Goal: Task Accomplishment & Management: Manage account settings

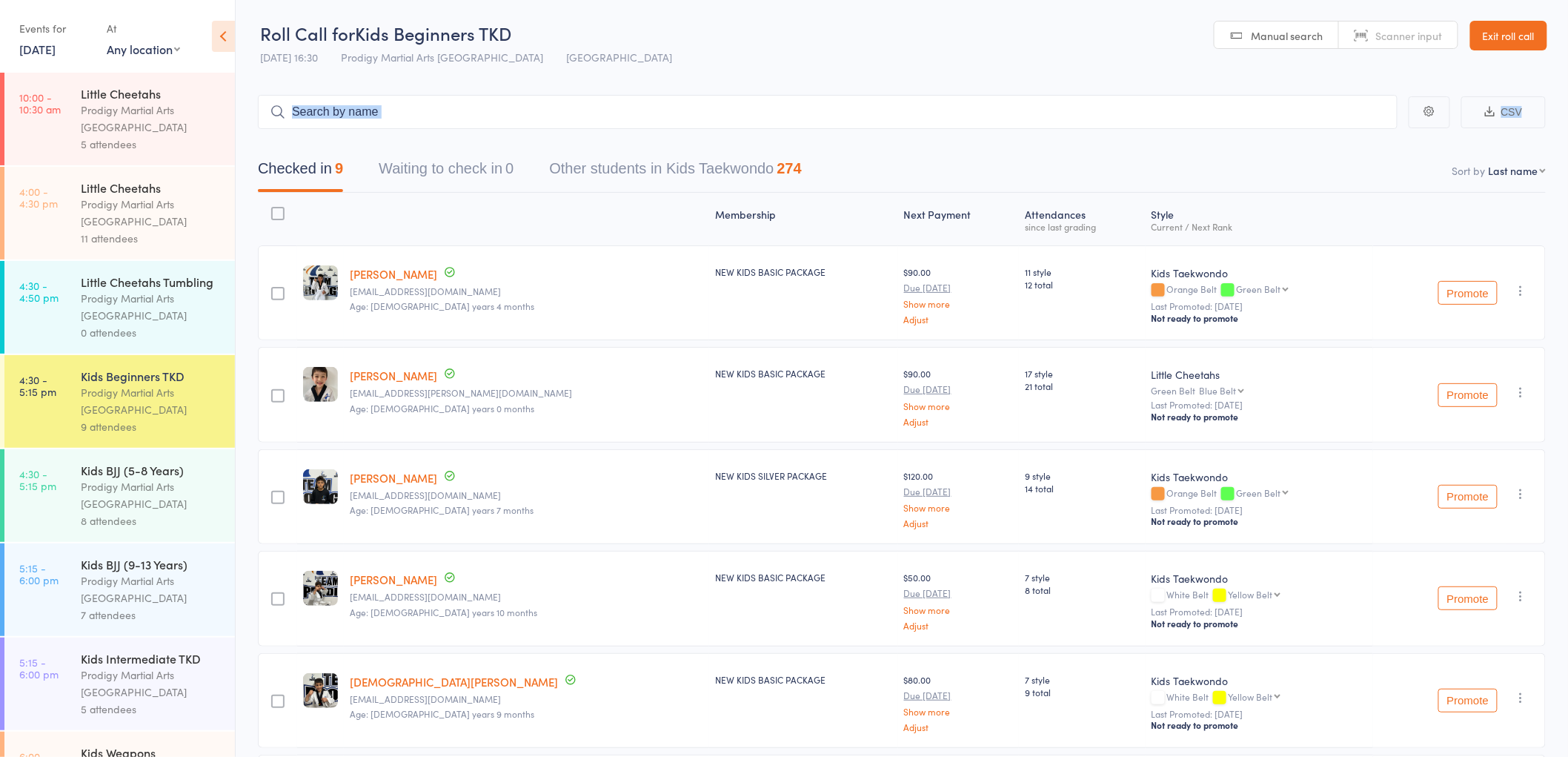
click at [849, 130] on div "Checked in 9 Waiting to check in 0 Other students in Kids Taekwondo 274" at bounding box center [901, 161] width 1288 height 63
click at [851, 129] on div "Checked in 9 Waiting to check in 0 Other students in Kids Taekwondo 274" at bounding box center [901, 161] width 1288 height 63
click at [857, 126] on input "search" at bounding box center [828, 112] width 1140 height 34
click at [858, 126] on input "search" at bounding box center [828, 112] width 1140 height 34
click at [859, 129] on main "CSV Checked in 9 Waiting to check in 0 Other students in Kids Taekwondo 274 Sor…" at bounding box center [901, 647] width 1332 height 1150
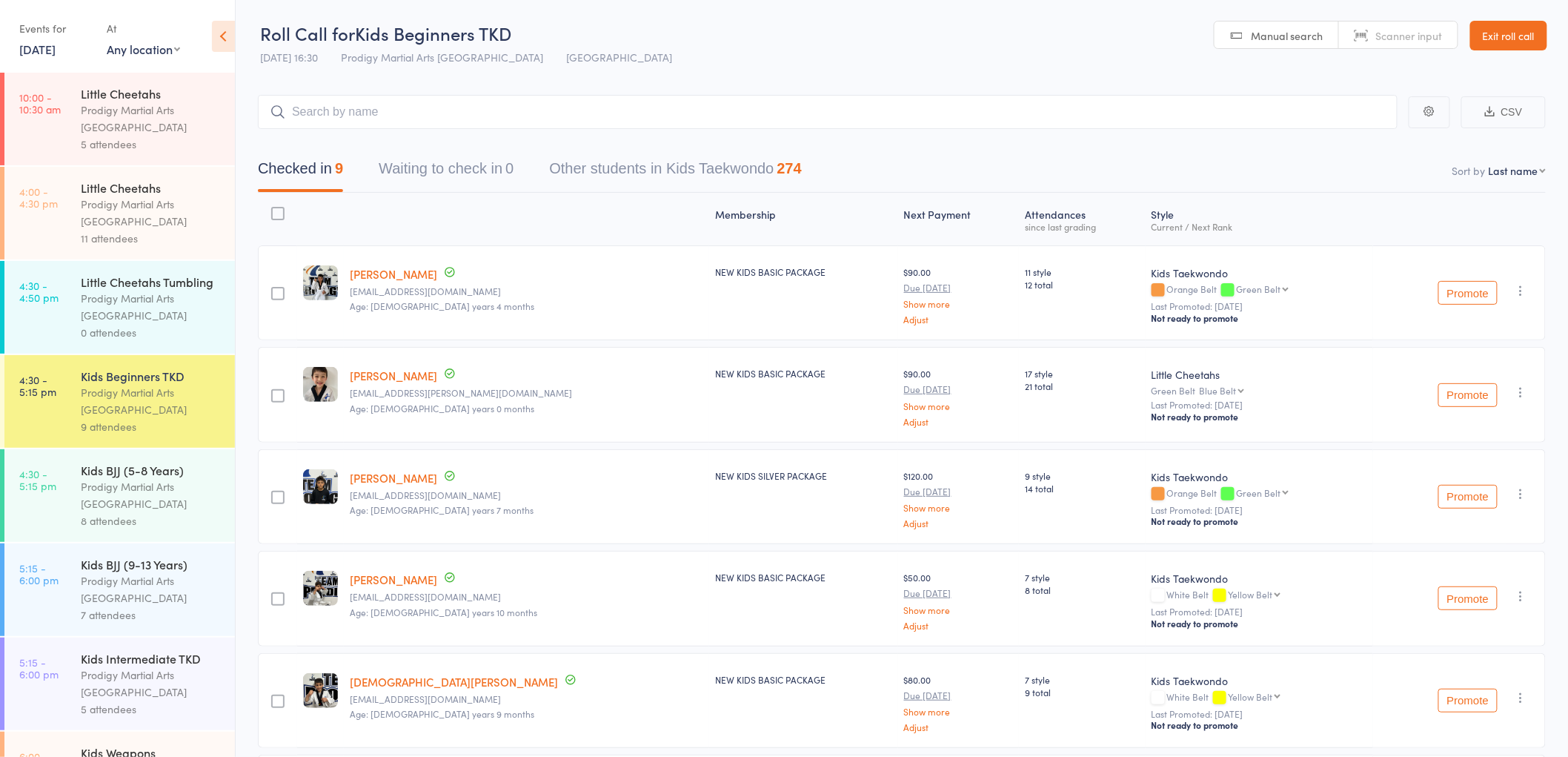
click at [863, 129] on div "Checked in 9 Waiting to check in 0 Other students in Kids Taekwondo 274" at bounding box center [901, 161] width 1288 height 63
click at [1510, 36] on link "Exit roll call" at bounding box center [1509, 35] width 77 height 30
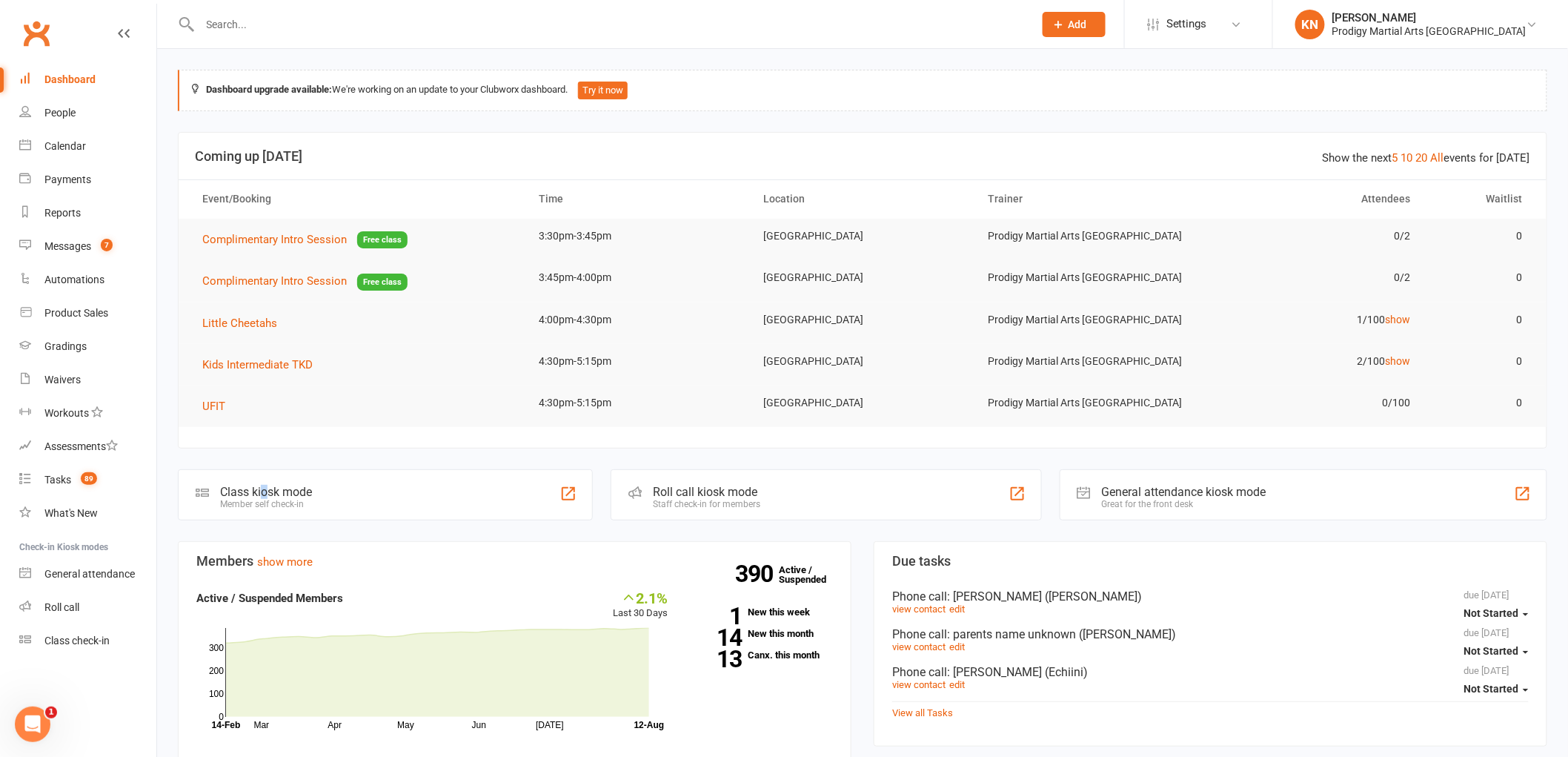
click at [261, 496] on div "Class kiosk mode" at bounding box center [266, 492] width 92 height 14
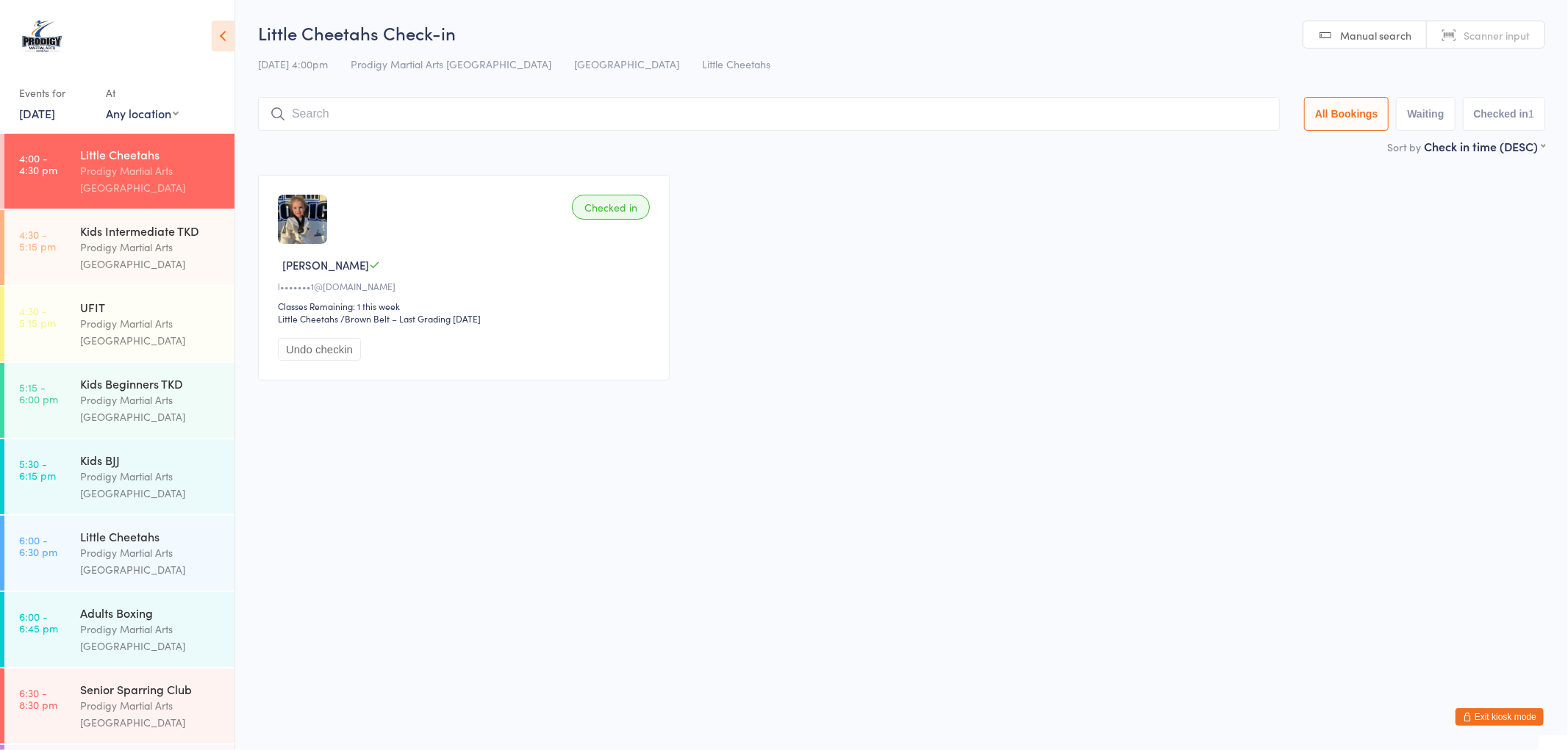
click at [1490, 717] on button "Exit kiosk mode" at bounding box center [1500, 717] width 88 height 18
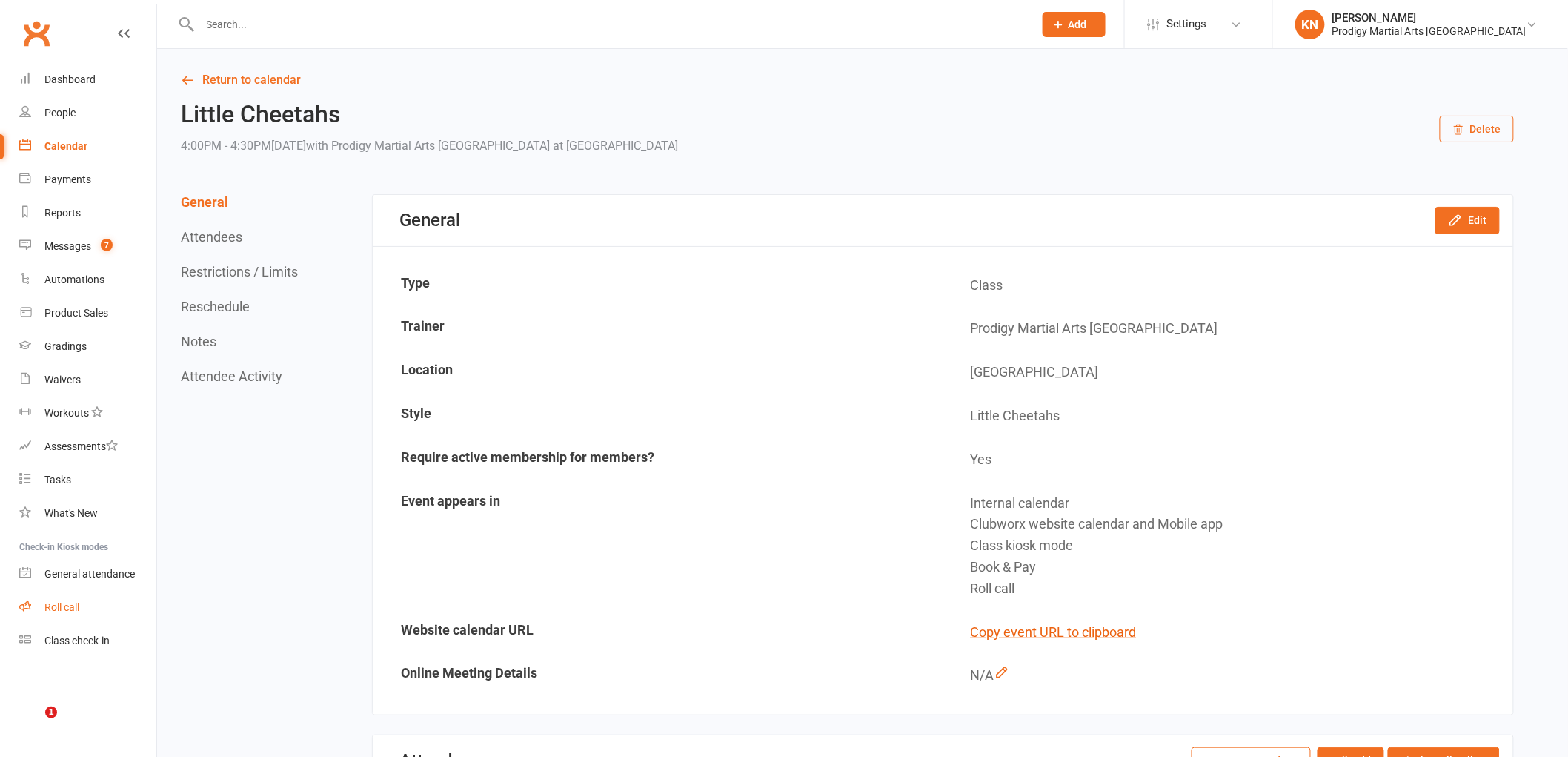
click at [77, 612] on div "Roll call" at bounding box center [62, 608] width 35 height 12
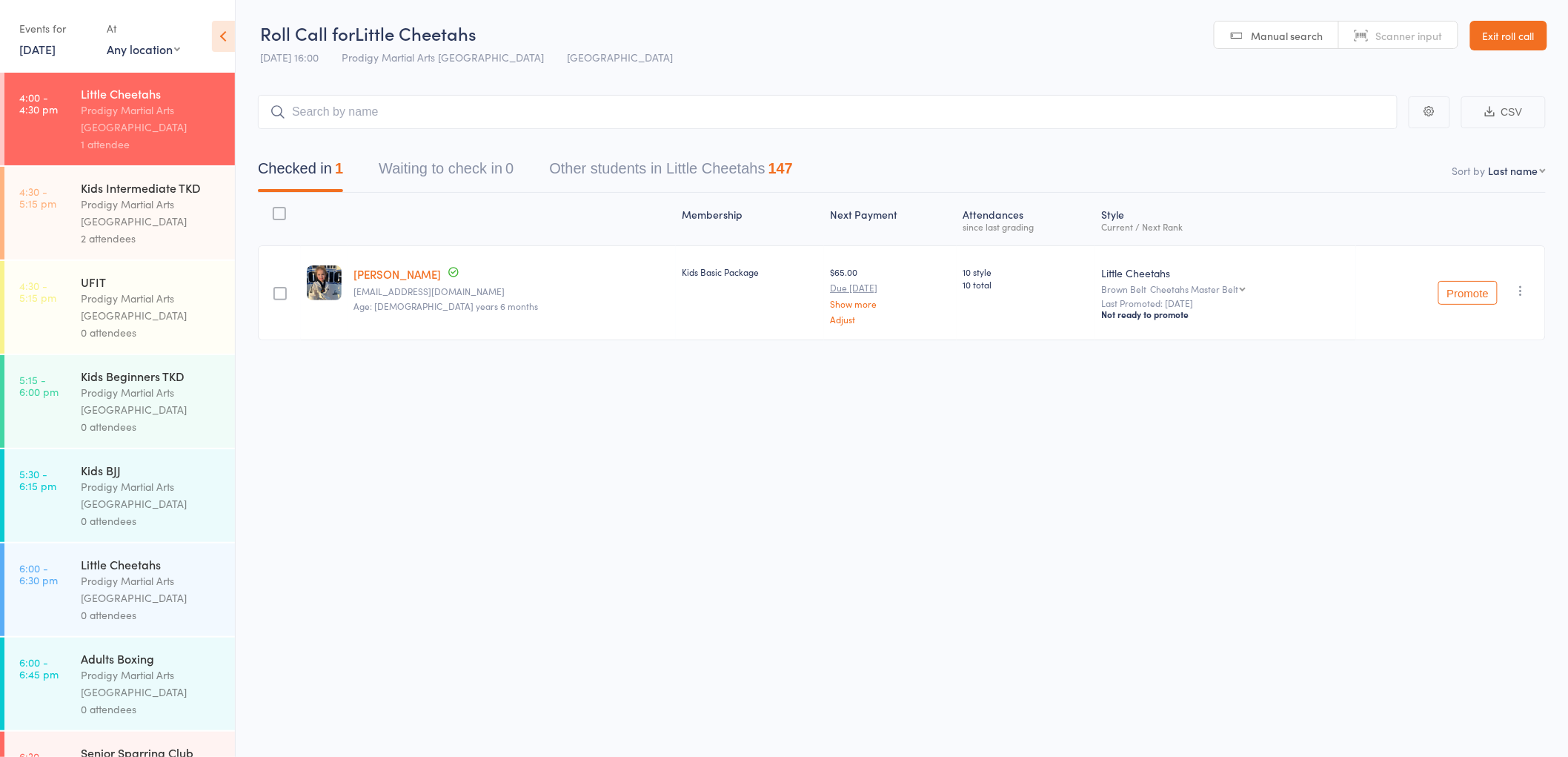
click at [151, 189] on div "Kids Intermediate TKD" at bounding box center [151, 187] width 141 height 16
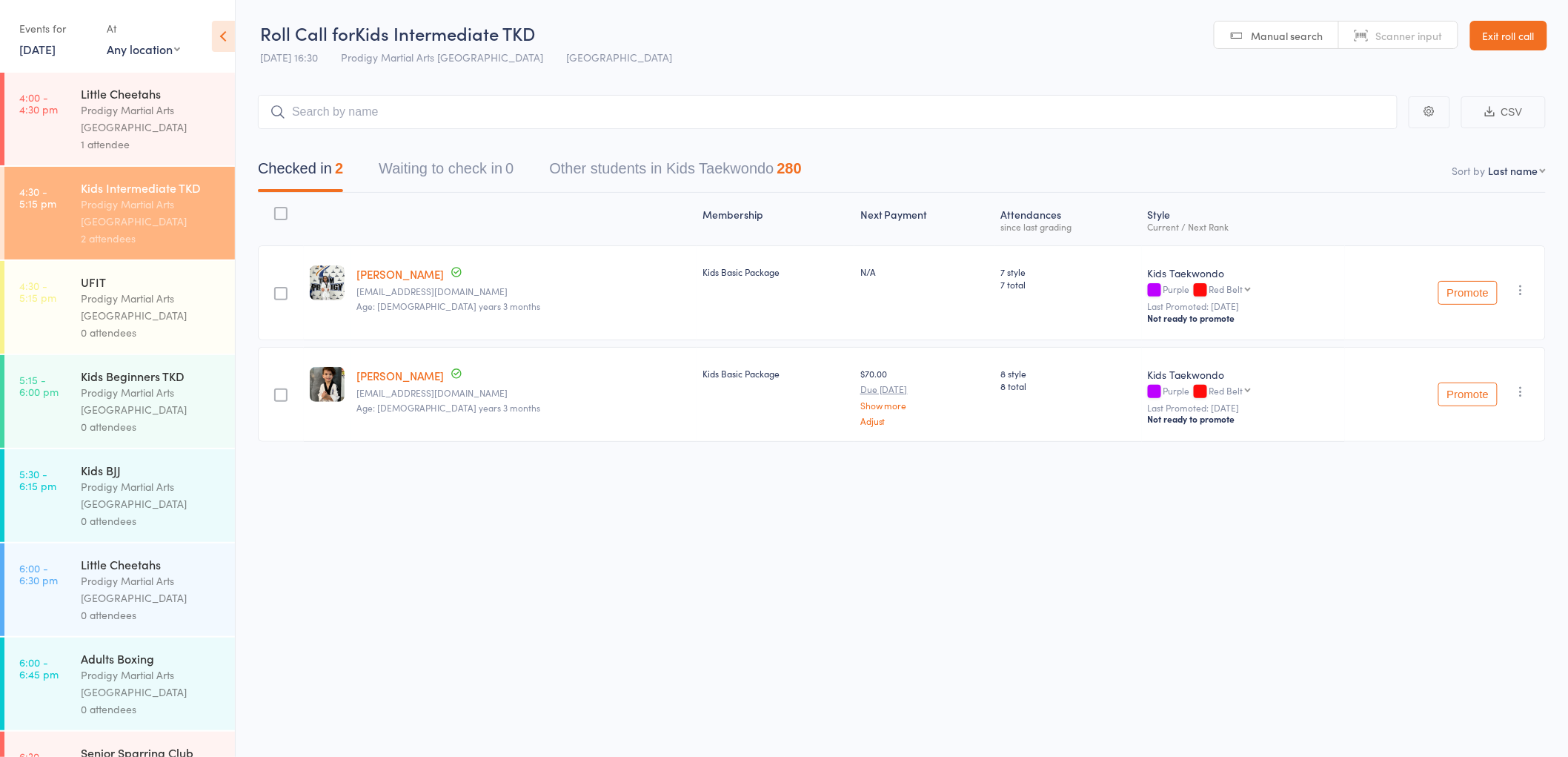
click at [130, 135] on div "Prodigy Martial Arts [GEOGRAPHIC_DATA]" at bounding box center [151, 119] width 141 height 34
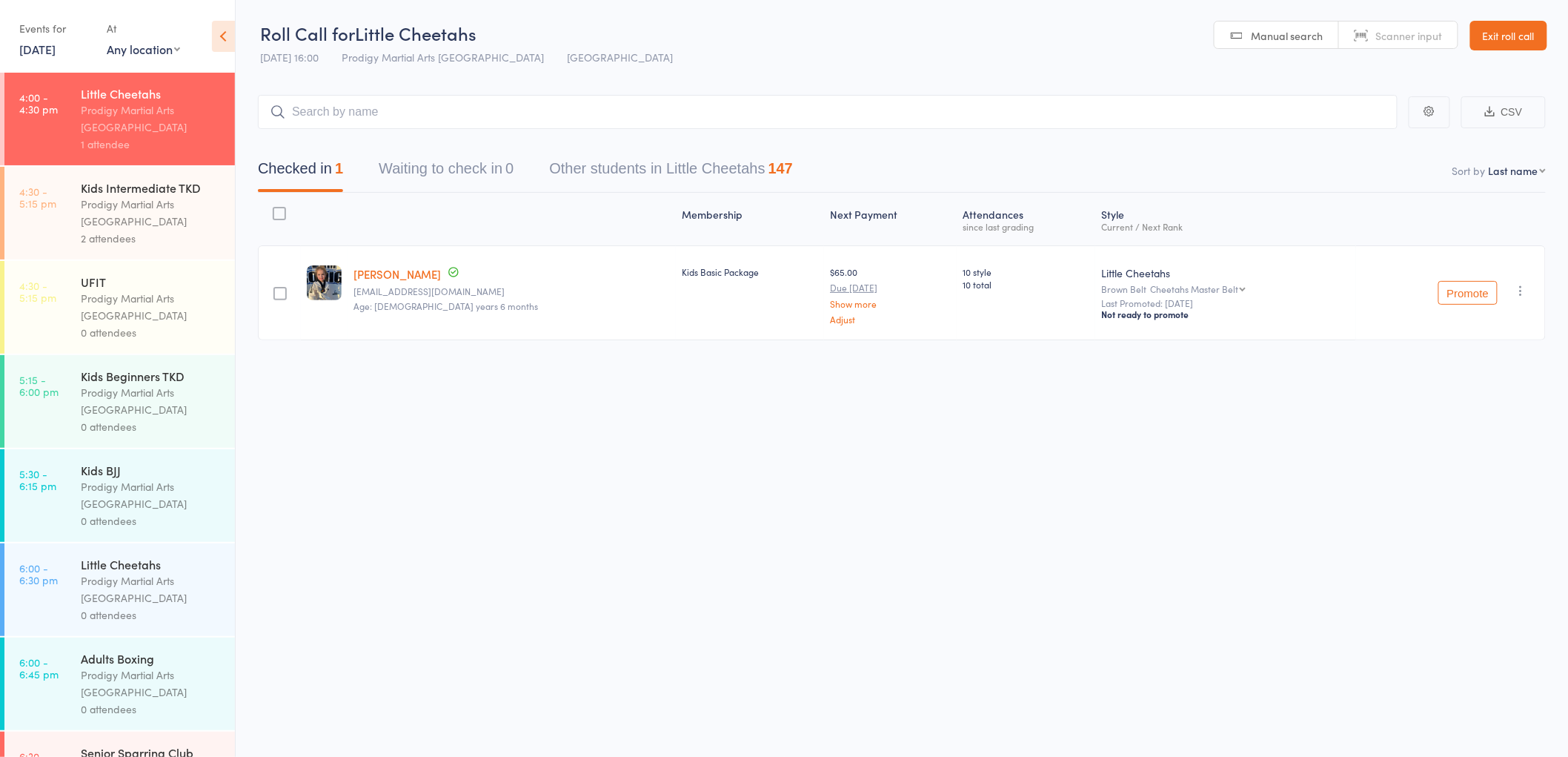
click at [1512, 32] on link "Exit roll call" at bounding box center [1509, 35] width 77 height 30
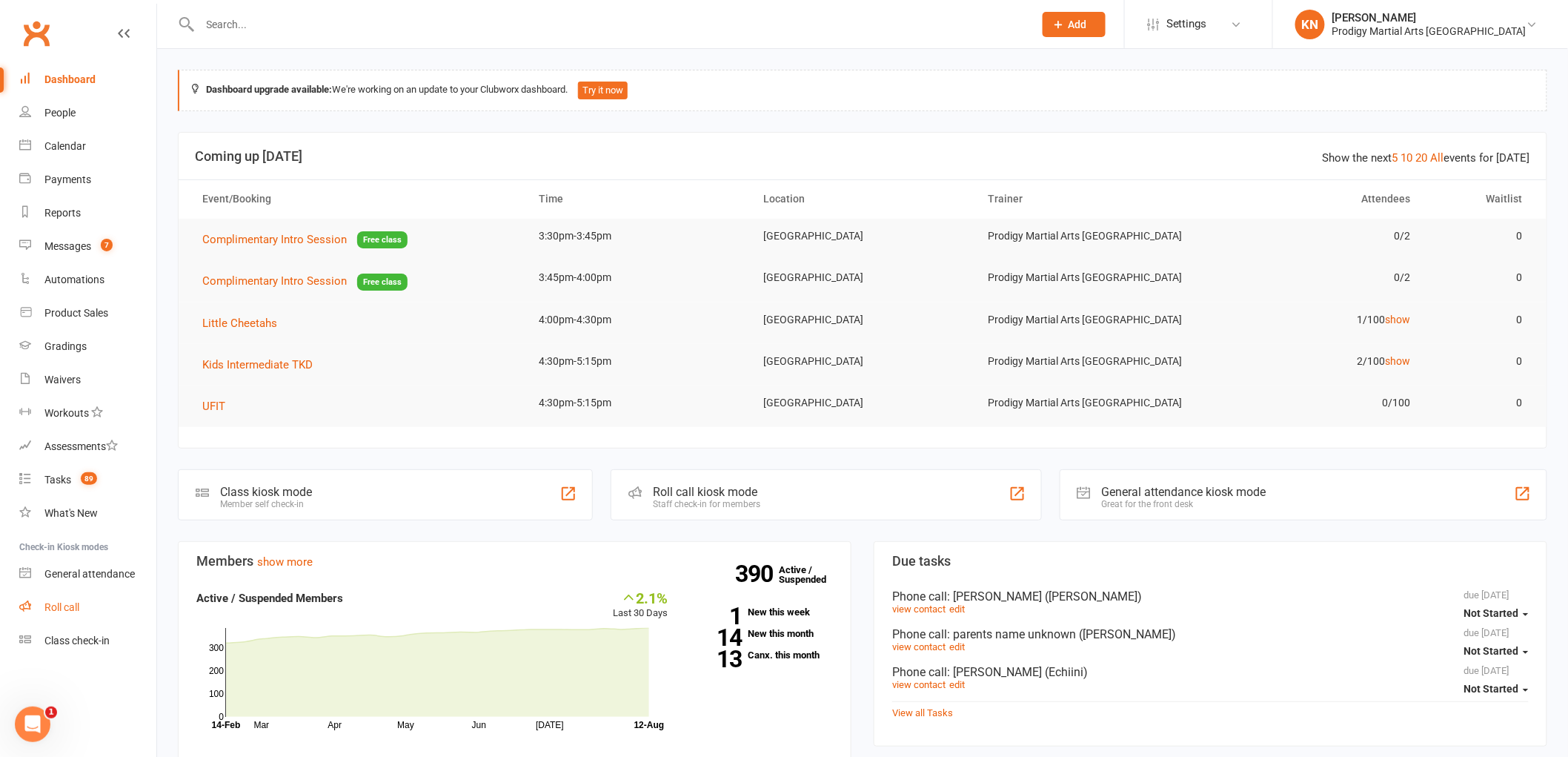
click at [62, 599] on link "Roll call" at bounding box center [87, 607] width 137 height 33
click at [56, 604] on div "Roll call" at bounding box center [62, 608] width 35 height 12
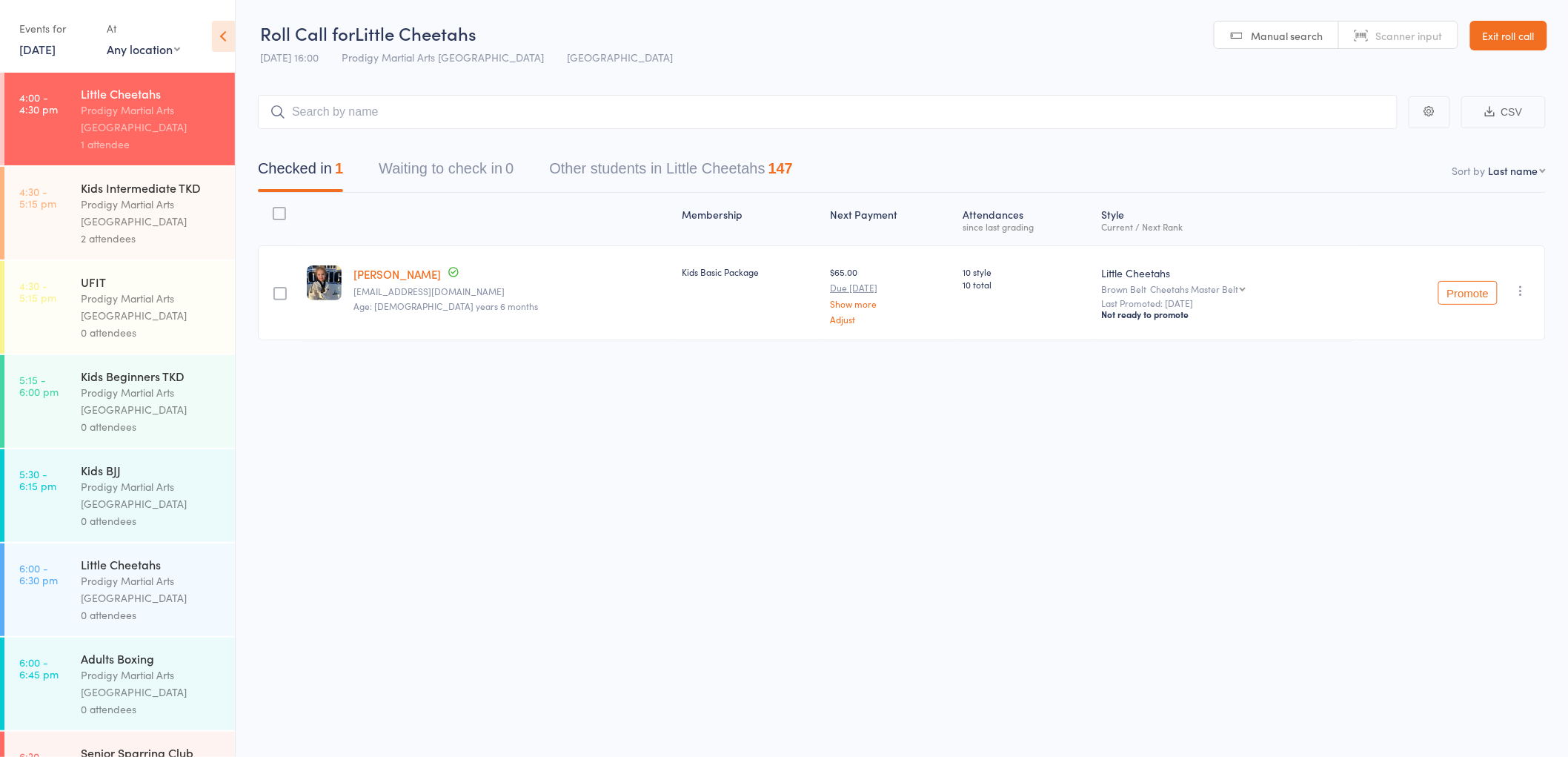
click at [112, 202] on div "Prodigy Martial Arts [GEOGRAPHIC_DATA]" at bounding box center [151, 213] width 141 height 34
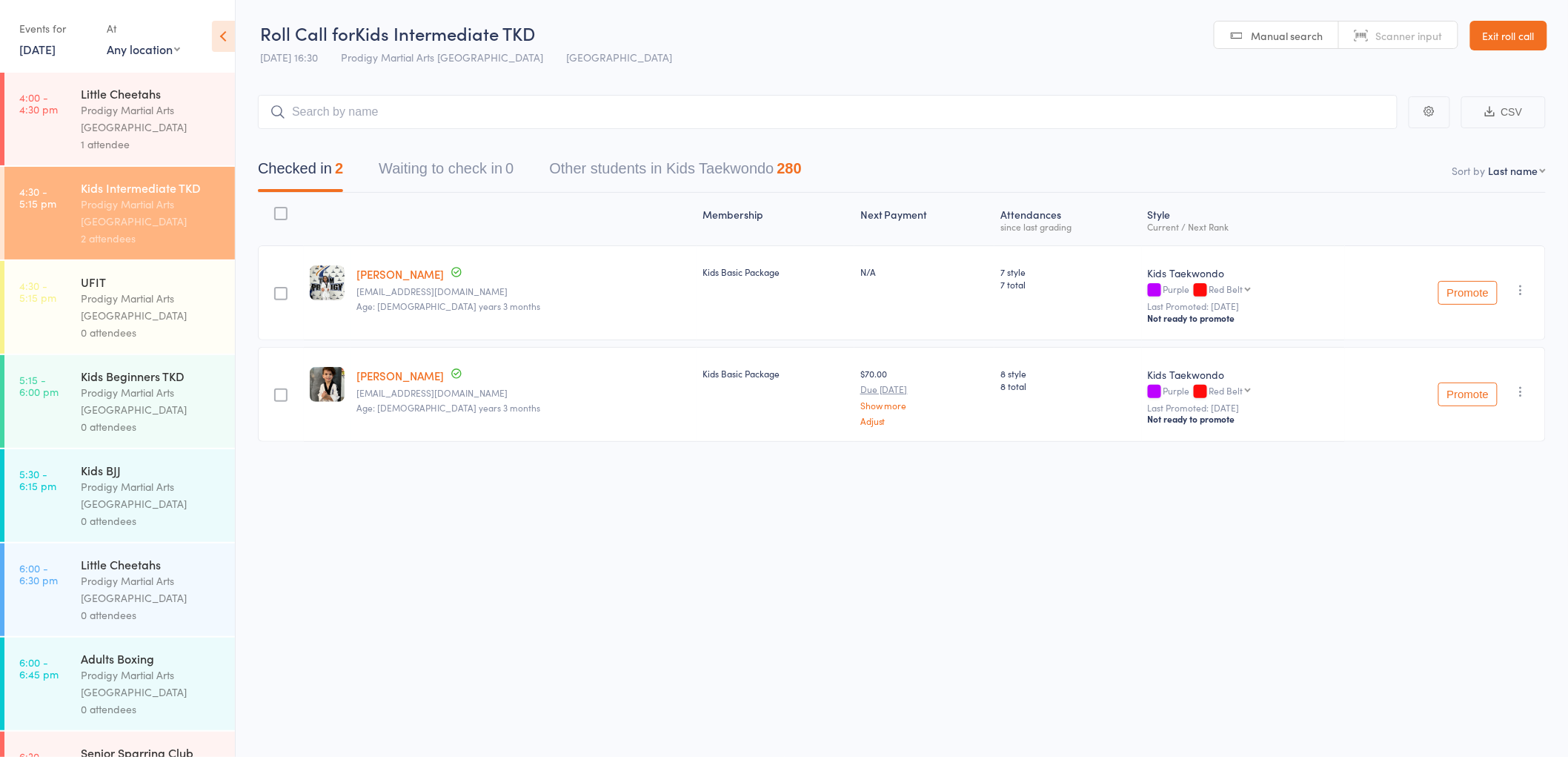
click at [147, 129] on div "Prodigy Martial Arts [GEOGRAPHIC_DATA]" at bounding box center [151, 119] width 141 height 34
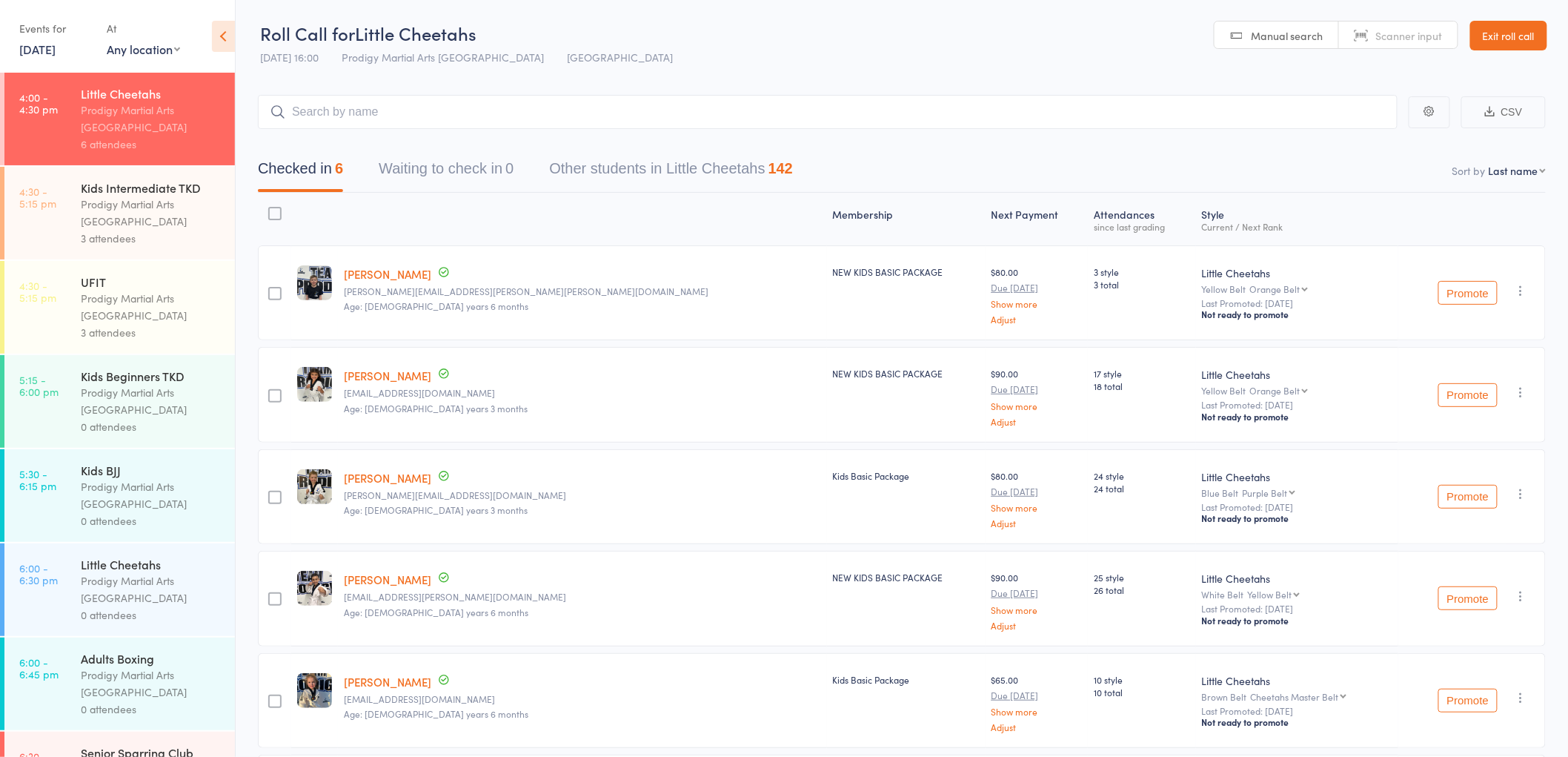
click at [107, 295] on div "Prodigy Martial Arts [GEOGRAPHIC_DATA]" at bounding box center [151, 307] width 141 height 34
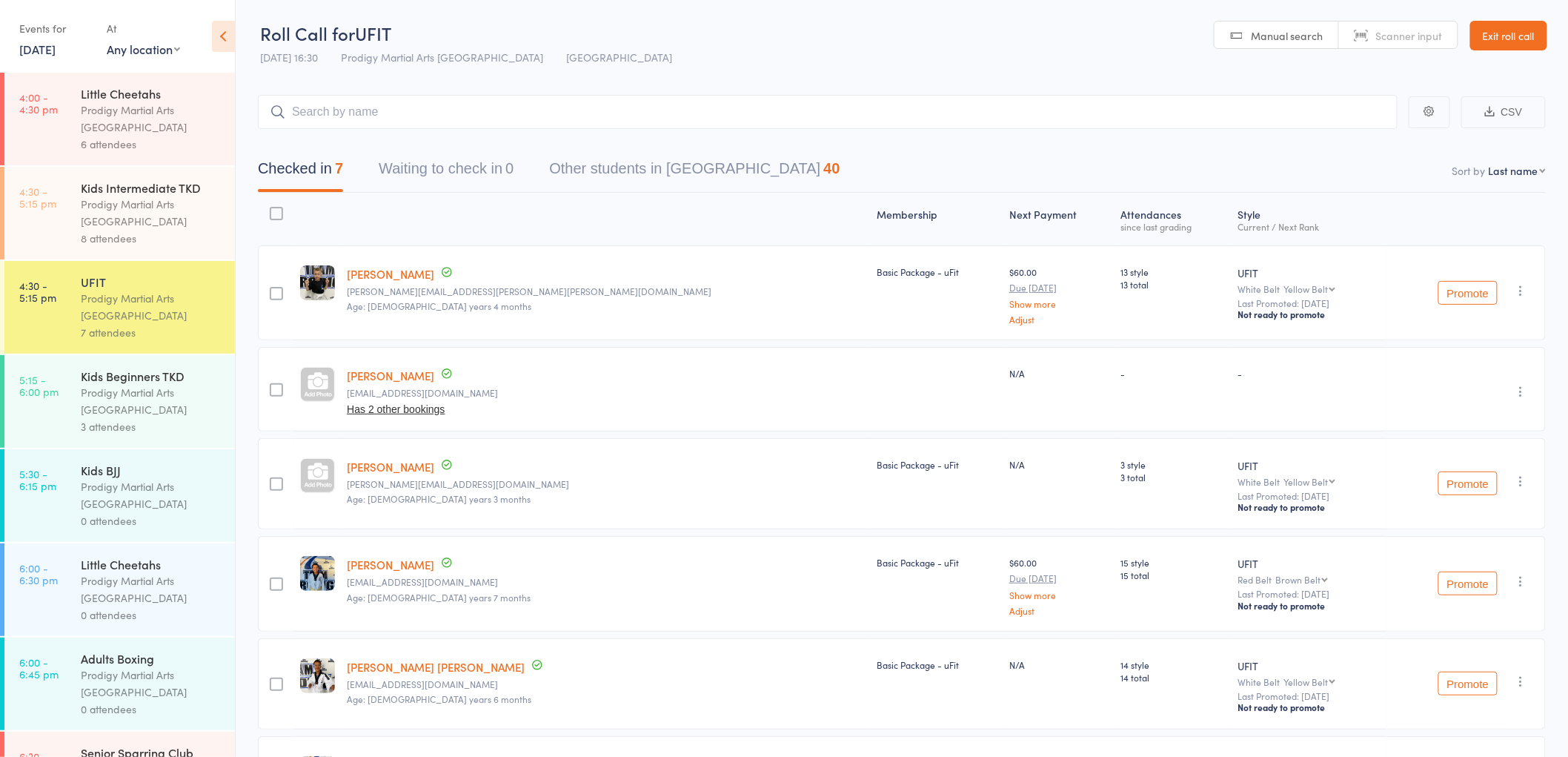
click at [178, 415] on div "Prodigy Martial Arts Australia" at bounding box center [151, 401] width 141 height 34
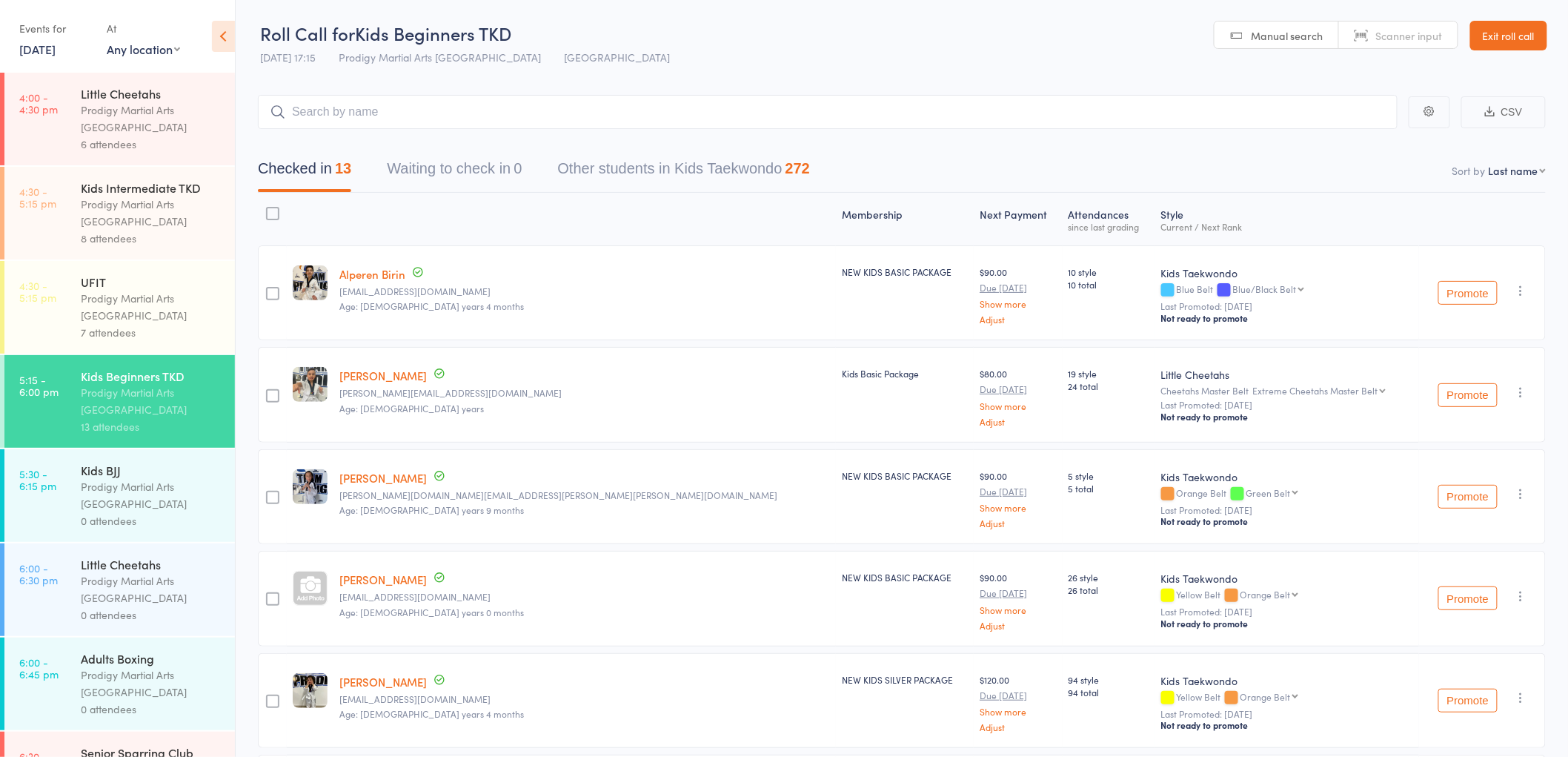
click at [1510, 33] on link "Exit roll call" at bounding box center [1509, 35] width 77 height 30
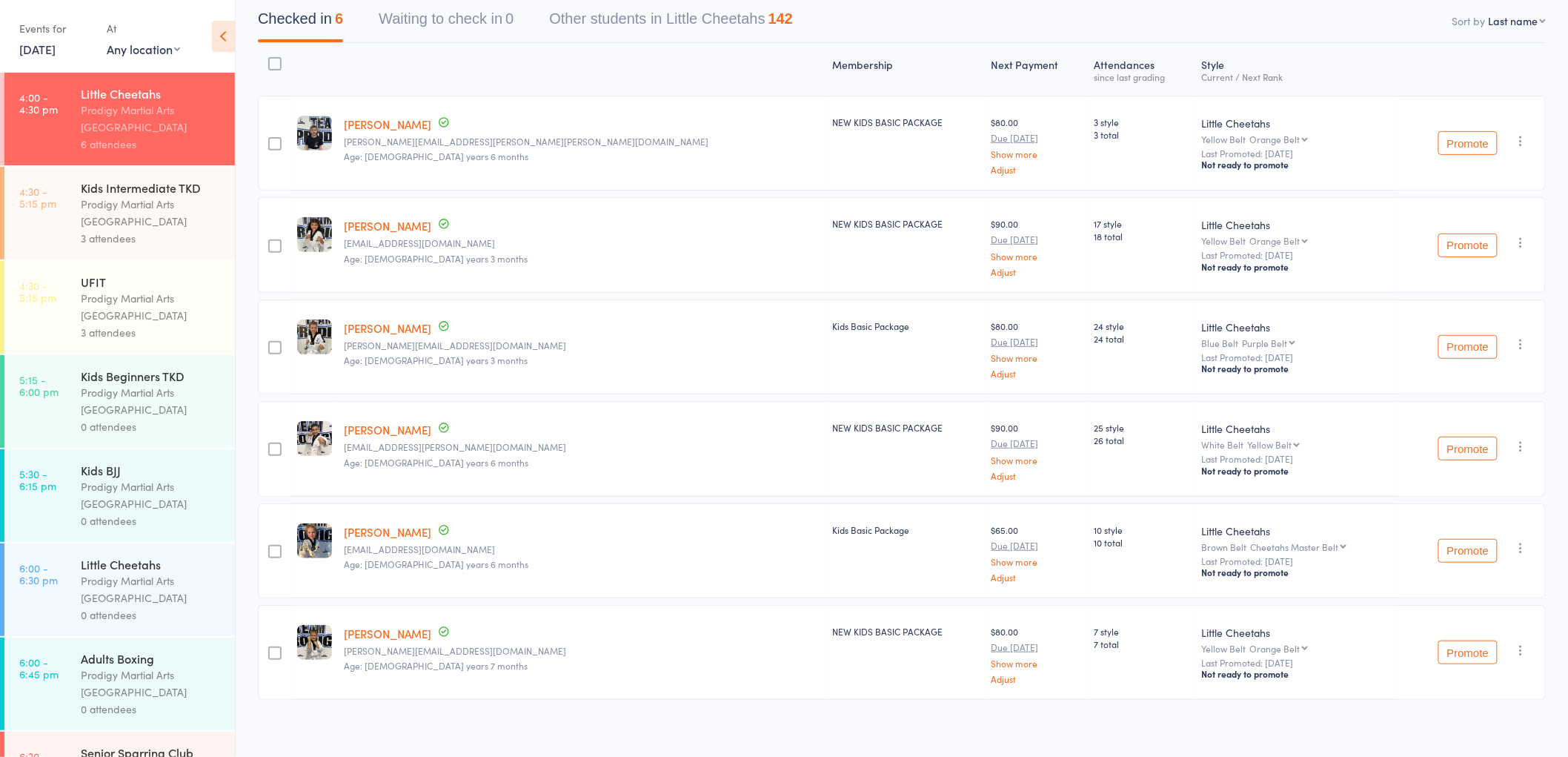
scroll to position [157, 0]
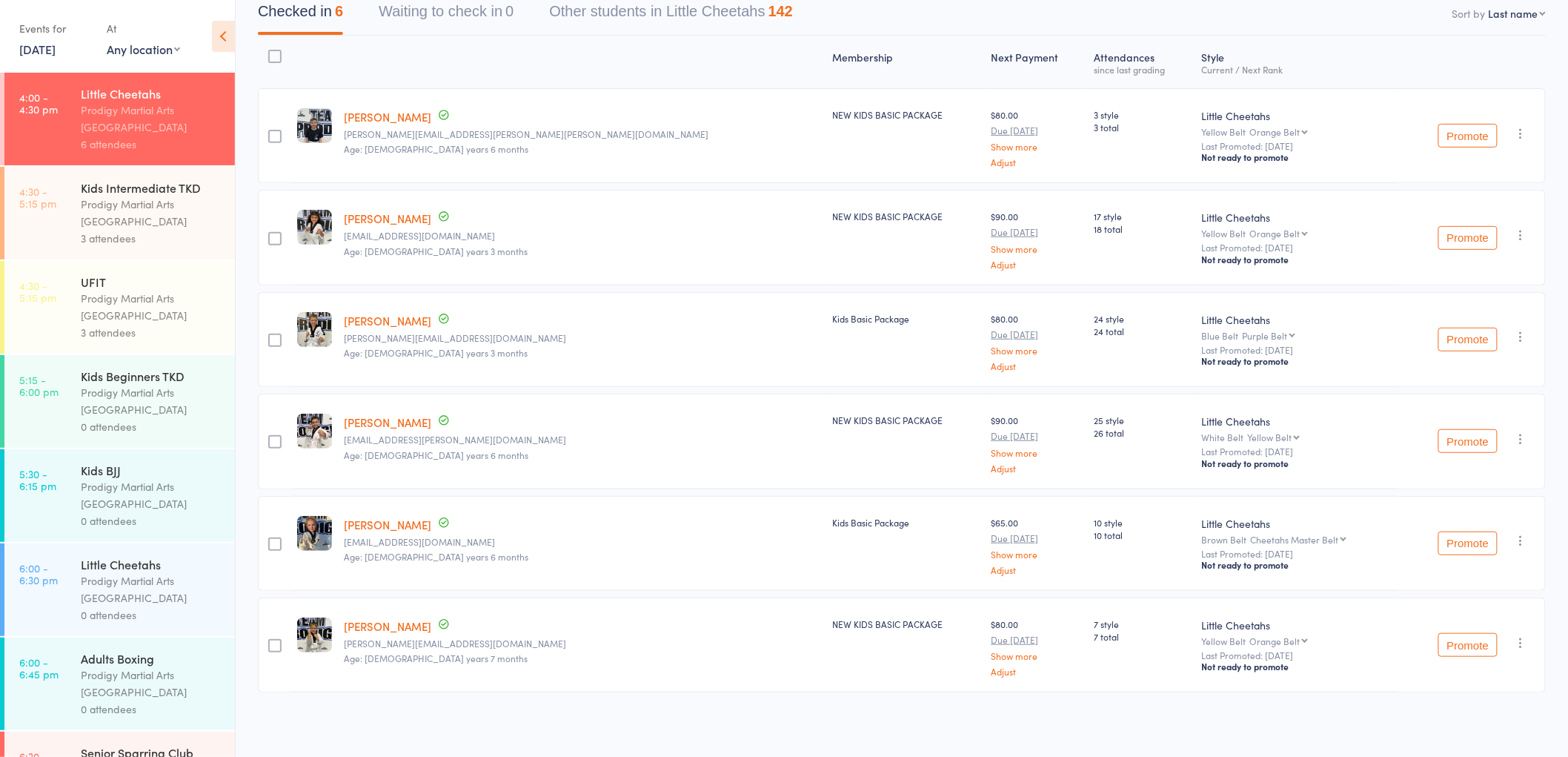
click at [119, 287] on div "UFIT" at bounding box center [151, 281] width 141 height 16
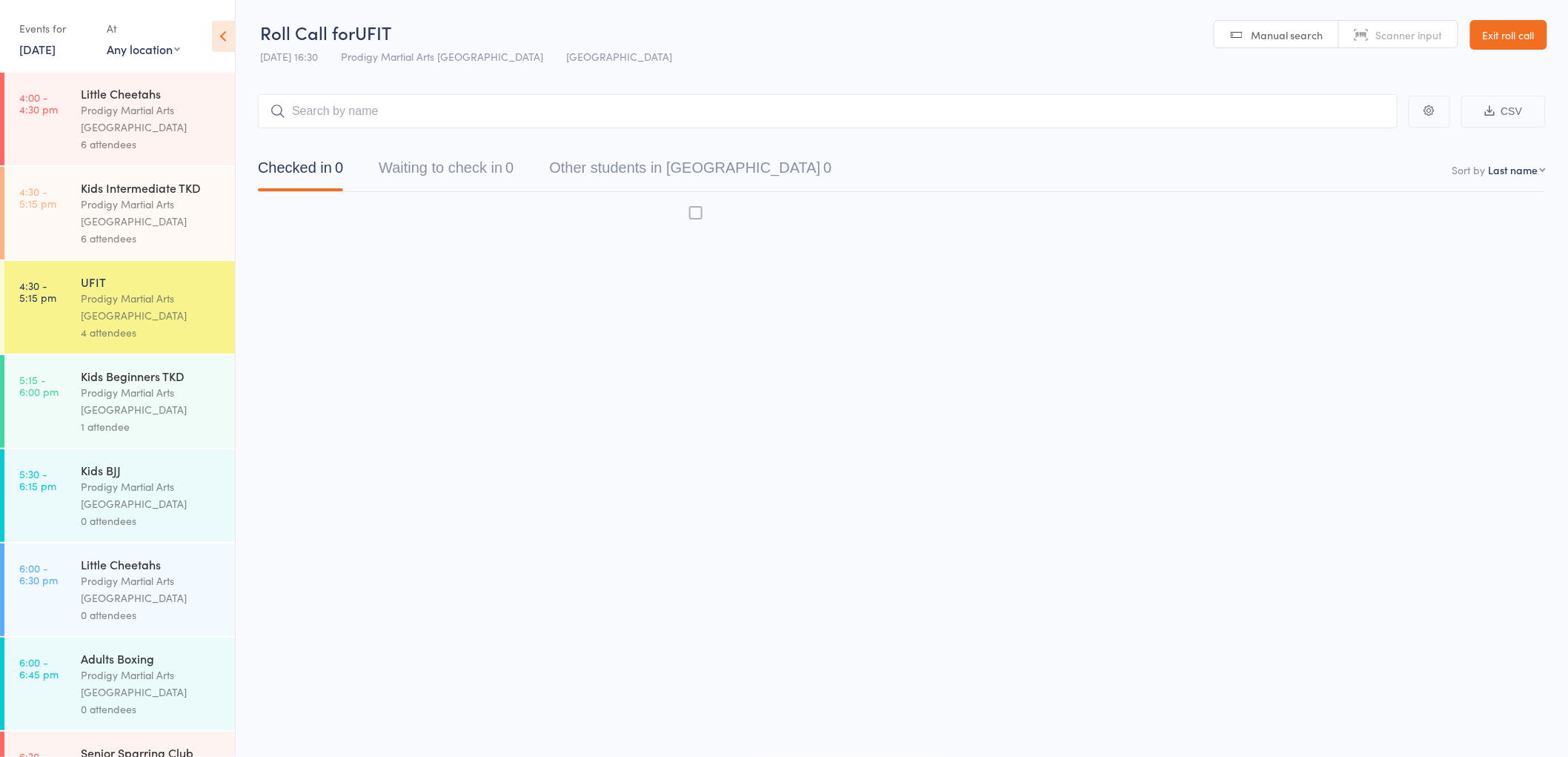
scroll to position [1, 0]
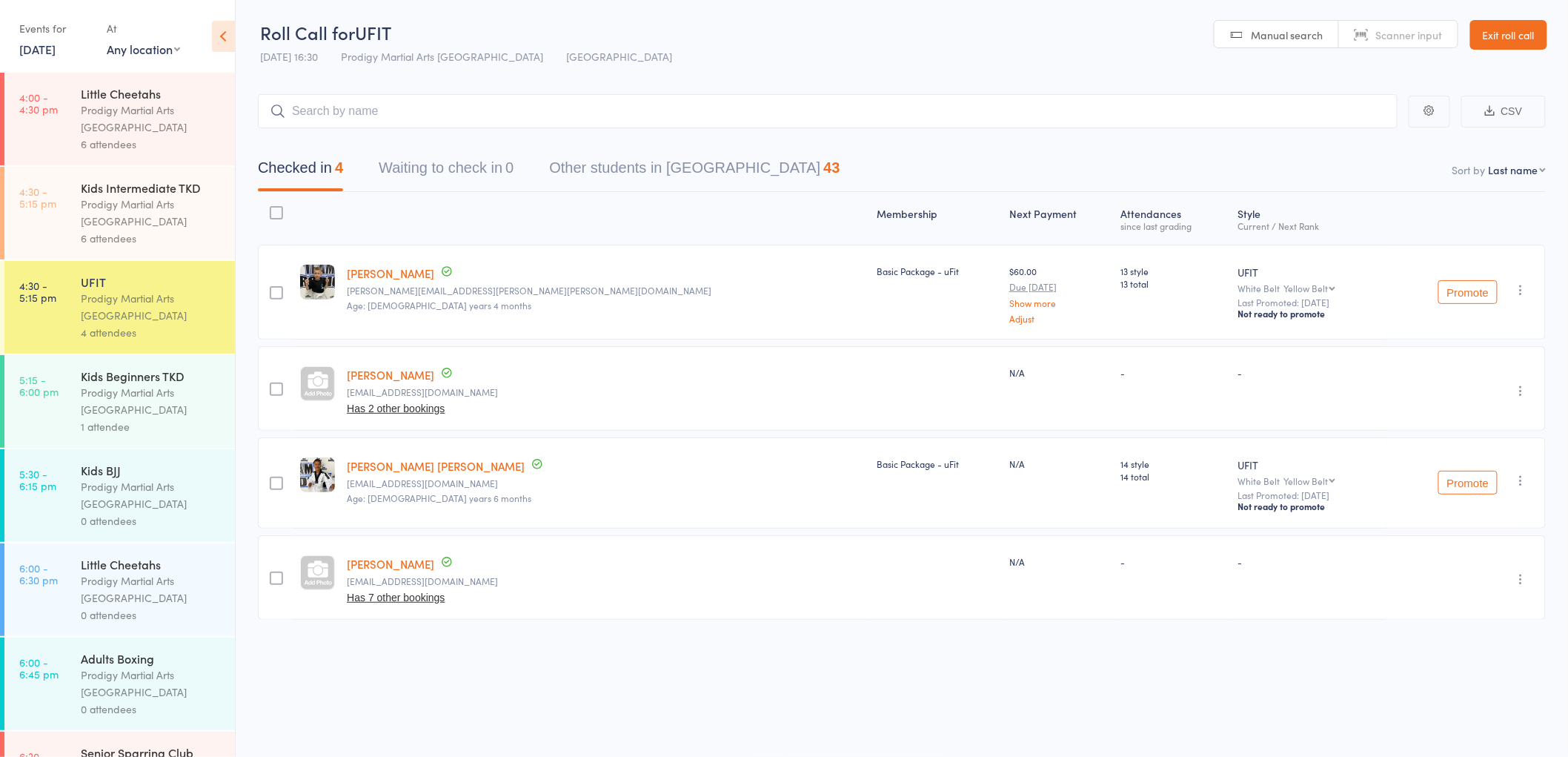
click at [404, 405] on button "Has 2 other bookings" at bounding box center [396, 409] width 98 height 12
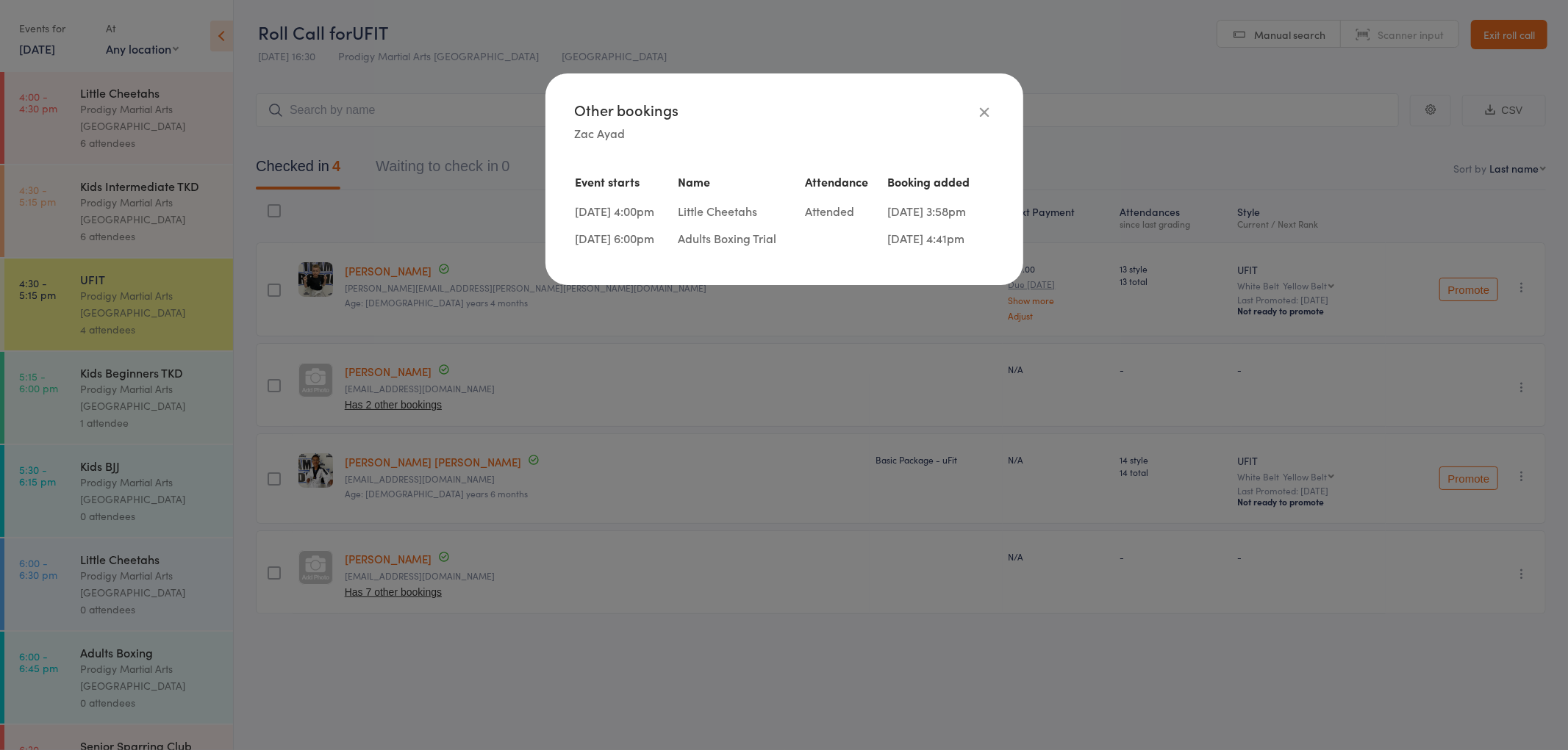
click at [985, 113] on icon at bounding box center [985, 111] width 16 height 16
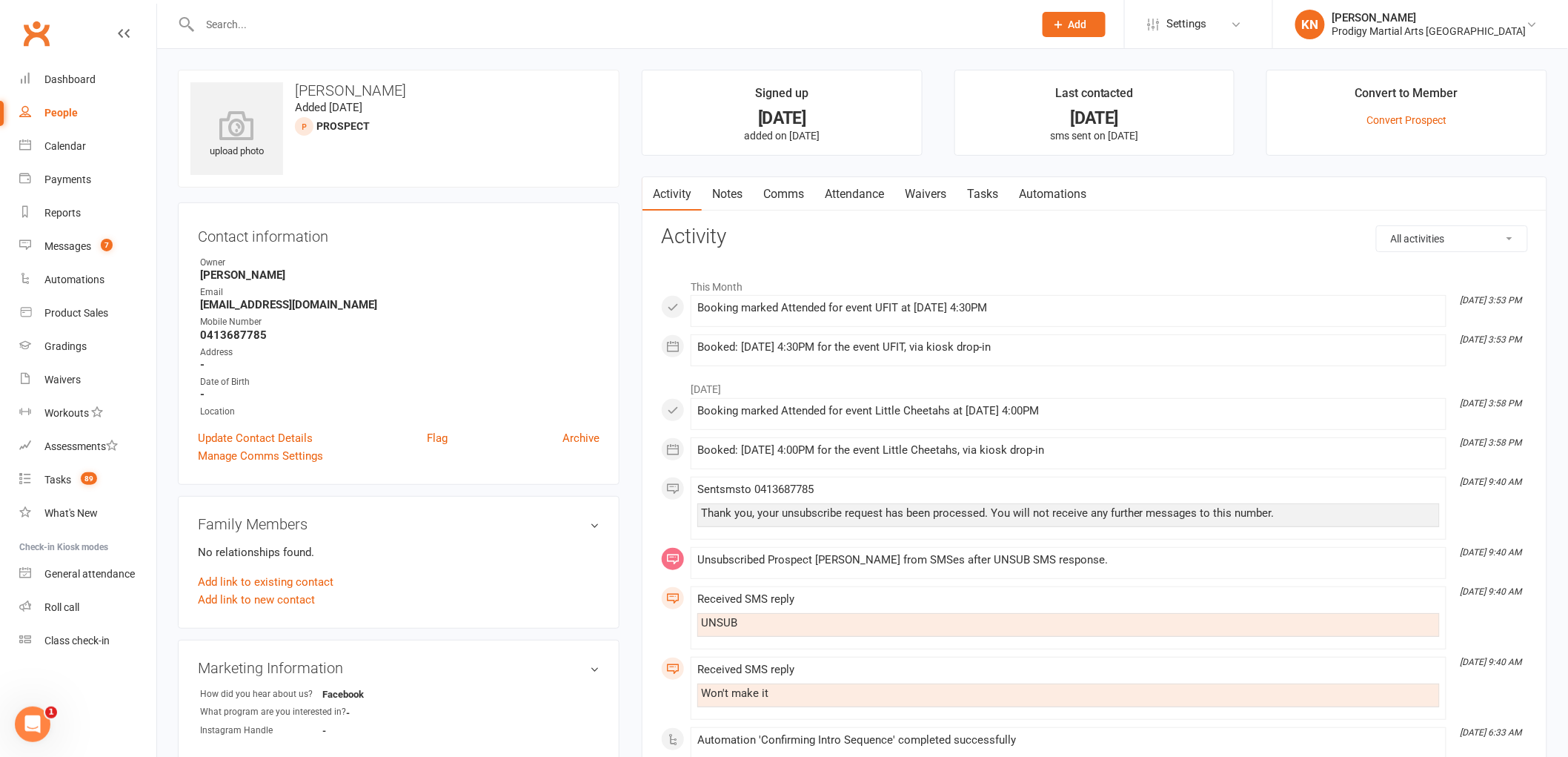
click at [846, 193] on link "Attendance" at bounding box center [854, 195] width 80 height 34
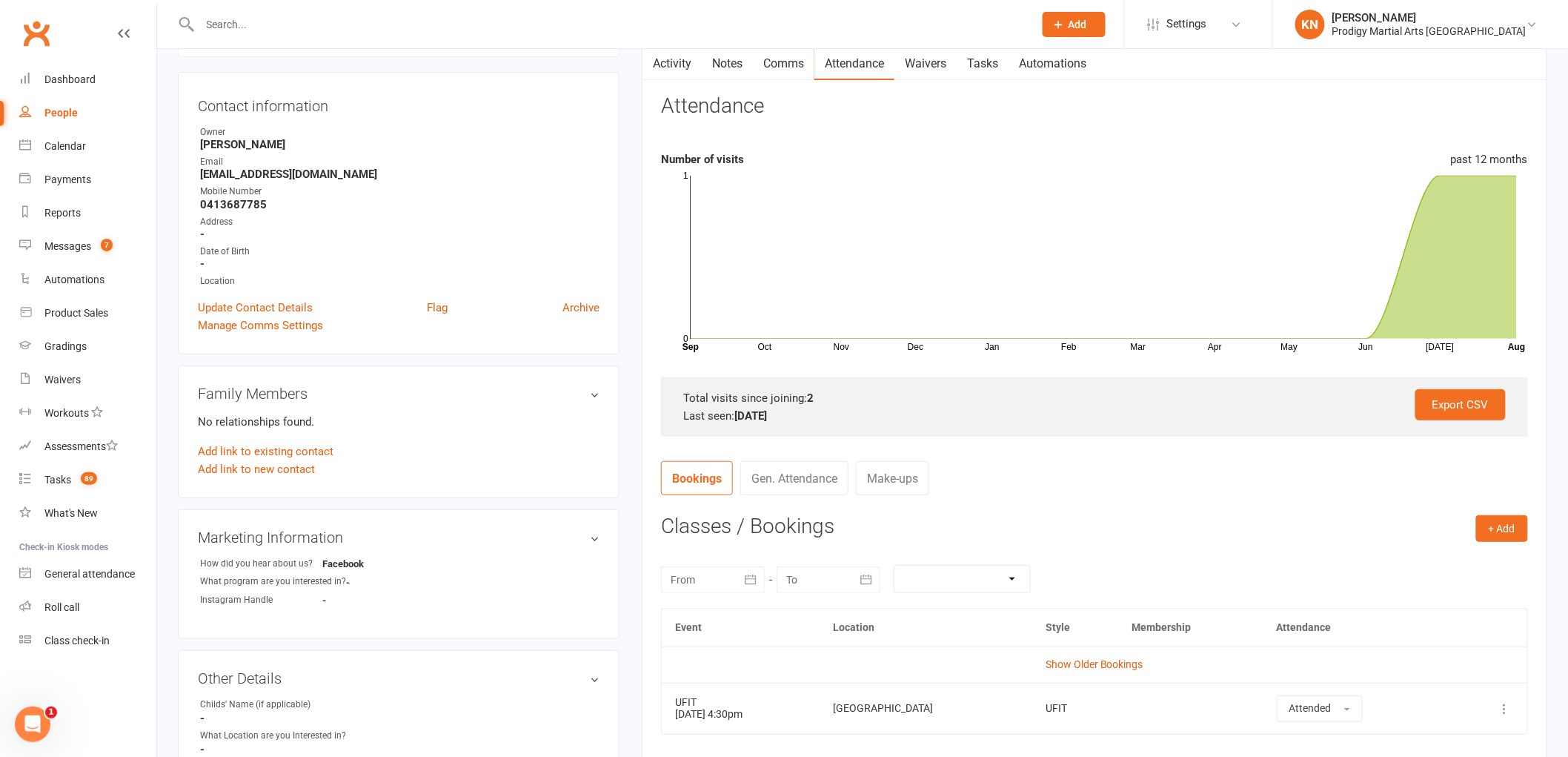
scroll to position [329, 0]
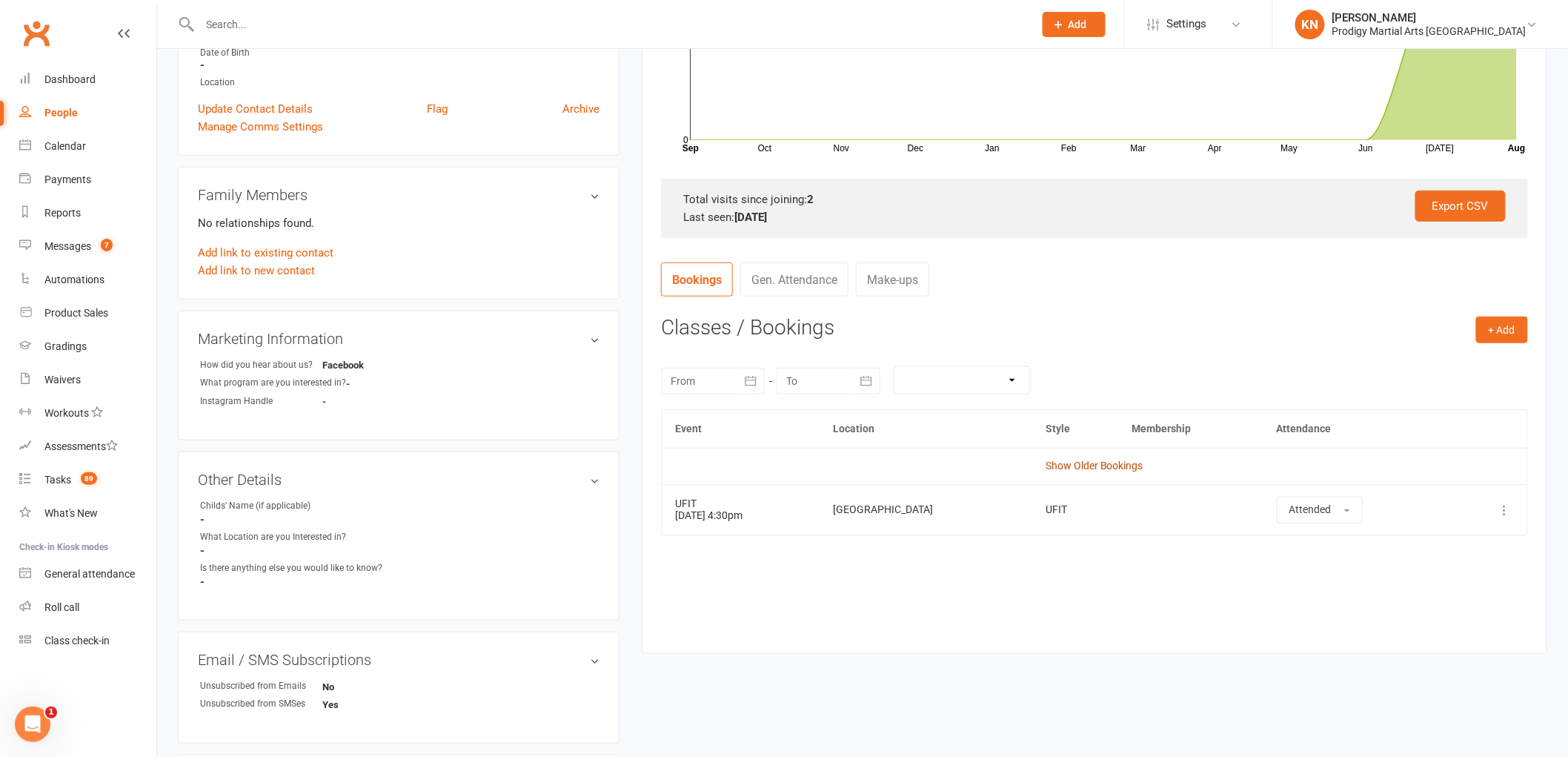
click at [1108, 464] on link "Show Older Bookings" at bounding box center [1094, 466] width 98 height 12
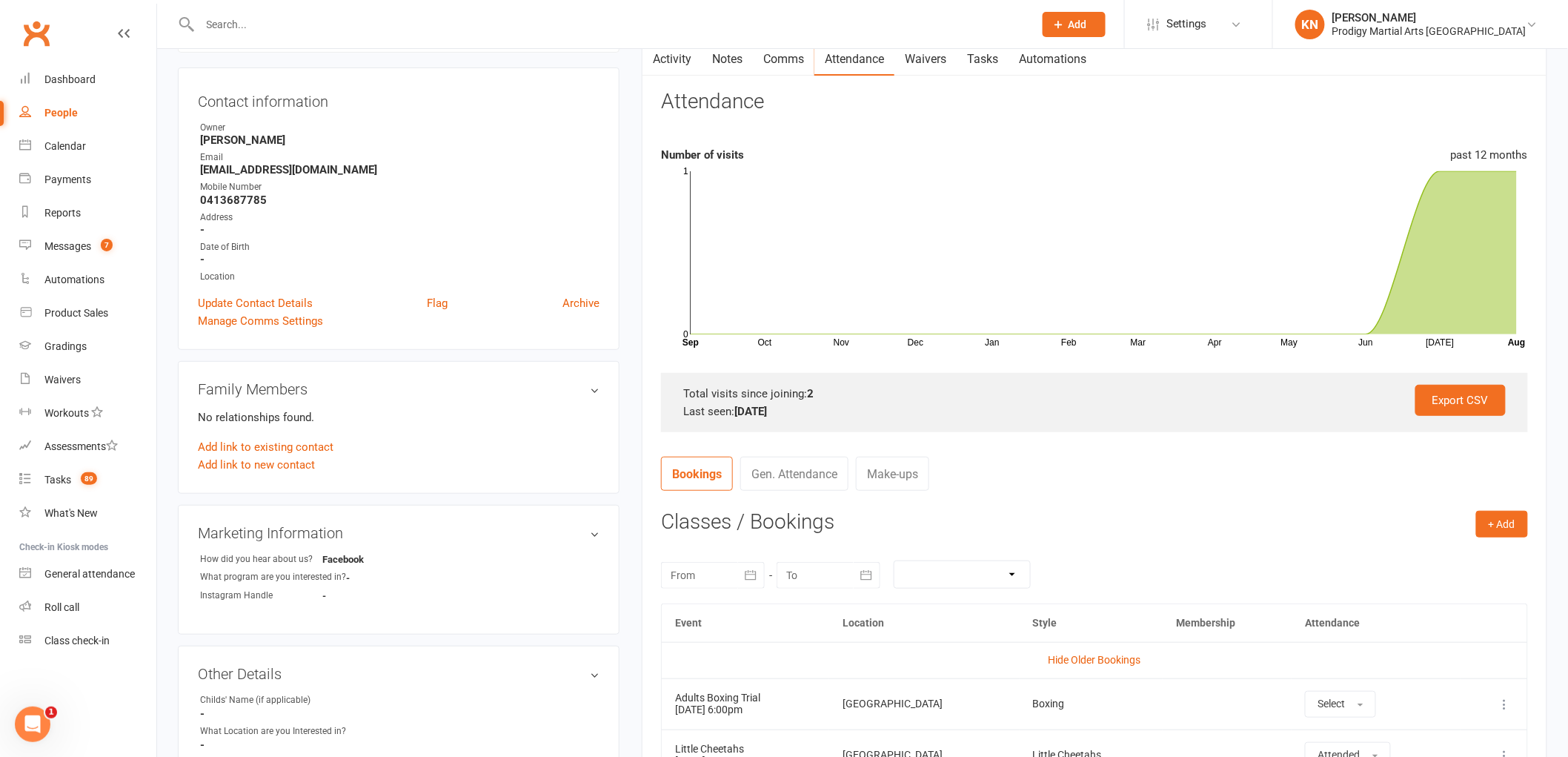
scroll to position [0, 0]
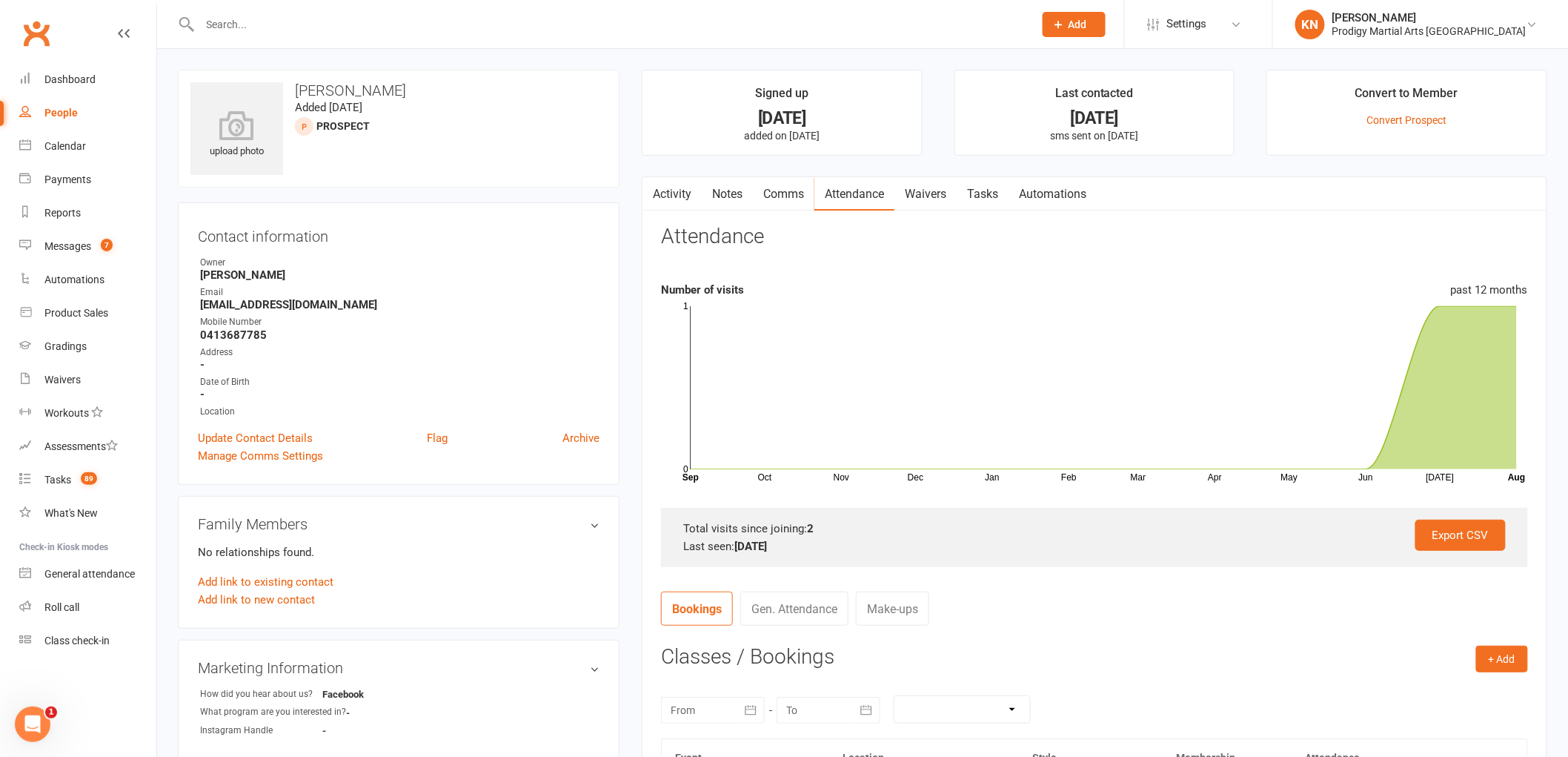
click at [680, 198] on link "Activity" at bounding box center [672, 195] width 59 height 34
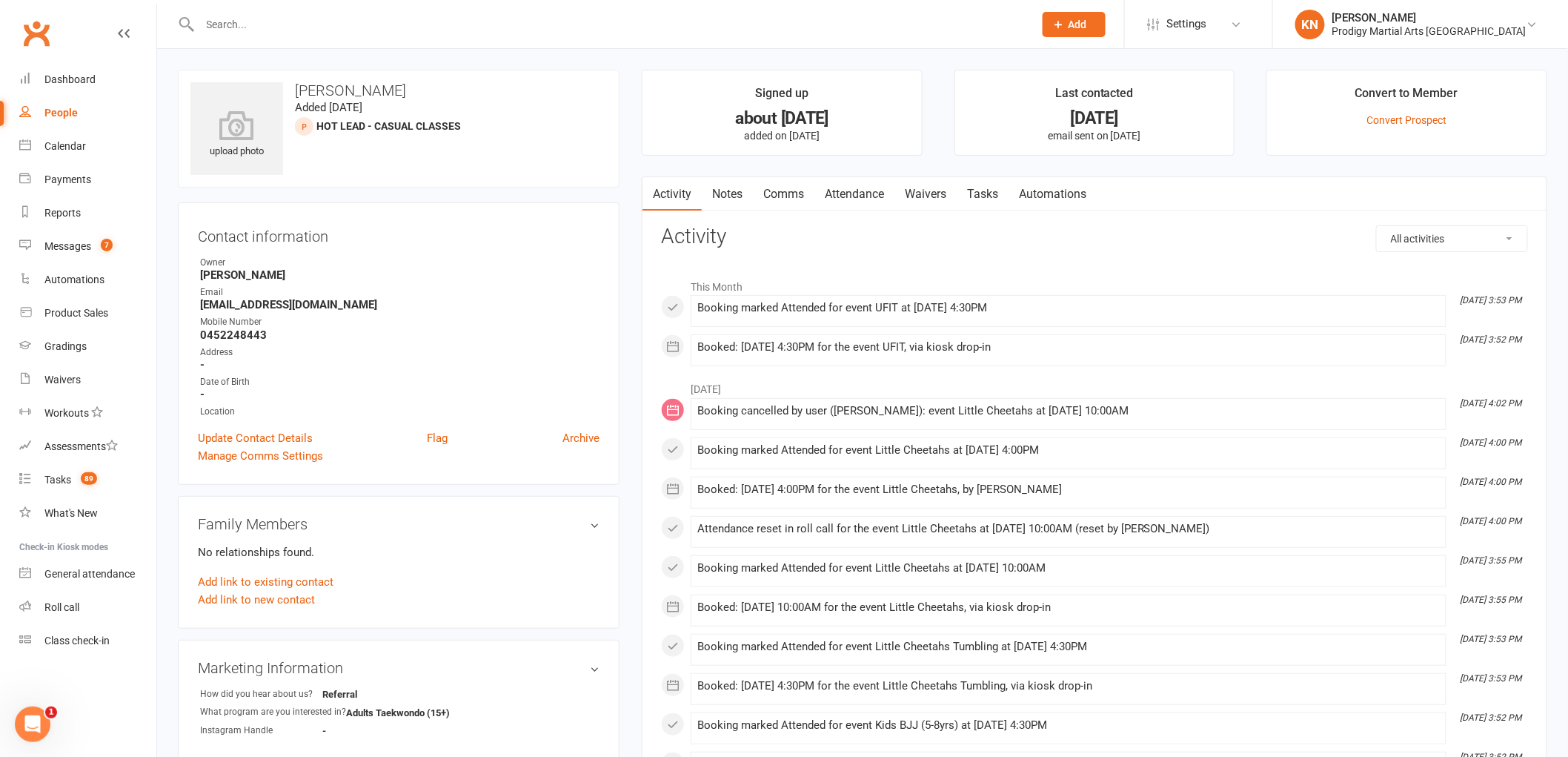
click at [857, 199] on link "Attendance" at bounding box center [854, 195] width 80 height 34
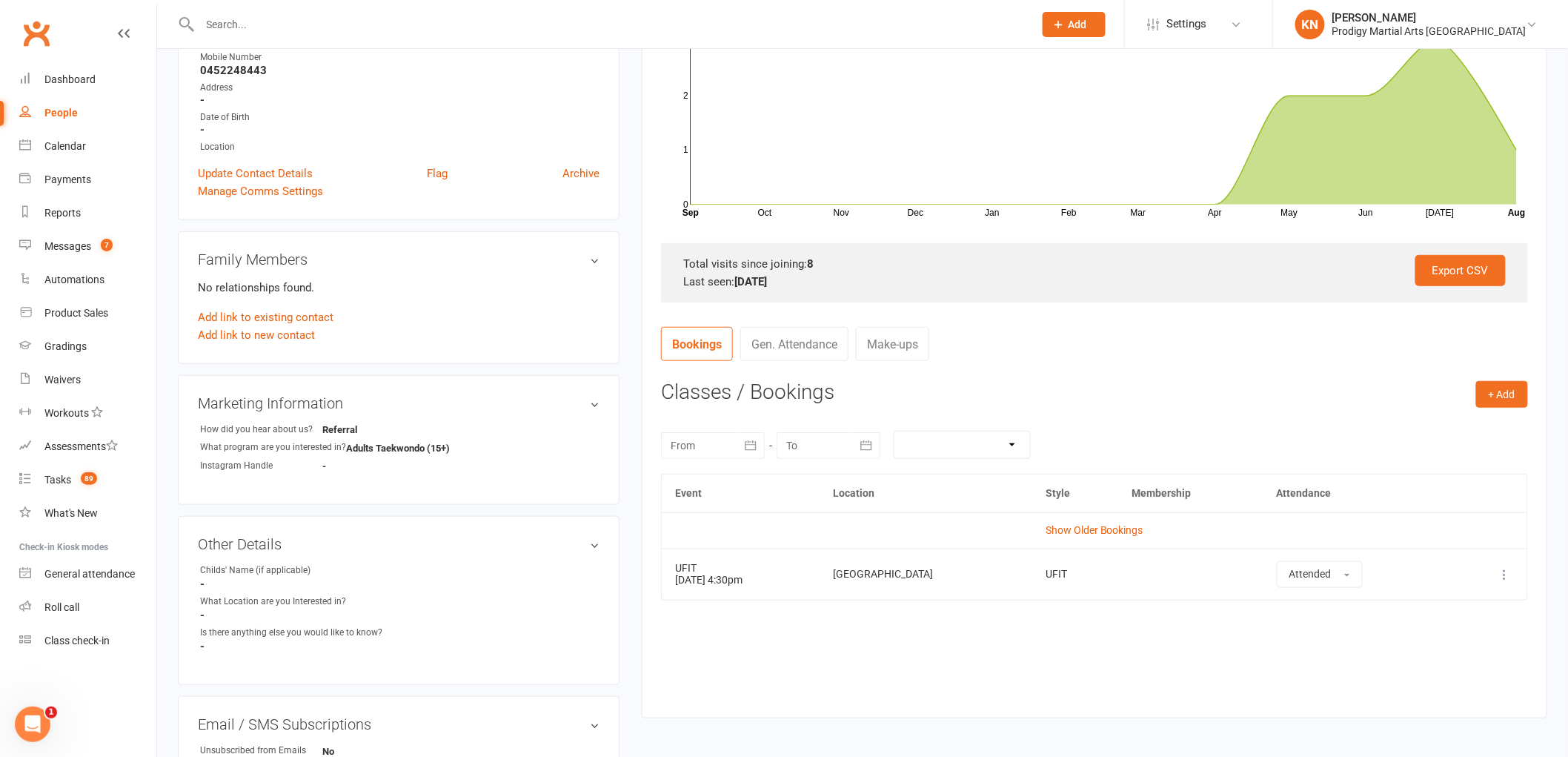
scroll to position [412, 0]
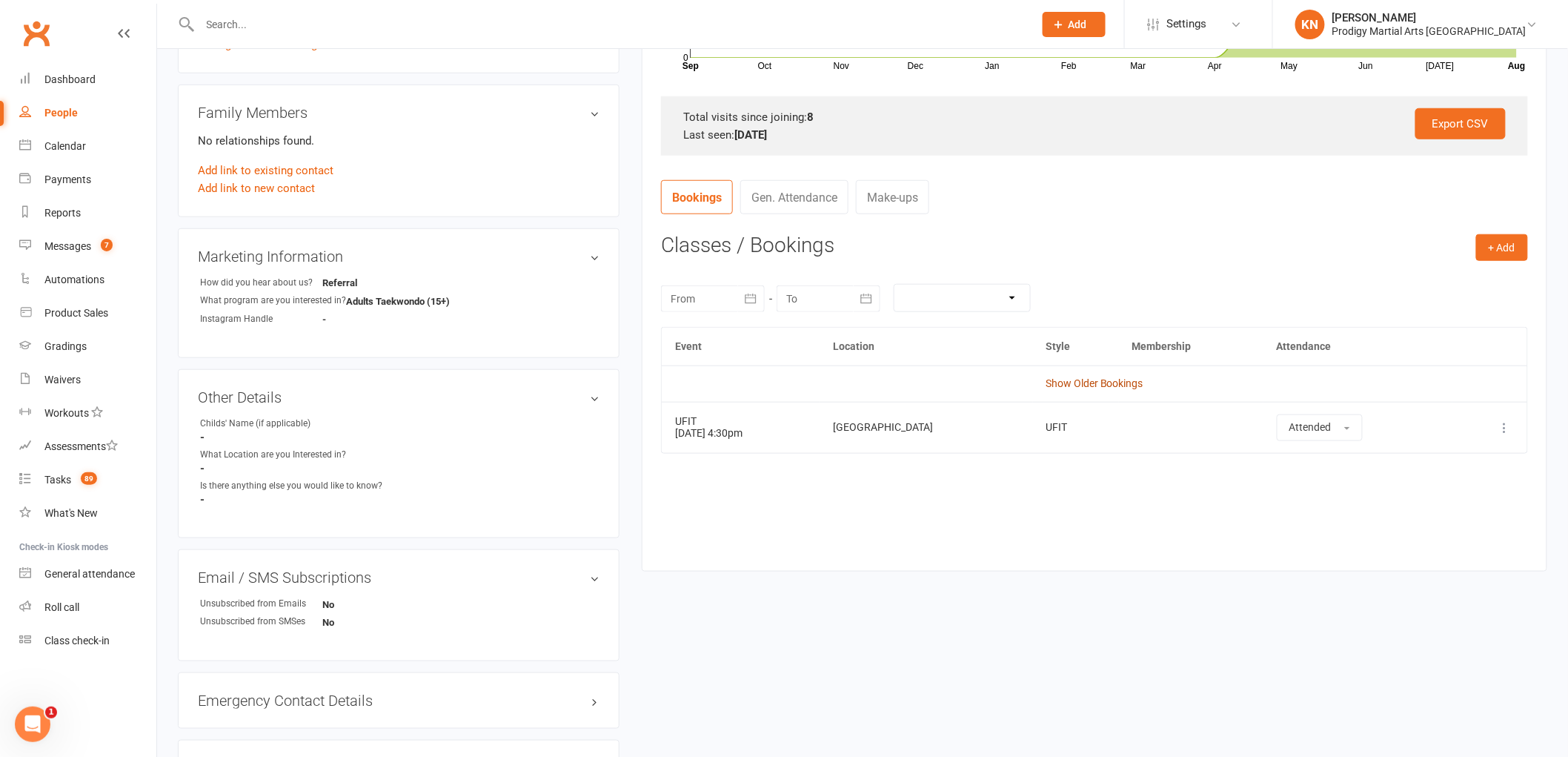
click at [1094, 382] on link "Show Older Bookings" at bounding box center [1094, 383] width 98 height 12
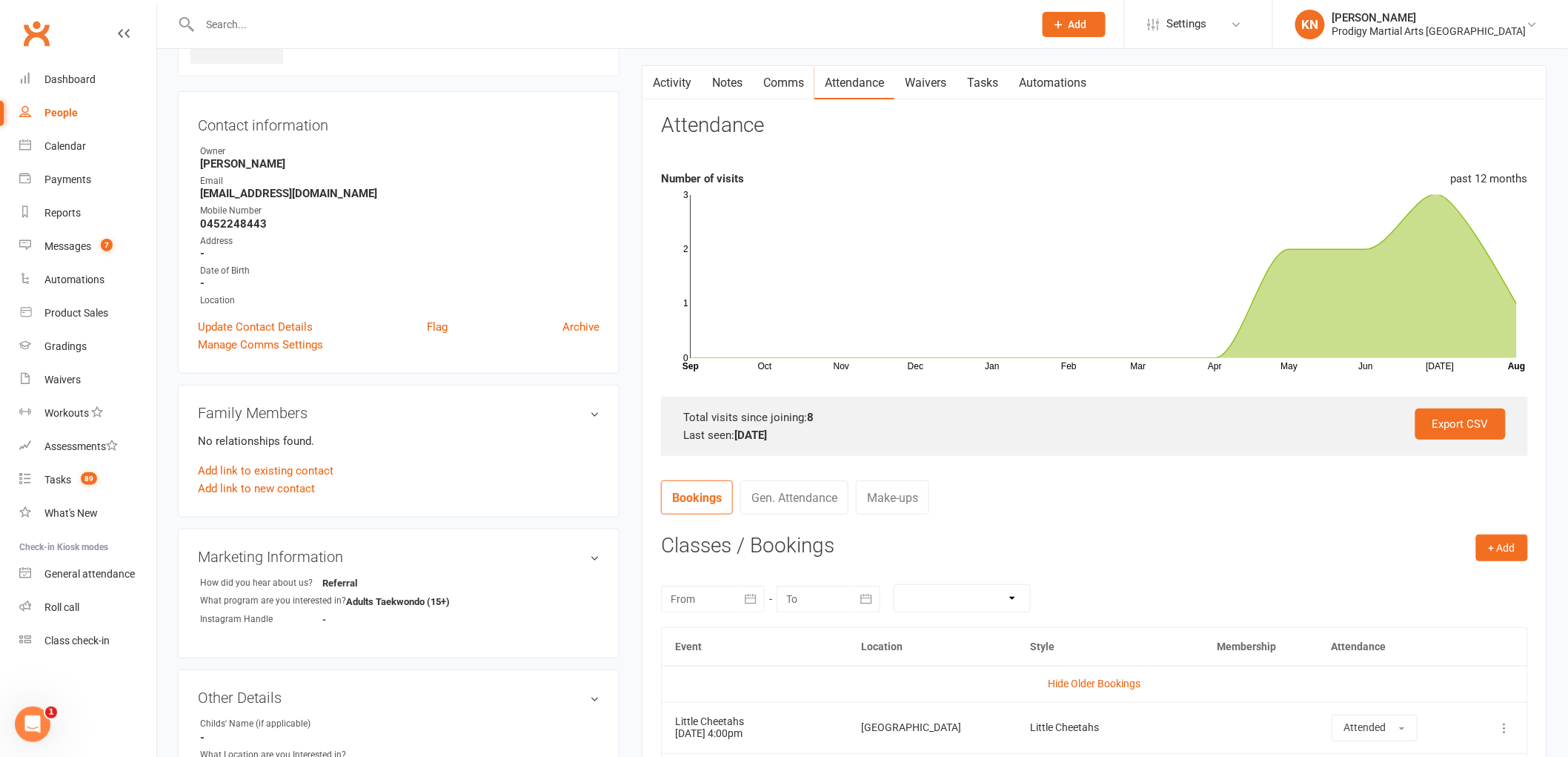
scroll to position [0, 0]
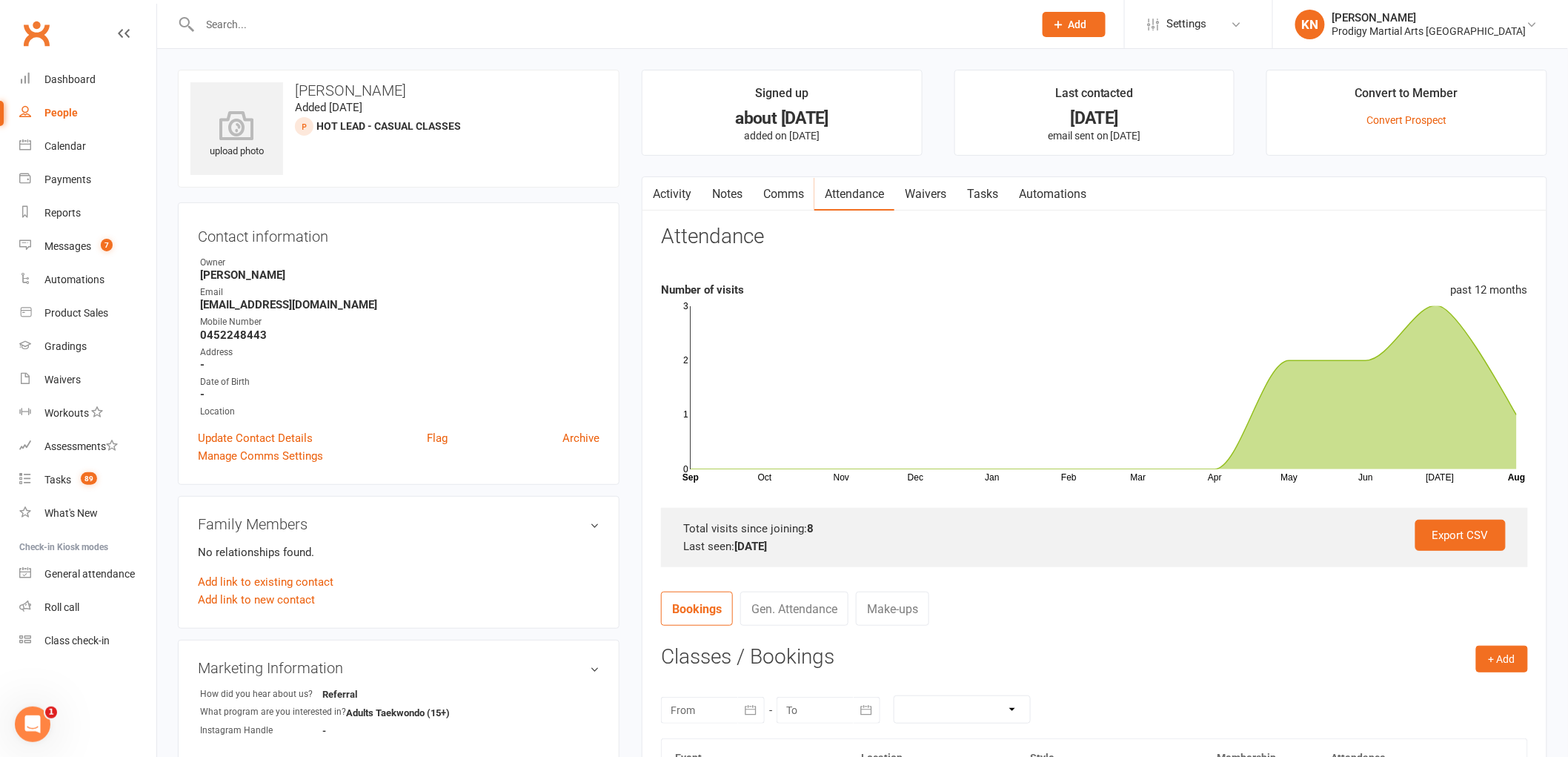
click at [917, 189] on link "Waivers" at bounding box center [925, 195] width 63 height 34
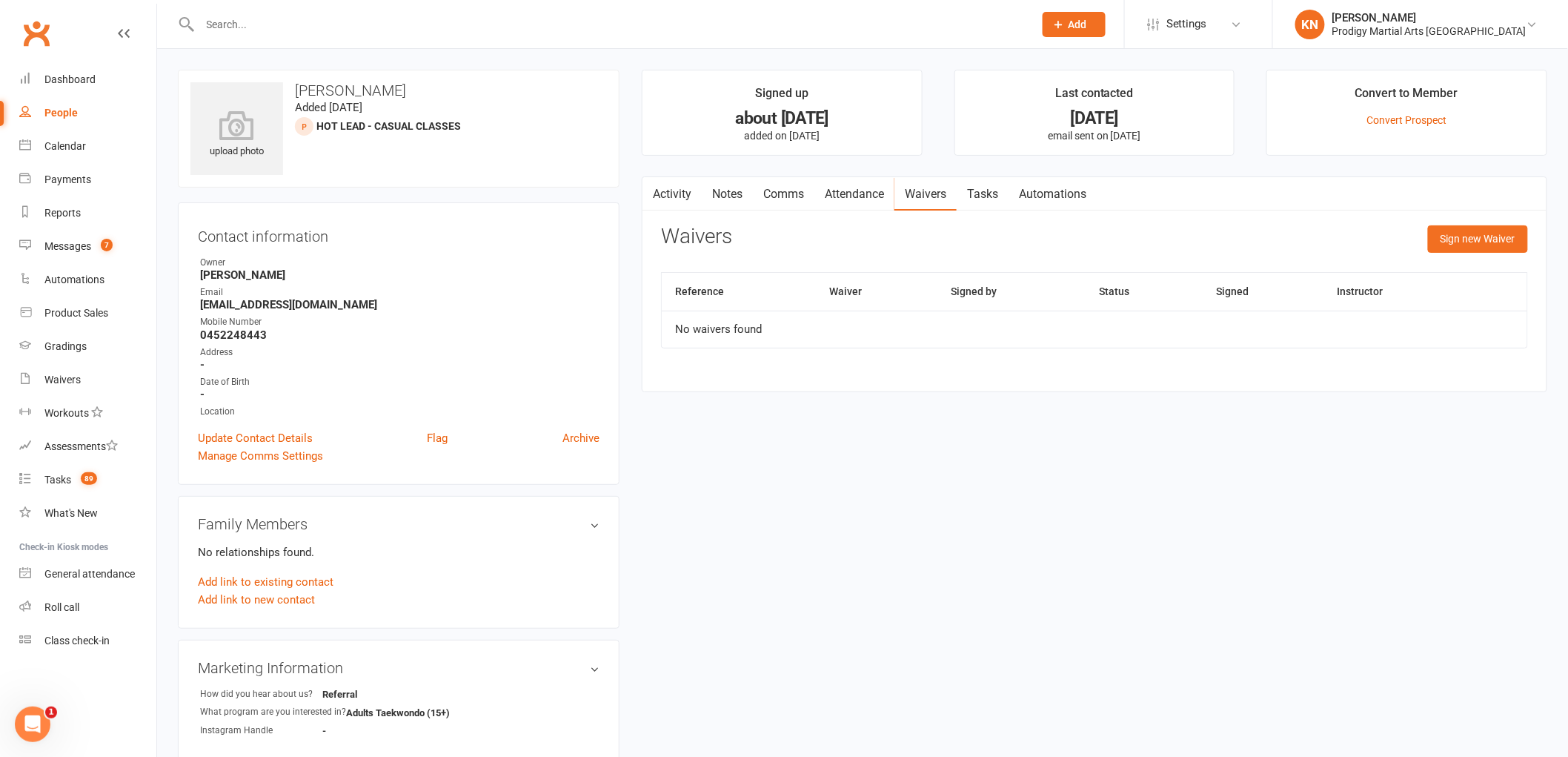
click at [734, 195] on link "Notes" at bounding box center [727, 195] width 51 height 34
click at [674, 201] on link "Activity" at bounding box center [672, 195] width 59 height 34
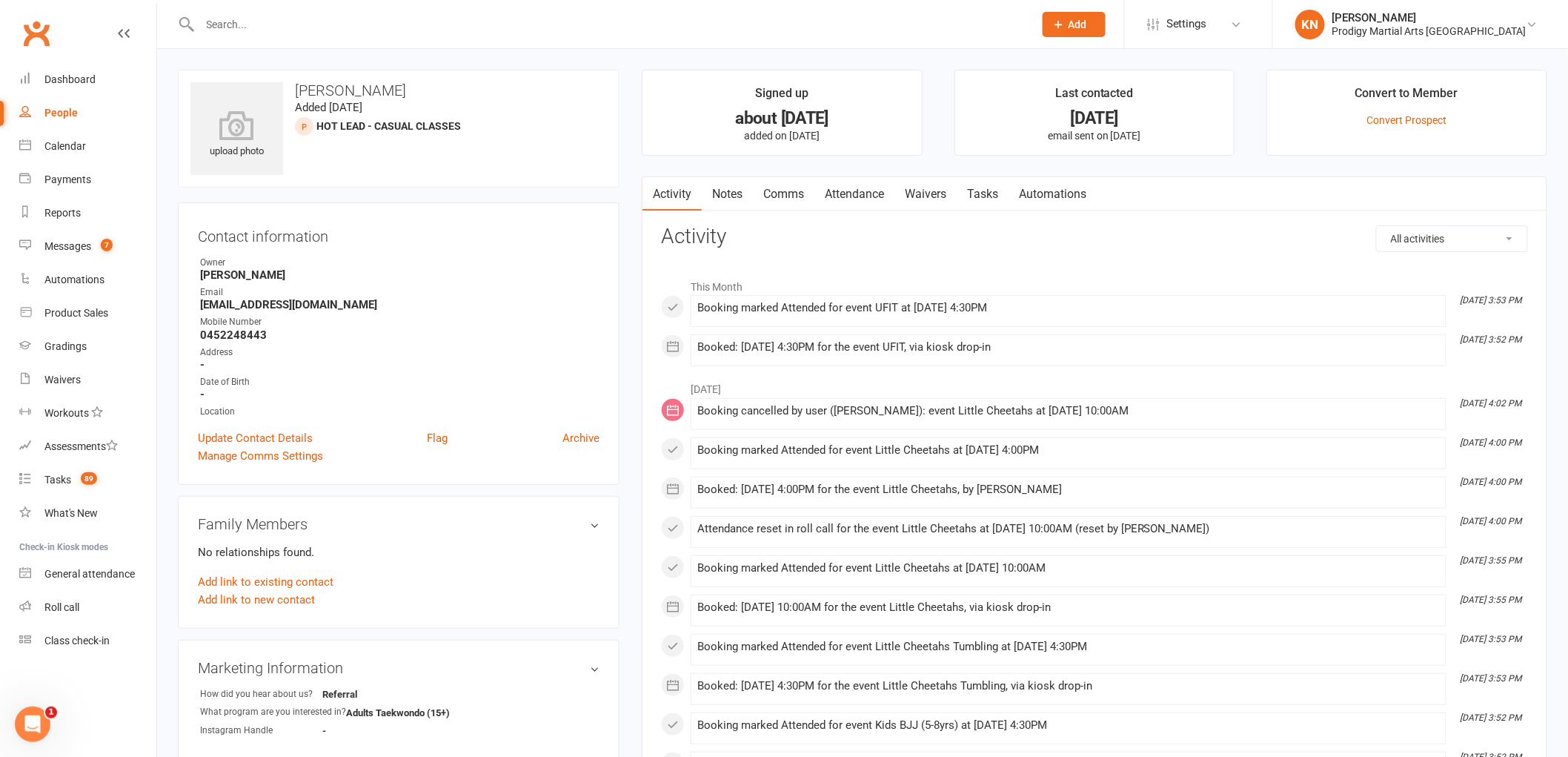
click at [917, 191] on link "Waivers" at bounding box center [925, 195] width 63 height 34
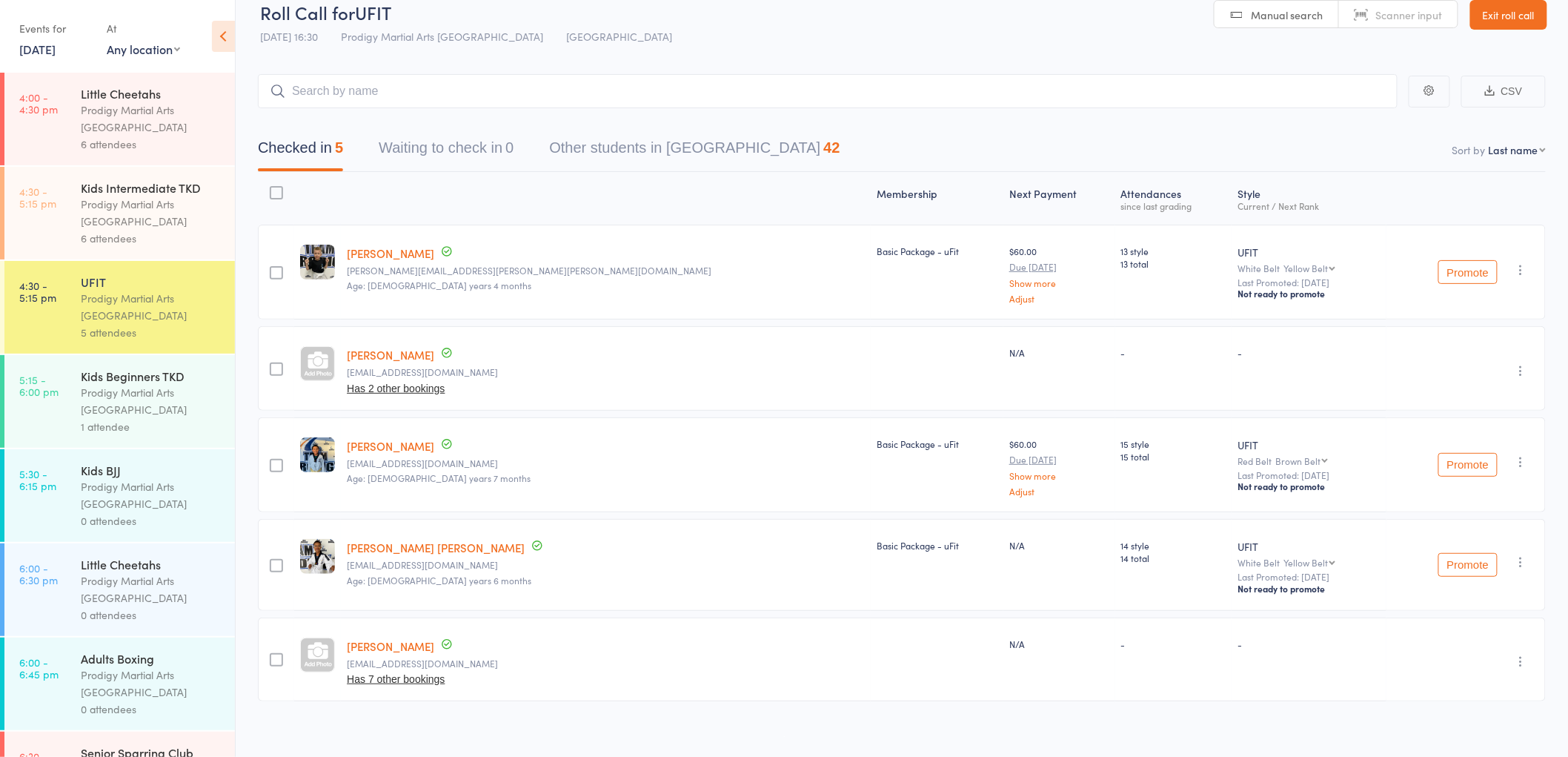
scroll to position [30, 0]
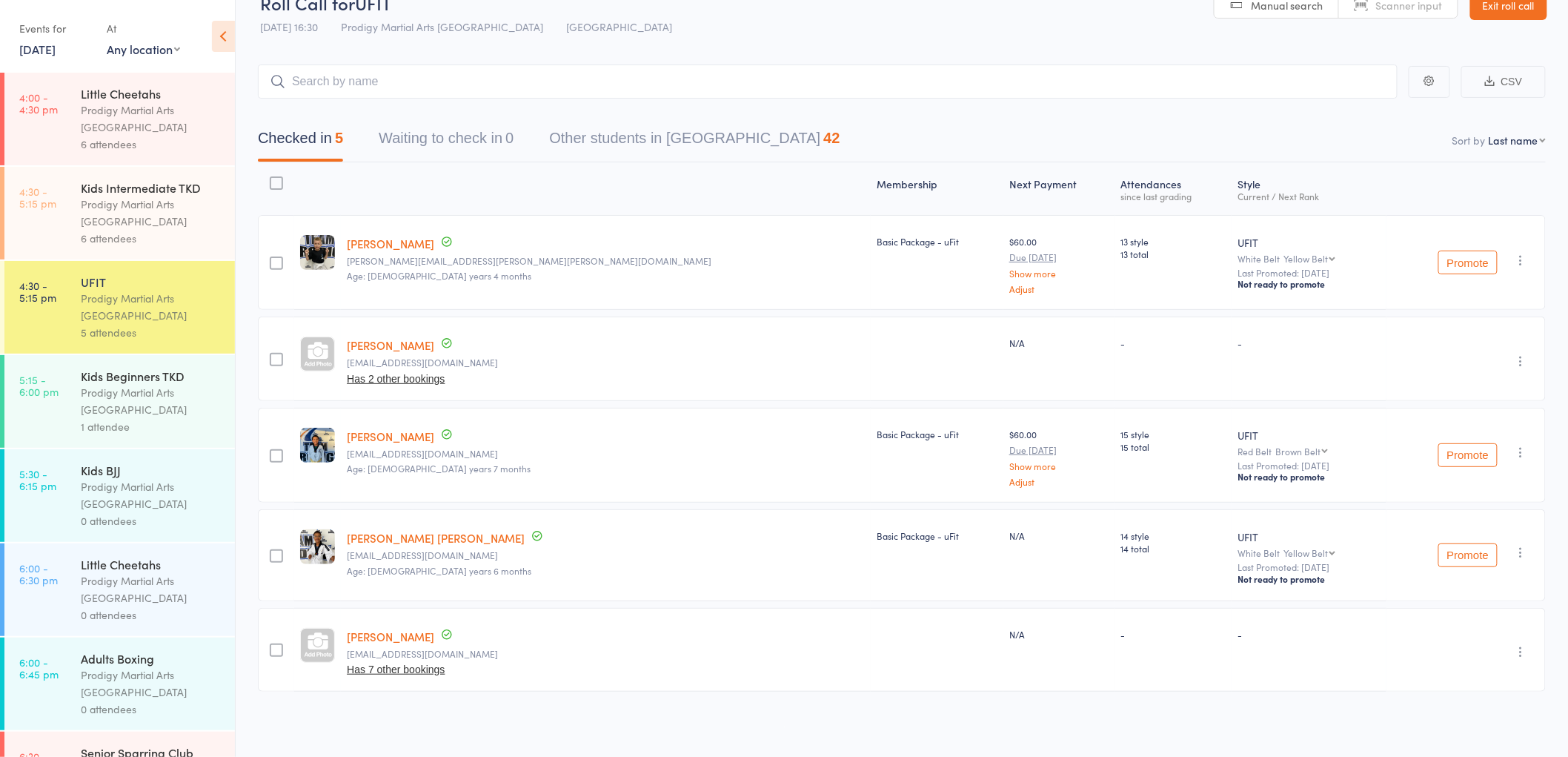
click at [90, 209] on div "Prodigy Martial Arts [GEOGRAPHIC_DATA]" at bounding box center [151, 213] width 141 height 34
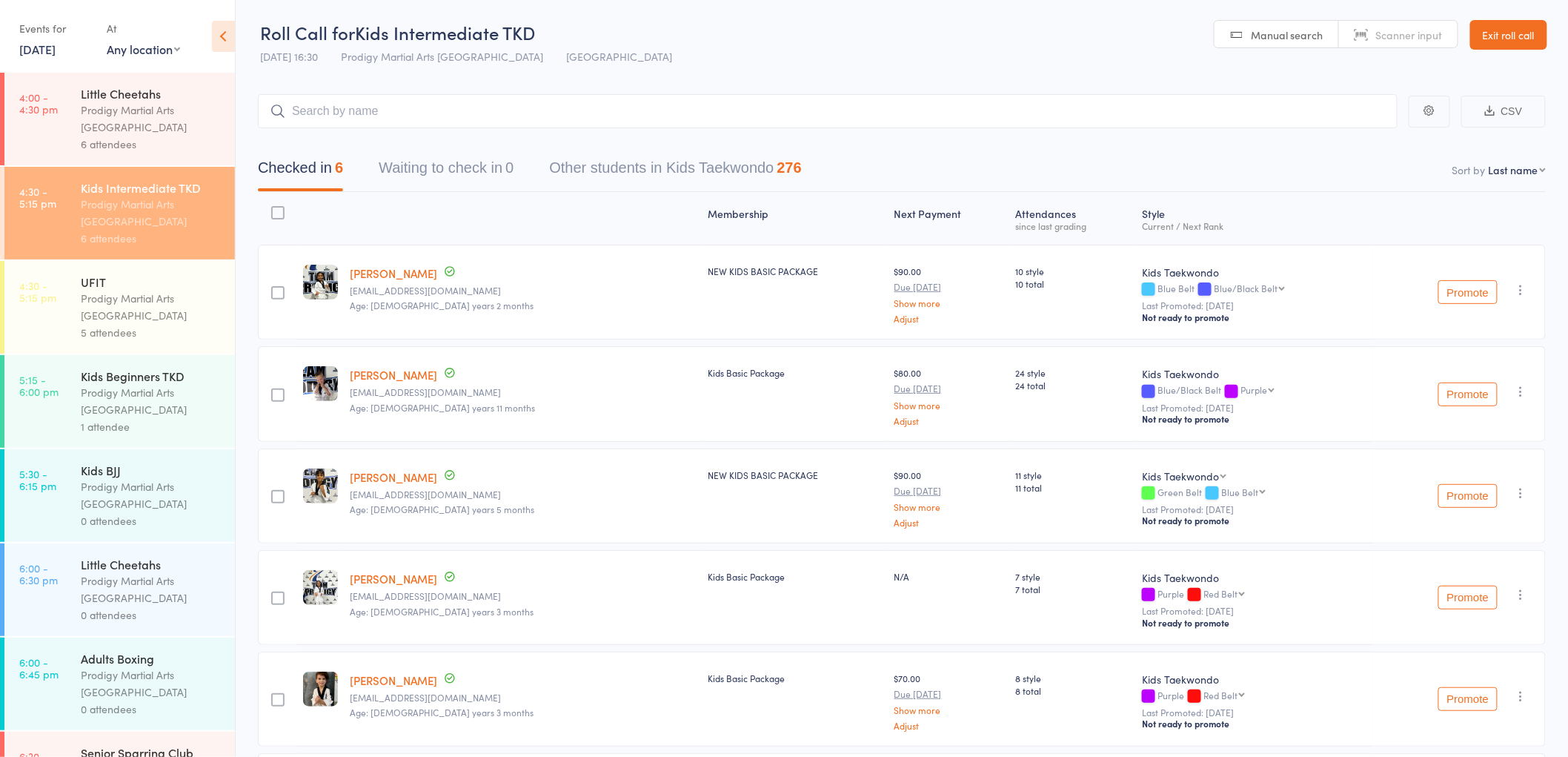
click at [356, 117] on input "search" at bounding box center [828, 111] width 1140 height 34
click at [118, 396] on div "Prodigy Martial Arts [GEOGRAPHIC_DATA]" at bounding box center [151, 401] width 141 height 34
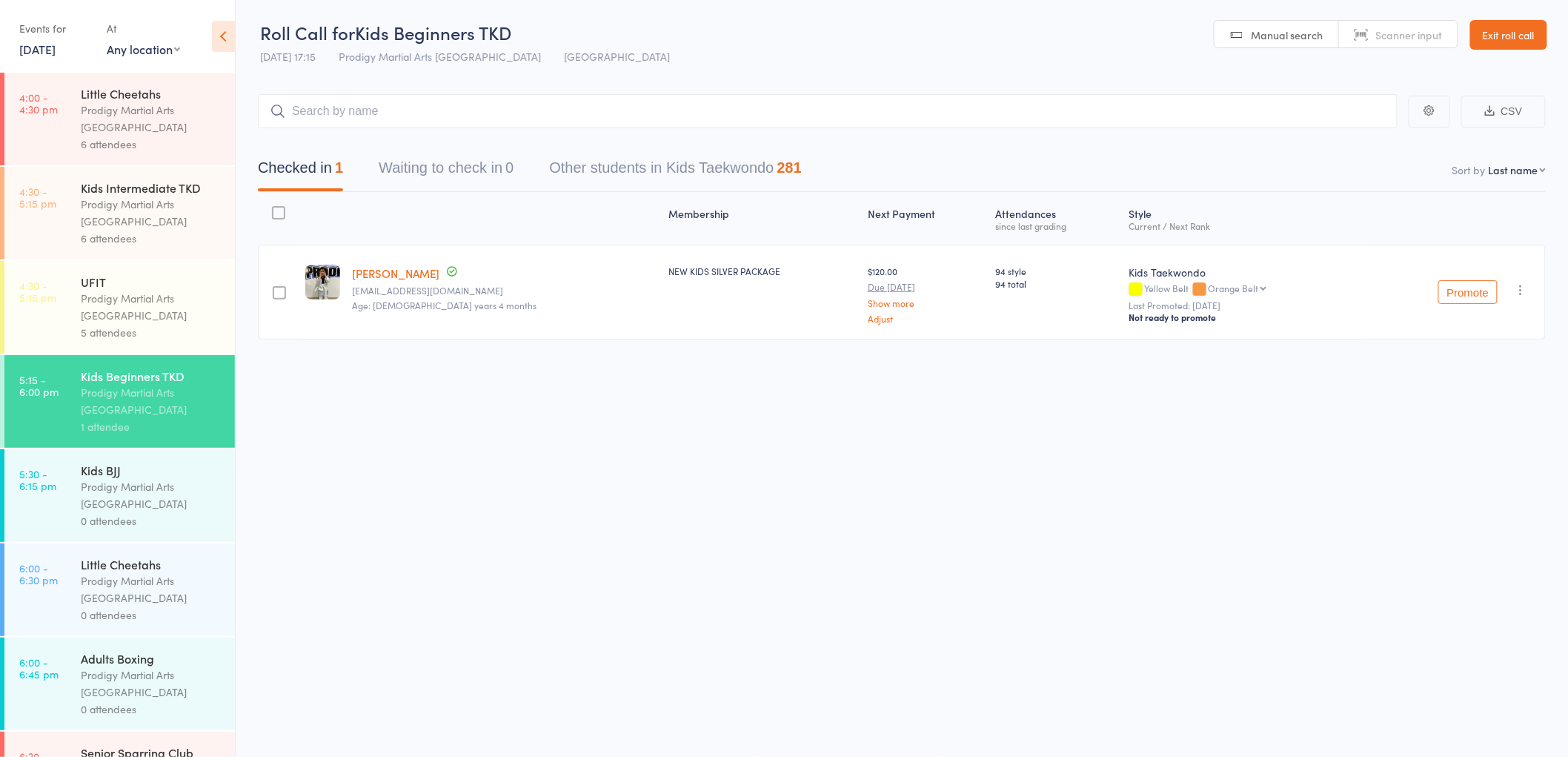
click at [128, 220] on div "Prodigy Martial Arts [GEOGRAPHIC_DATA]" at bounding box center [151, 213] width 141 height 34
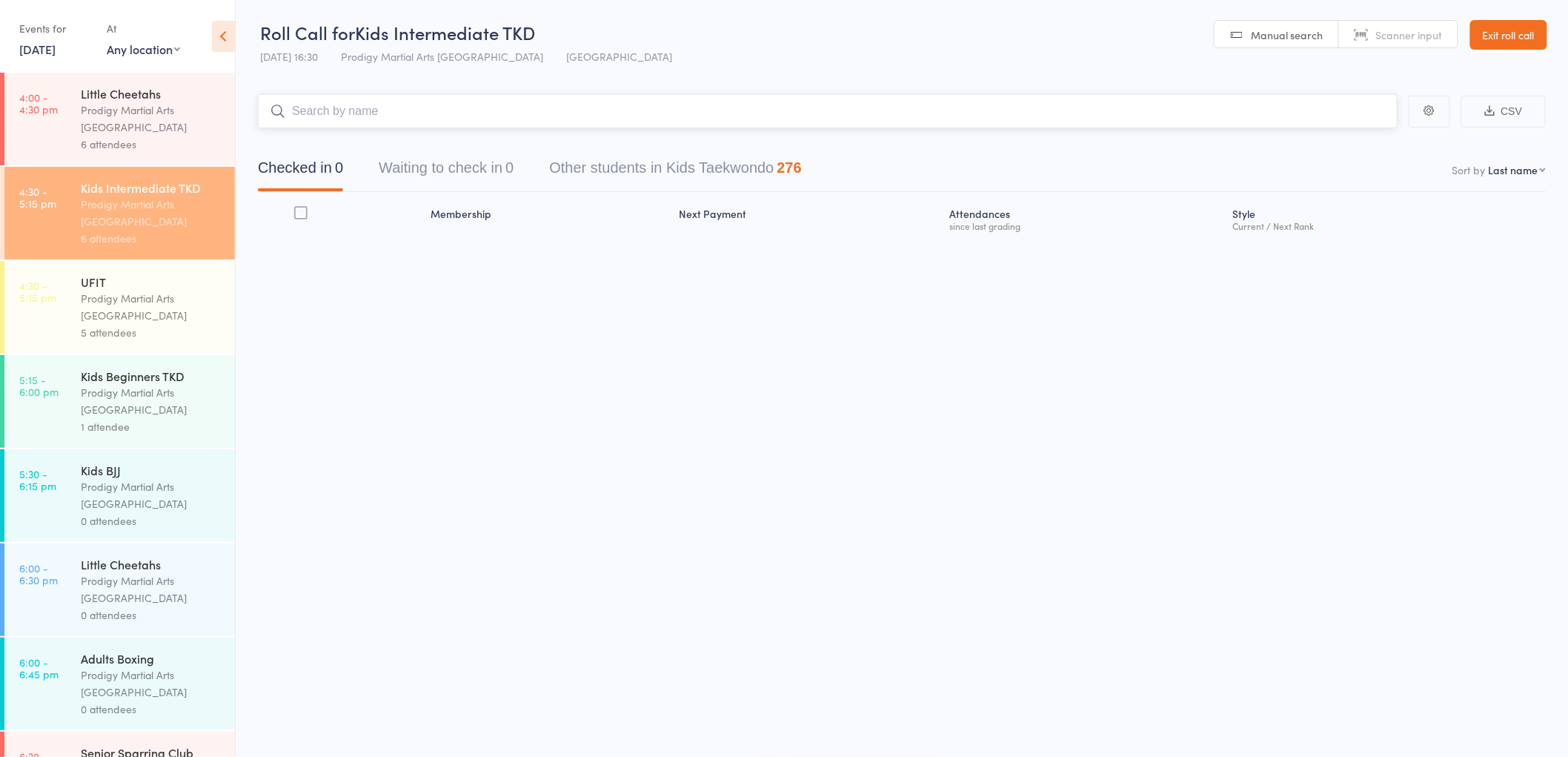
click at [344, 111] on input "search" at bounding box center [828, 111] width 1140 height 34
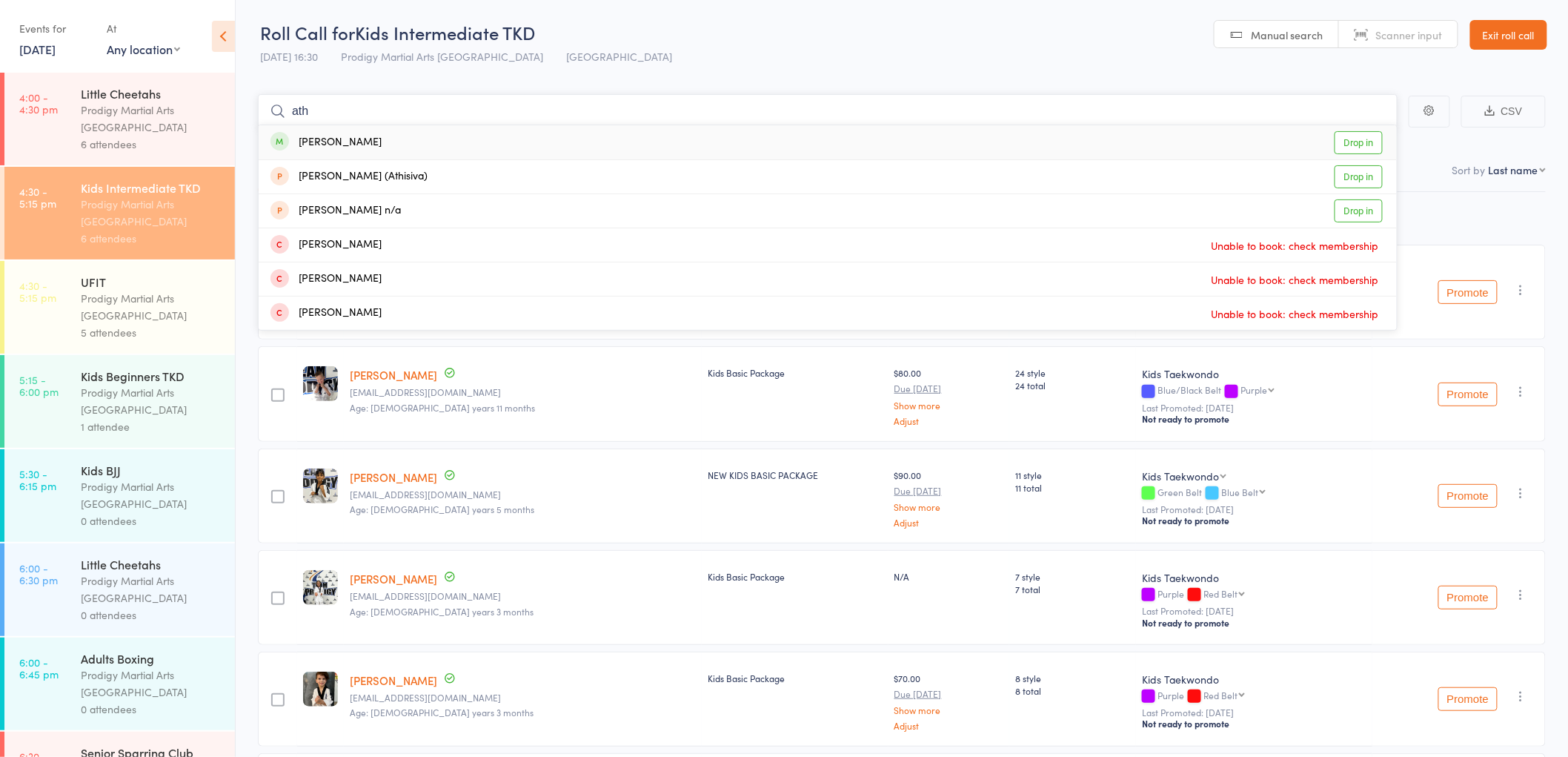
type input "ath"
click at [1346, 140] on link "Drop in" at bounding box center [1359, 142] width 48 height 23
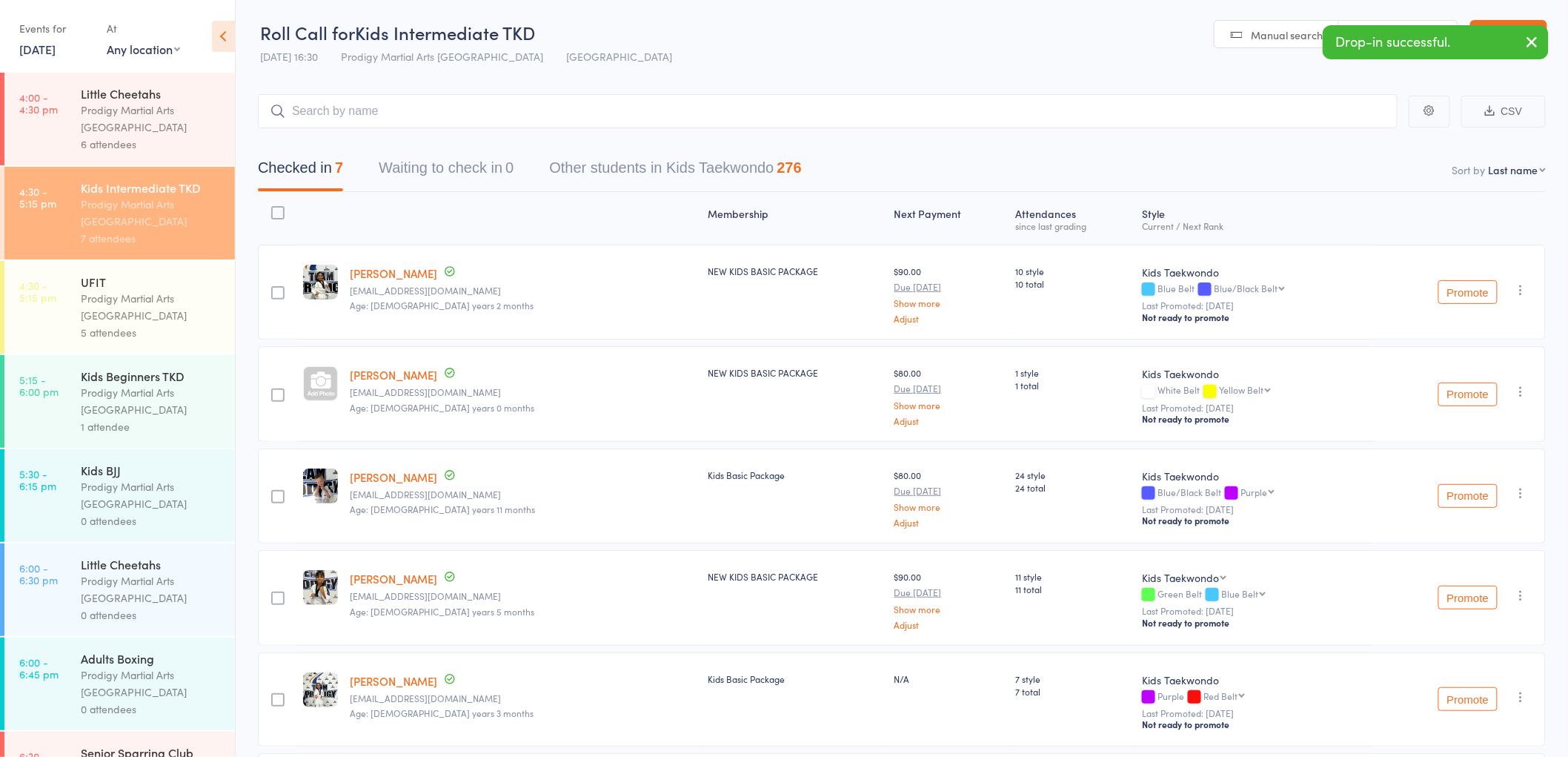
click at [151, 409] on div "Prodigy Martial Arts Australia" at bounding box center [151, 401] width 141 height 34
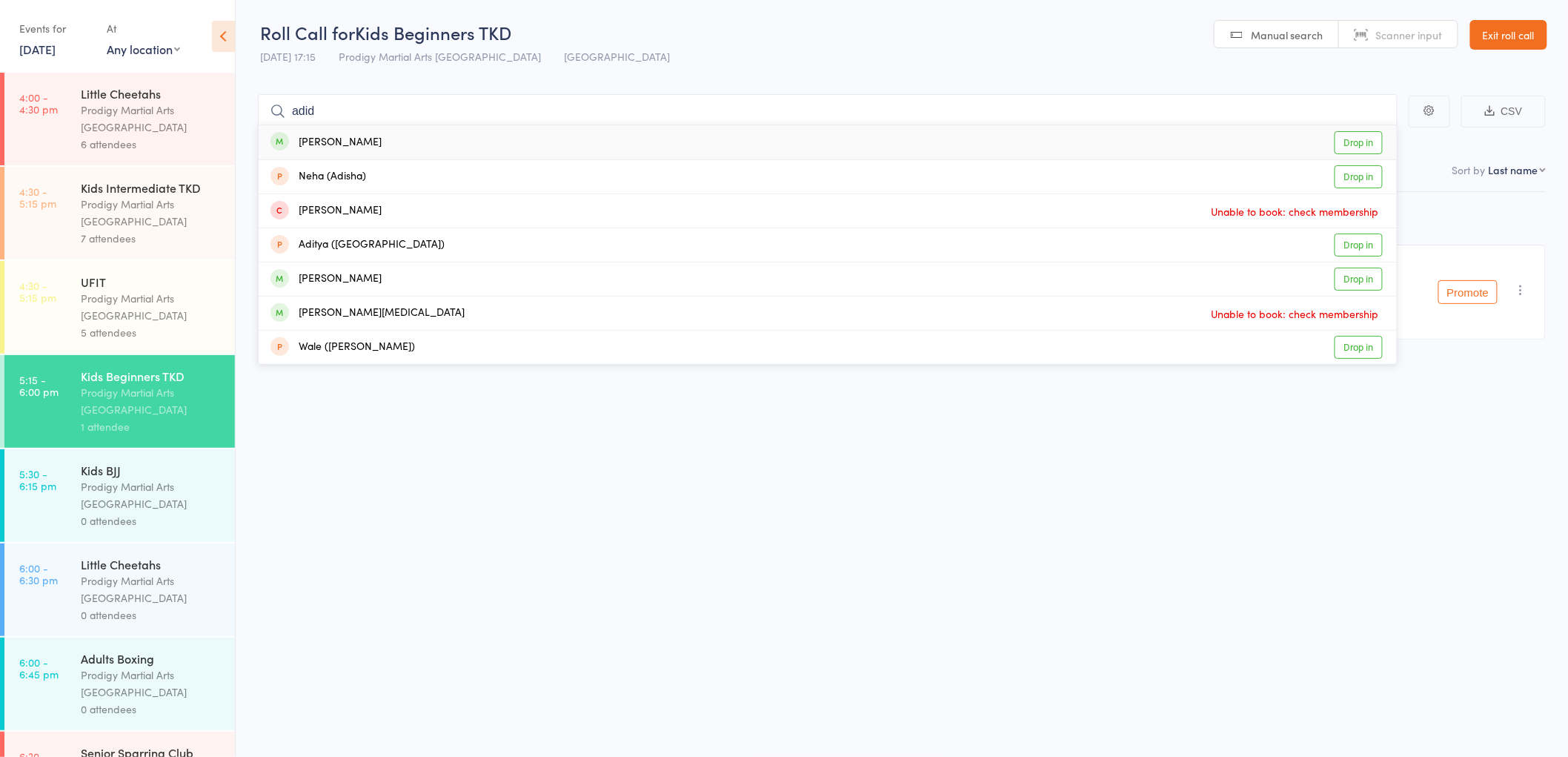
type input "adid"
click at [1359, 151] on link "Drop in" at bounding box center [1359, 142] width 48 height 23
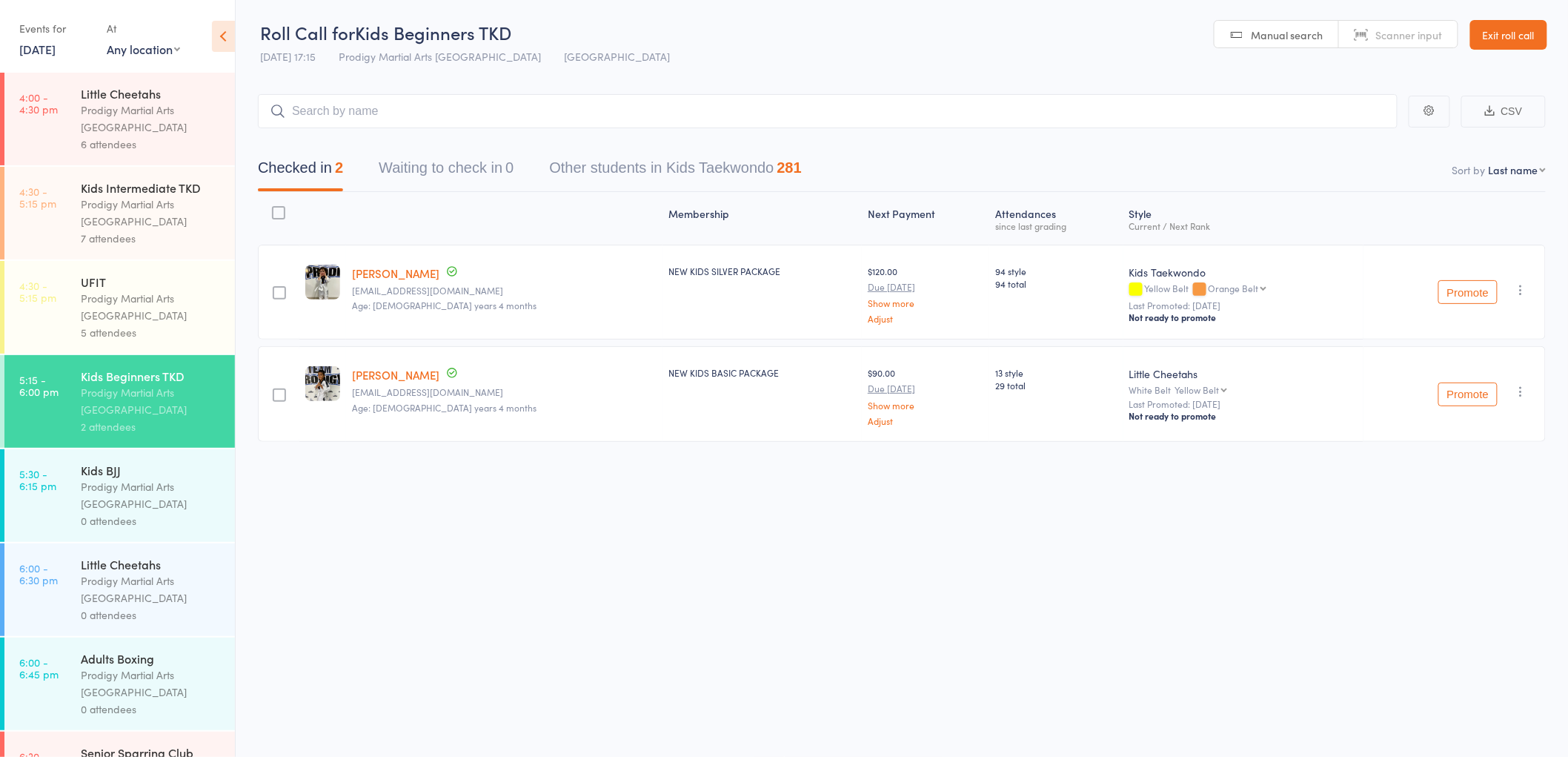
click at [168, 217] on div "Prodigy Martial Arts Australia" at bounding box center [151, 213] width 141 height 34
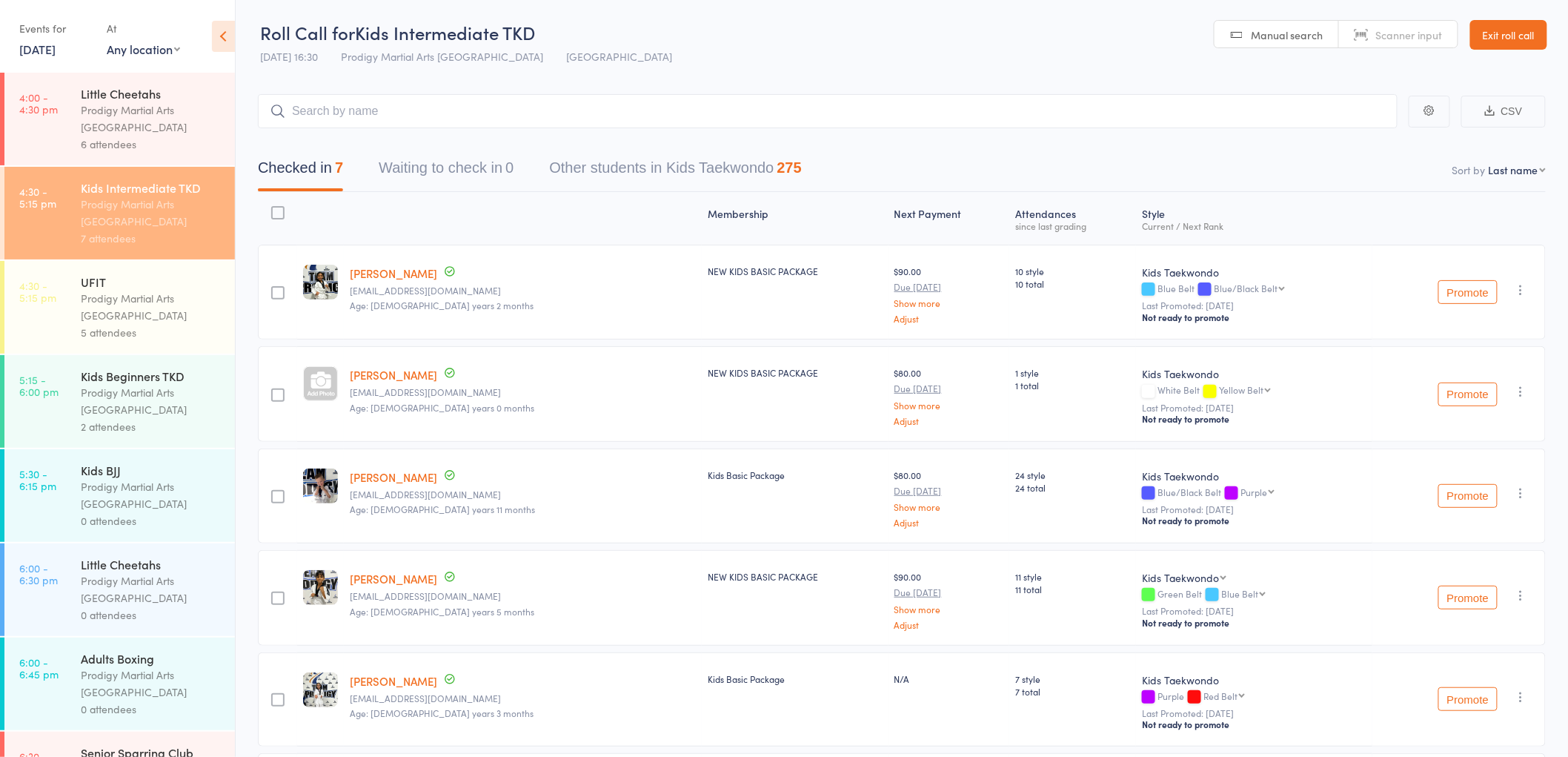
click at [392, 122] on input "search" at bounding box center [828, 111] width 1140 height 34
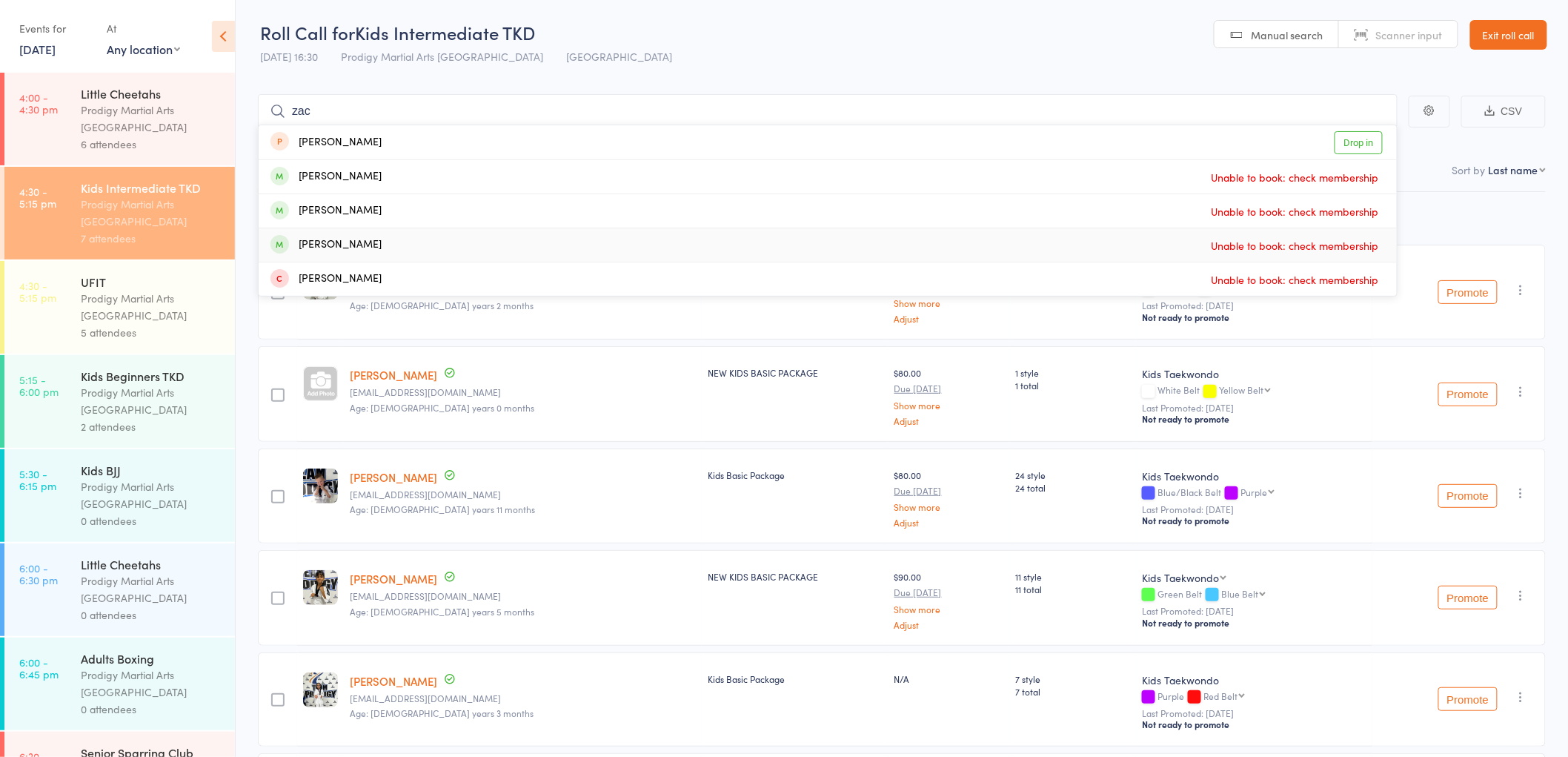
type input "zac"
click at [1455, 223] on div "Membership Next Payment Atten­dances since last grading Style Current / Next Ra…" at bounding box center [901, 574] width 1288 height 766
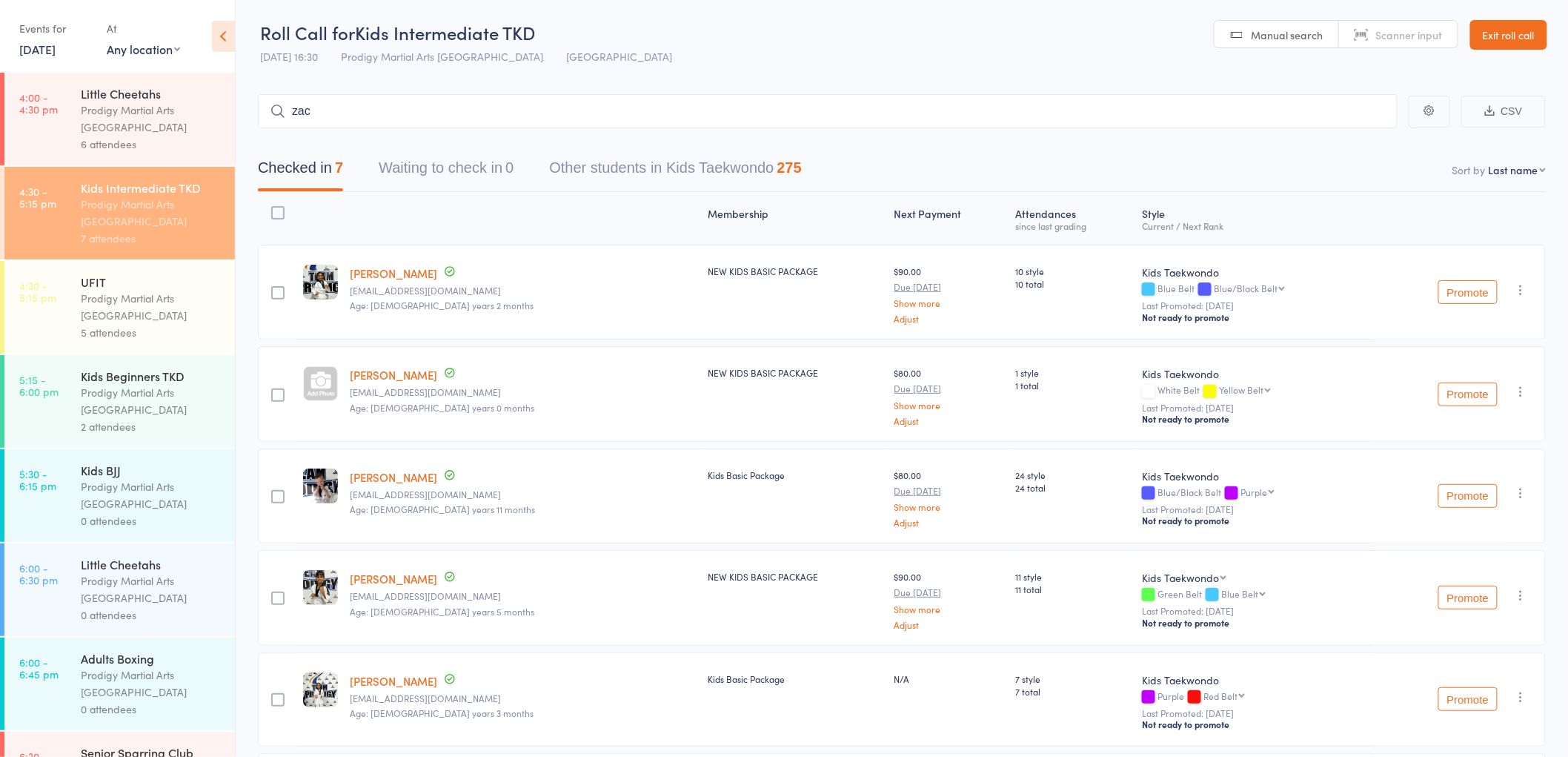
click at [157, 305] on div "Prodigy Martial Arts Australia" at bounding box center [151, 307] width 141 height 34
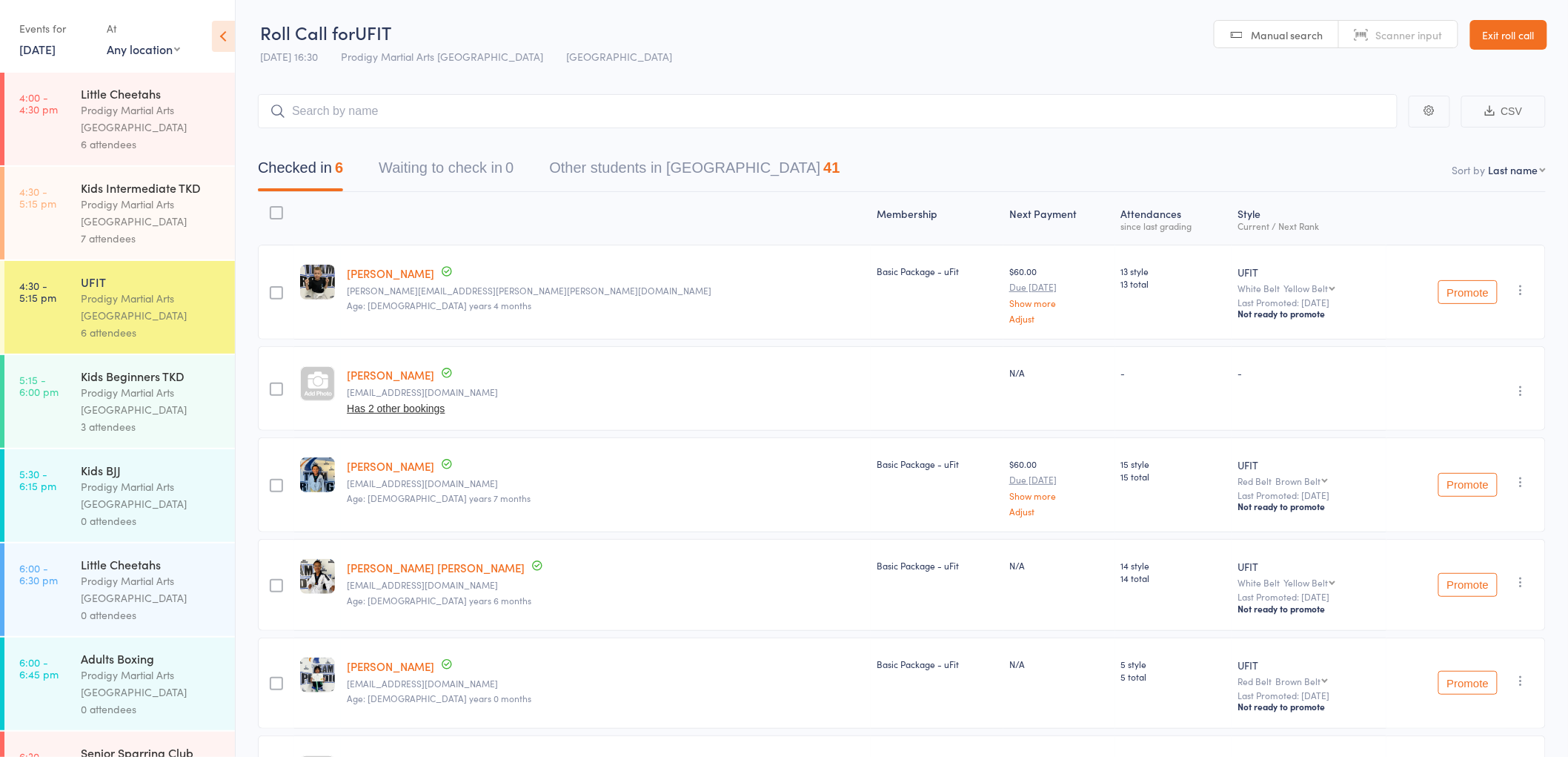
click at [350, 105] on input "search" at bounding box center [828, 111] width 1140 height 34
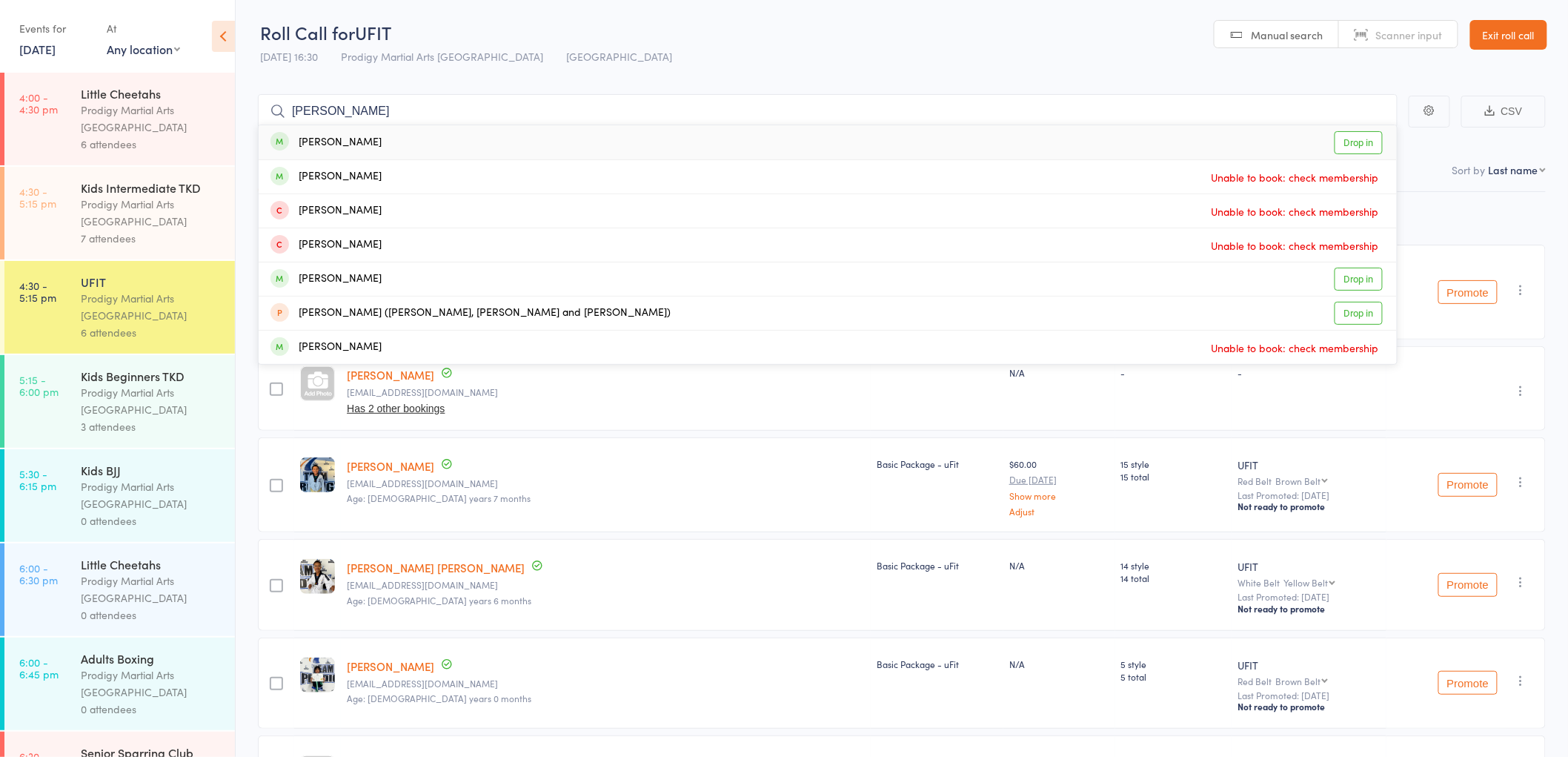
type input "leo"
click at [1373, 141] on link "Drop in" at bounding box center [1359, 142] width 48 height 23
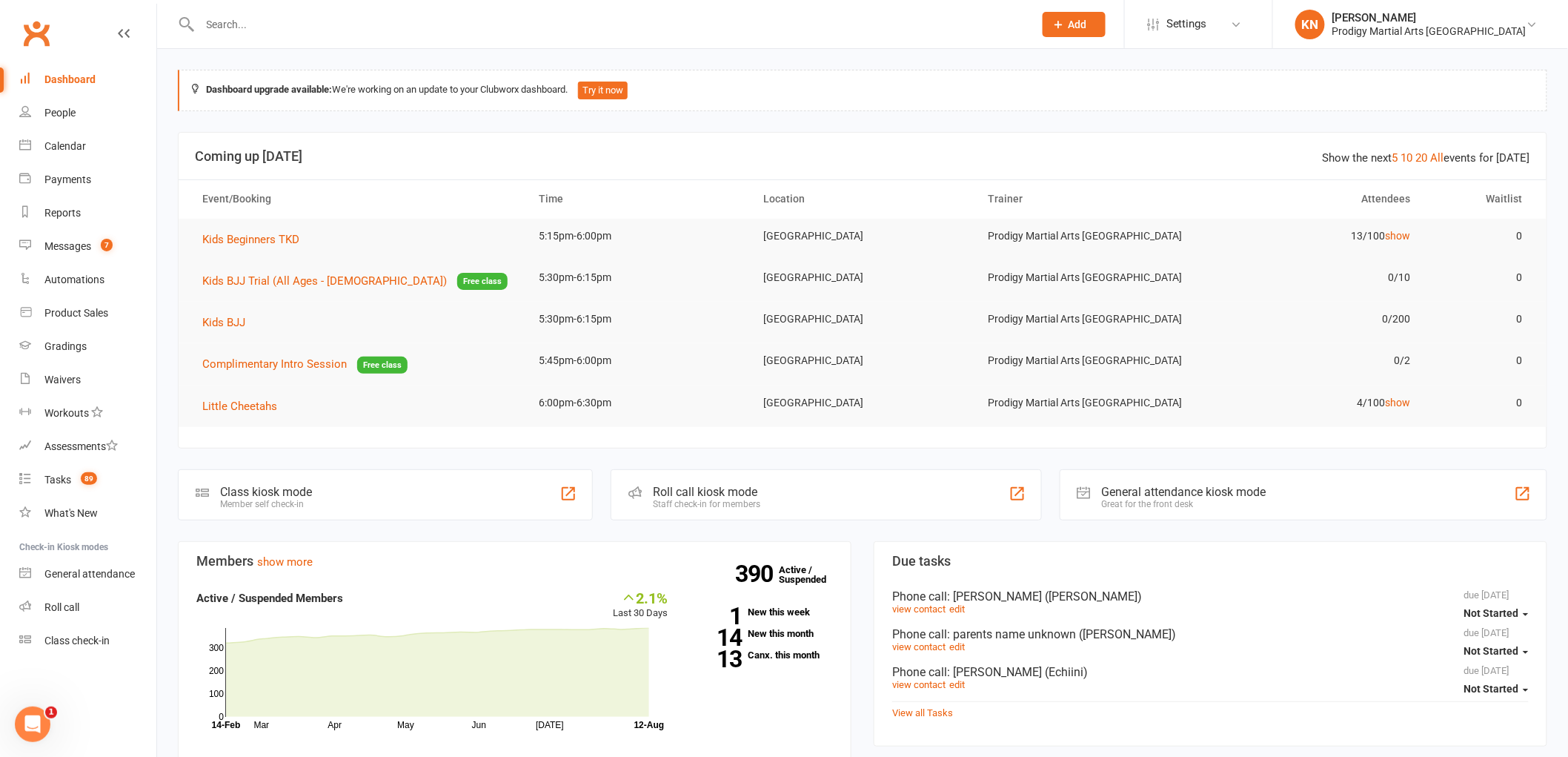
click at [404, 20] on input "text" at bounding box center [609, 24] width 829 height 21
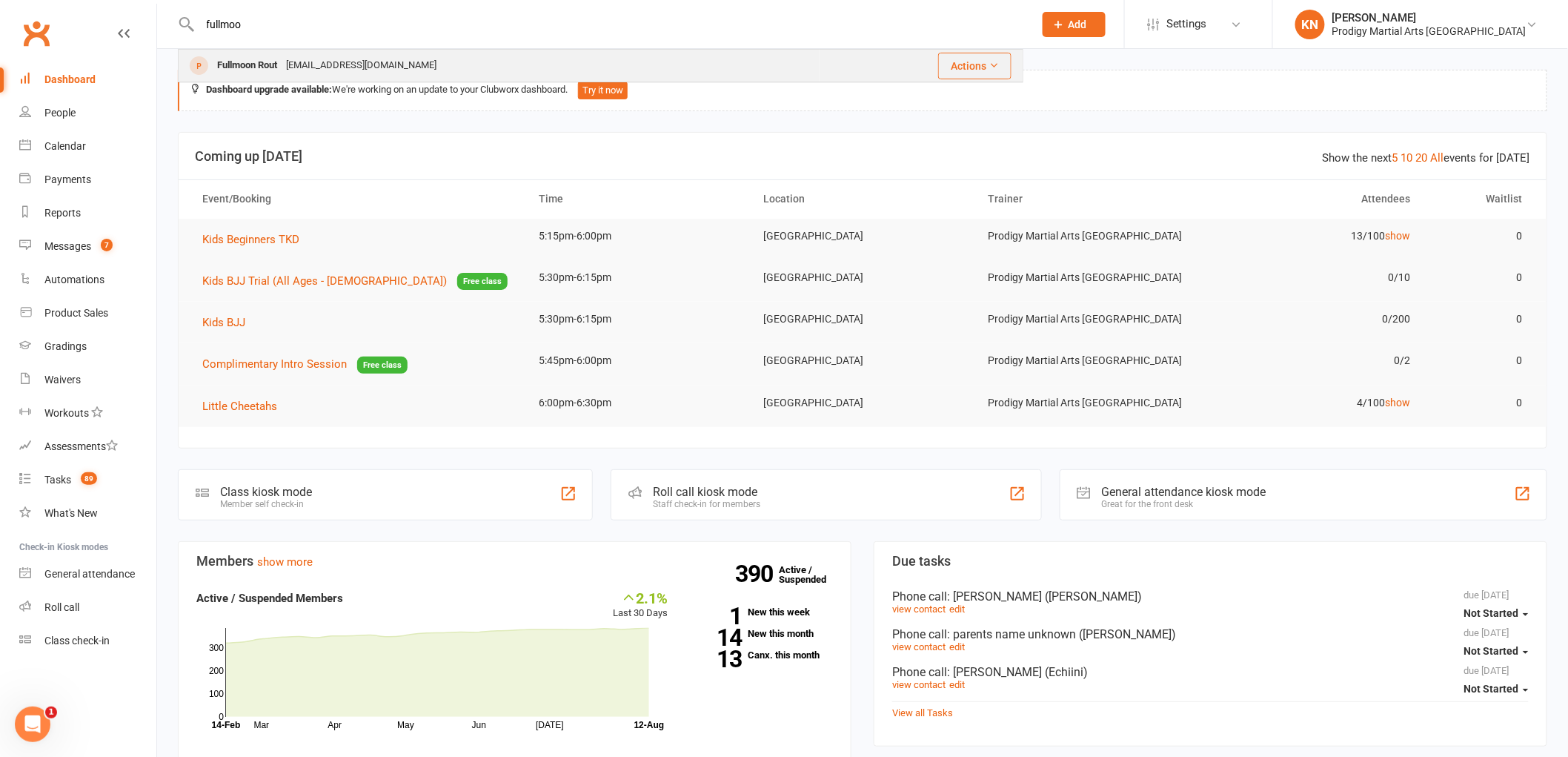
type input "fullmoo"
click at [382, 59] on div "fullmoon.rout@gmail.com" at bounding box center [362, 65] width 159 height 21
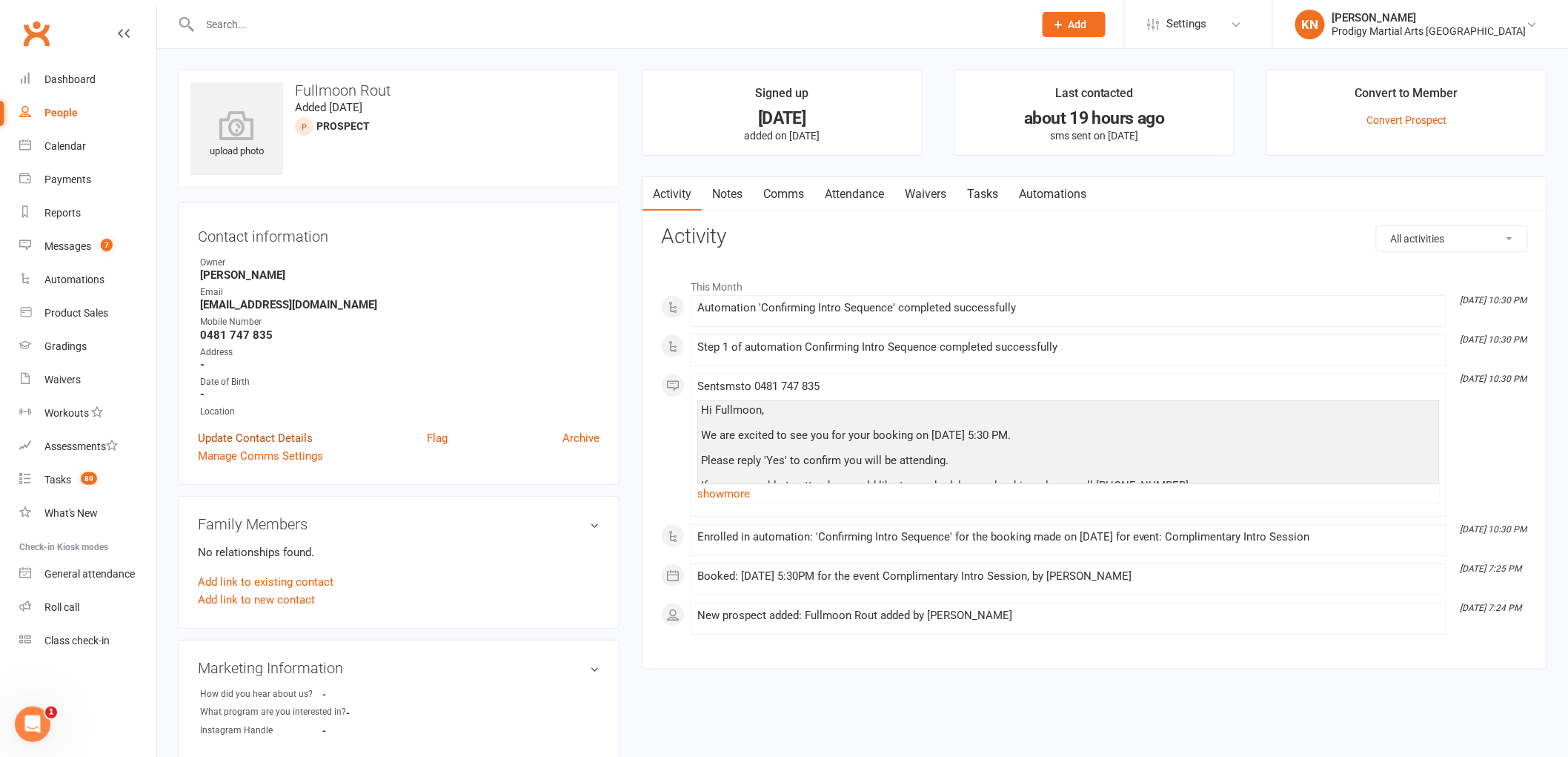
click at [283, 437] on link "Update Contact Details" at bounding box center [255, 438] width 115 height 18
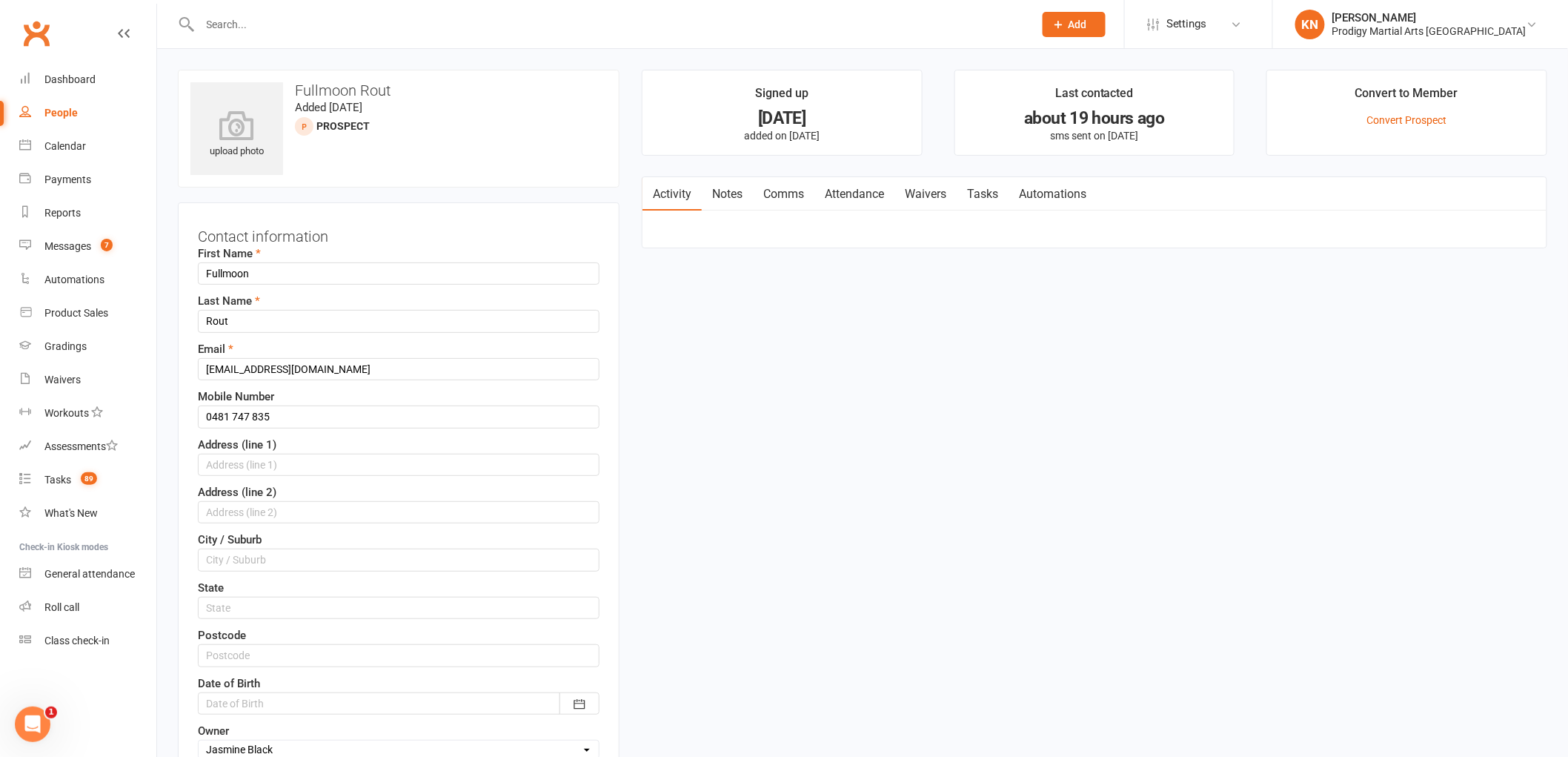
scroll to position [69, 0]
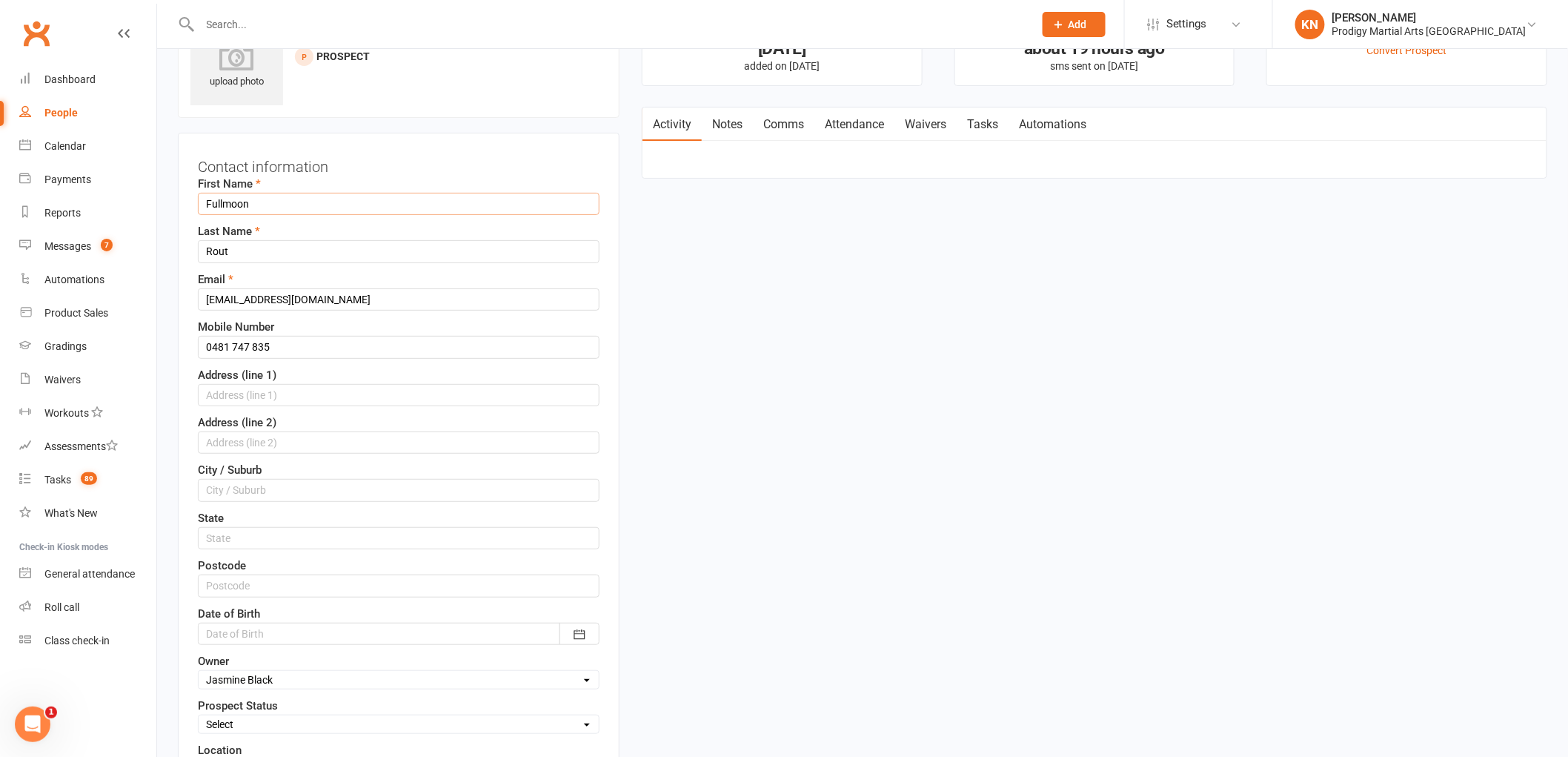
click at [337, 201] on input "Fullmoon" at bounding box center [398, 204] width 402 height 22
click at [299, 215] on input "Fullmoon" at bounding box center [398, 204] width 402 height 22
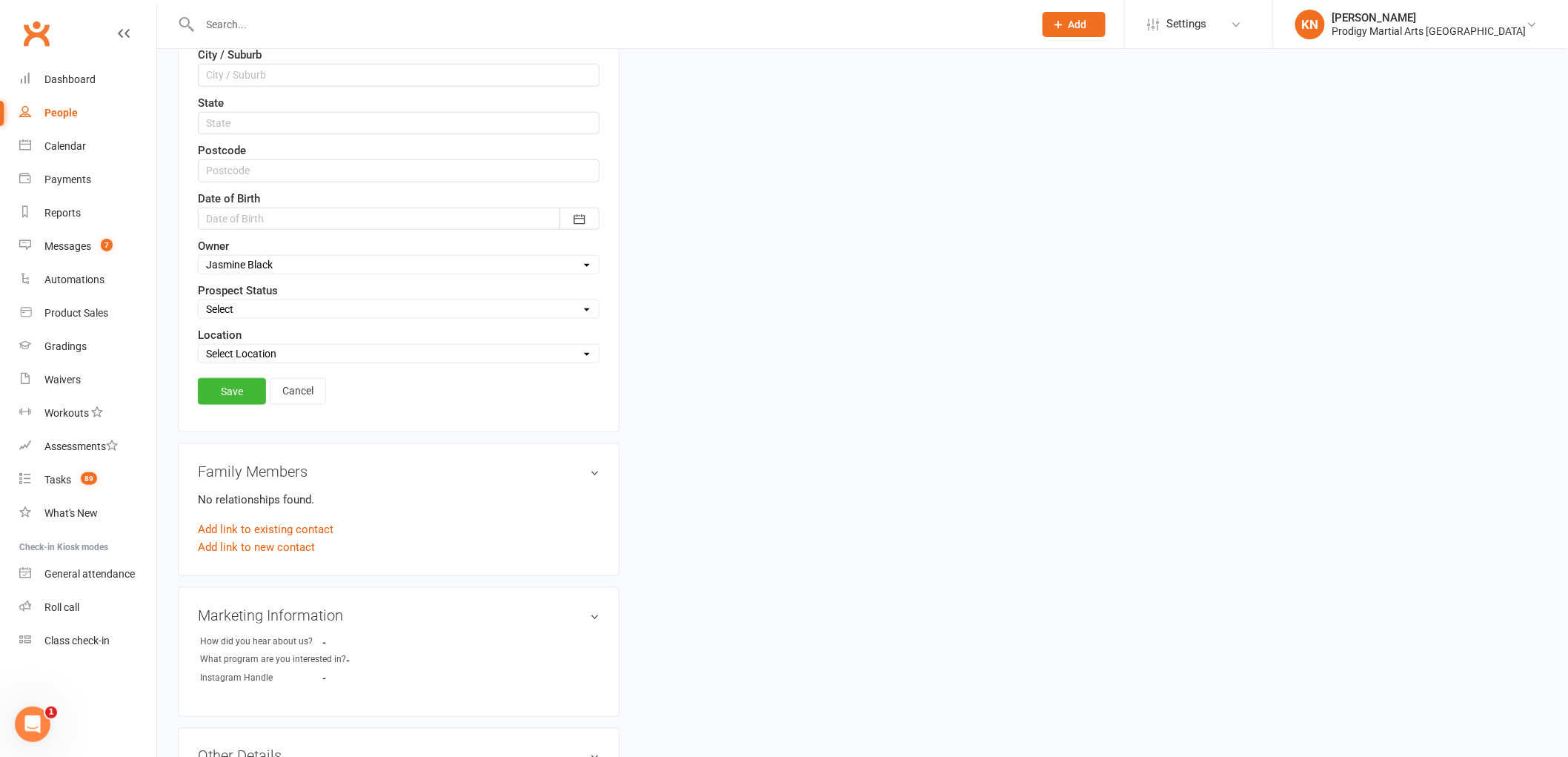
scroll to position [576, 0]
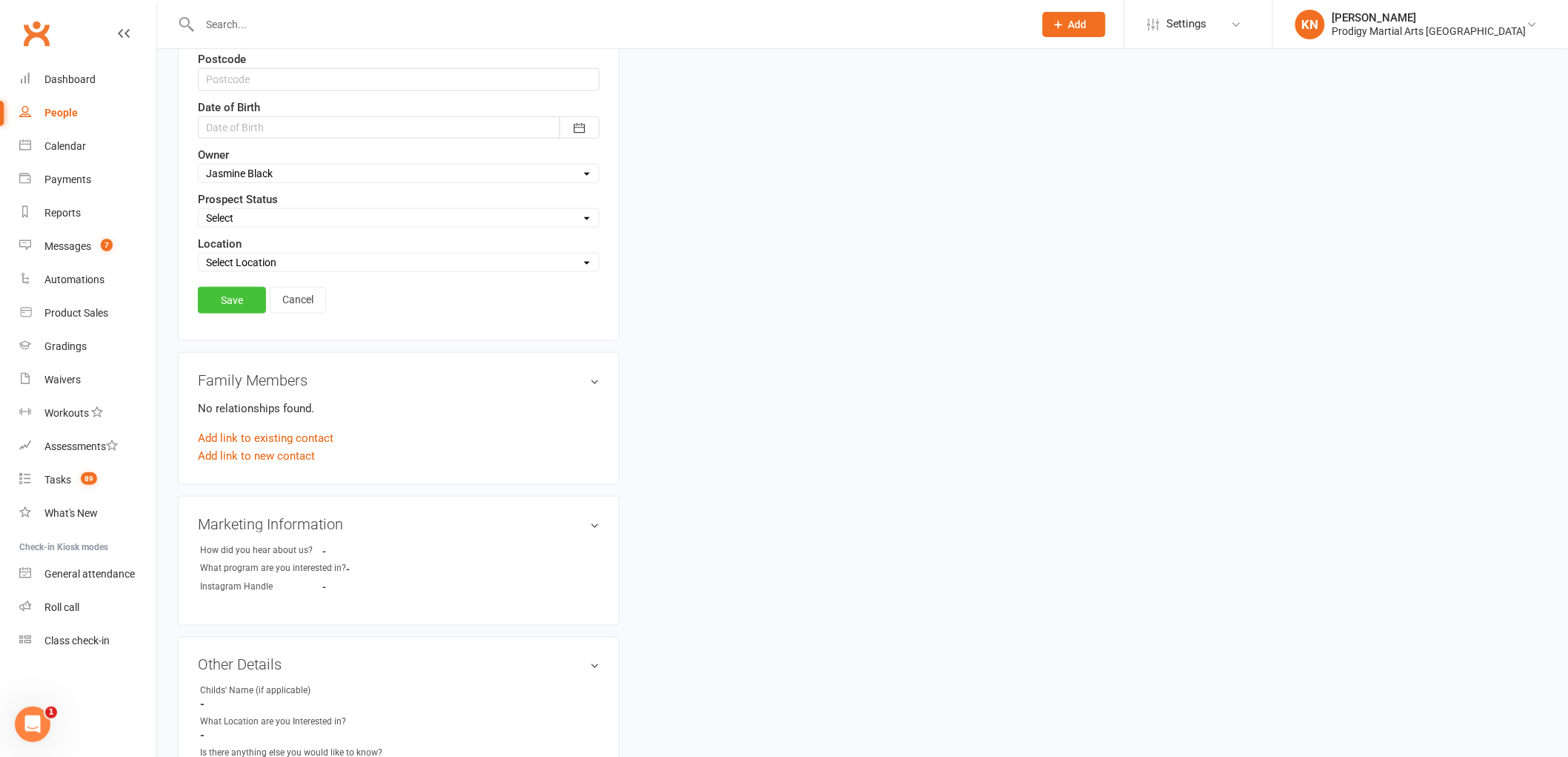
click at [218, 305] on link "Save" at bounding box center [232, 300] width 69 height 27
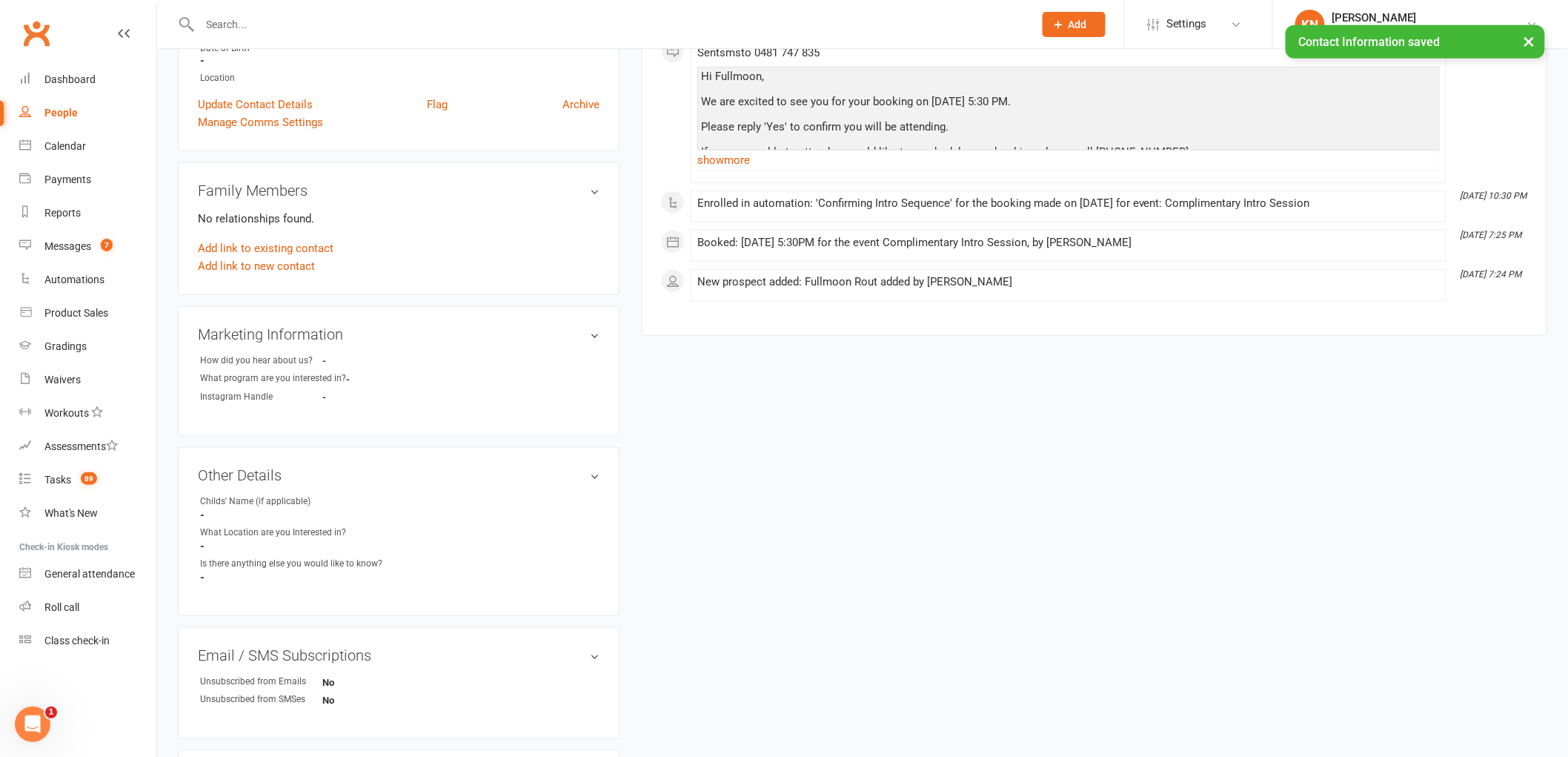
scroll to position [0, 0]
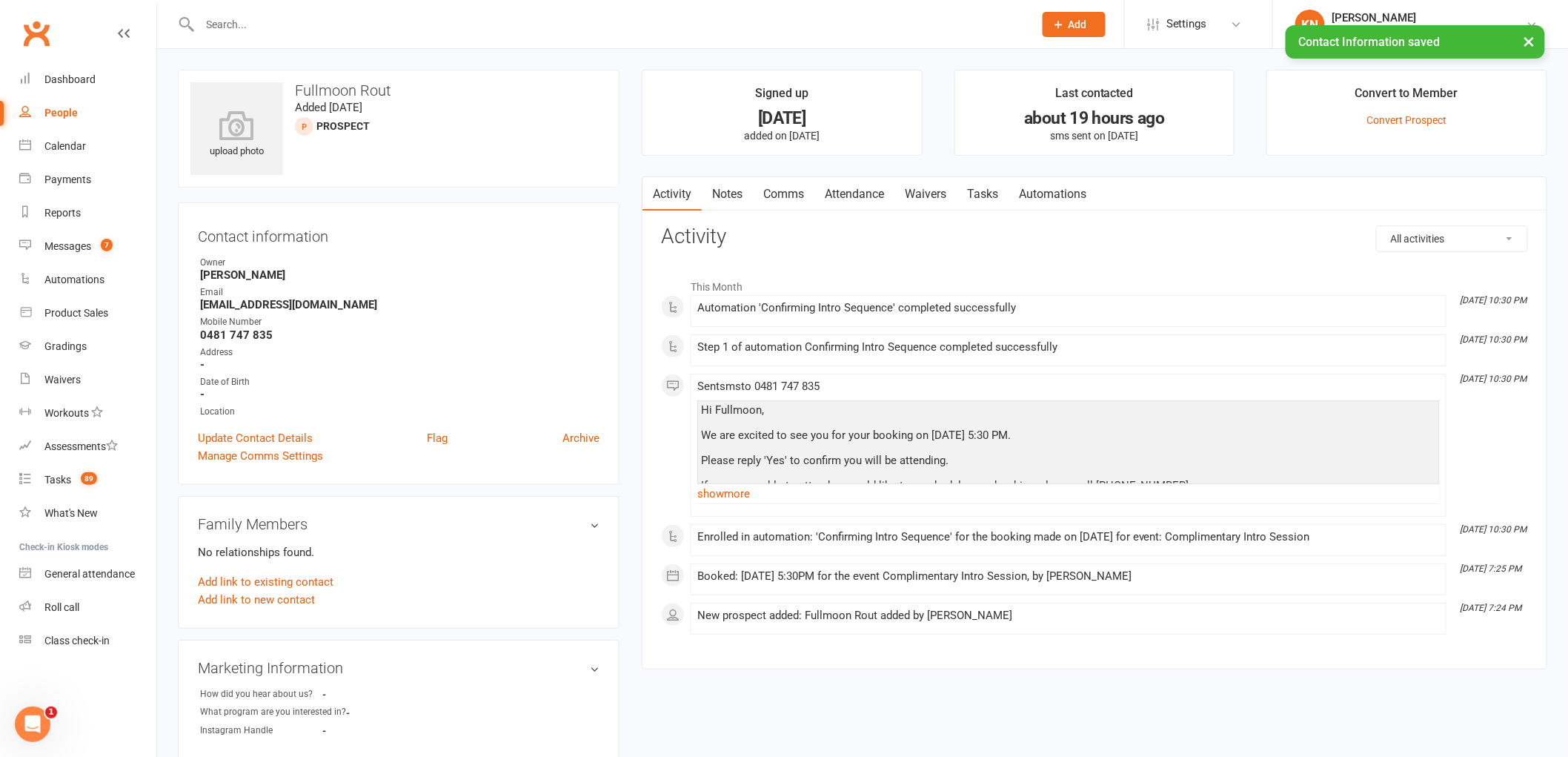
click at [927, 186] on link "Waivers" at bounding box center [925, 195] width 63 height 34
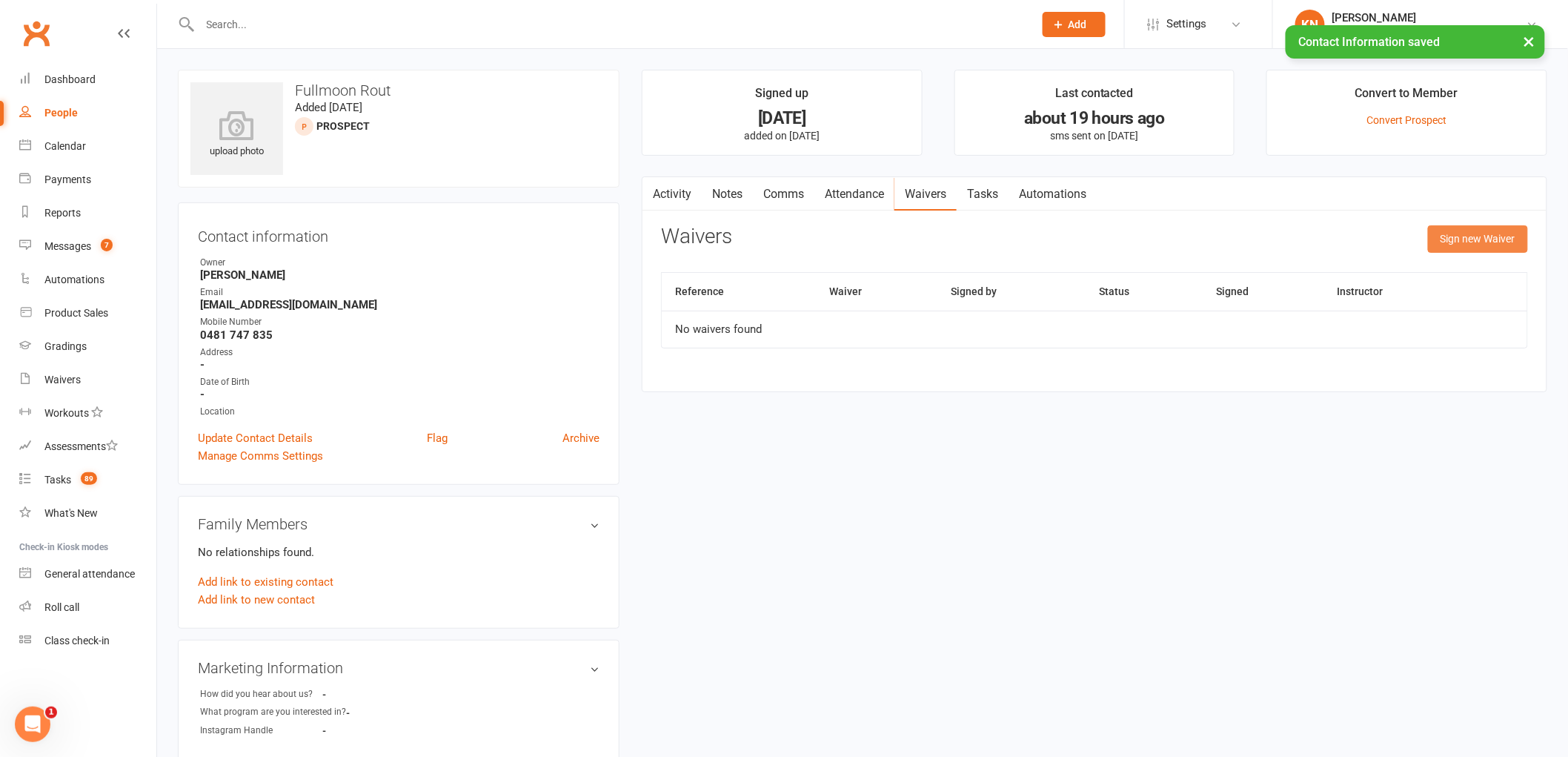
click at [1513, 243] on button "Sign new Waiver" at bounding box center [1478, 238] width 100 height 27
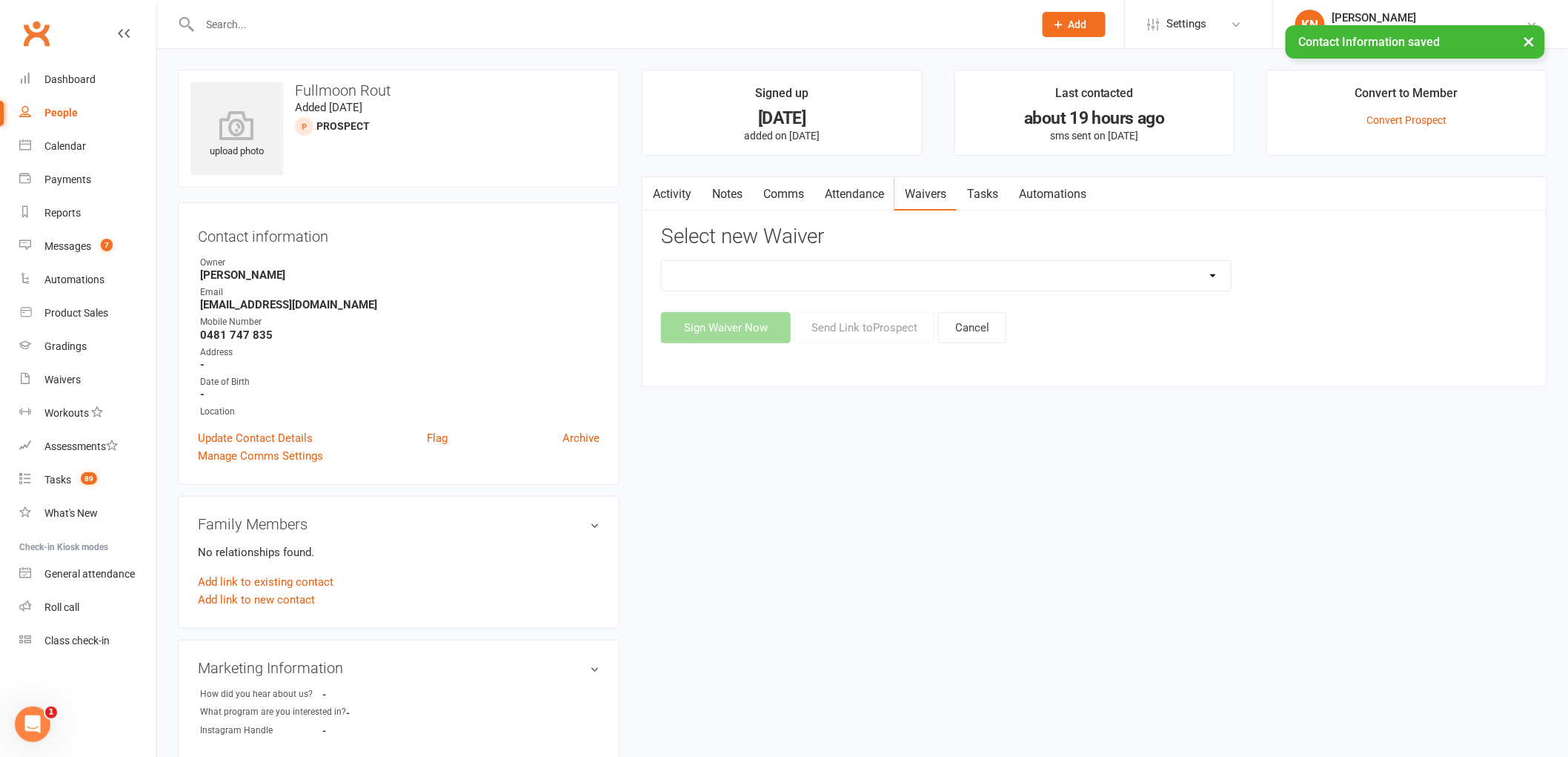
click at [827, 275] on select "Change of Payment Details New Members - PMA Waiver / T&C's New Members - PMA Wa…" at bounding box center [946, 275] width 569 height 30
select select "9955"
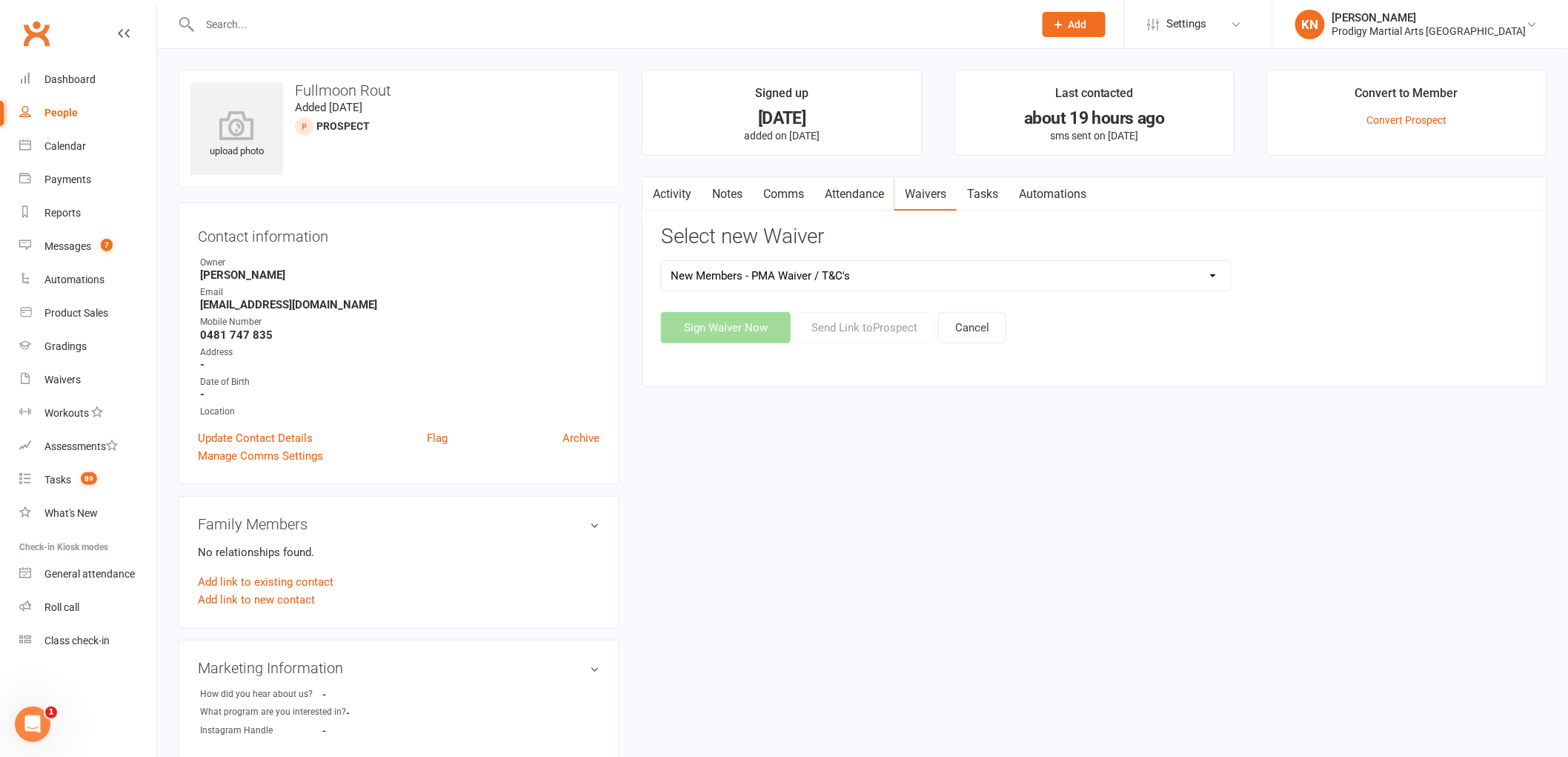
click at [661, 261] on select "Change of Payment Details New Members - PMA Waiver / T&C's New Members - PMA Wa…" at bounding box center [946, 275] width 569 height 30
click at [766, 323] on button "Sign Waiver Now" at bounding box center [726, 327] width 129 height 31
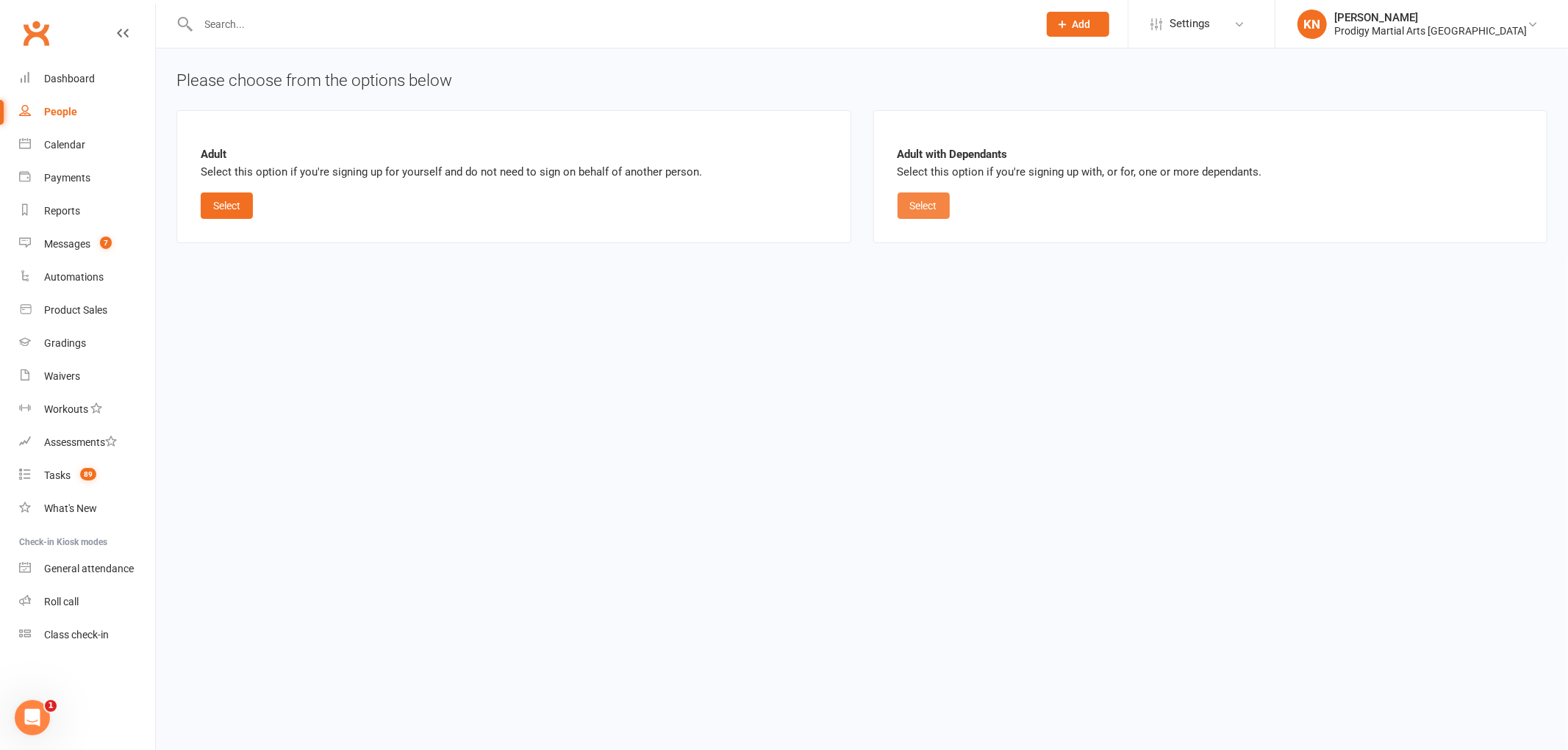
click at [927, 204] on button "Select" at bounding box center [923, 206] width 52 height 26
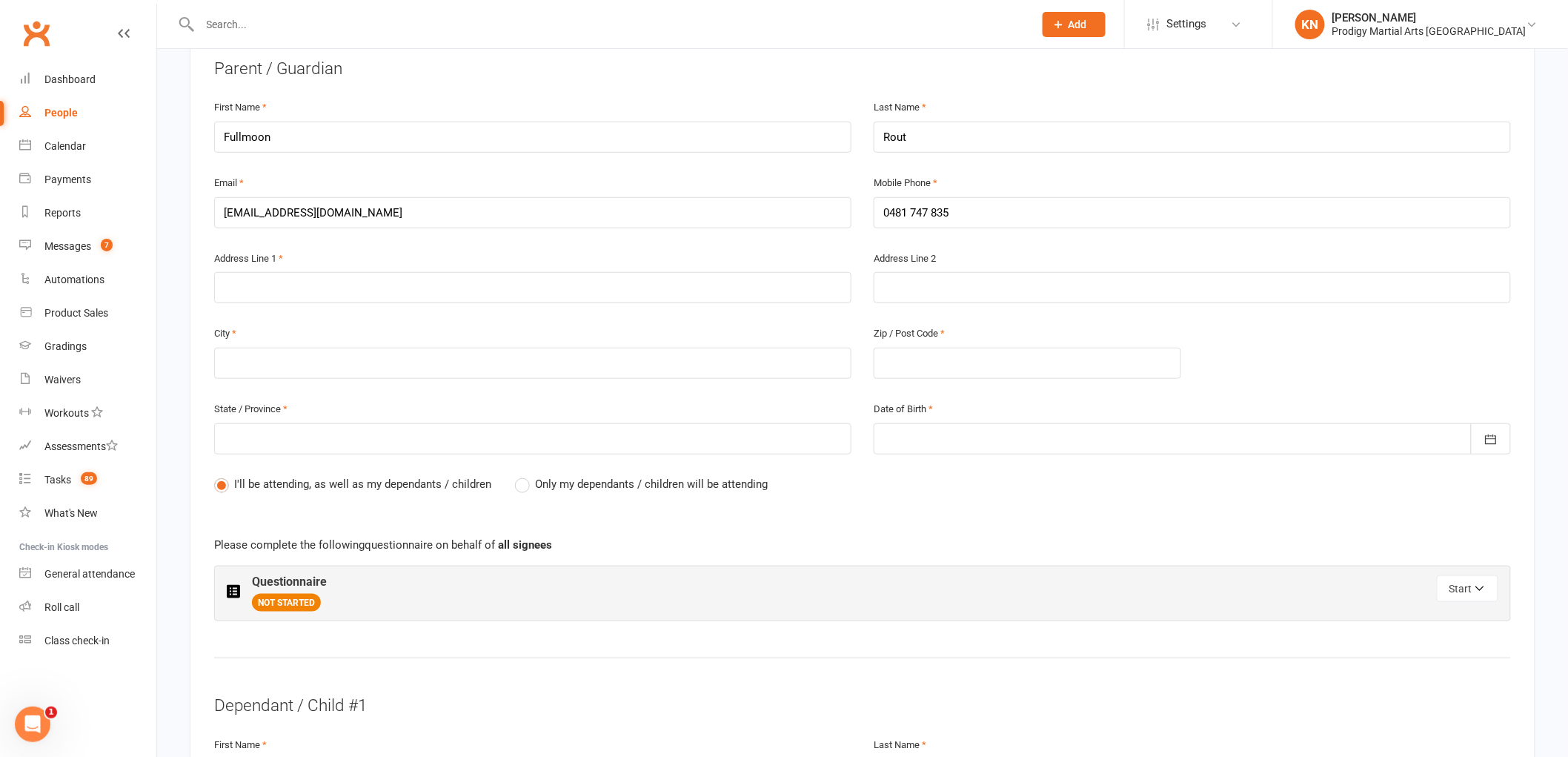
scroll to position [329, 0]
click at [284, 282] on input "text" at bounding box center [533, 285] width 637 height 31
type input "u"
type input "un"
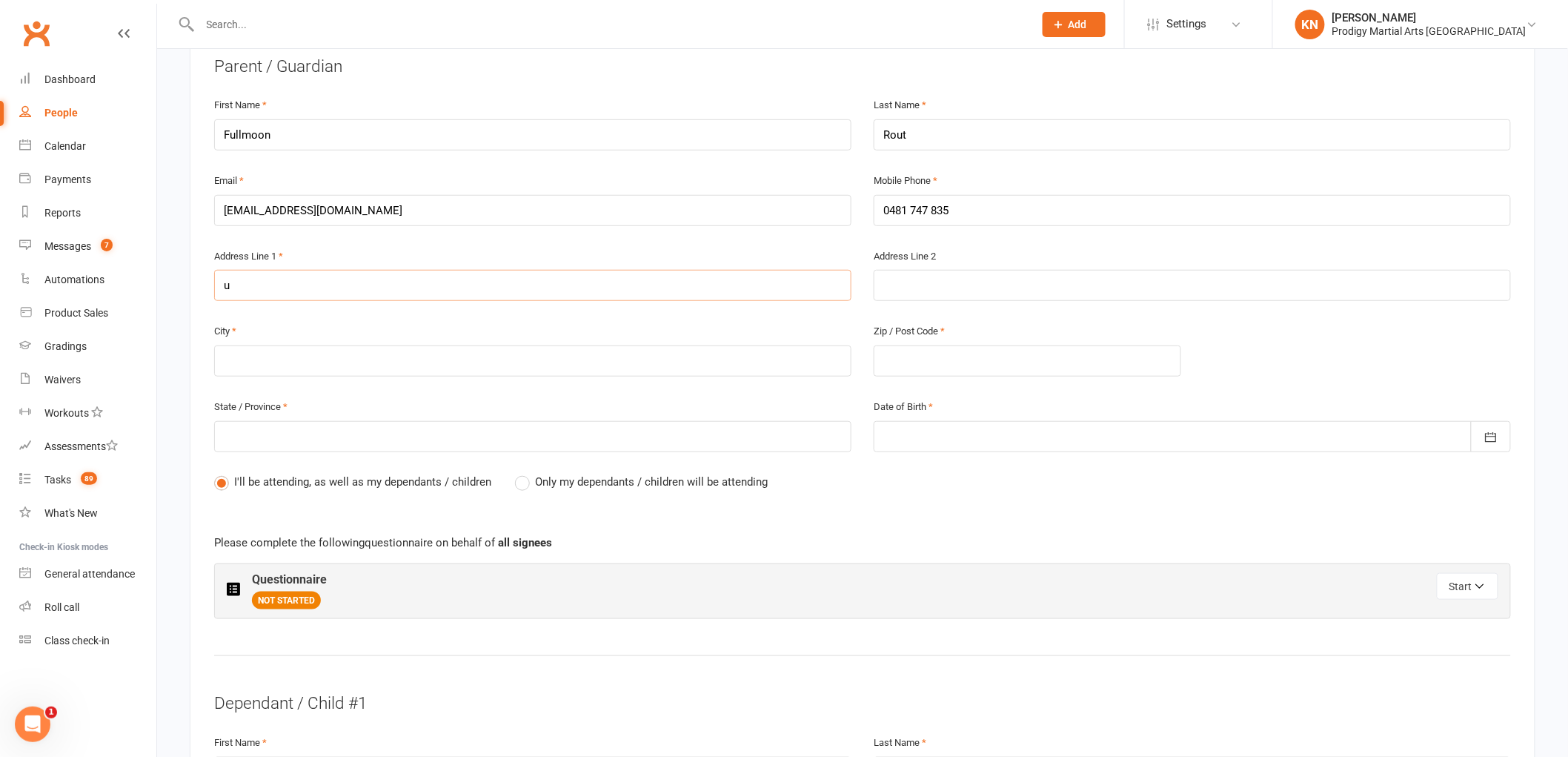
type input "un"
type input "uni"
type input "unit"
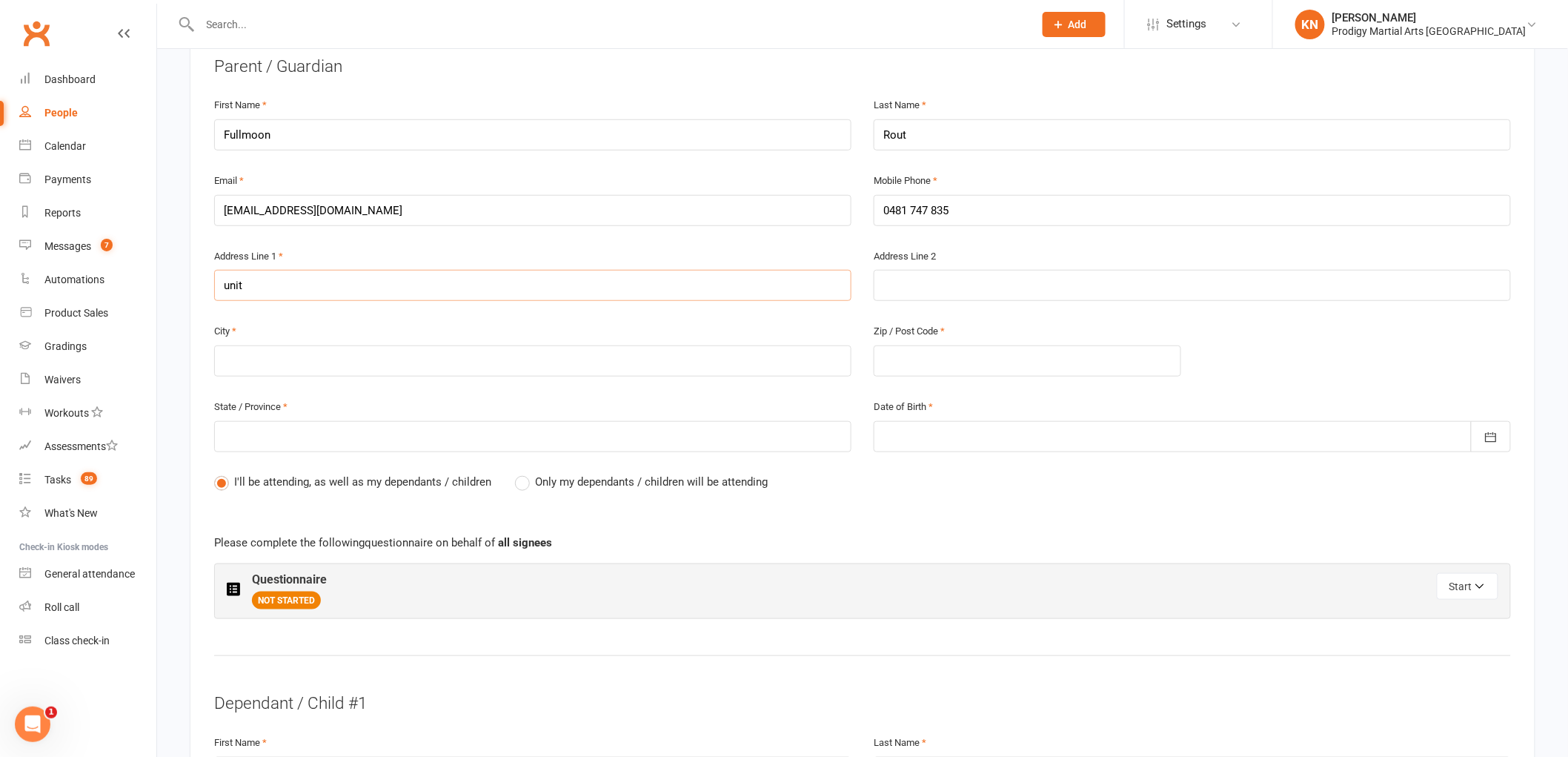
type input "unit 5"
type input "unit 5/"
type input "unit 5/2"
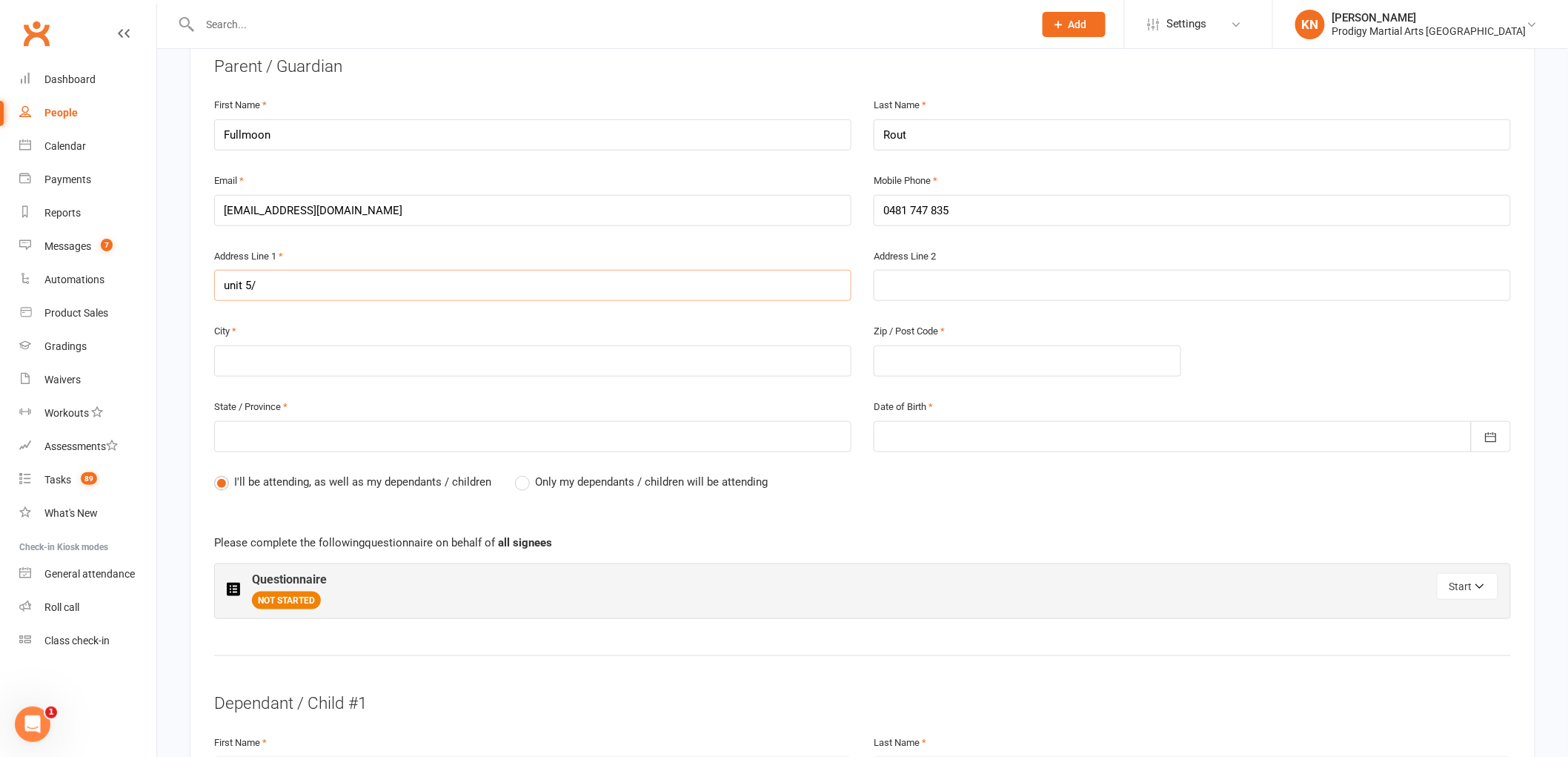
type input "unit 5/2"
type input "unit 5/26"
type input "unit 5/26 !"
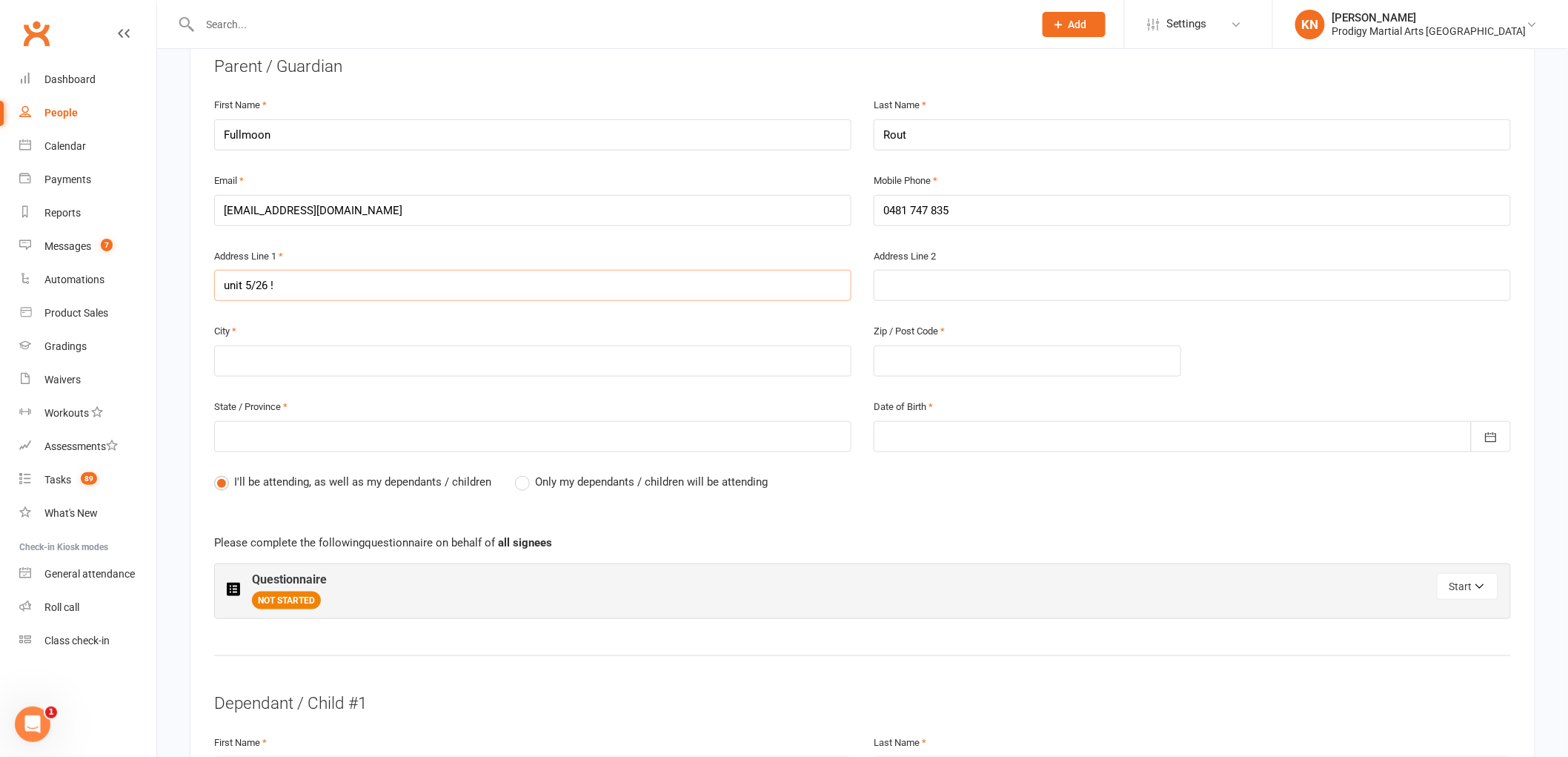
type input "unit 5/26"
type input "unit 5/26 1"
type input "unit 5/26 1 M"
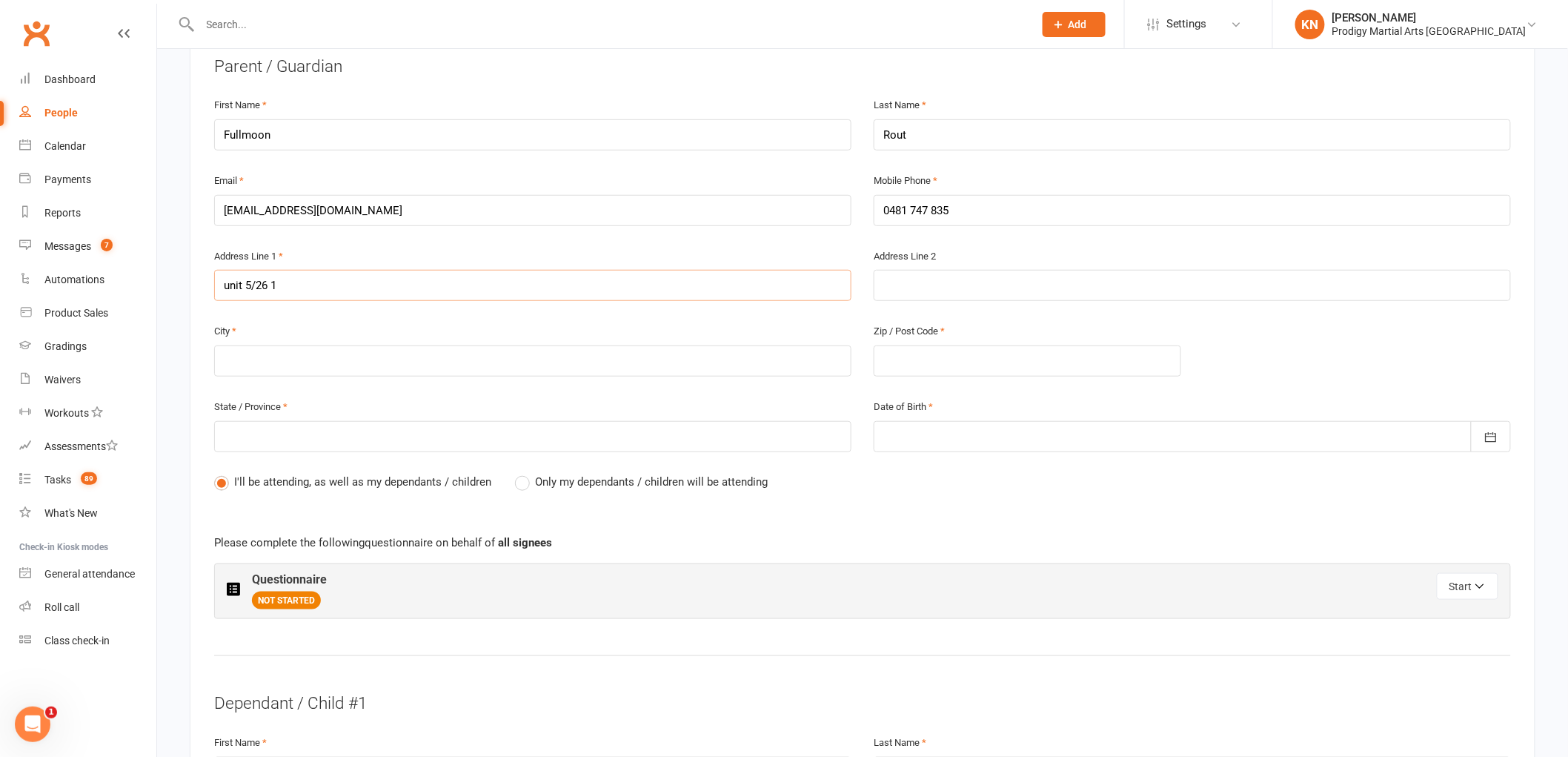
type input "unit 5/26 1 M"
type input "unit 5/26 1 Ma"
type input "unit 5/26 1 Map"
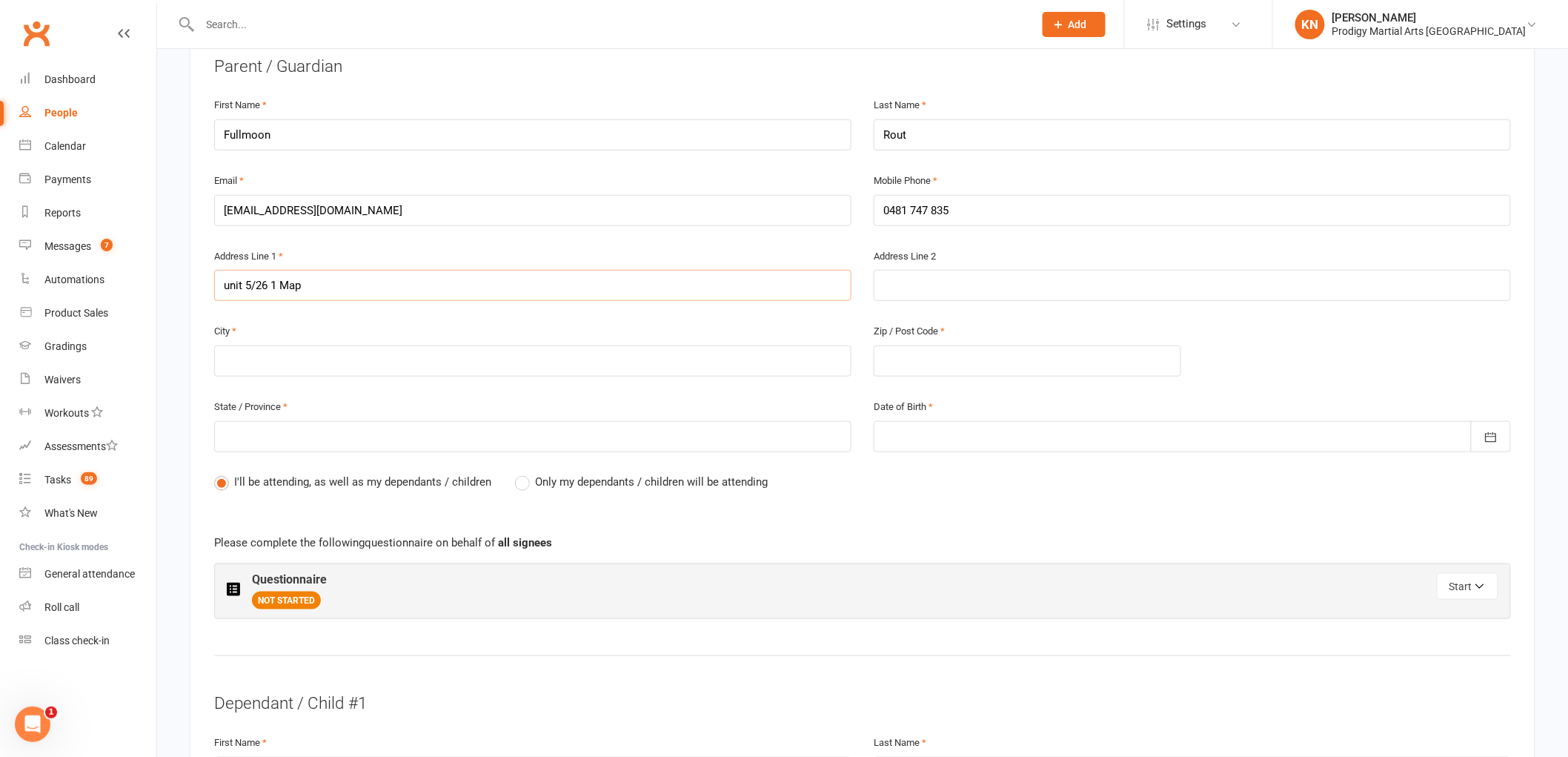
type input "unit 5/26 1 Mapl"
type input "unit 5/26 1 Maple"
type input "unit 5/26 1 Maplet"
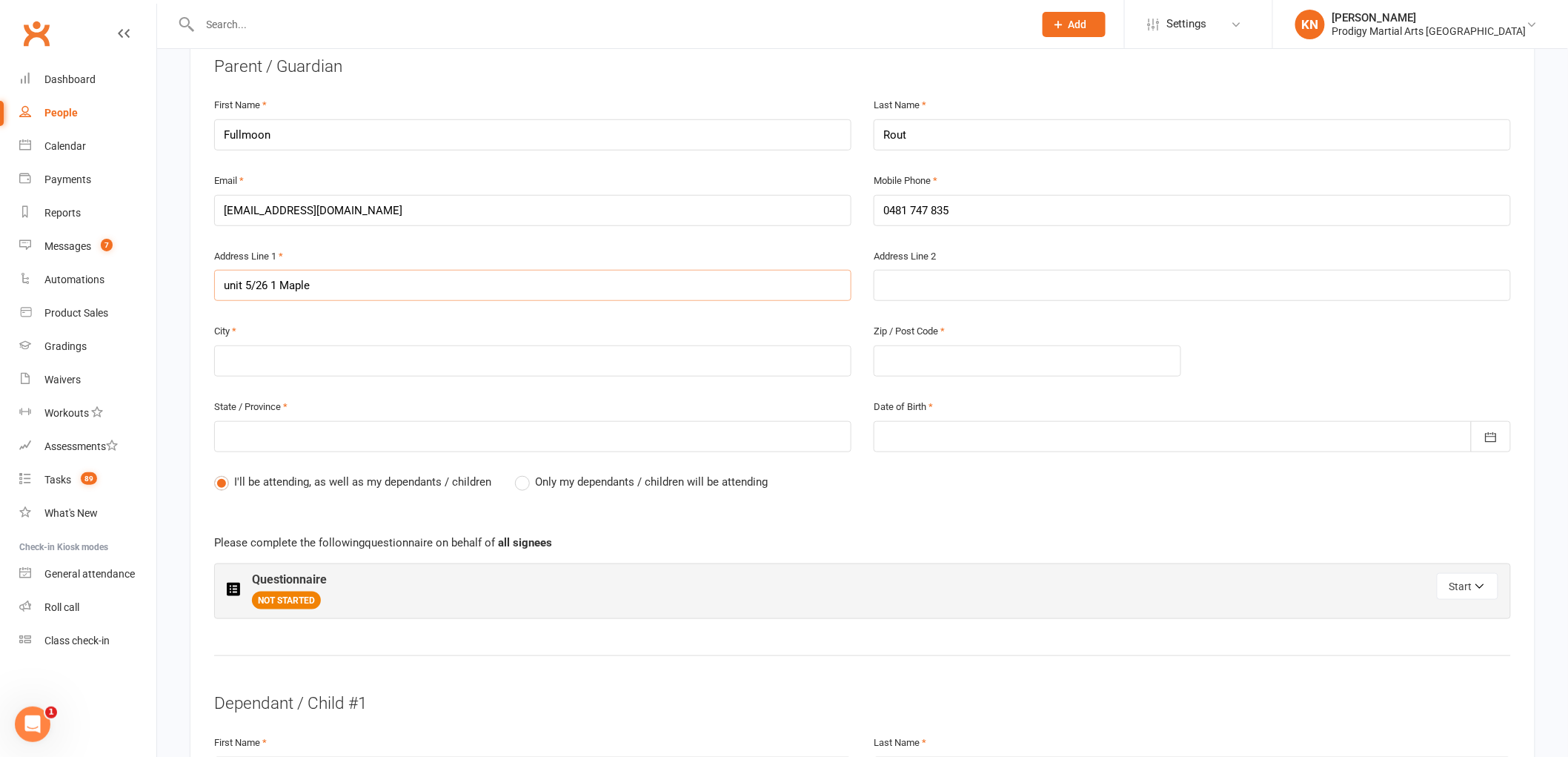
type input "unit 5/26 1 Maplet"
type input "unit 5/26 1 Mapletr"
type input "unit 5/26 1 Mapletre"
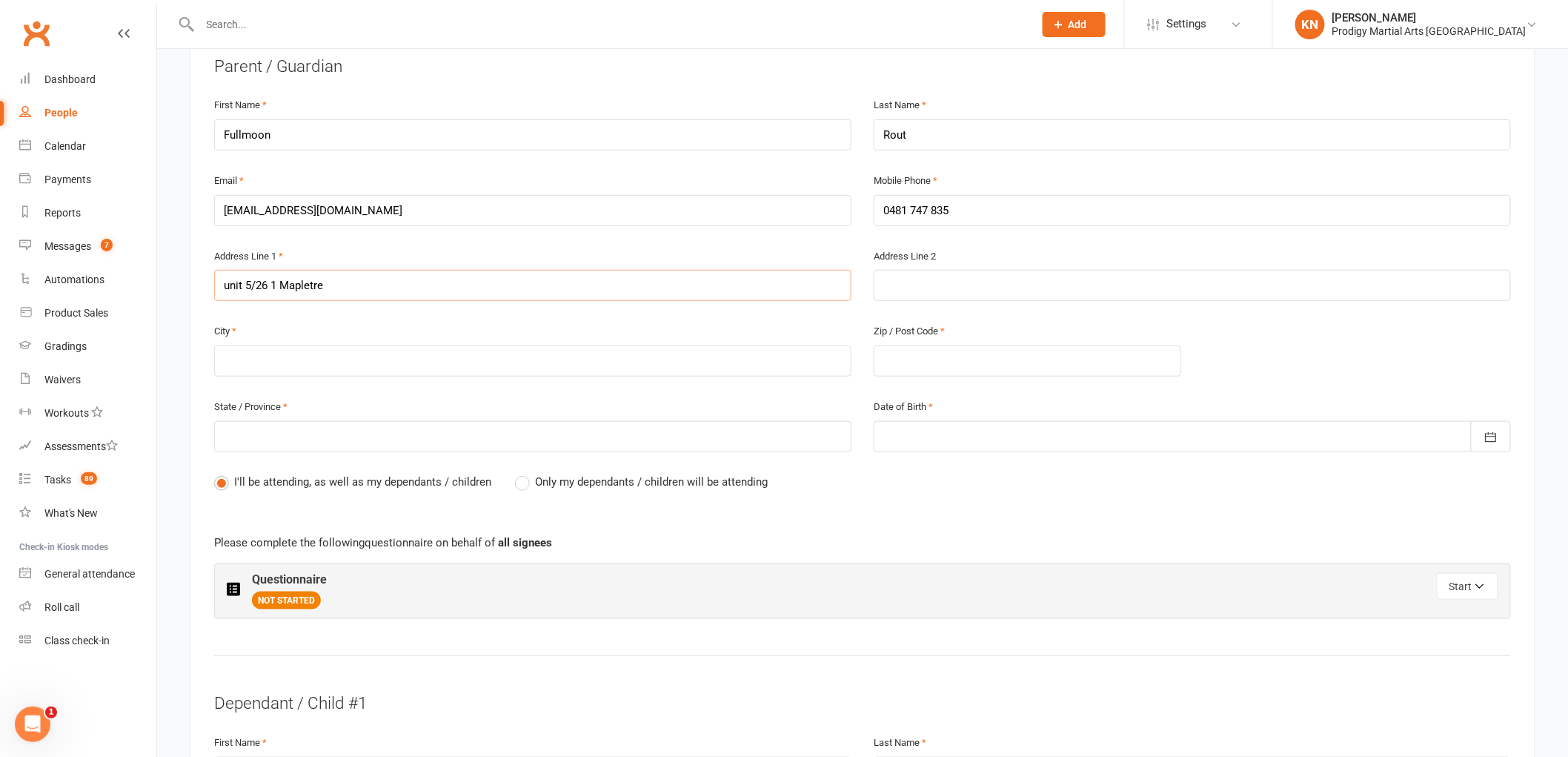
type input "unit 5/26 1 Mapletree"
type input "unit 5/26 1 Mapletree R"
type input "unit 5/26 1 Mapletree Ro"
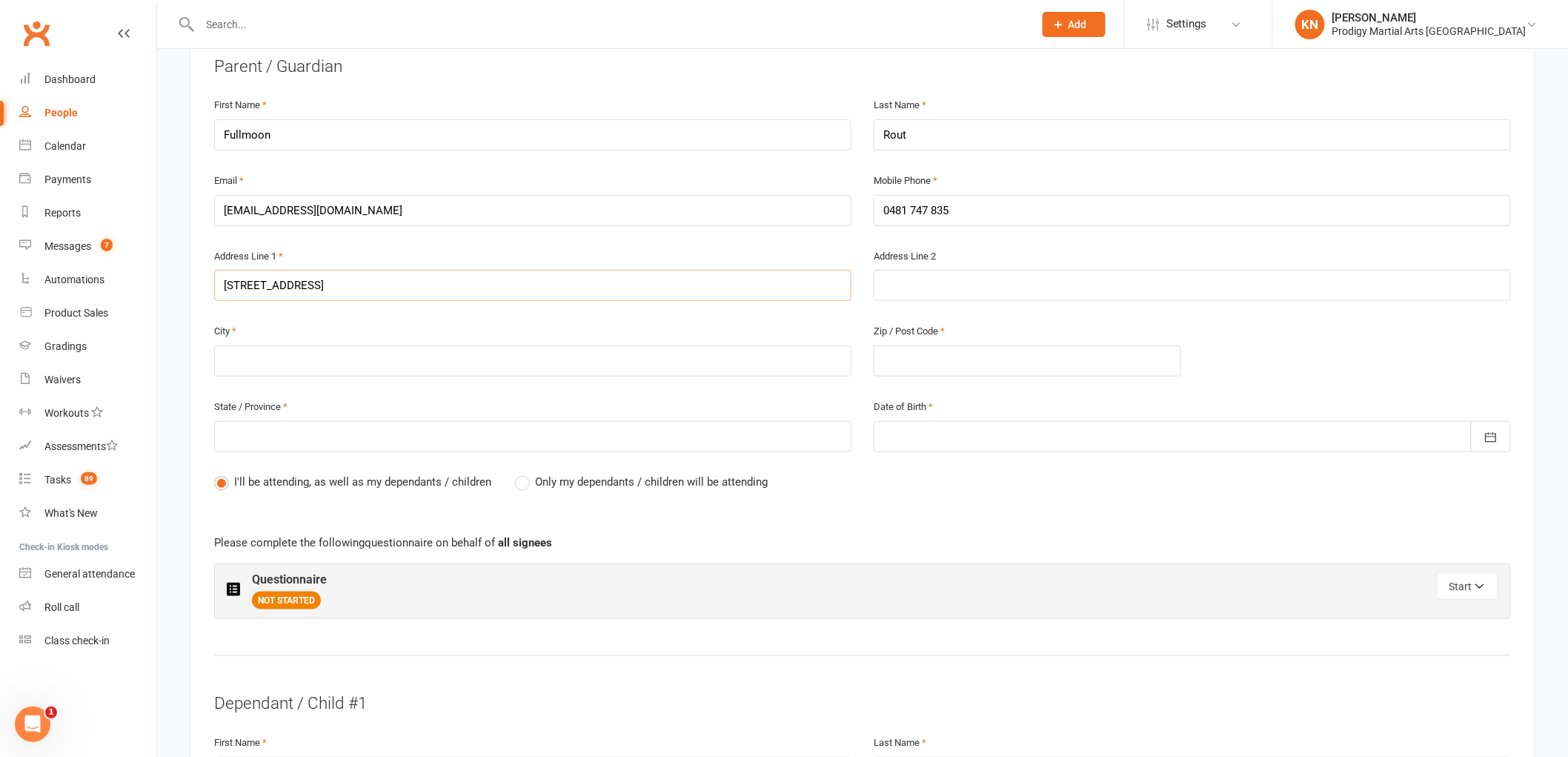
type input "unit 5/26 1 Mapletree Ro"
type input "unit 5/26 1 Mapletree Roa"
type input "unit 5/26 1 Mapletree Road"
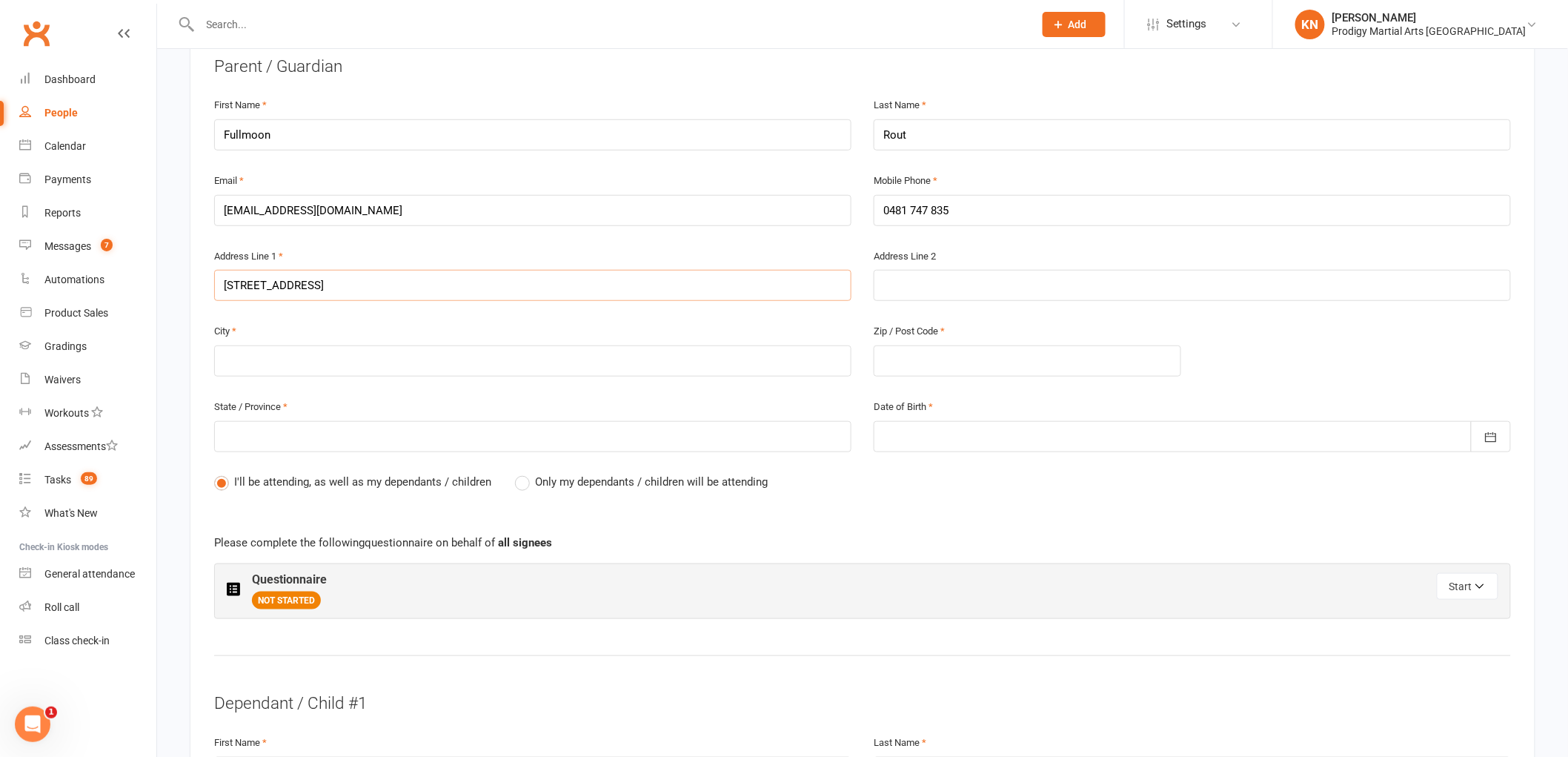
click at [311, 284] on input "unit 5/26 1 Mapletree Road" at bounding box center [533, 285] width 637 height 31
type input "unit 5/26 1 Maple tree Road"
click at [283, 374] on input "text" at bounding box center [533, 361] width 637 height 31
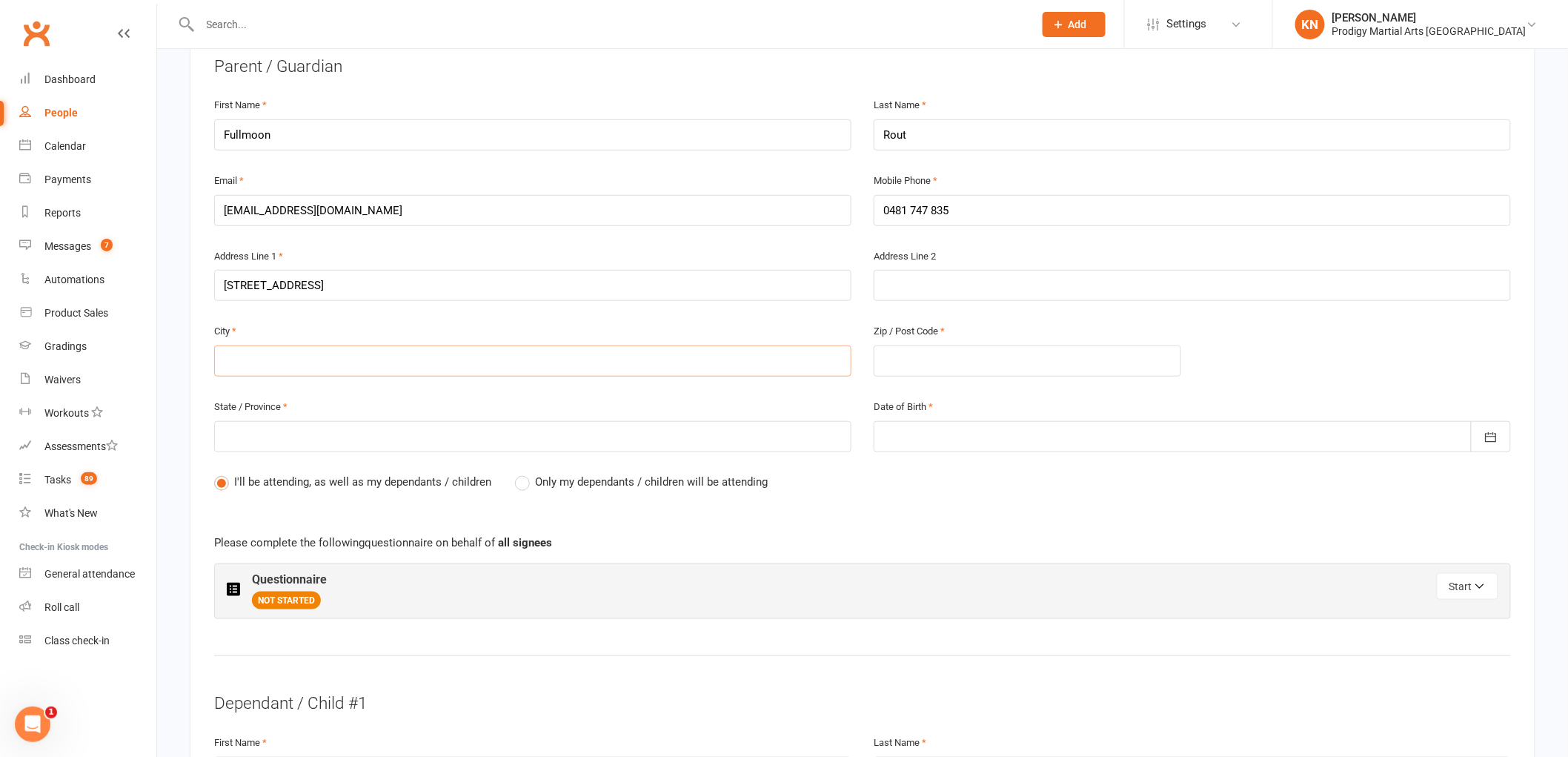
type input "W"
type input "We"
type input "Wes"
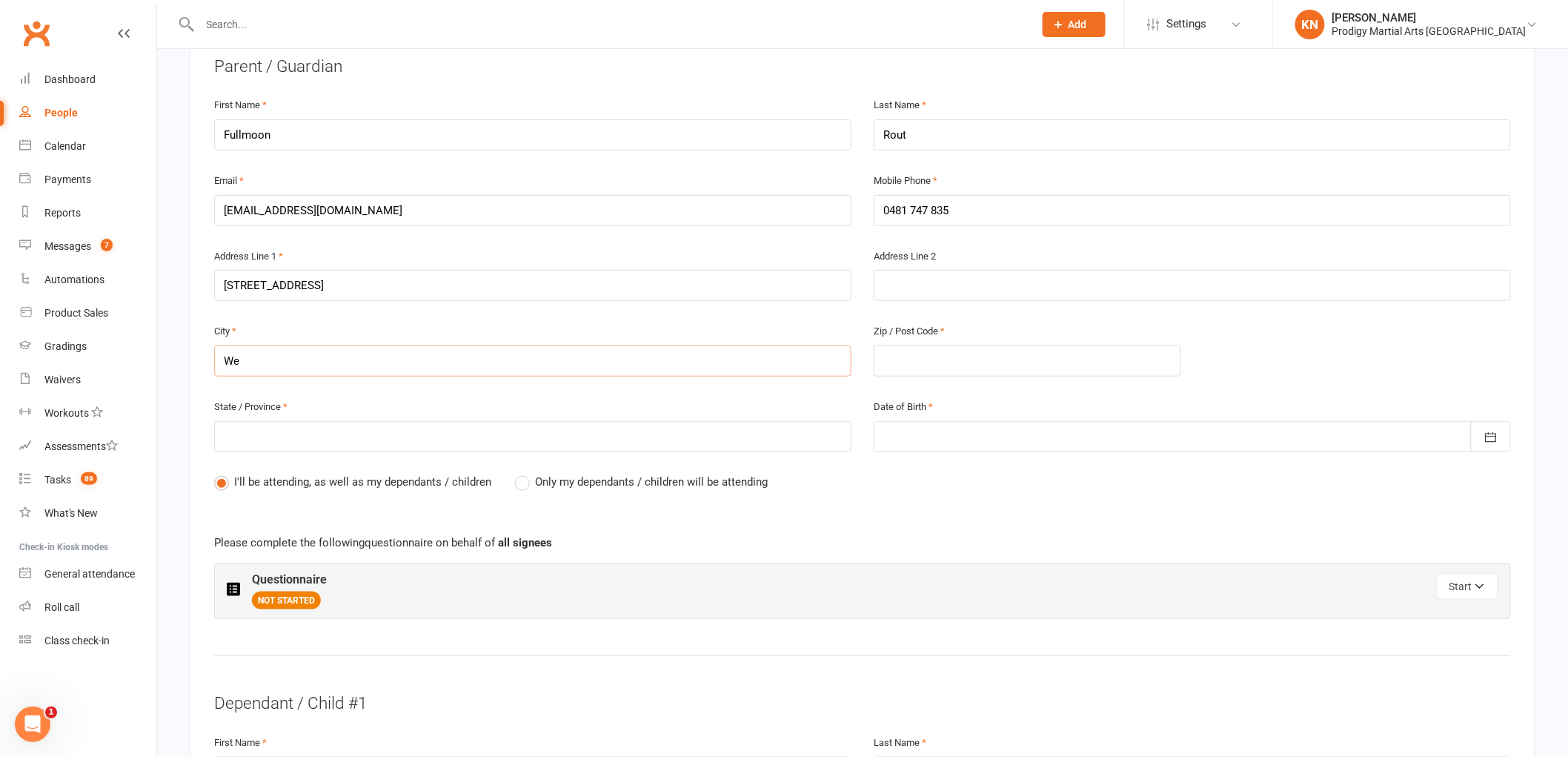
type input "Wes"
type input "West"
type input "Westm"
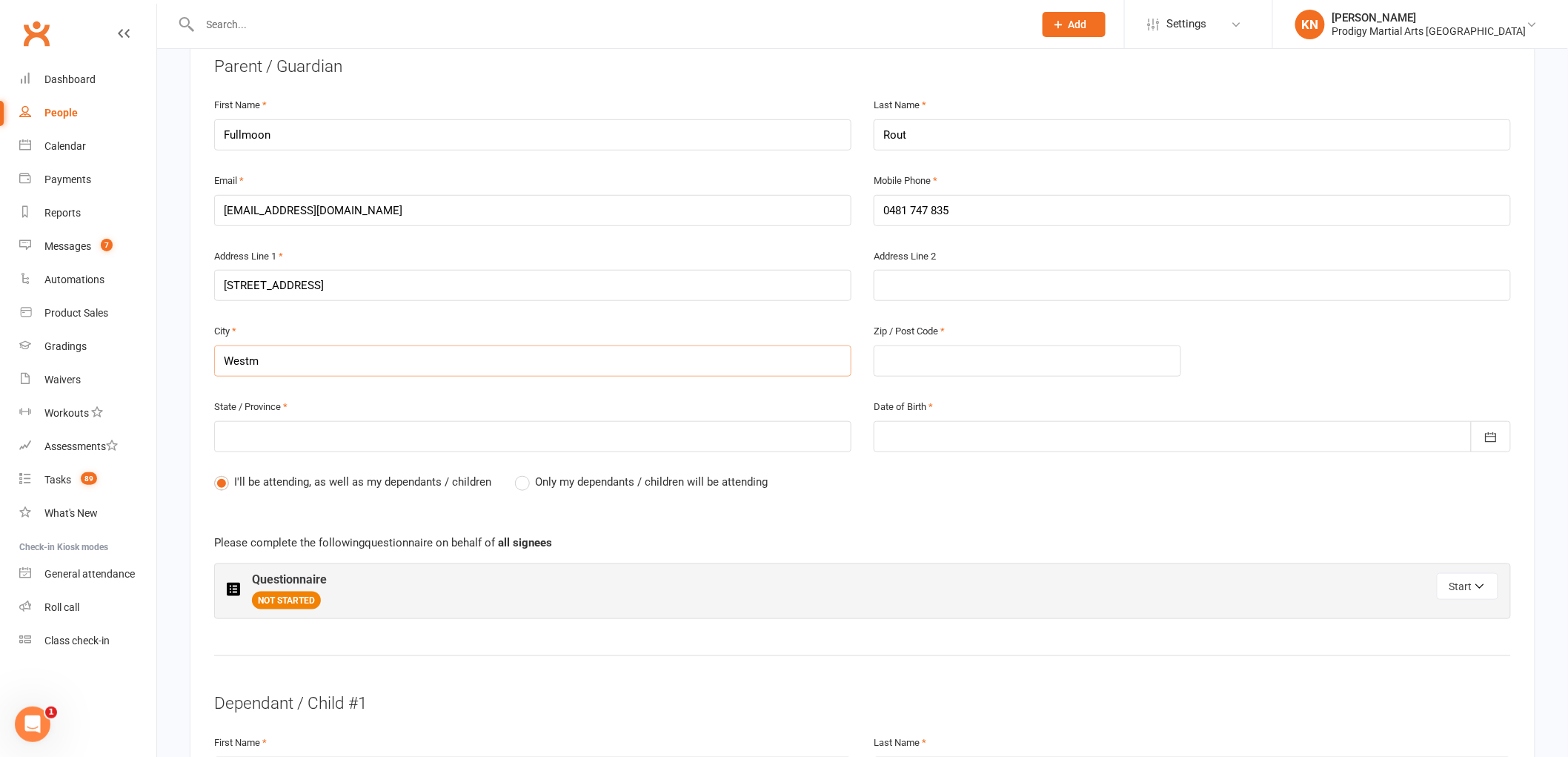
type input "Westme"
type input "Westmea"
type input "Westmead"
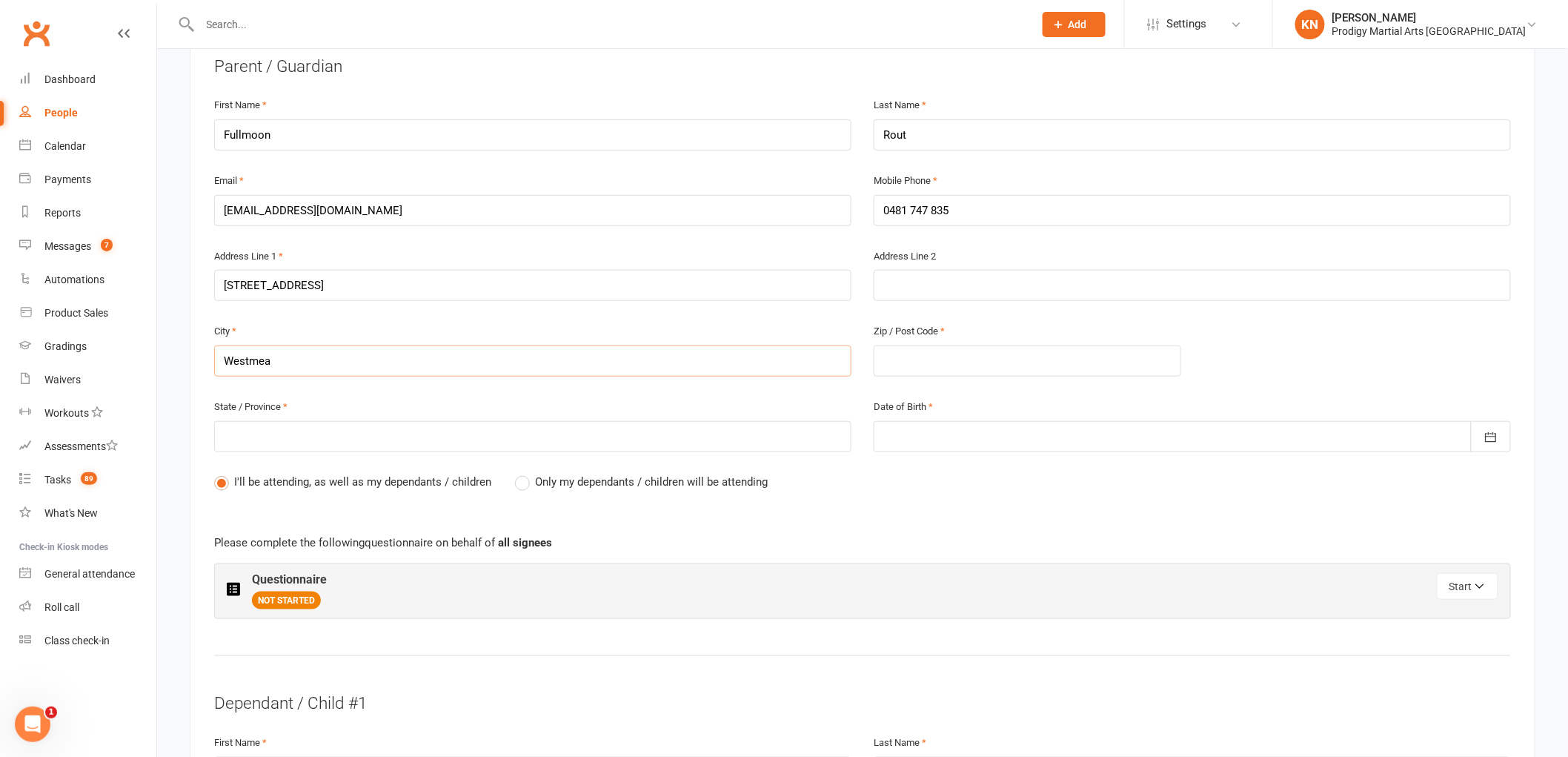
type input "Westmead"
click at [943, 360] on input "text" at bounding box center [1027, 361] width 308 height 31
type input "2"
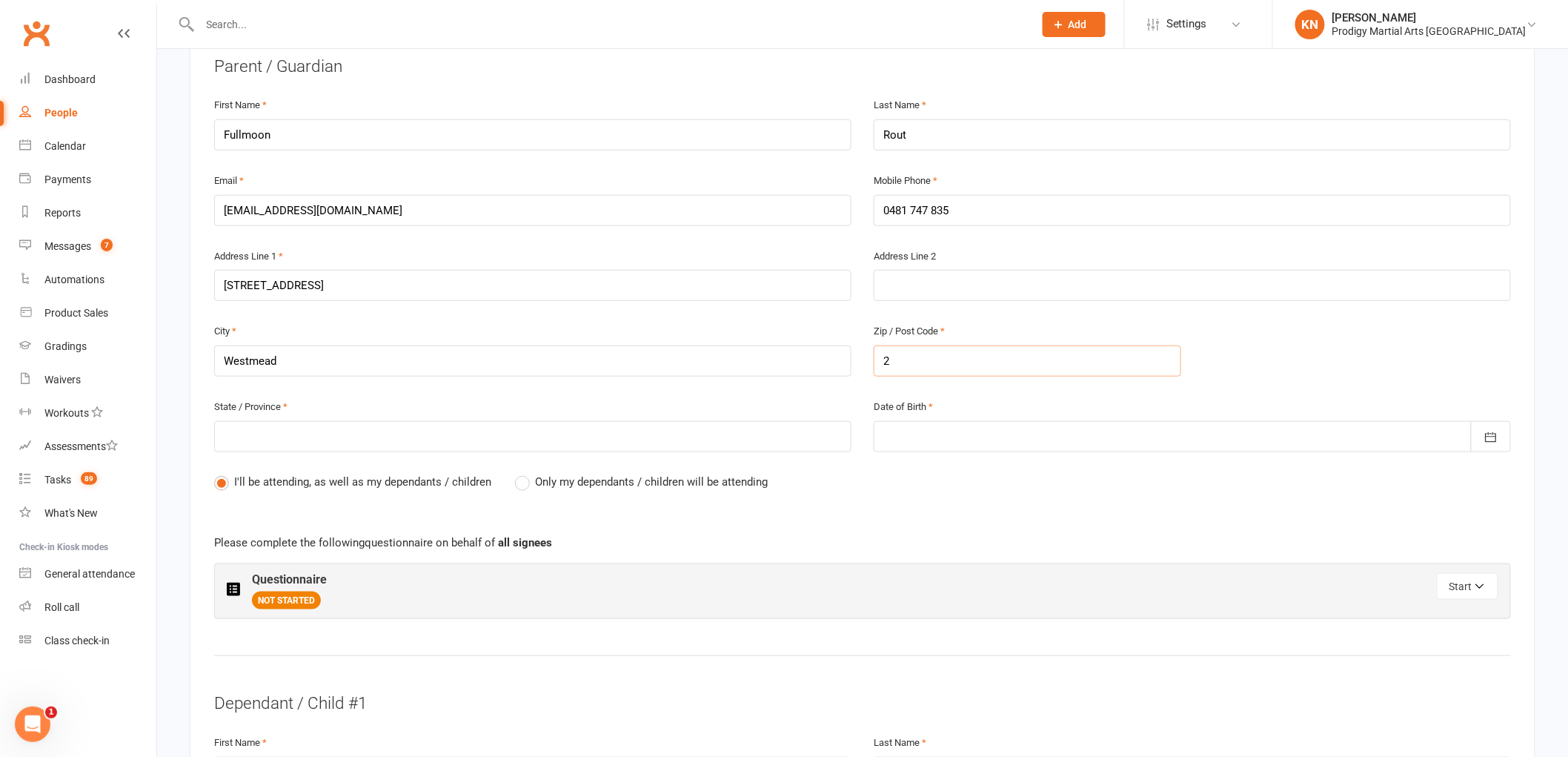
type input "21"
type input "214"
type input "2145"
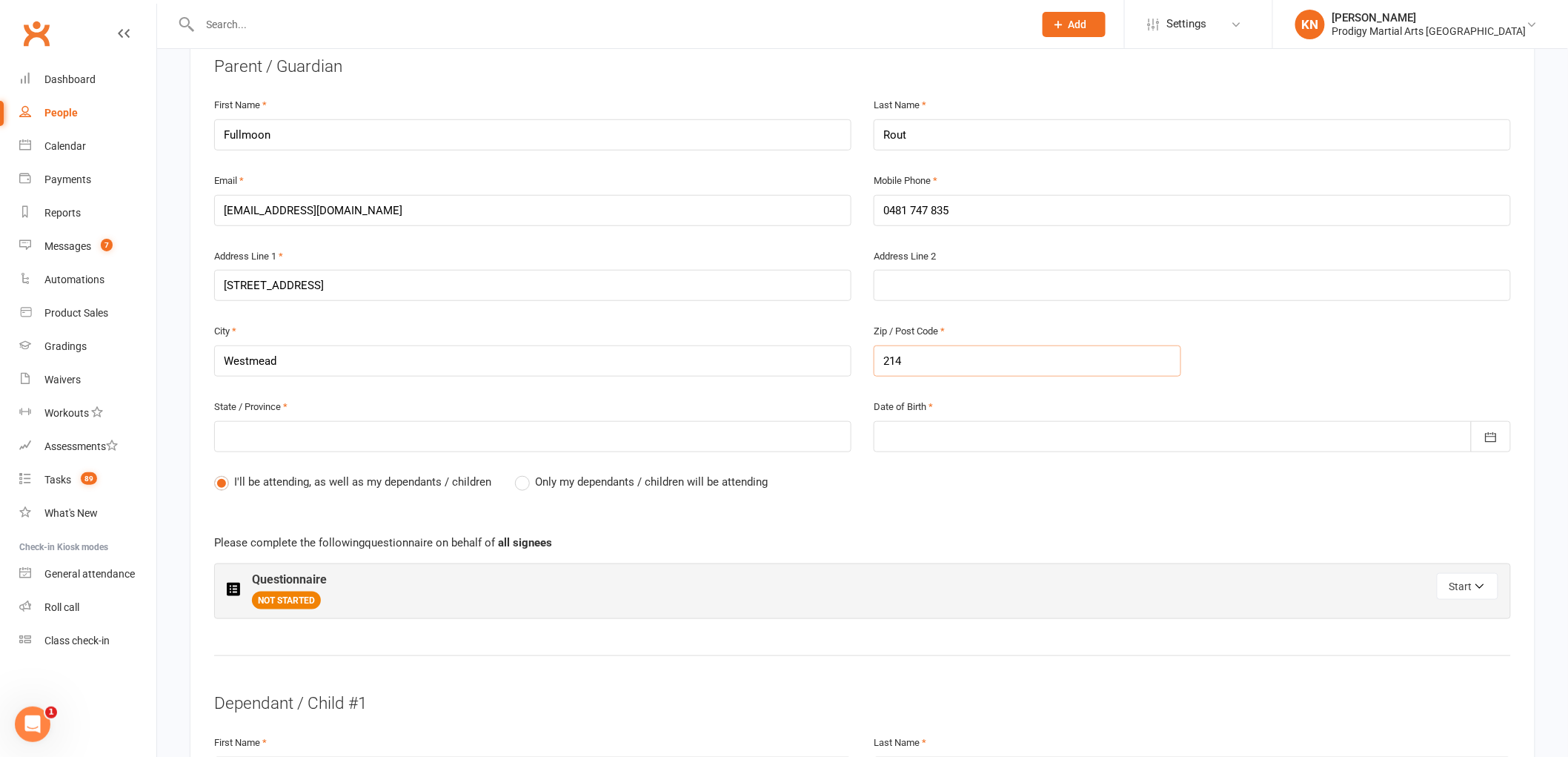
type input "2145"
click at [339, 436] on input "text" at bounding box center [533, 436] width 637 height 31
type input "N"
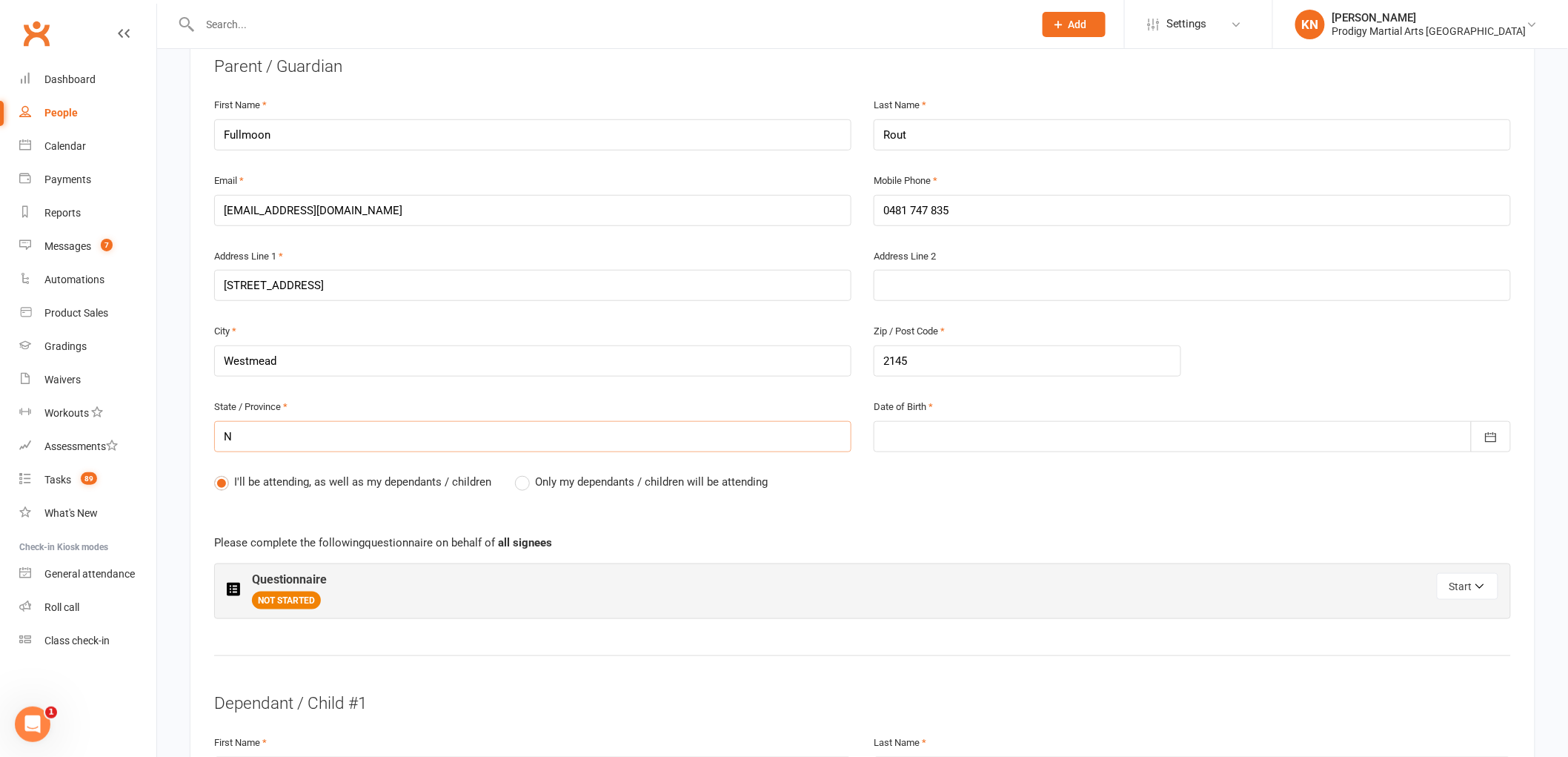
type input "NS"
type input "NSW"
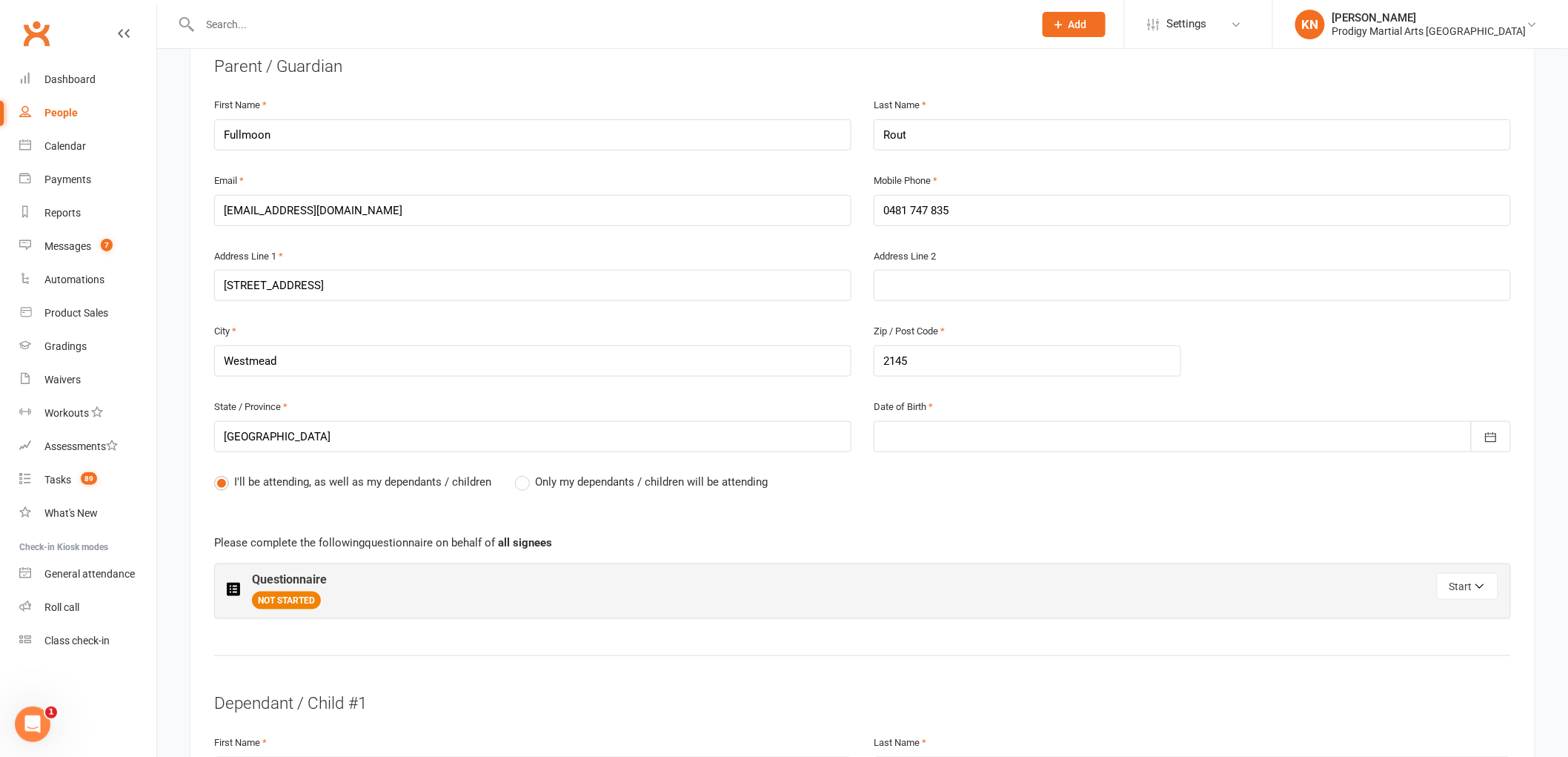
click at [898, 429] on div at bounding box center [1193, 436] width 637 height 31
click at [893, 470] on icon "button" at bounding box center [897, 472] width 10 height 12
click at [893, 469] on icon "button" at bounding box center [897, 472] width 10 height 12
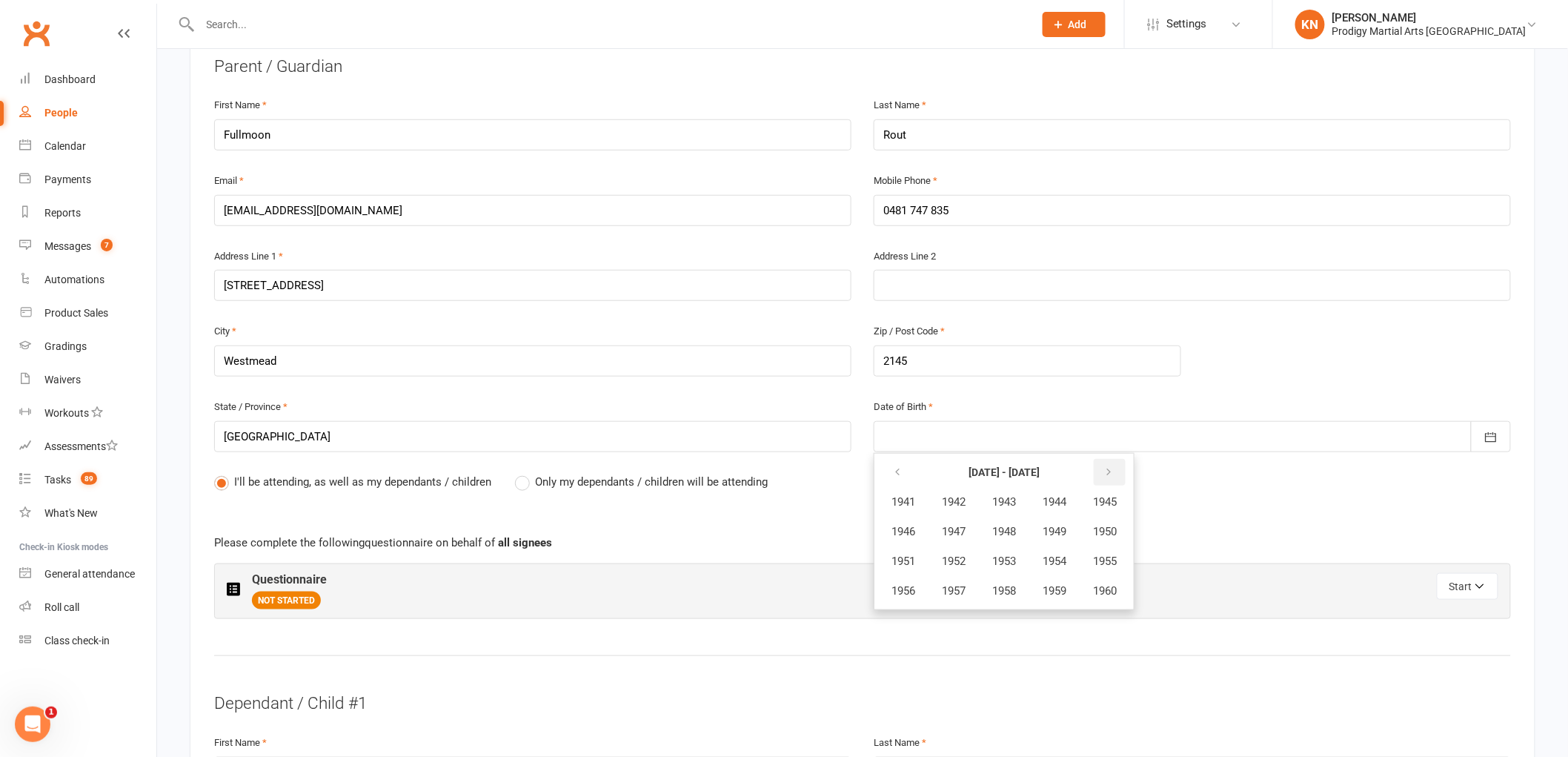
click at [1105, 466] on button "button" at bounding box center [1110, 472] width 32 height 27
click at [1109, 466] on icon "button" at bounding box center [1109, 472] width 10 height 12
click at [1013, 555] on span "1993" at bounding box center [1004, 562] width 24 height 14
click at [913, 498] on span "January" at bounding box center [911, 502] width 39 height 14
click at [997, 610] on span "19" at bounding box center [999, 616] width 12 height 12
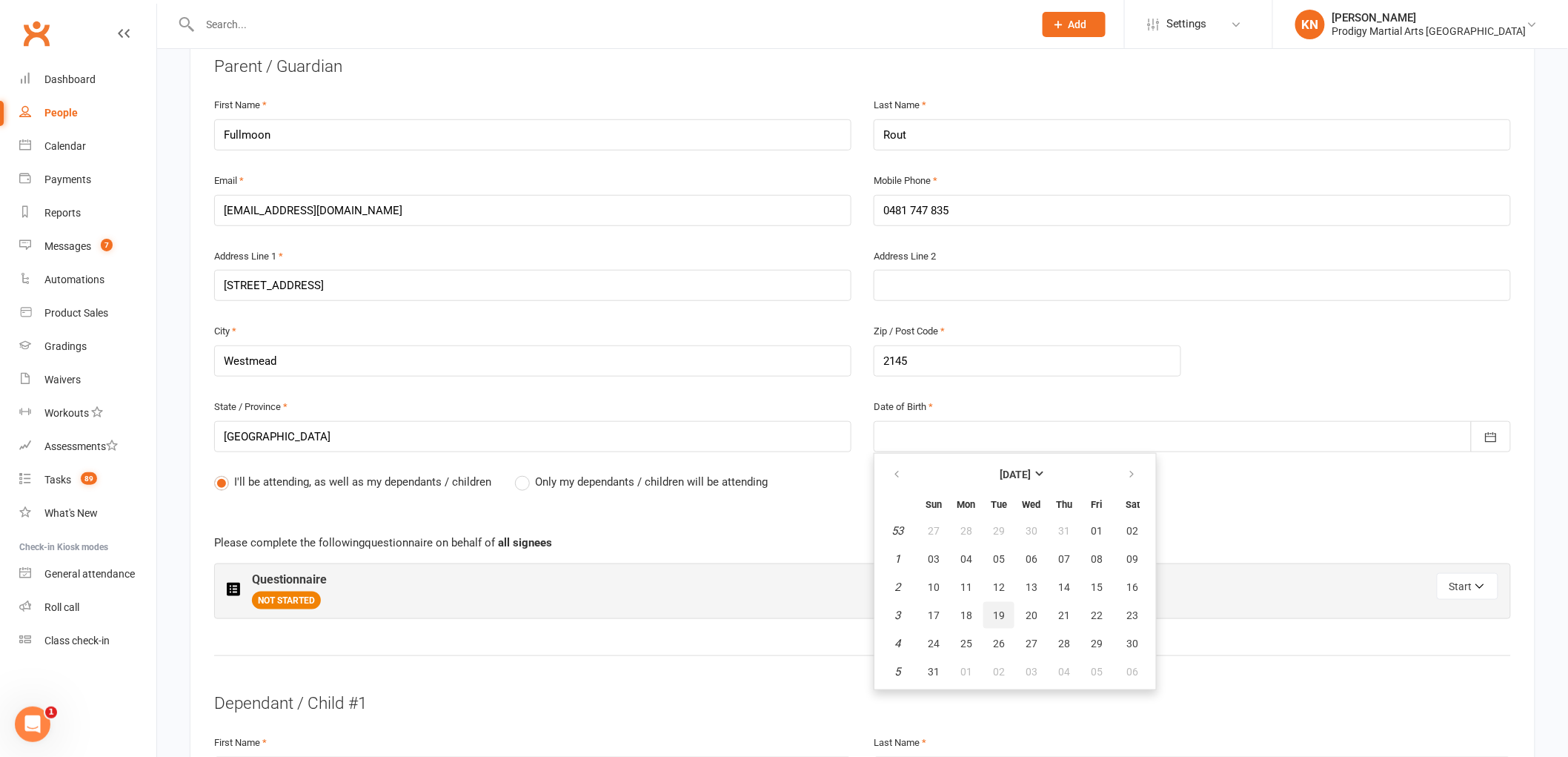
type input "19 Jan 1993"
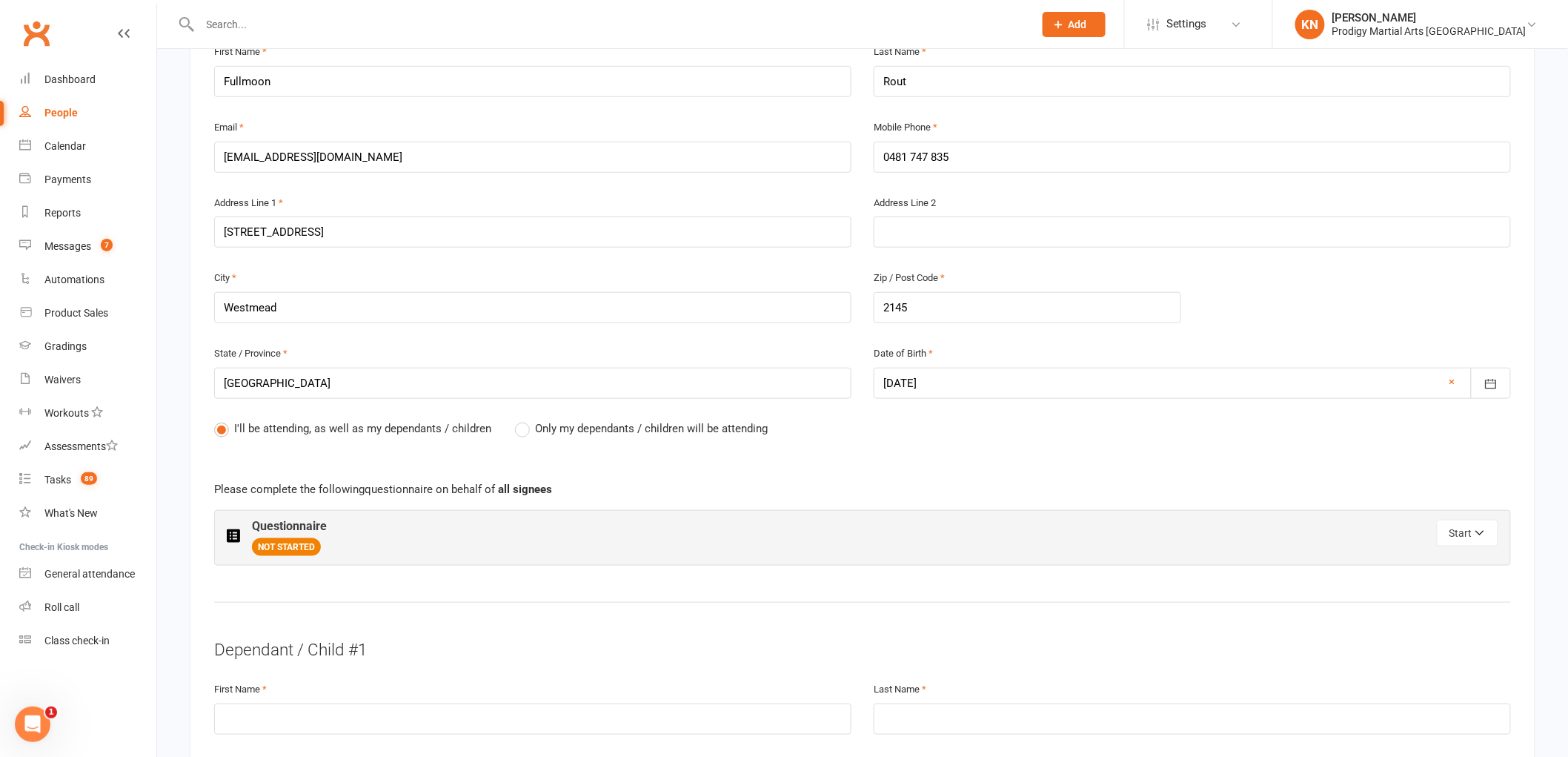
scroll to position [412, 0]
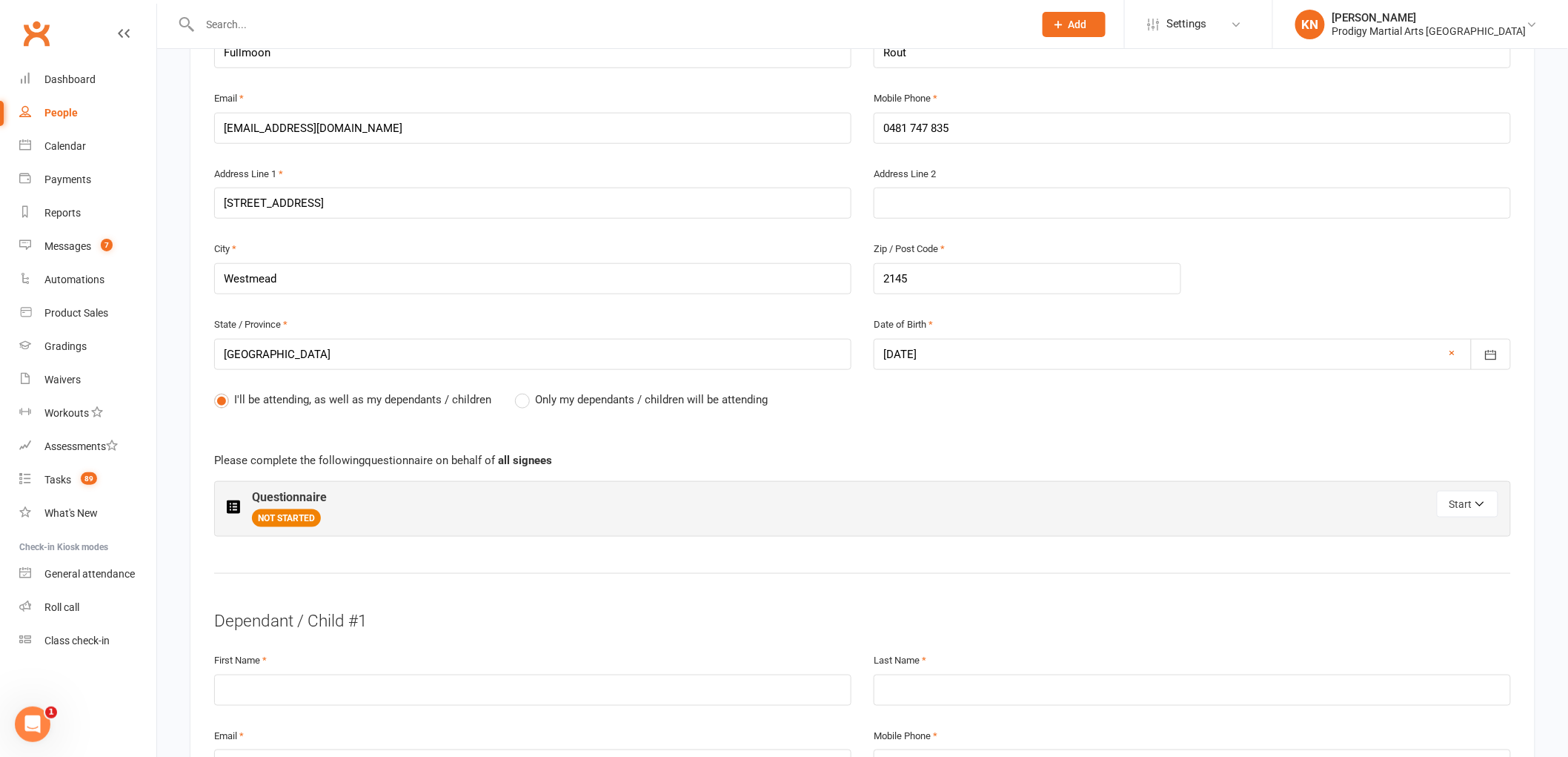
click at [518, 398] on label "Only my dependants / children will be attending" at bounding box center [641, 400] width 253 height 18
click at [518, 391] on input "Only my dependants / children will be attending" at bounding box center [519, 391] width 9 height 0
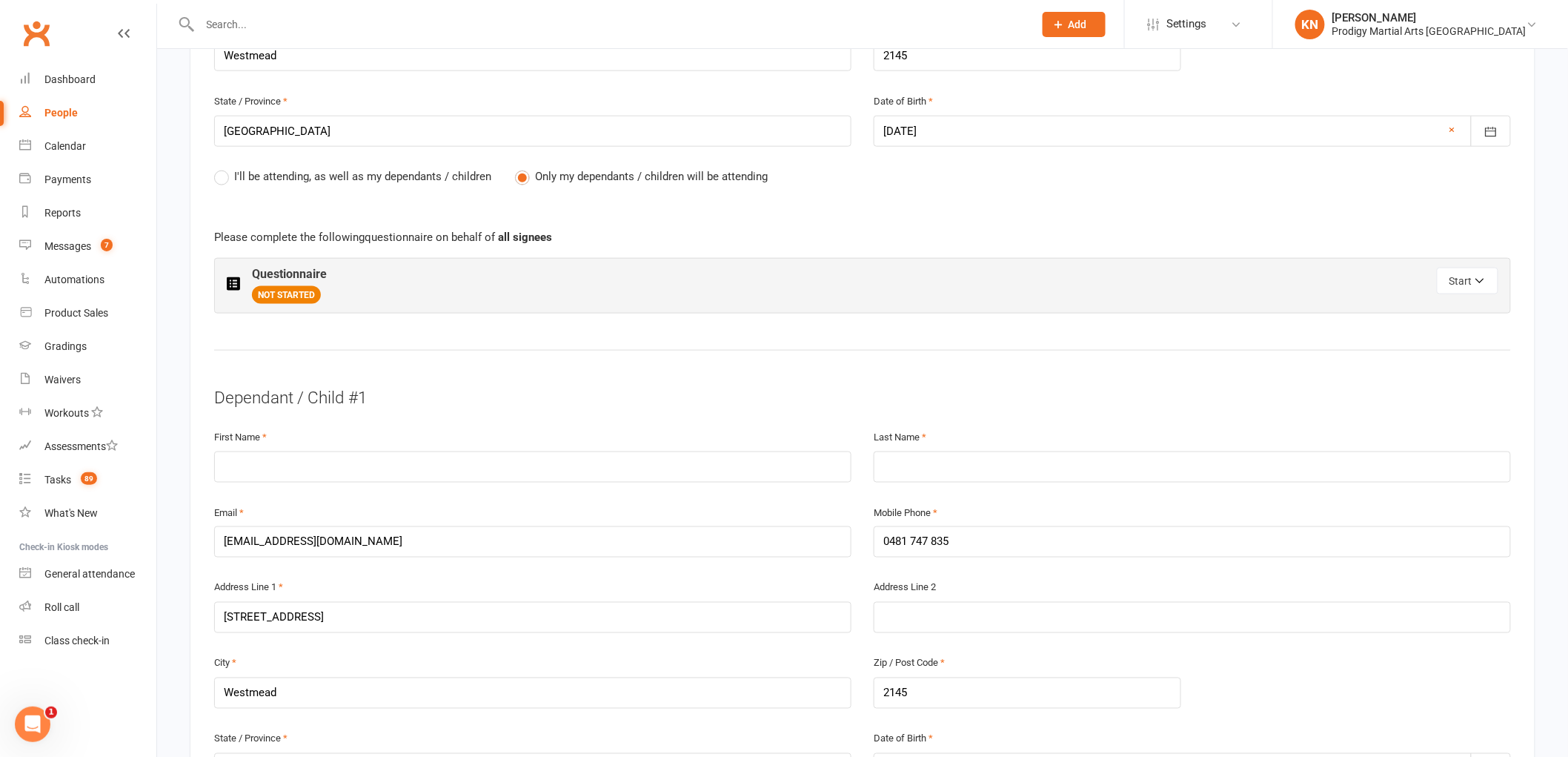
scroll to position [658, 0]
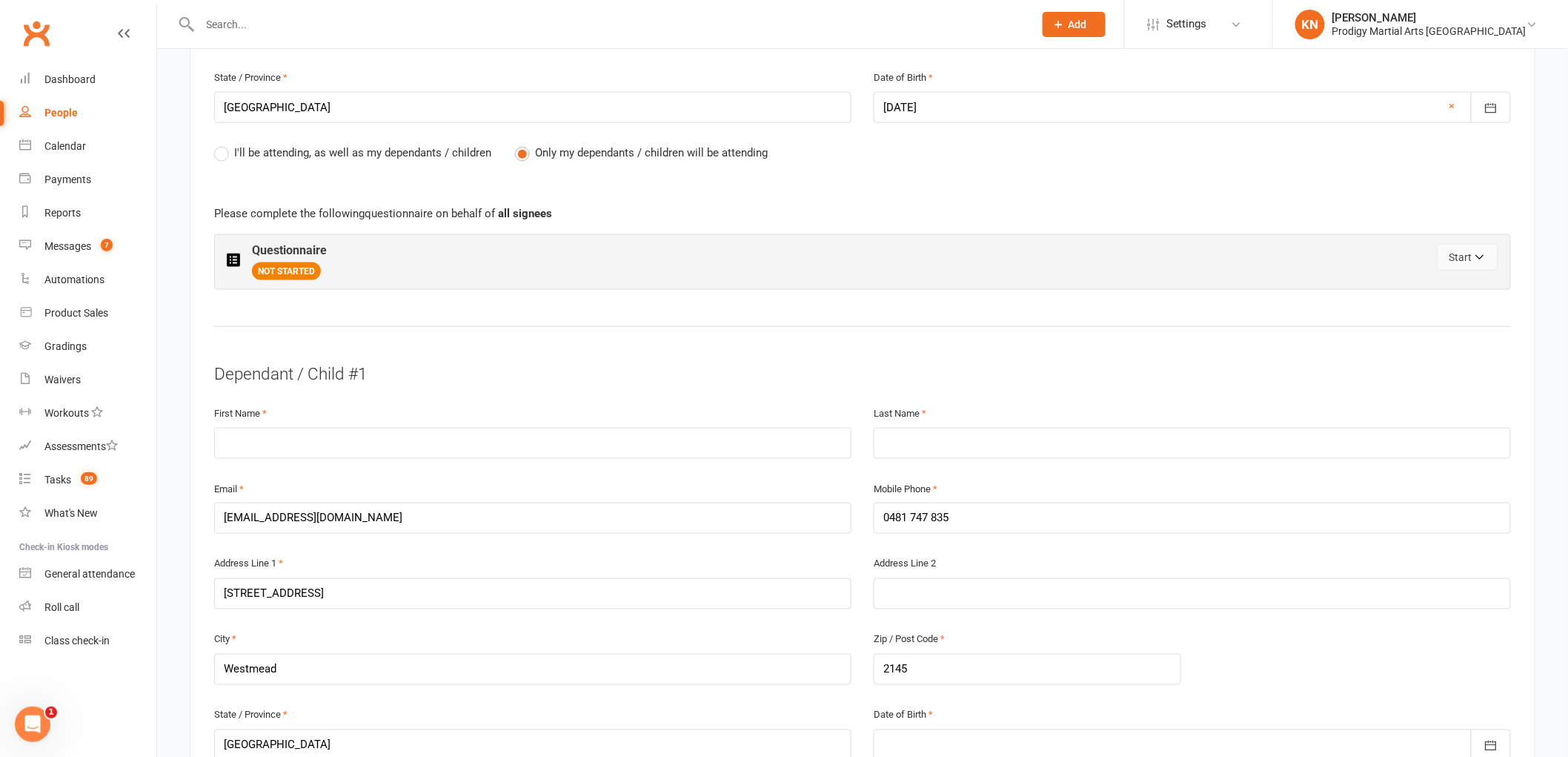
click at [1461, 252] on button "Start" at bounding box center [1468, 257] width 62 height 27
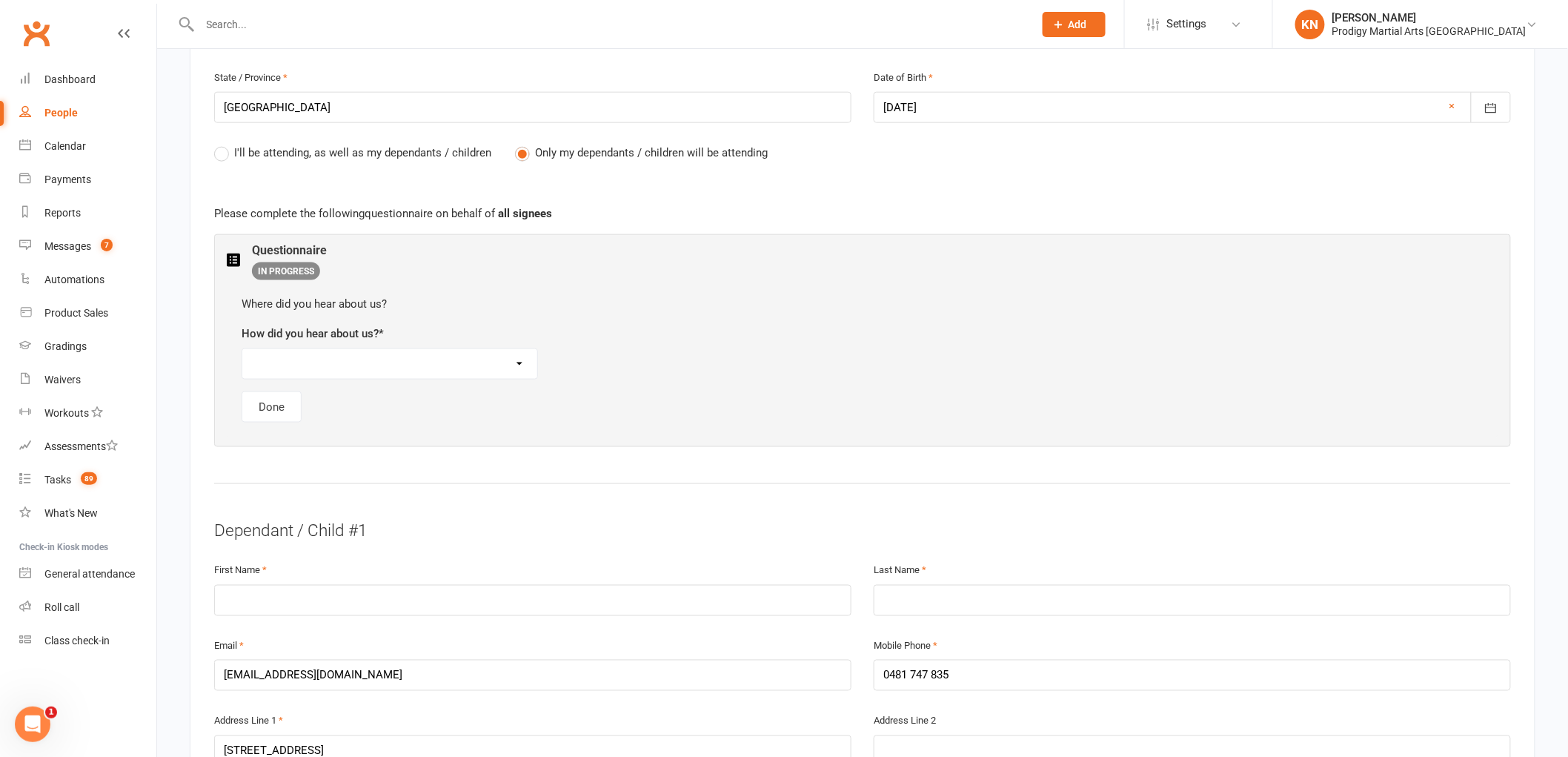
click at [416, 361] on select "Referral Social Media Drove/Walk Past Google Search School Flyer Distribution I…" at bounding box center [390, 363] width 295 height 30
select select "Referral"
click at [242, 349] on select "Referral Social Media Drove/Walk Past Google Search School Flyer Distribution I…" at bounding box center [390, 363] width 295 height 30
click at [245, 406] on button "Done" at bounding box center [272, 407] width 60 height 31
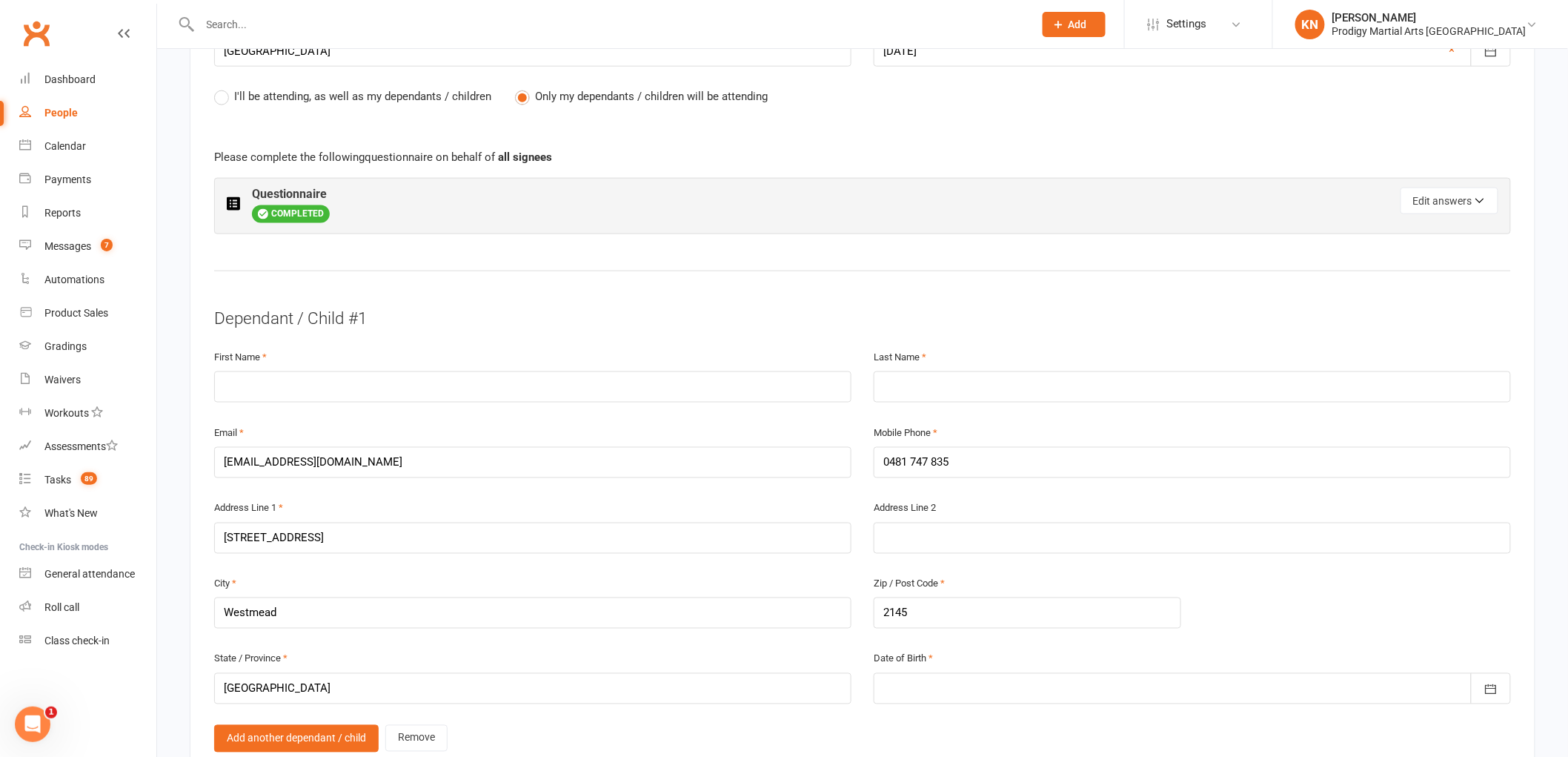
scroll to position [742, 0]
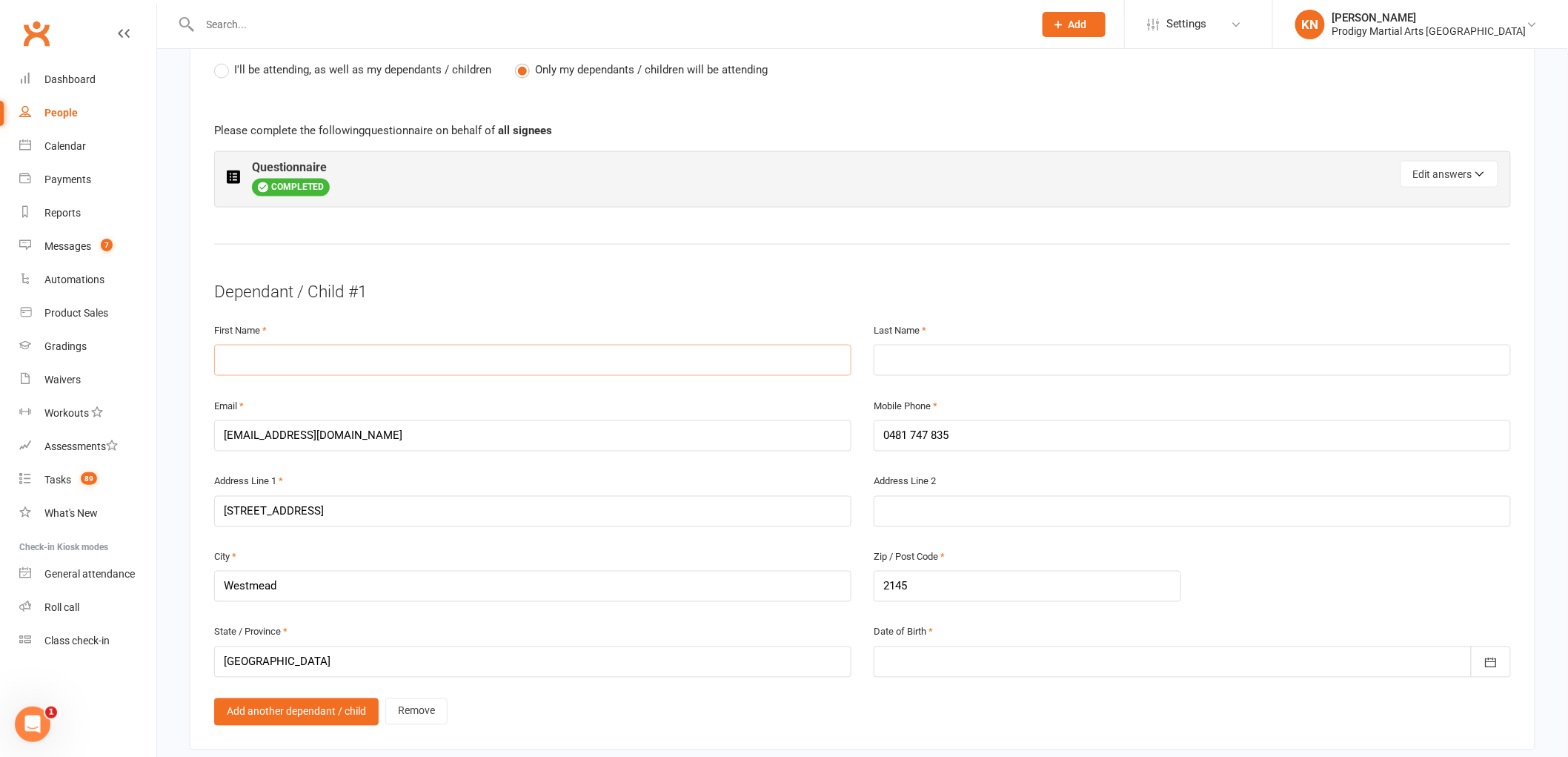
click at [260, 365] on input "text" at bounding box center [533, 360] width 637 height 31
type input "Divyan"
click at [990, 359] on input "text" at bounding box center [1193, 360] width 637 height 31
type input "Sahoo"
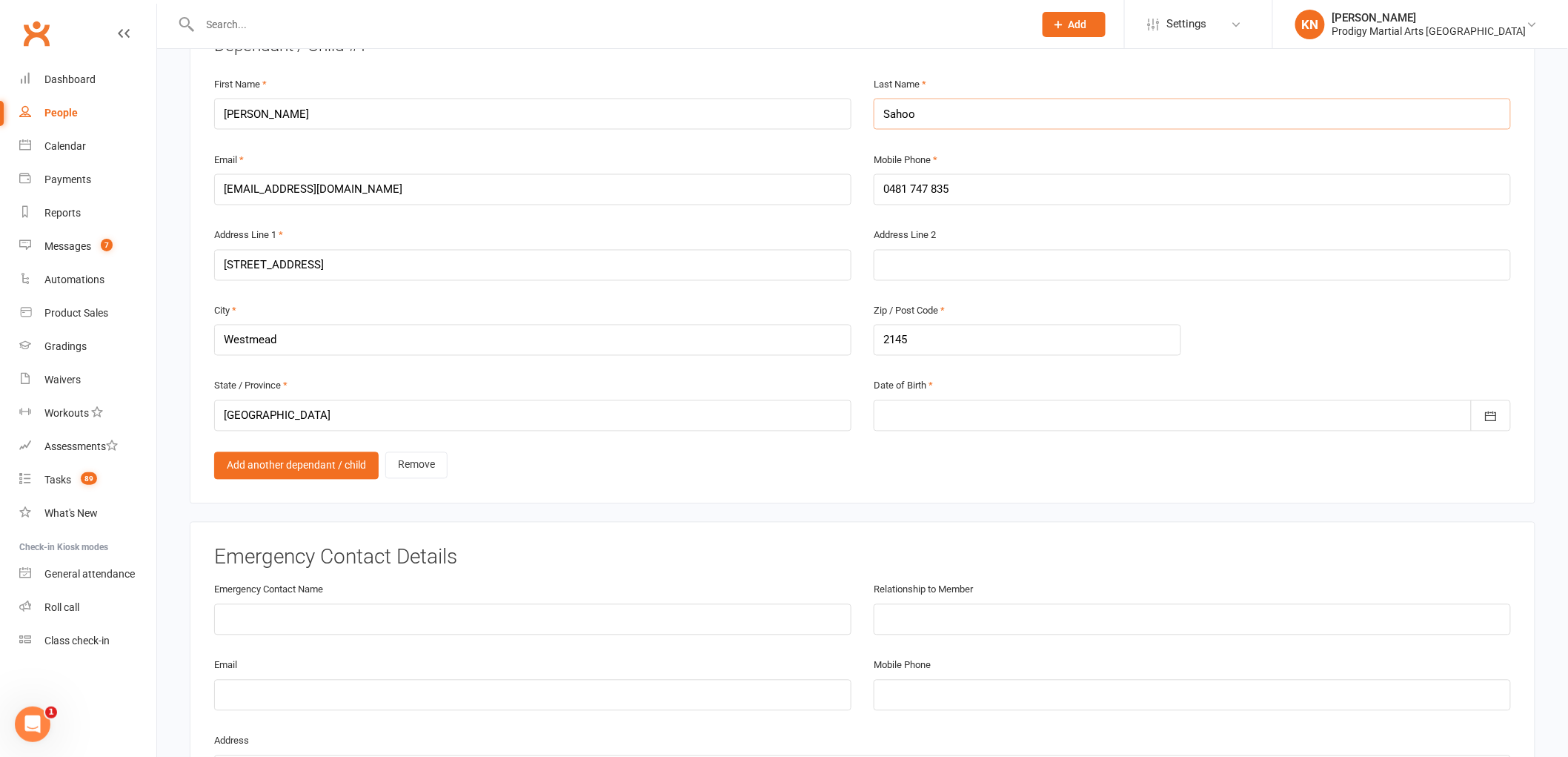
scroll to position [988, 0]
click at [946, 406] on div at bounding box center [1193, 415] width 637 height 31
click at [891, 439] on button "button" at bounding box center [898, 450] width 32 height 27
click at [891, 441] on button "button" at bounding box center [898, 450] width 32 height 27
click at [1107, 445] on icon "button" at bounding box center [1109, 451] width 10 height 12
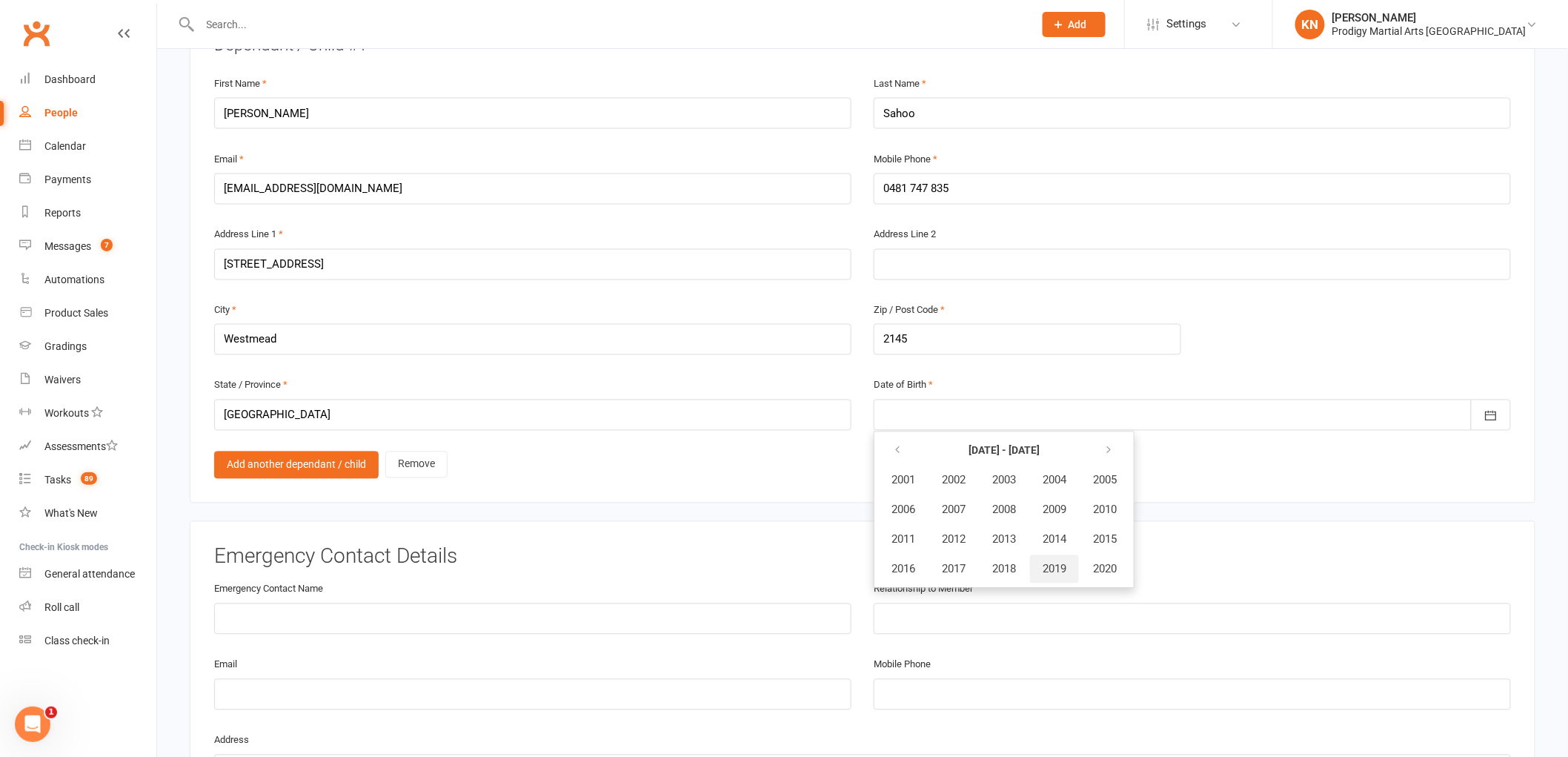
click at [1064, 564] on span "2019" at bounding box center [1055, 570] width 24 height 14
click at [912, 533] on span "July" at bounding box center [911, 540] width 20 height 14
click at [1098, 531] on button "12" at bounding box center [1097, 538] width 31 height 27
type input "12 Jul 2019"
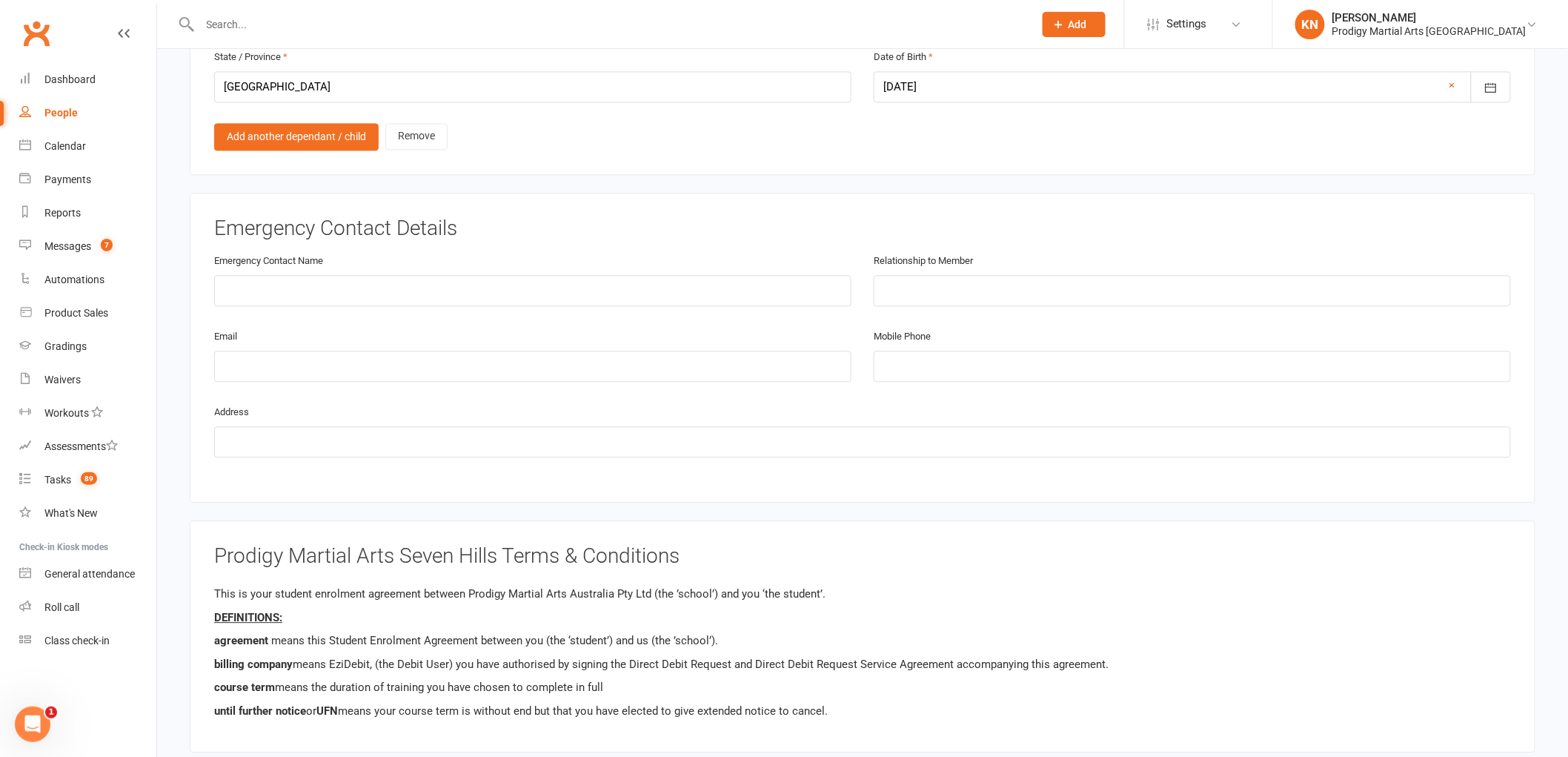
scroll to position [1318, 0]
click at [274, 285] on input "text" at bounding box center [533, 290] width 637 height 31
type input "Fullmoon Rout"
click at [908, 289] on input "text" at bounding box center [1193, 290] width 637 height 31
type input "Mother"
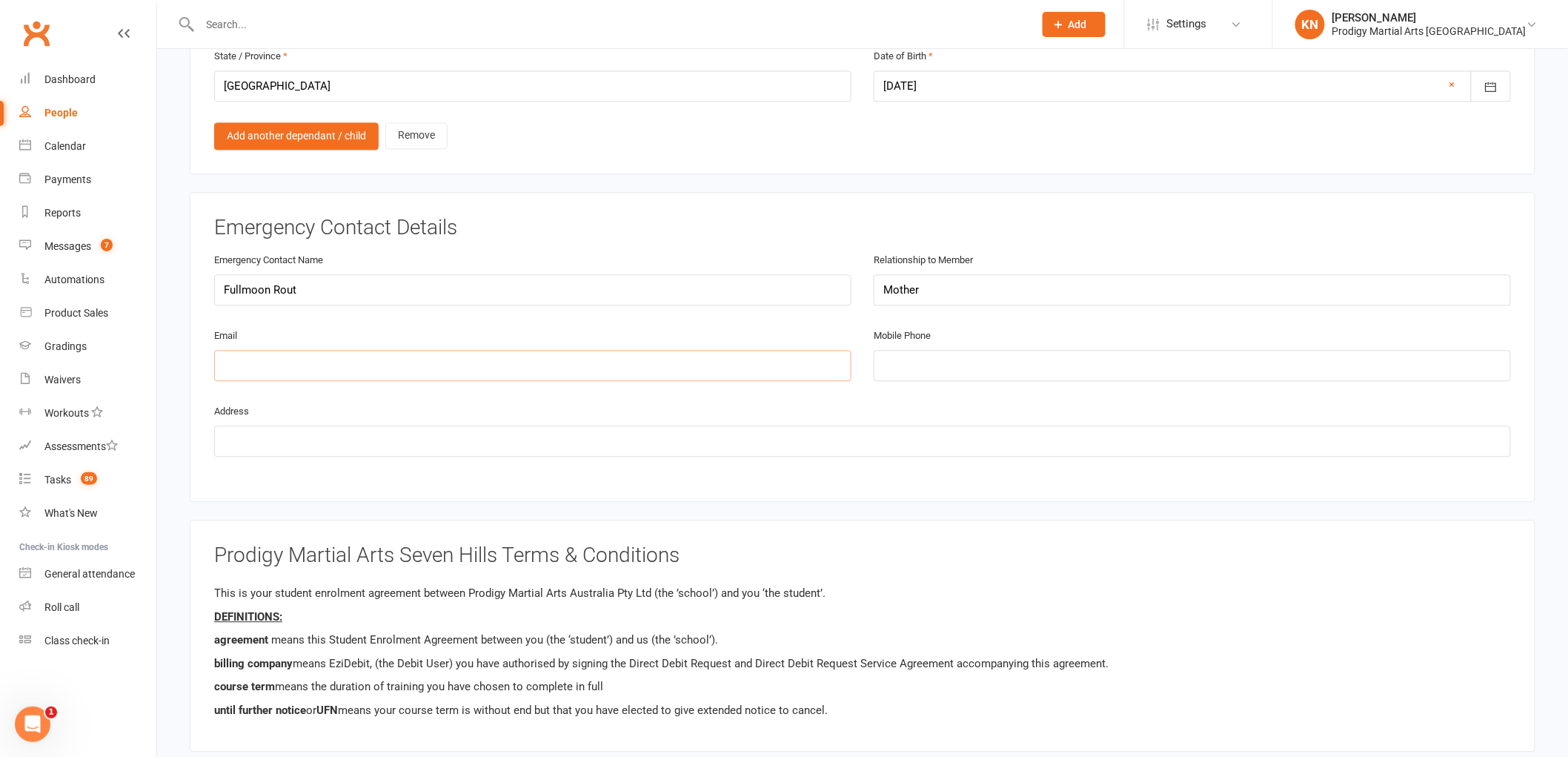
click at [308, 368] on input "email" at bounding box center [533, 365] width 637 height 31
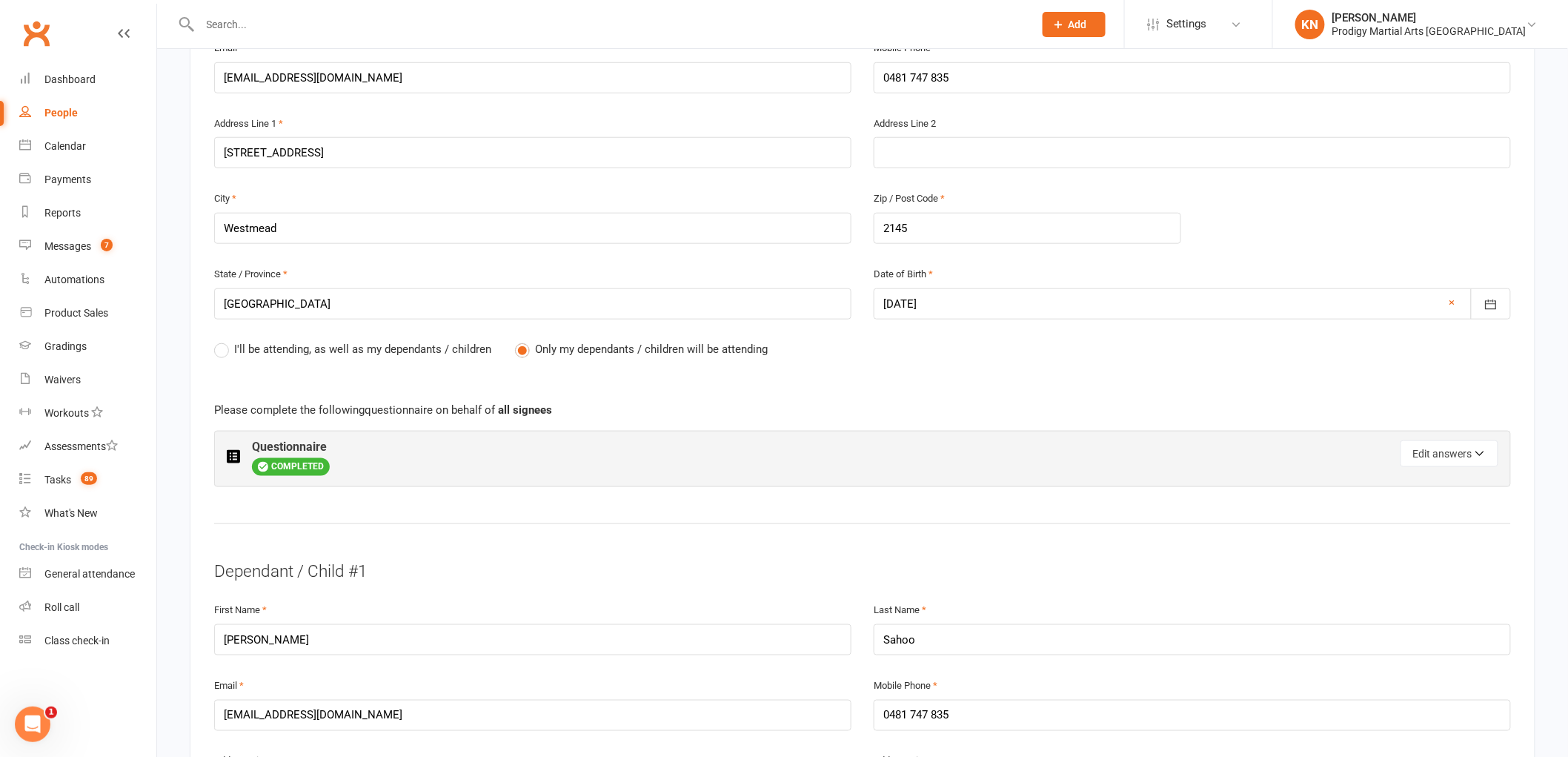
scroll to position [165, 0]
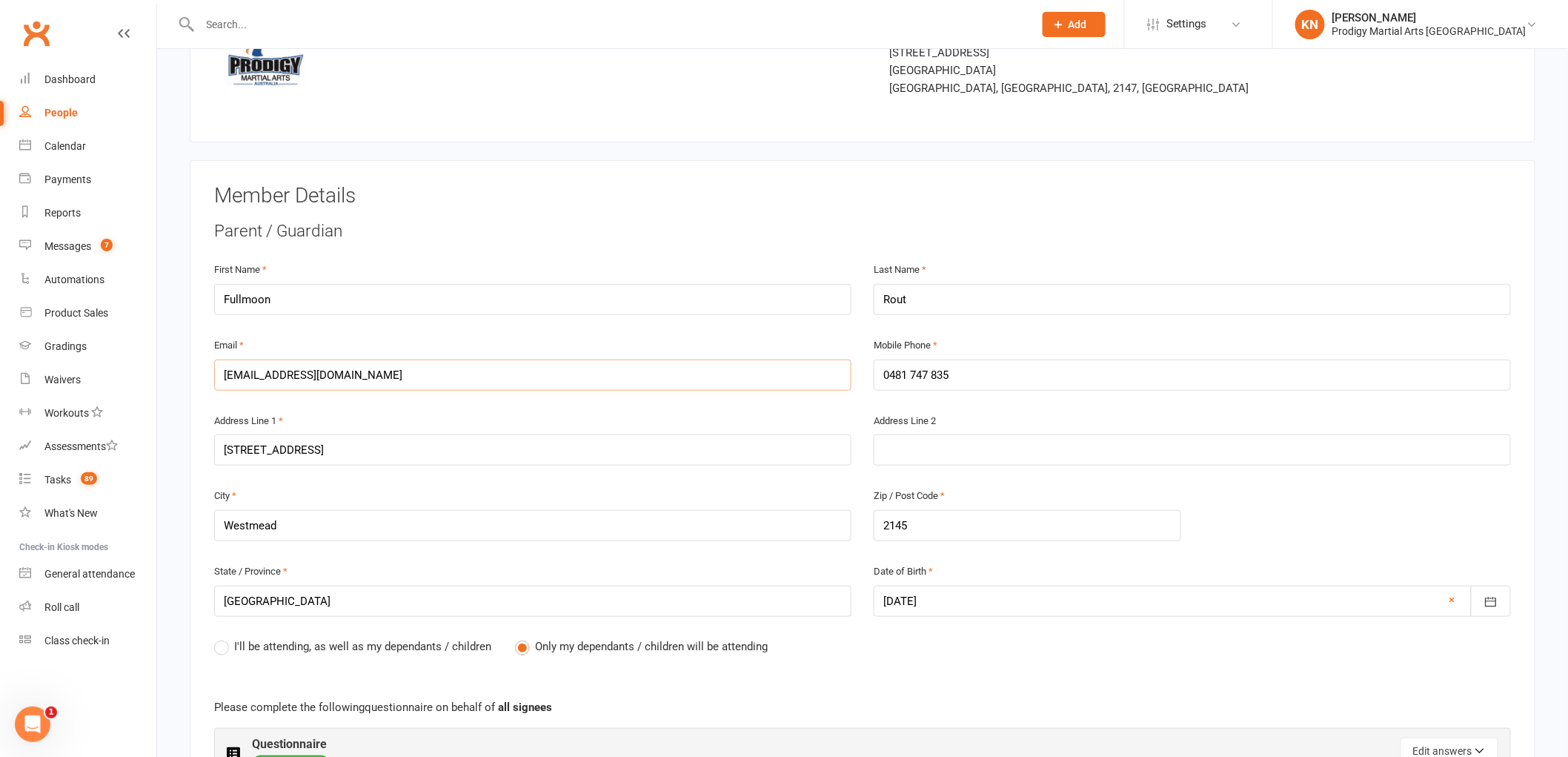
click at [311, 371] on input "fullmoon.rout@gmail.com" at bounding box center [533, 375] width 637 height 31
click at [313, 369] on input "fullmoon.rout@gmail.com" at bounding box center [533, 375] width 637 height 31
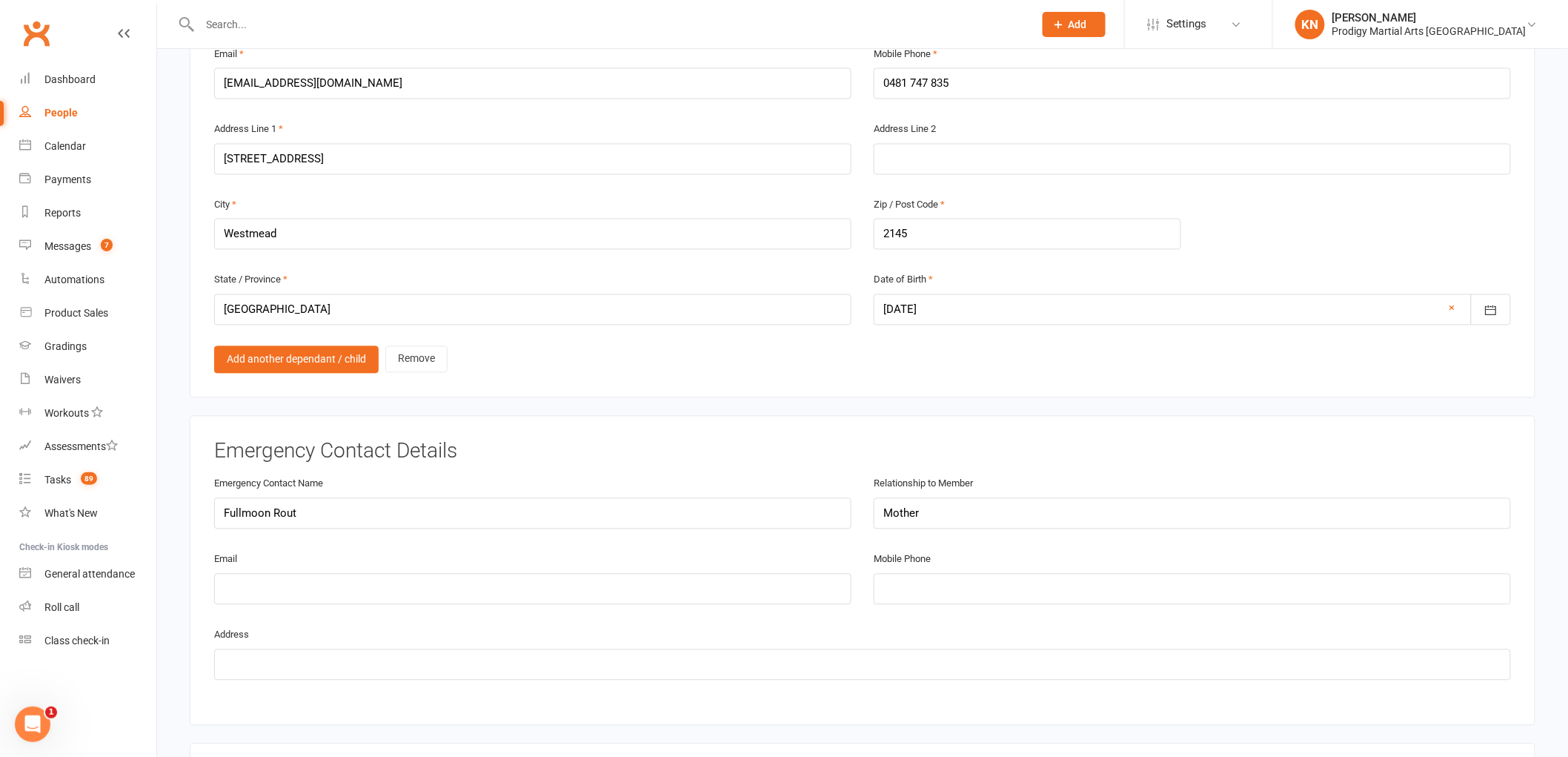
scroll to position [1318, 0]
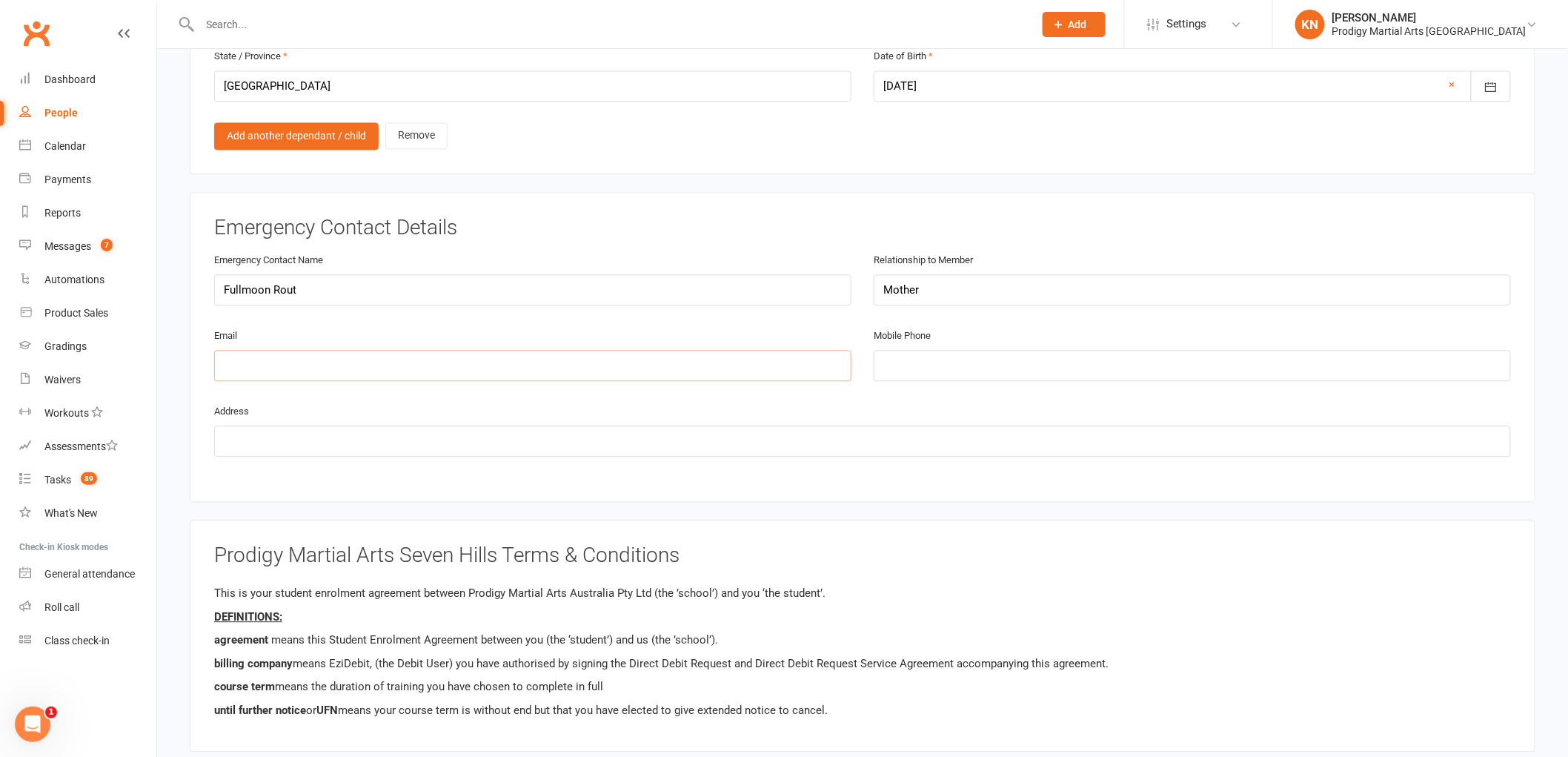
click at [279, 353] on input "email" at bounding box center [533, 365] width 637 height 31
paste input "fullmoon.rout@gmail.com"
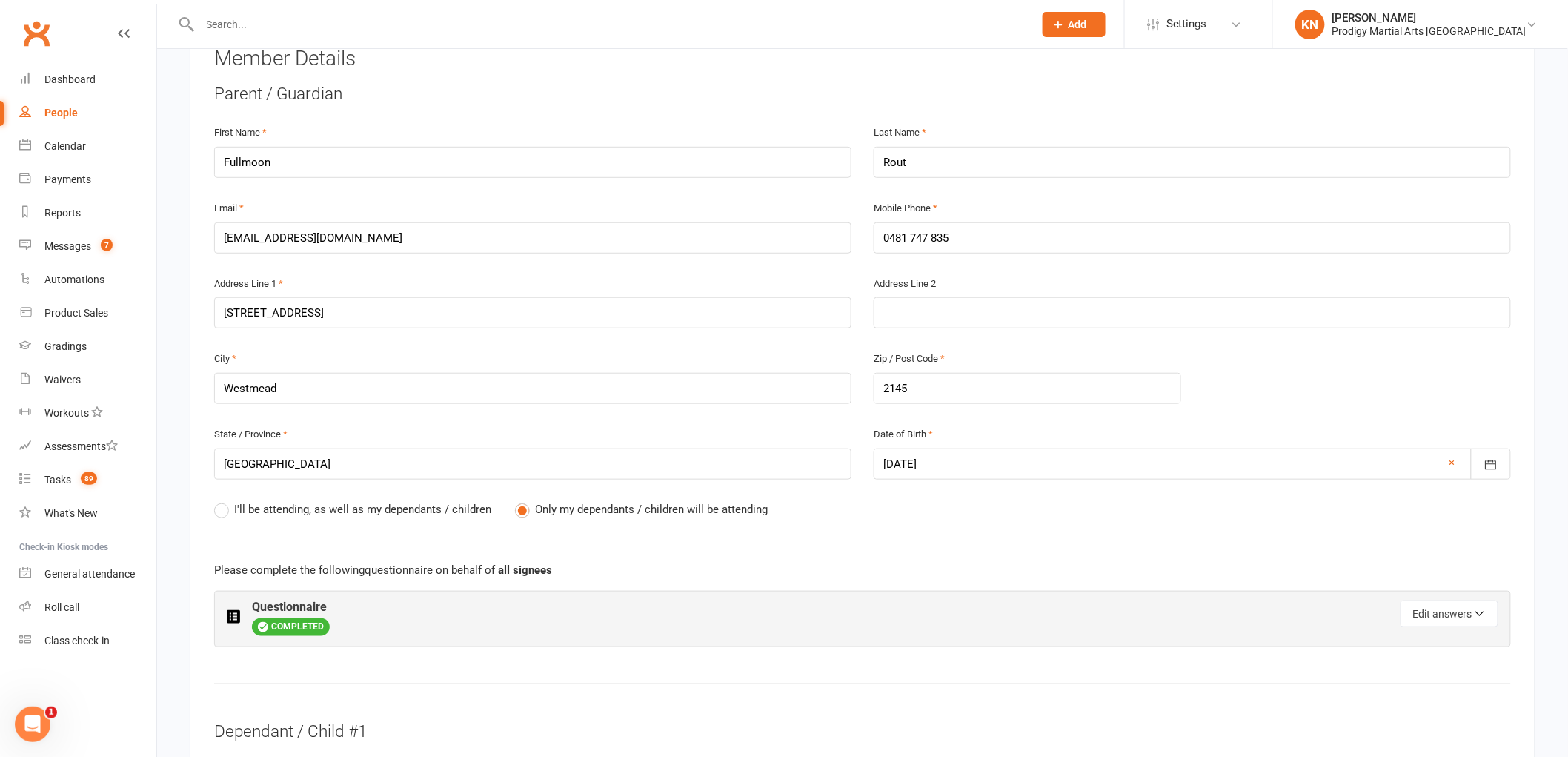
scroll to position [0, 0]
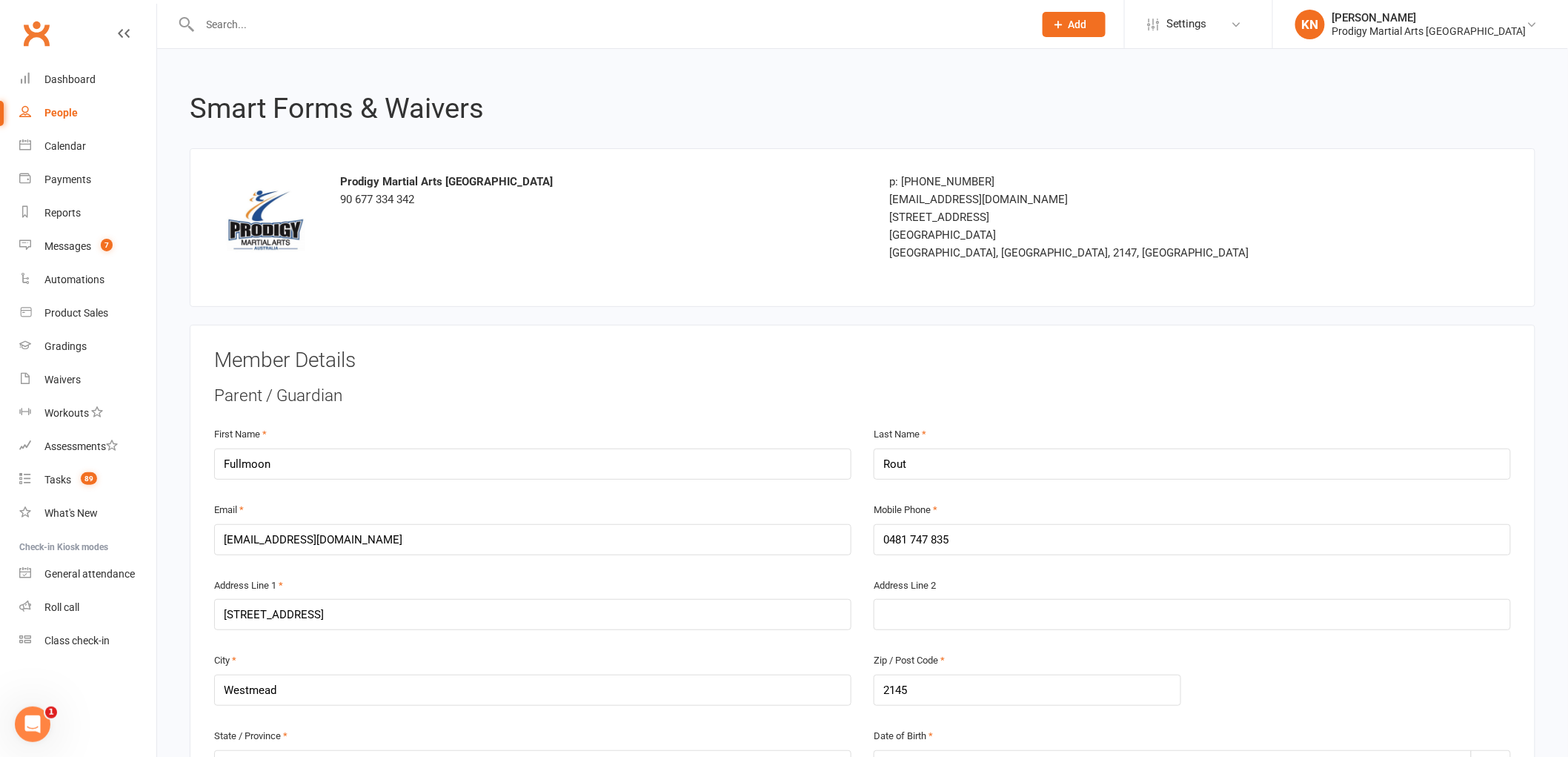
type input "fullmoon.rout@gmail.com"
click at [231, 32] on input "text" at bounding box center [609, 24] width 829 height 21
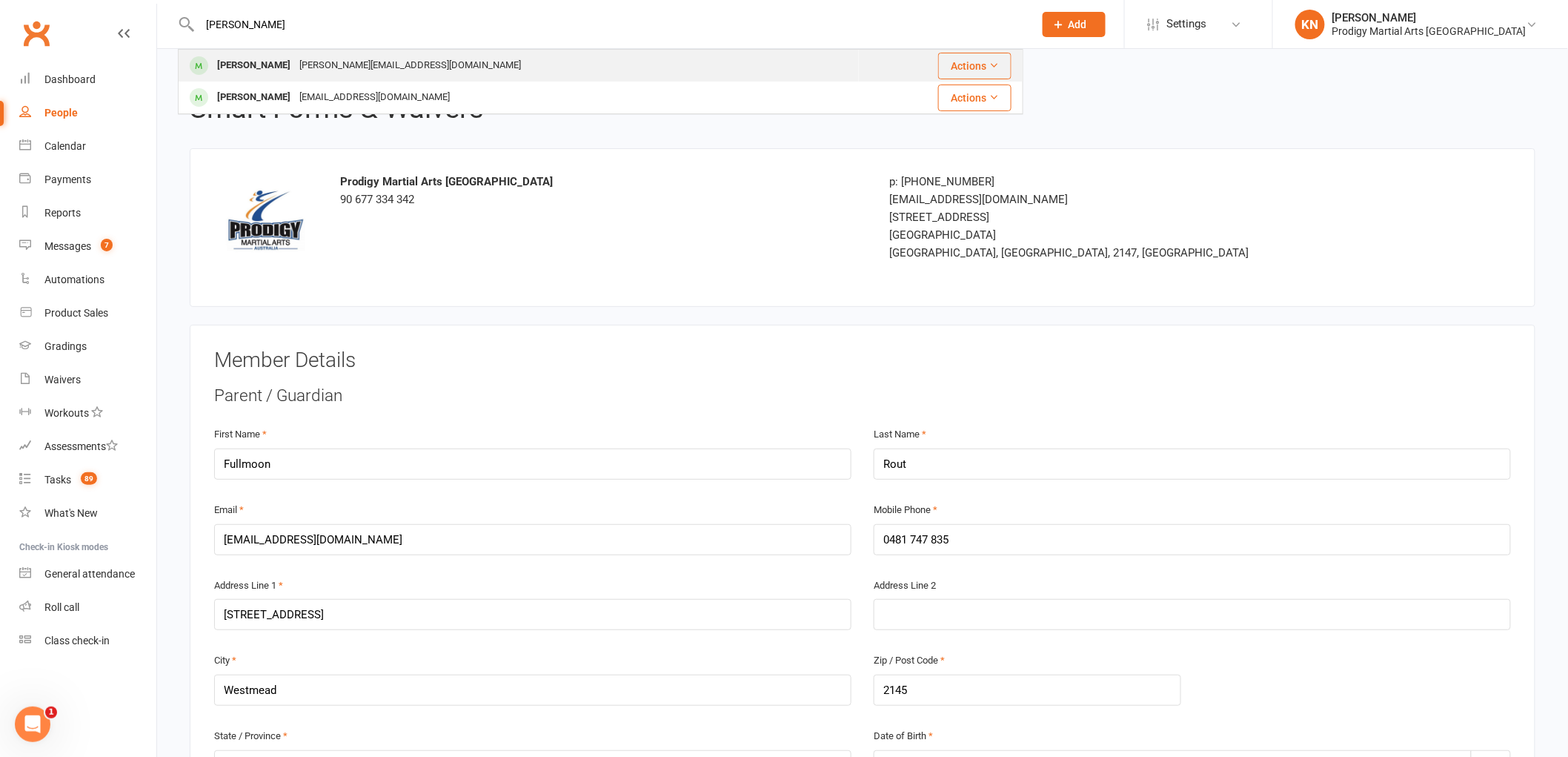
type input "dhruv"
click at [268, 69] on div "[PERSON_NAME]" at bounding box center [254, 65] width 82 height 21
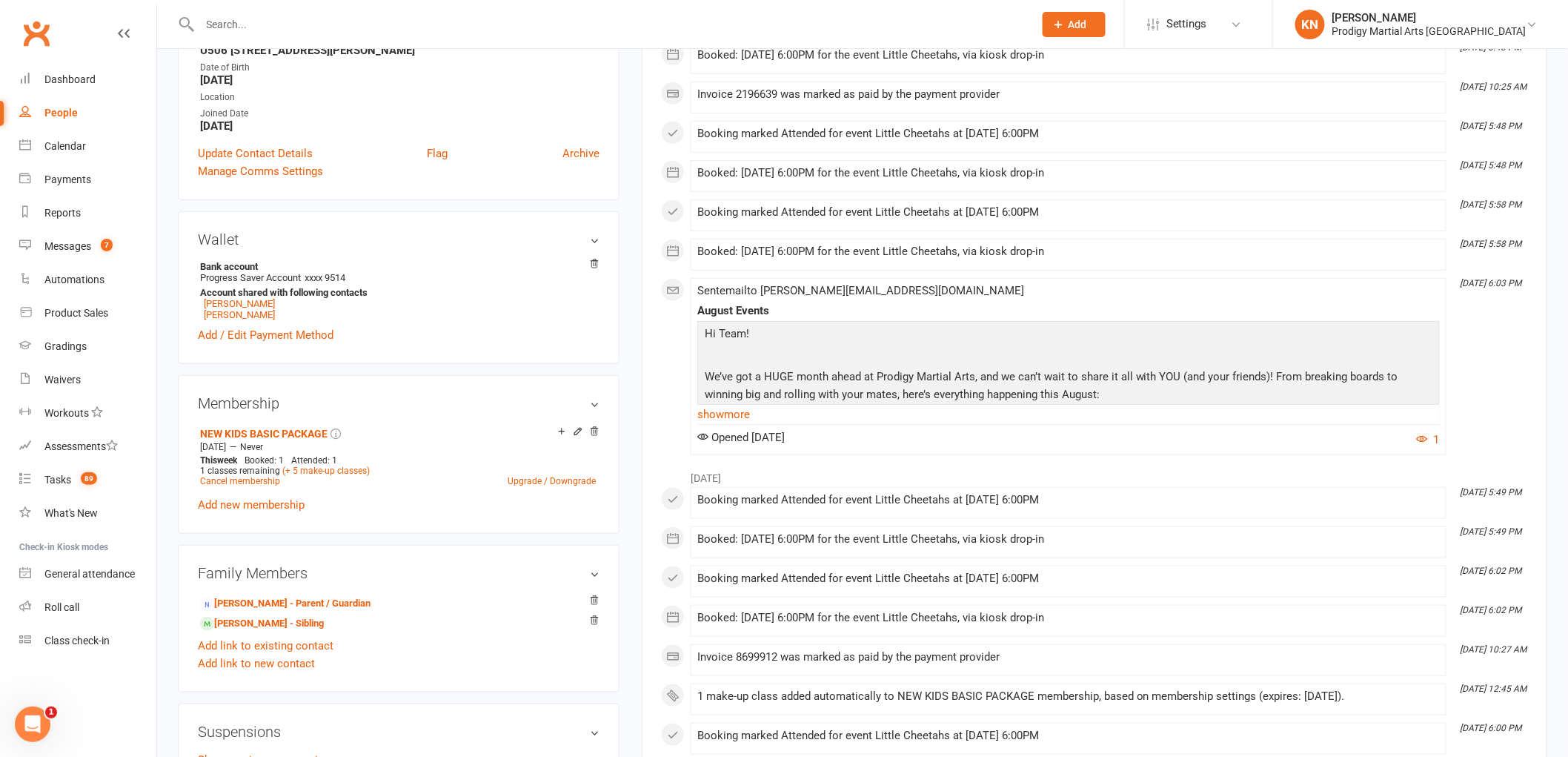
scroll to position [329, 0]
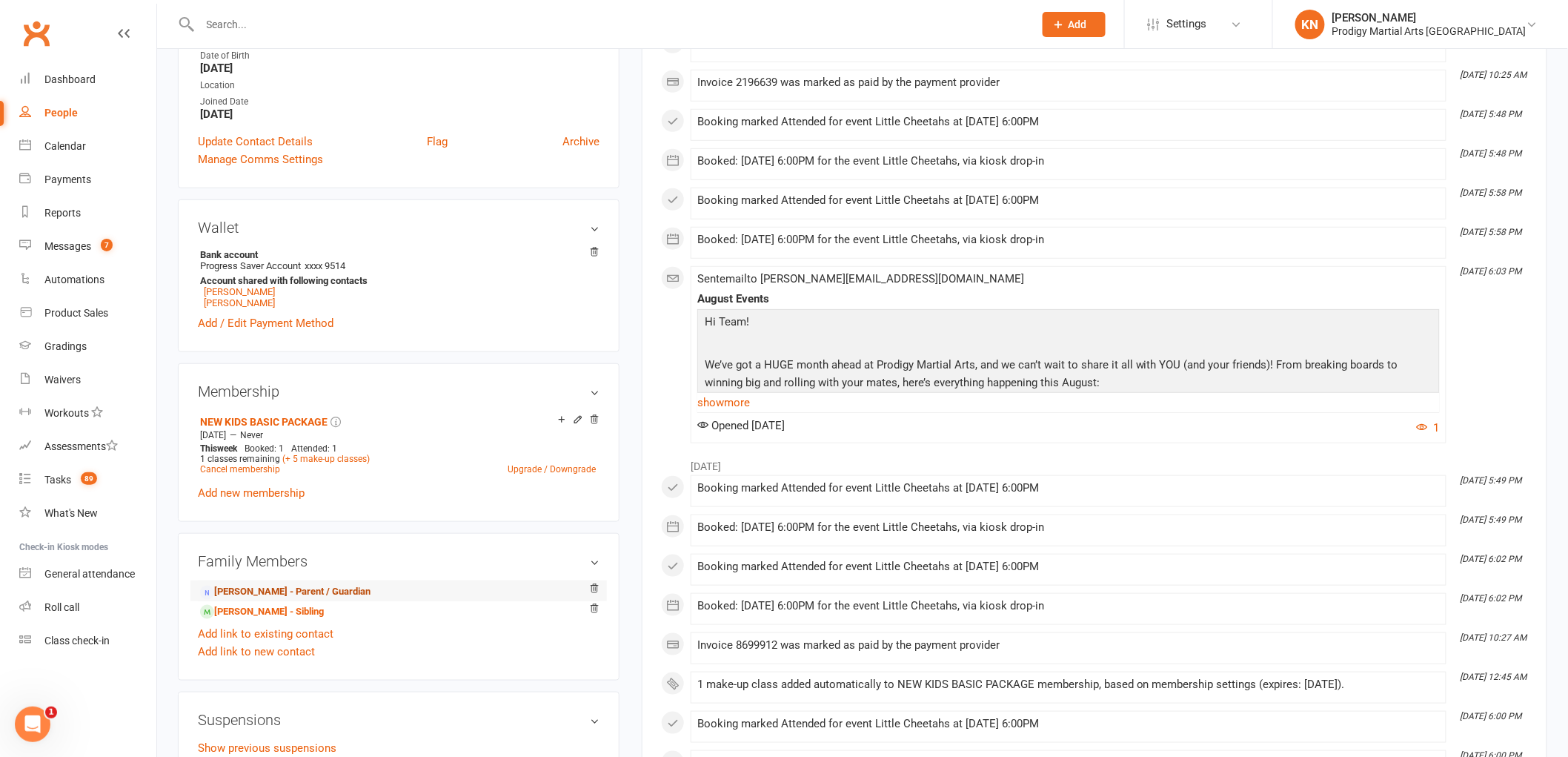
click at [275, 594] on link "Dillip Padhy - Parent / Guardian" at bounding box center [285, 592] width 171 height 15
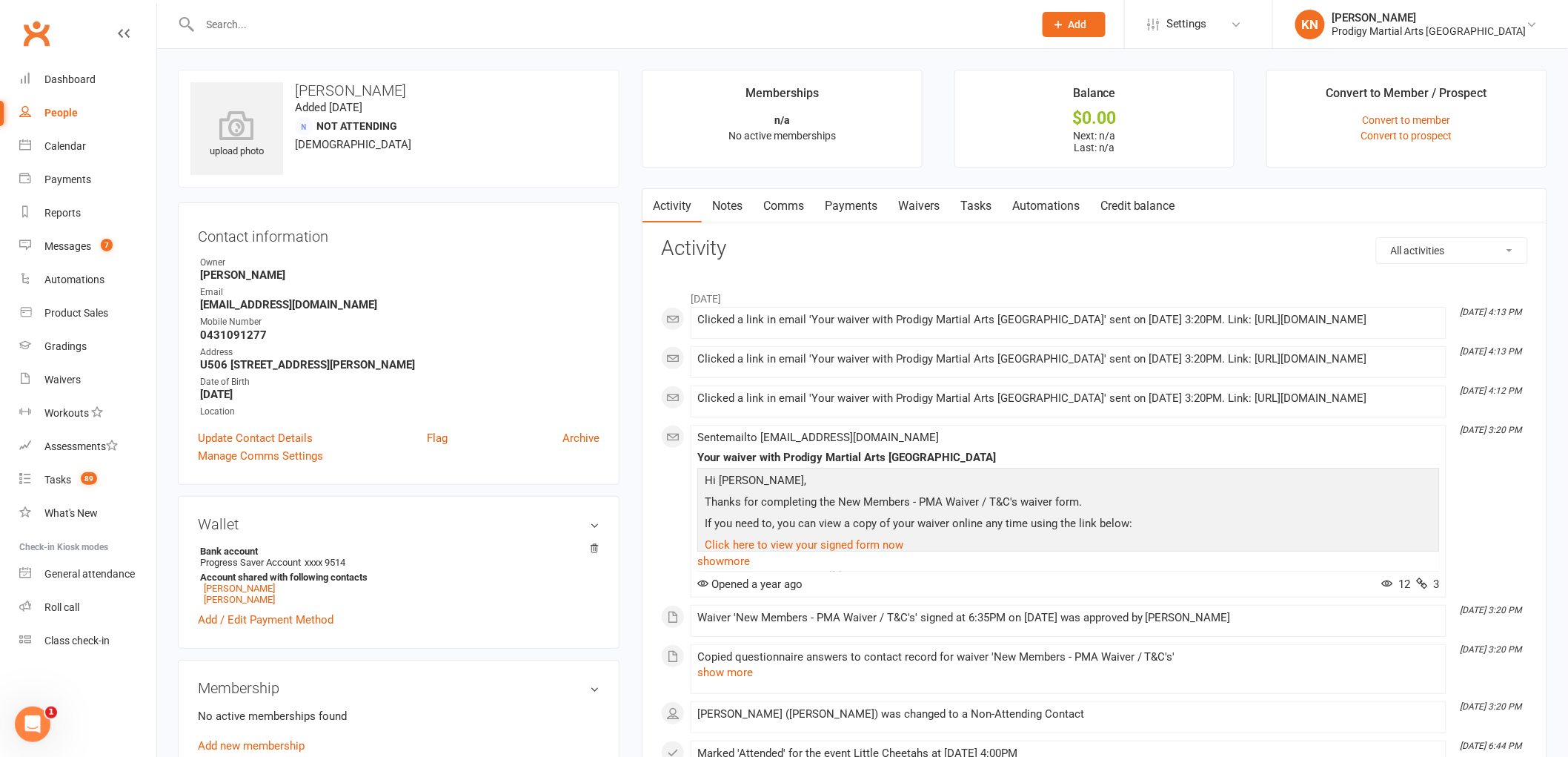
click at [916, 205] on link "Waivers" at bounding box center [919, 207] width 63 height 34
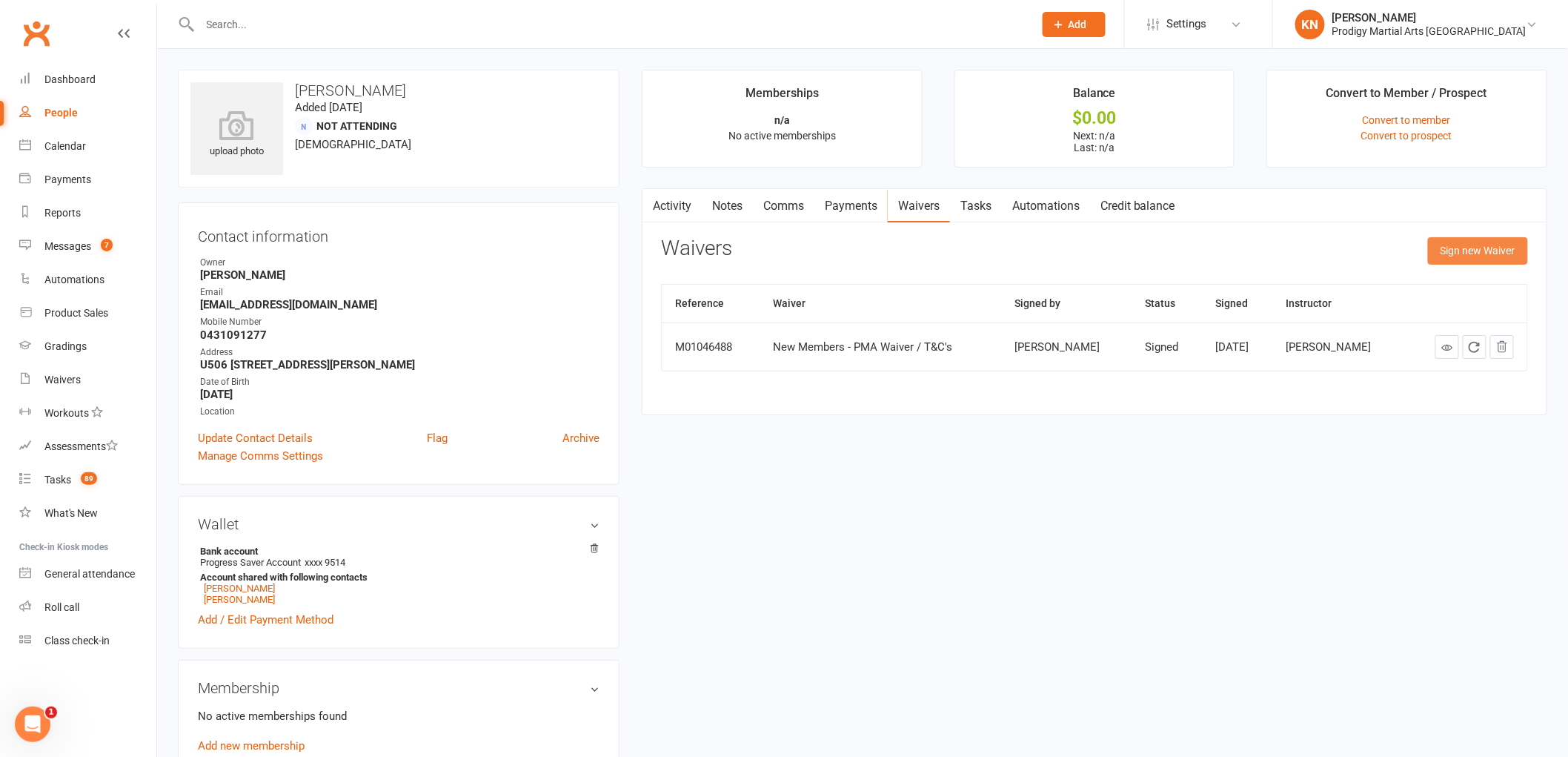
click at [1452, 248] on button "Sign new Waiver" at bounding box center [1478, 250] width 100 height 27
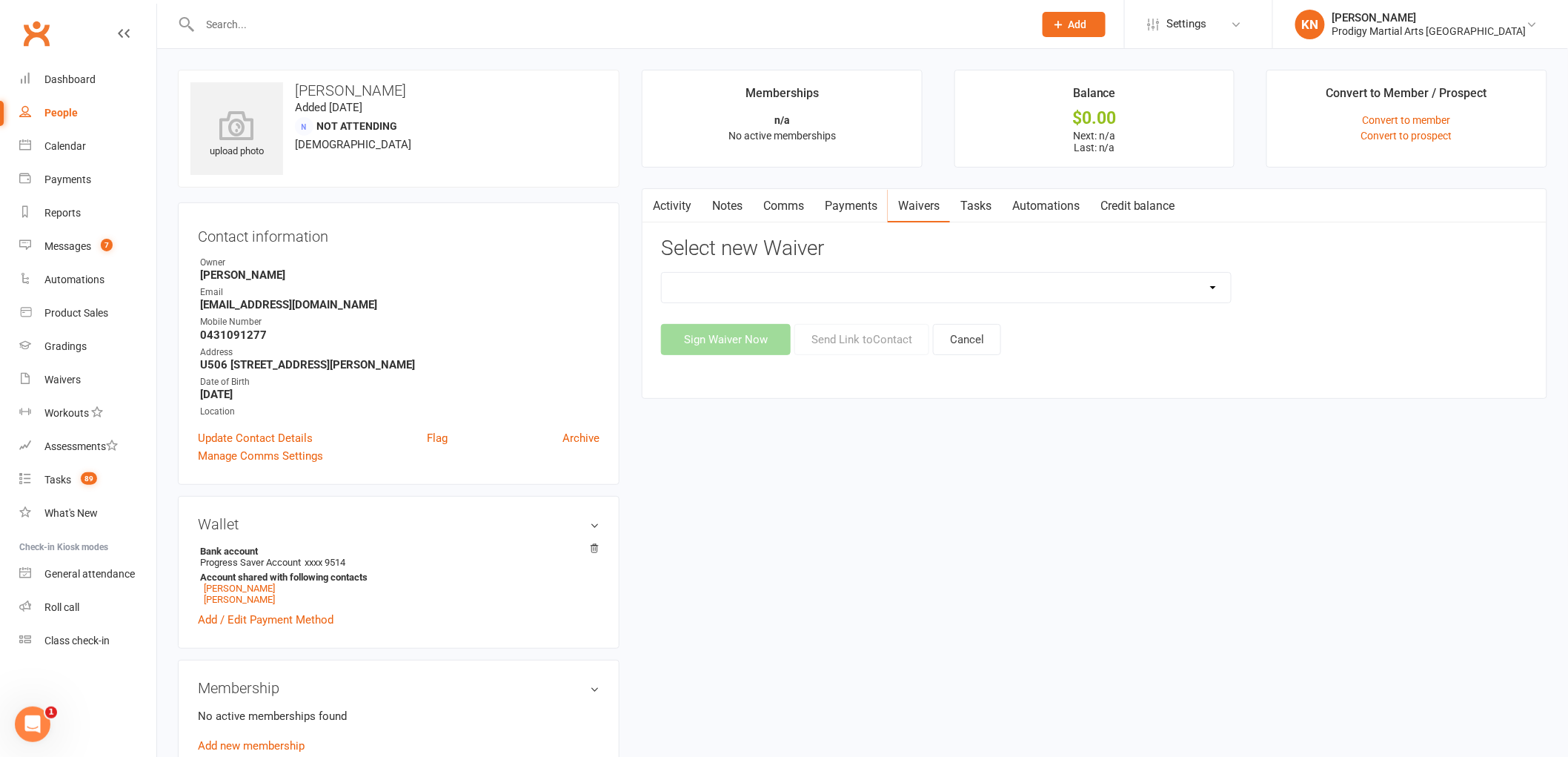
click at [780, 298] on select "Change of Payment Details New Members - PMA Waiver / T&C's New Members - PMA Wa…" at bounding box center [946, 287] width 569 height 30
select select "9955"
click at [661, 273] on select "Change of Payment Details New Members - PMA Waiver / T&C's New Members - PMA Wa…" at bounding box center [946, 287] width 569 height 30
click at [734, 341] on button "Sign Waiver Now" at bounding box center [726, 339] width 129 height 31
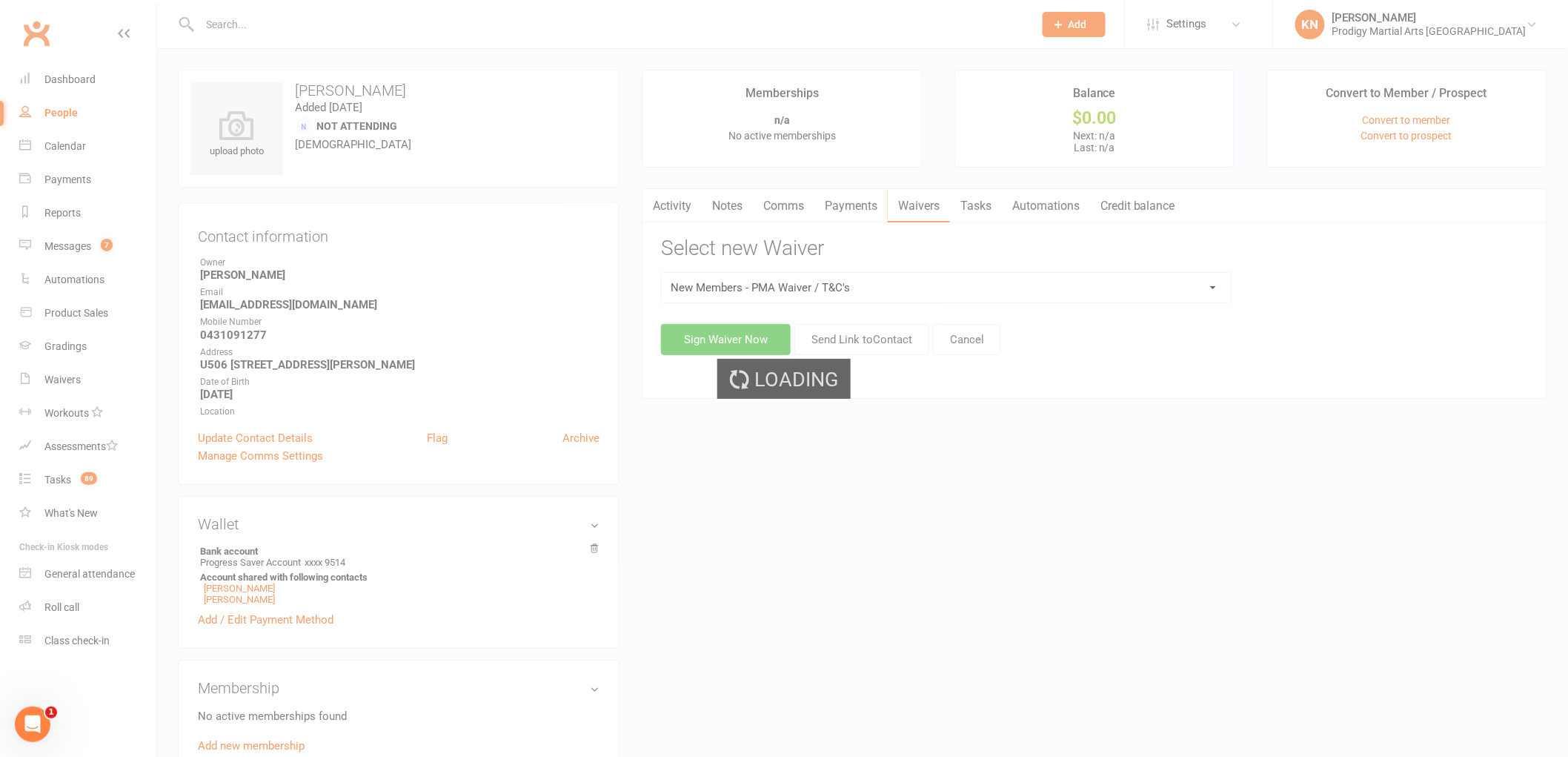
select select "bank_account"
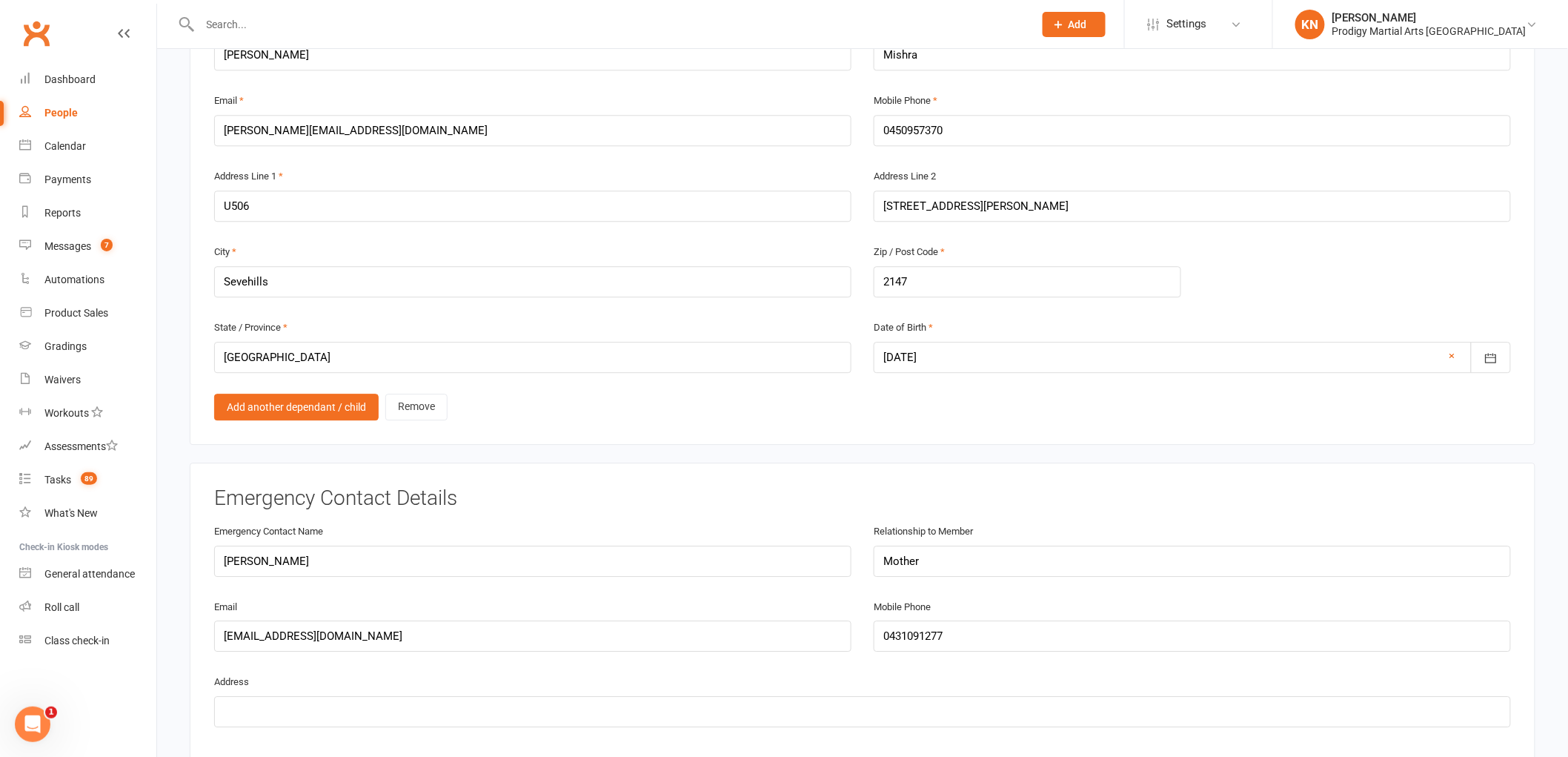
scroll to position [1565, 0]
click at [314, 396] on link "Add another dependant / child" at bounding box center [296, 406] width 165 height 27
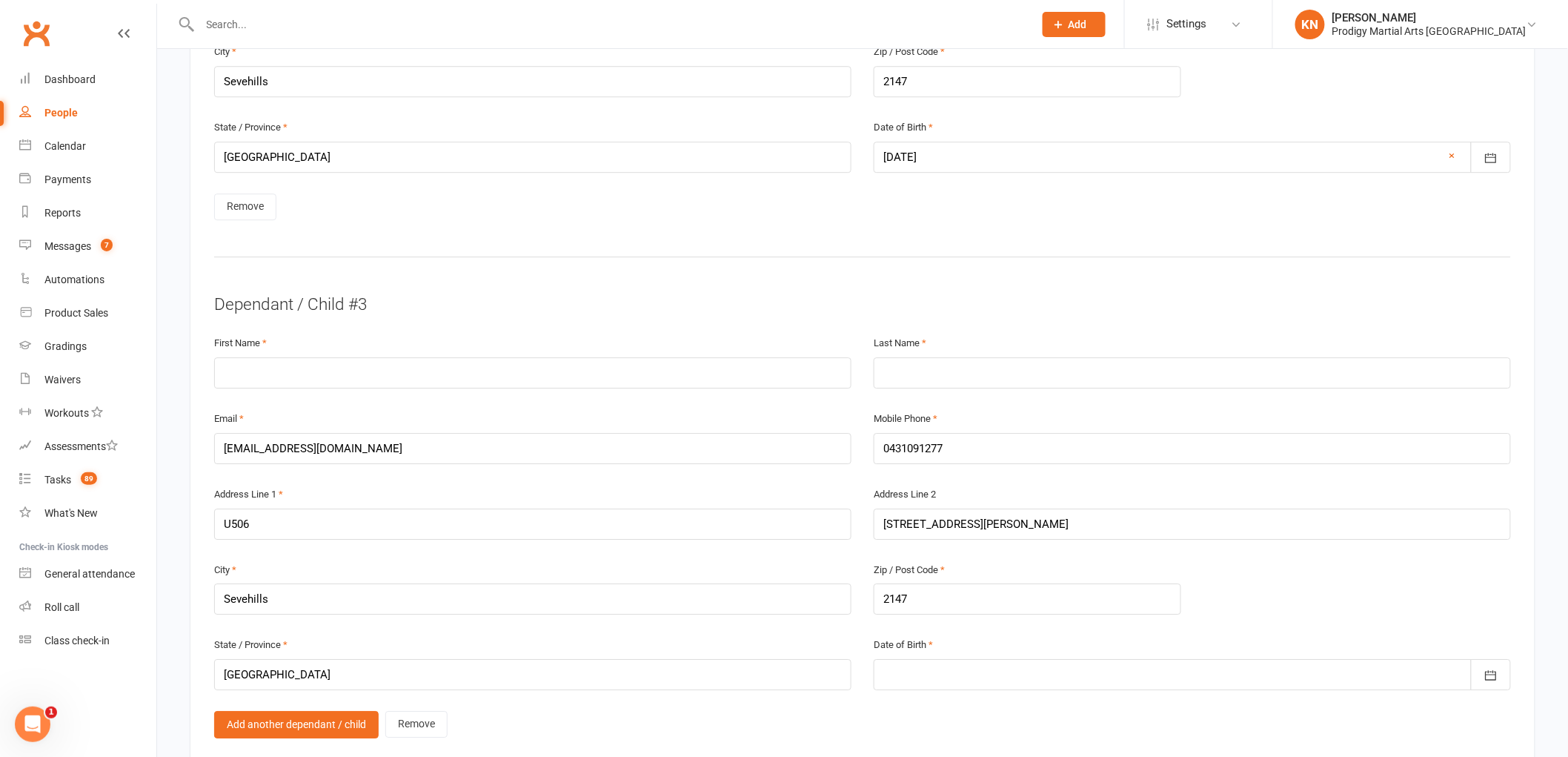
scroll to position [1812, 0]
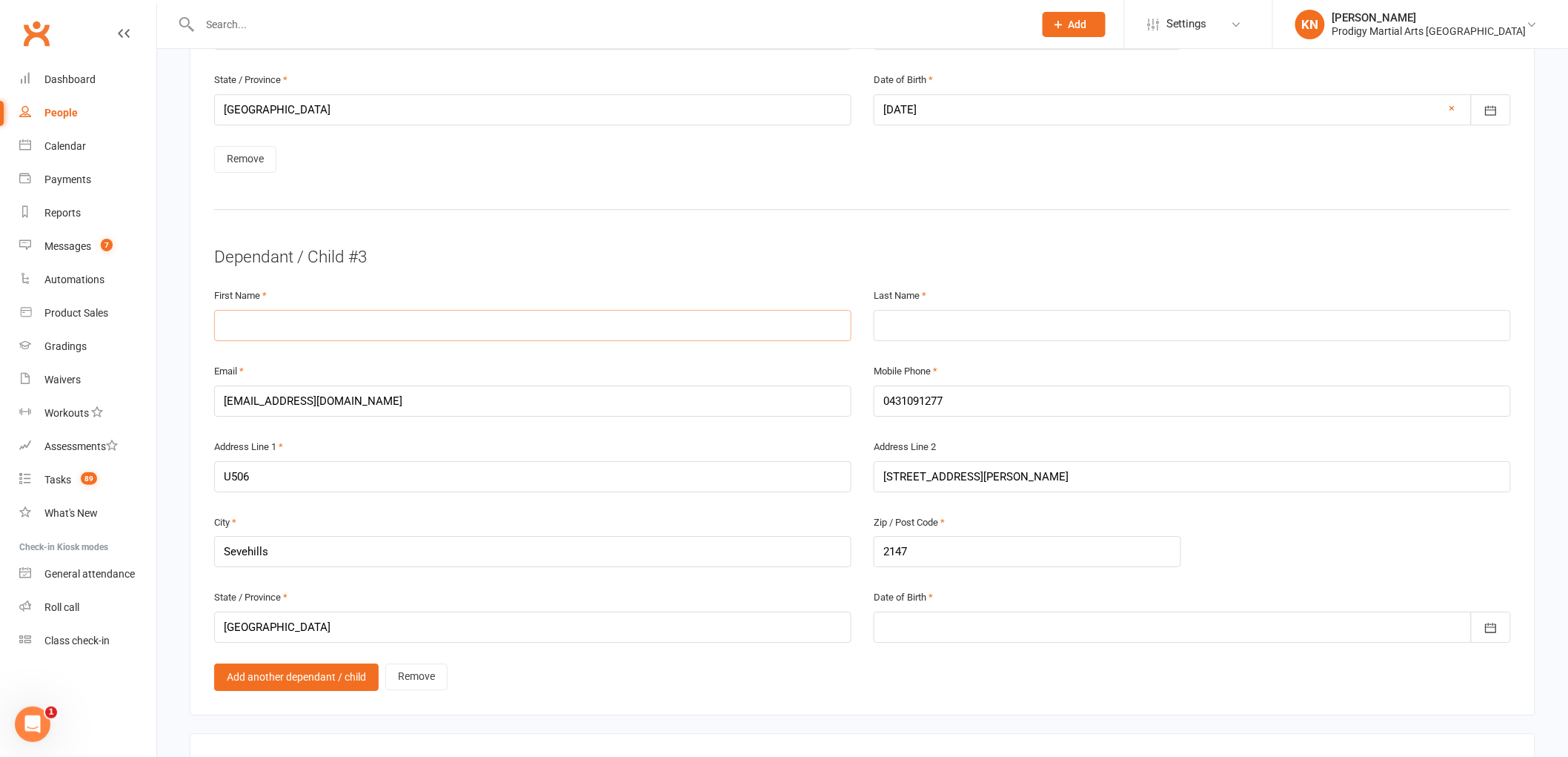
click at [255, 321] on input "text" at bounding box center [533, 326] width 637 height 31
type input "Divyan"
click at [930, 316] on input "text" at bounding box center [1193, 326] width 637 height 31
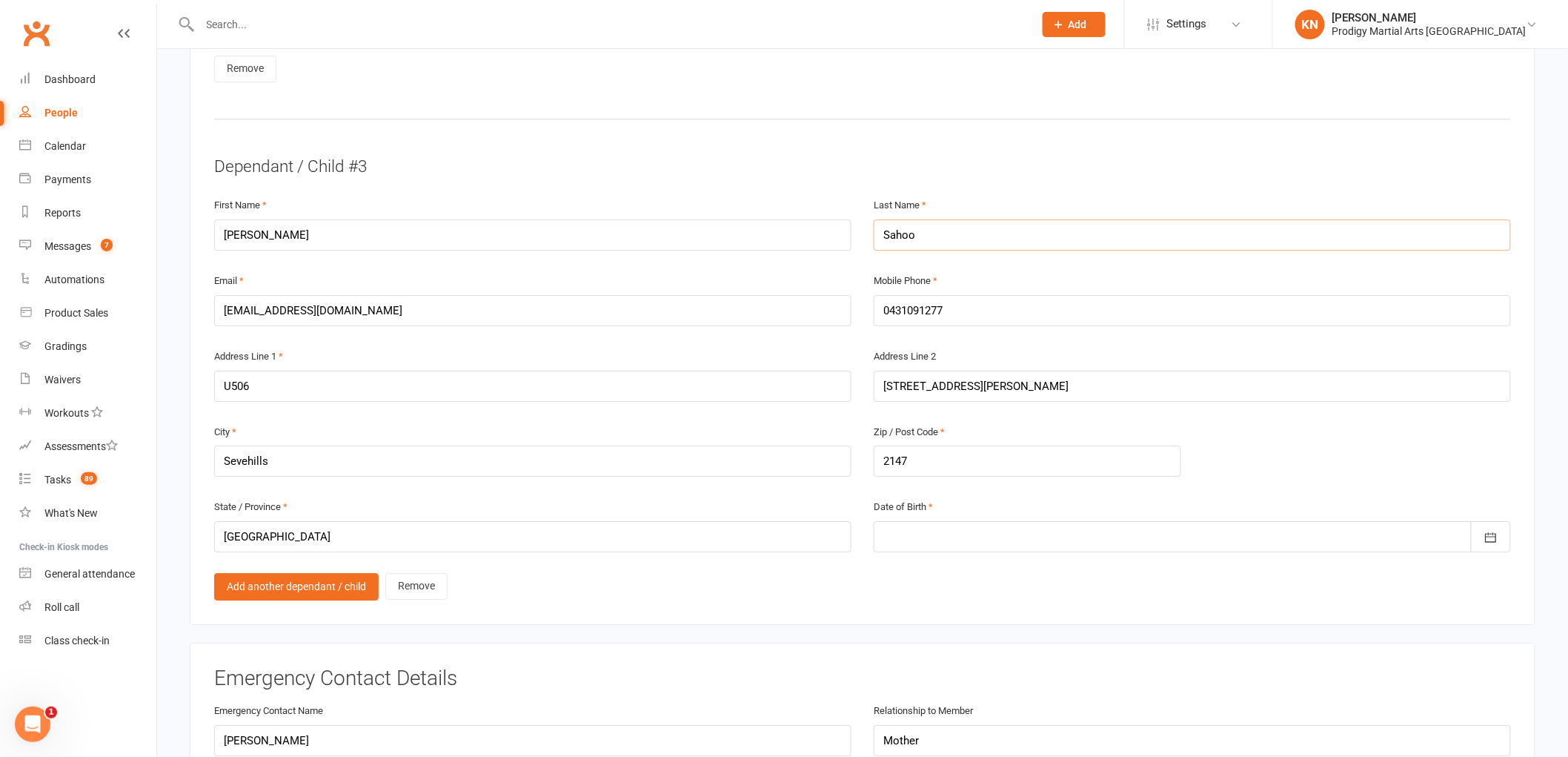
scroll to position [1895, 0]
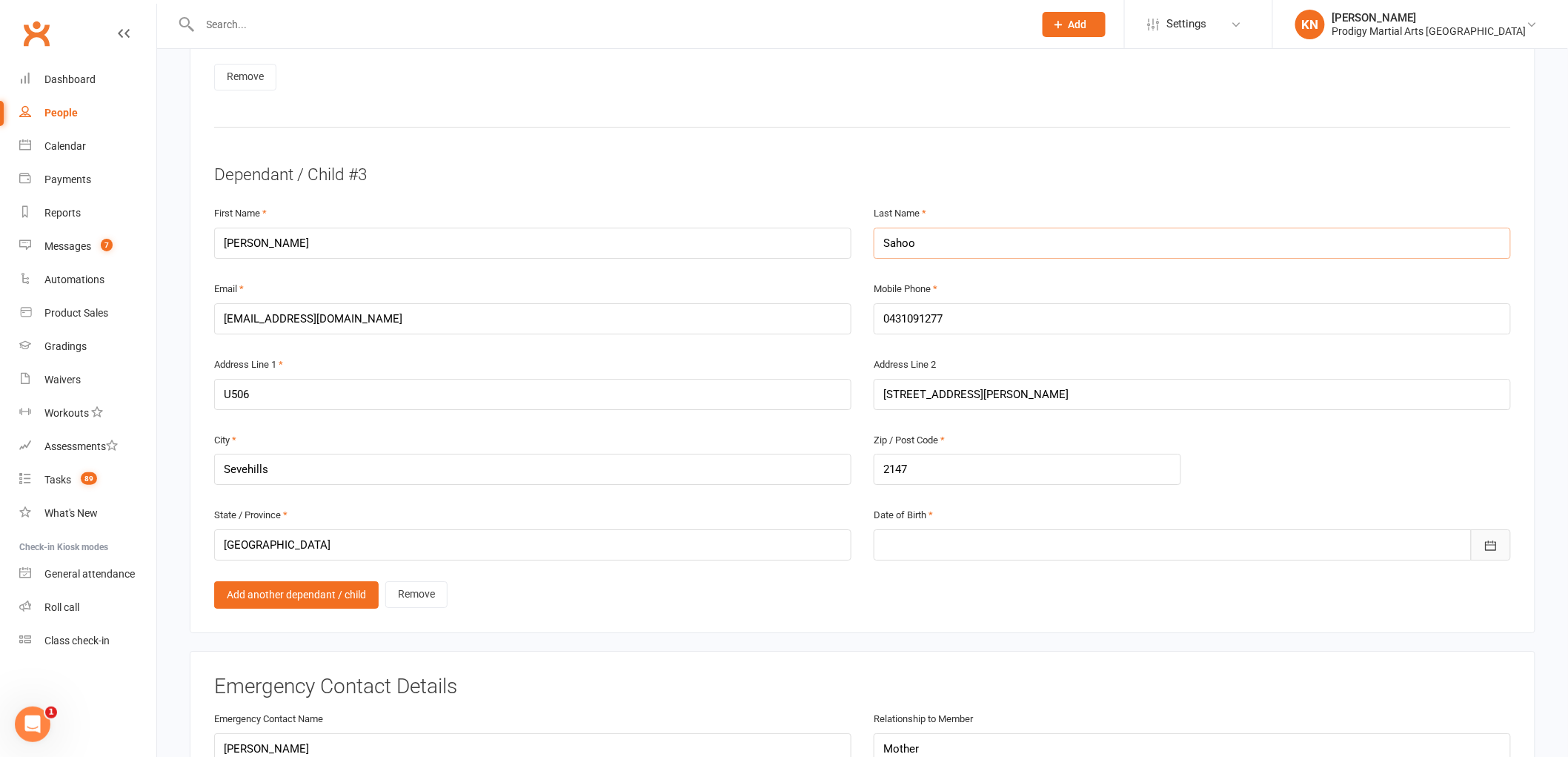
type input "Sahoo"
click at [1487, 538] on icon "button" at bounding box center [1491, 545] width 15 height 15
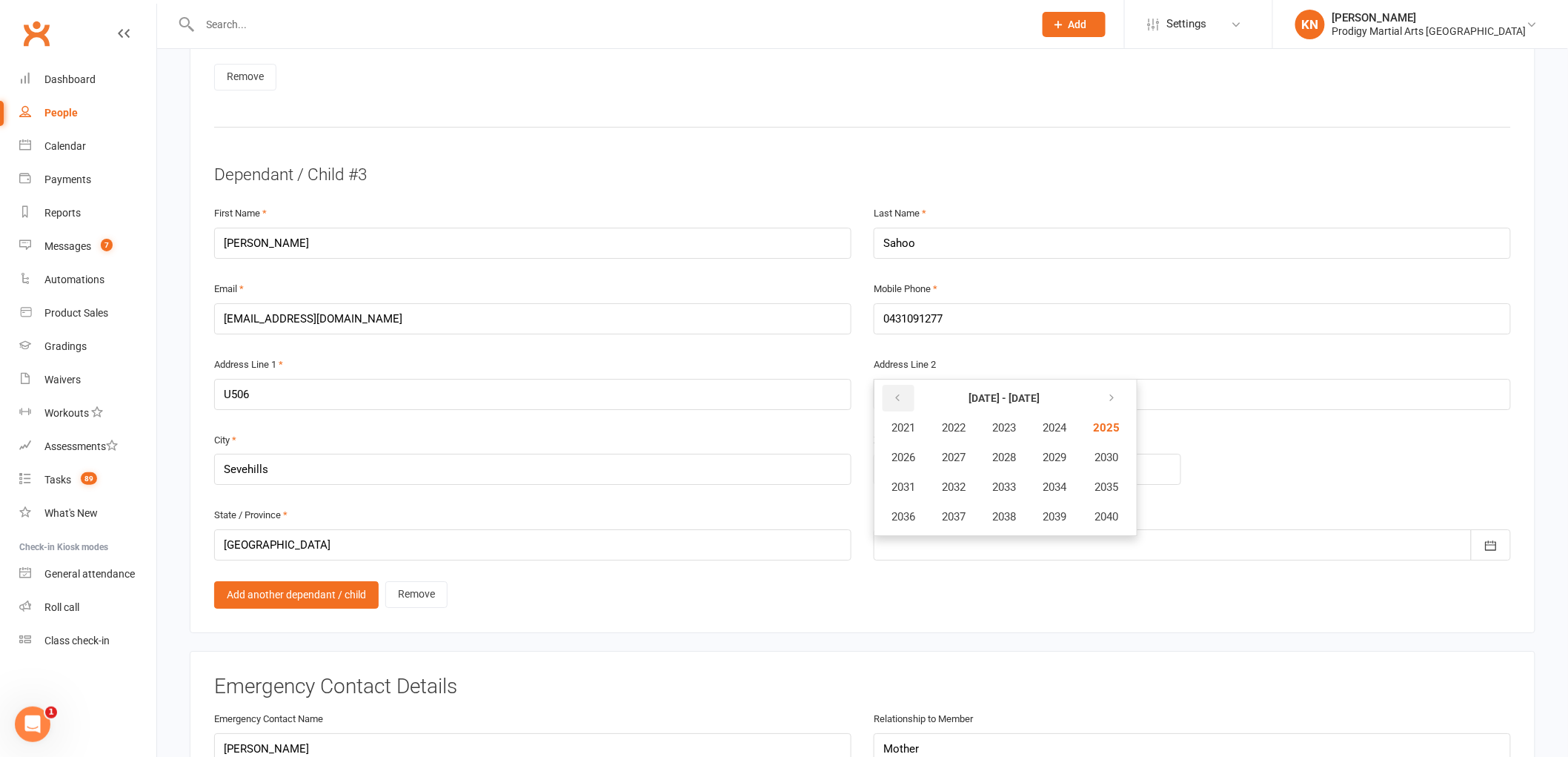
click at [898, 393] on icon "button" at bounding box center [897, 399] width 10 height 12
click at [1066, 510] on span "2019" at bounding box center [1055, 517] width 24 height 14
click at [927, 476] on button "July" at bounding box center [911, 487] width 64 height 28
click at [1098, 500] on button "19" at bounding box center [1097, 513] width 31 height 27
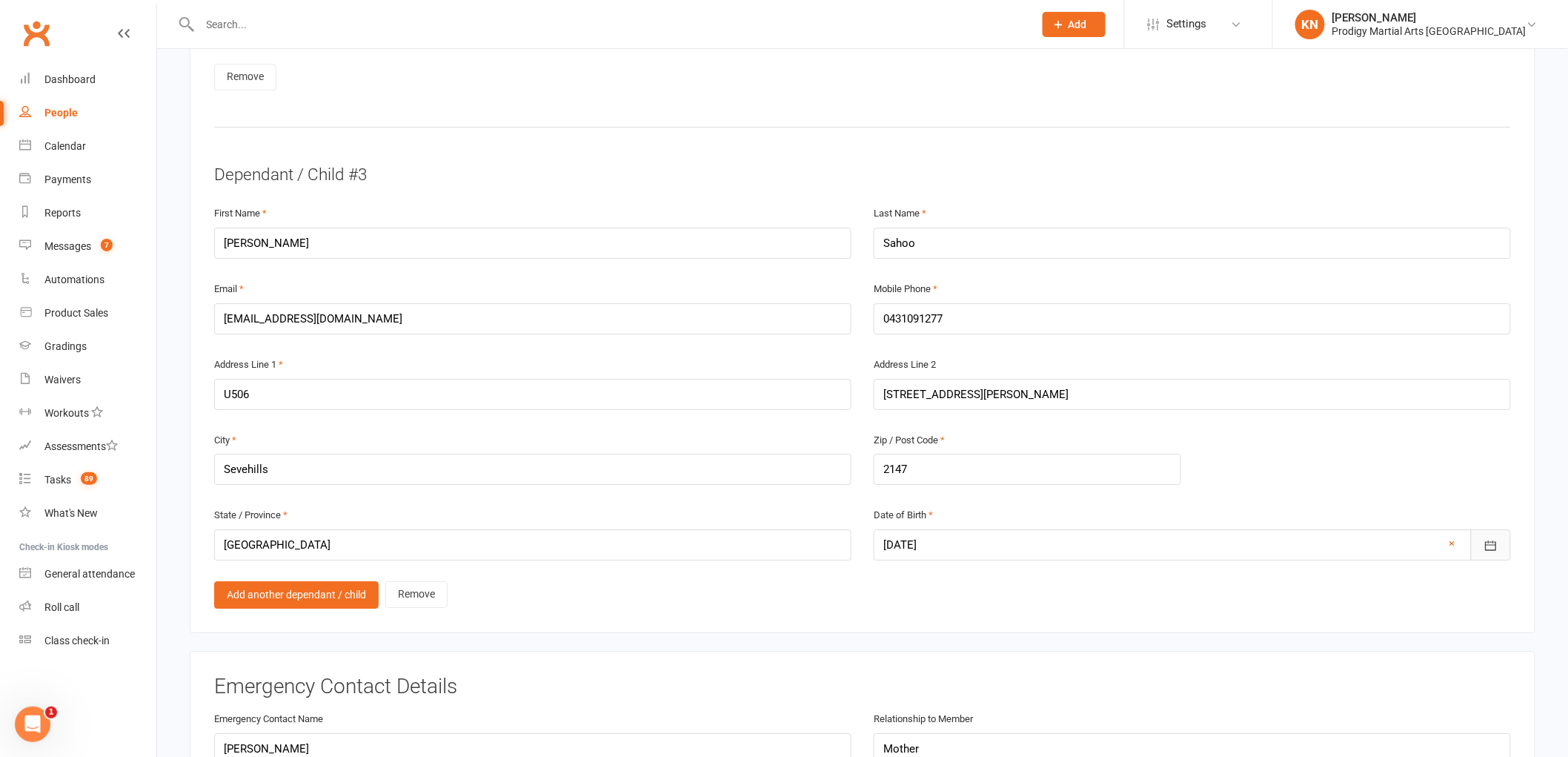
click at [1490, 538] on icon "button" at bounding box center [1491, 545] width 15 height 15
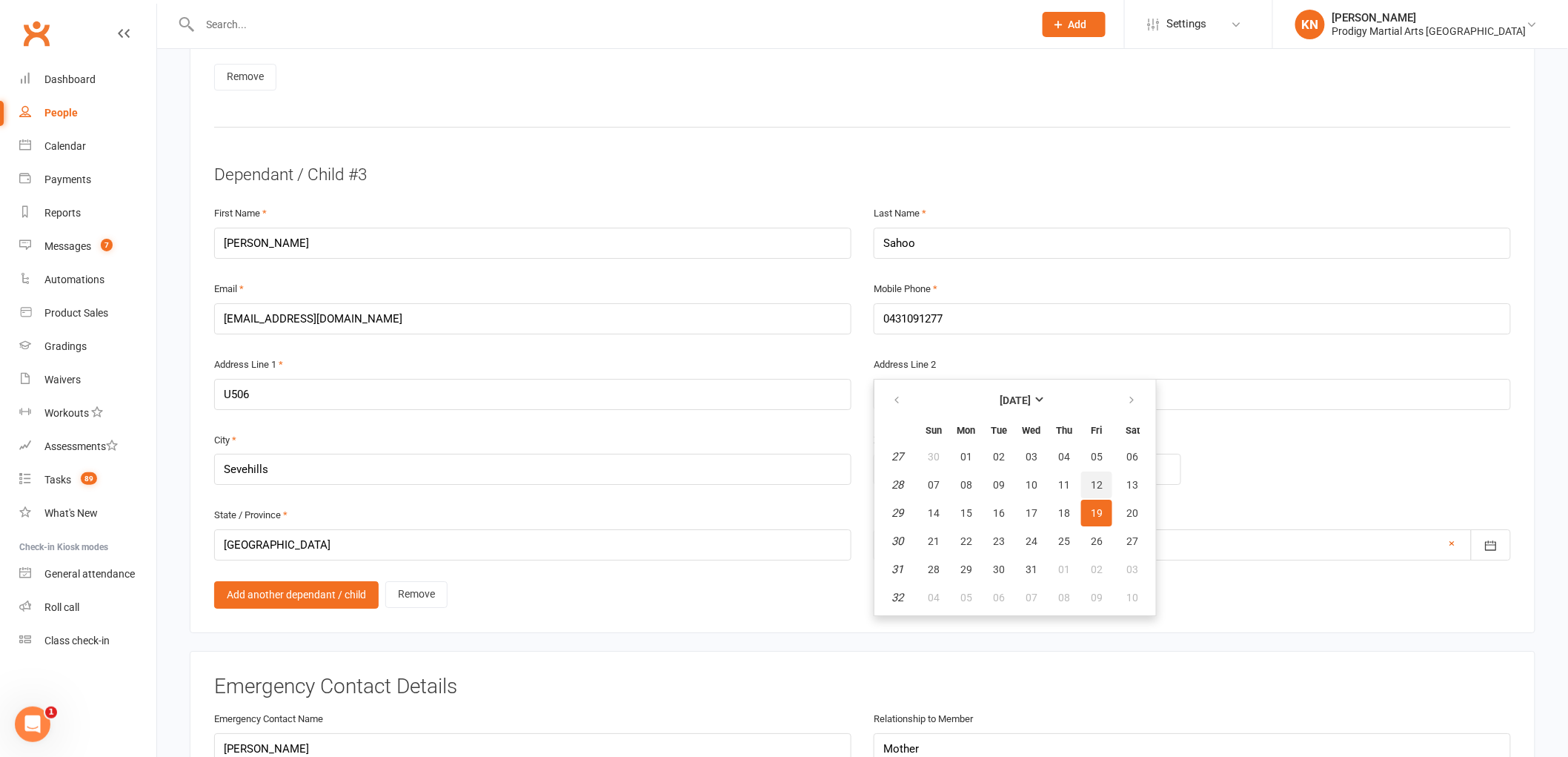
click at [1095, 479] on span "12" at bounding box center [1097, 485] width 12 height 12
type input "12 Jul 2019"
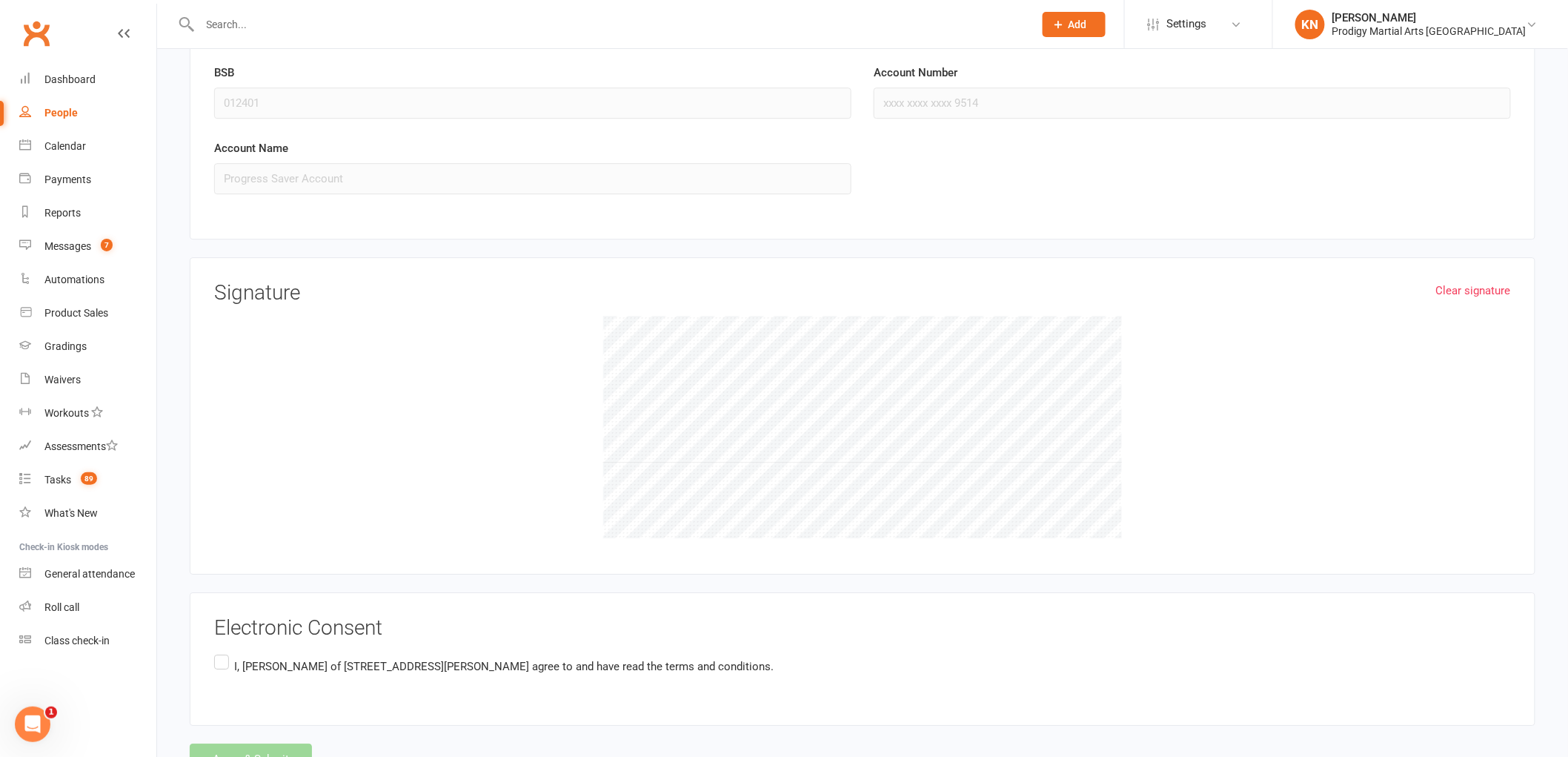
scroll to position [4202, 0]
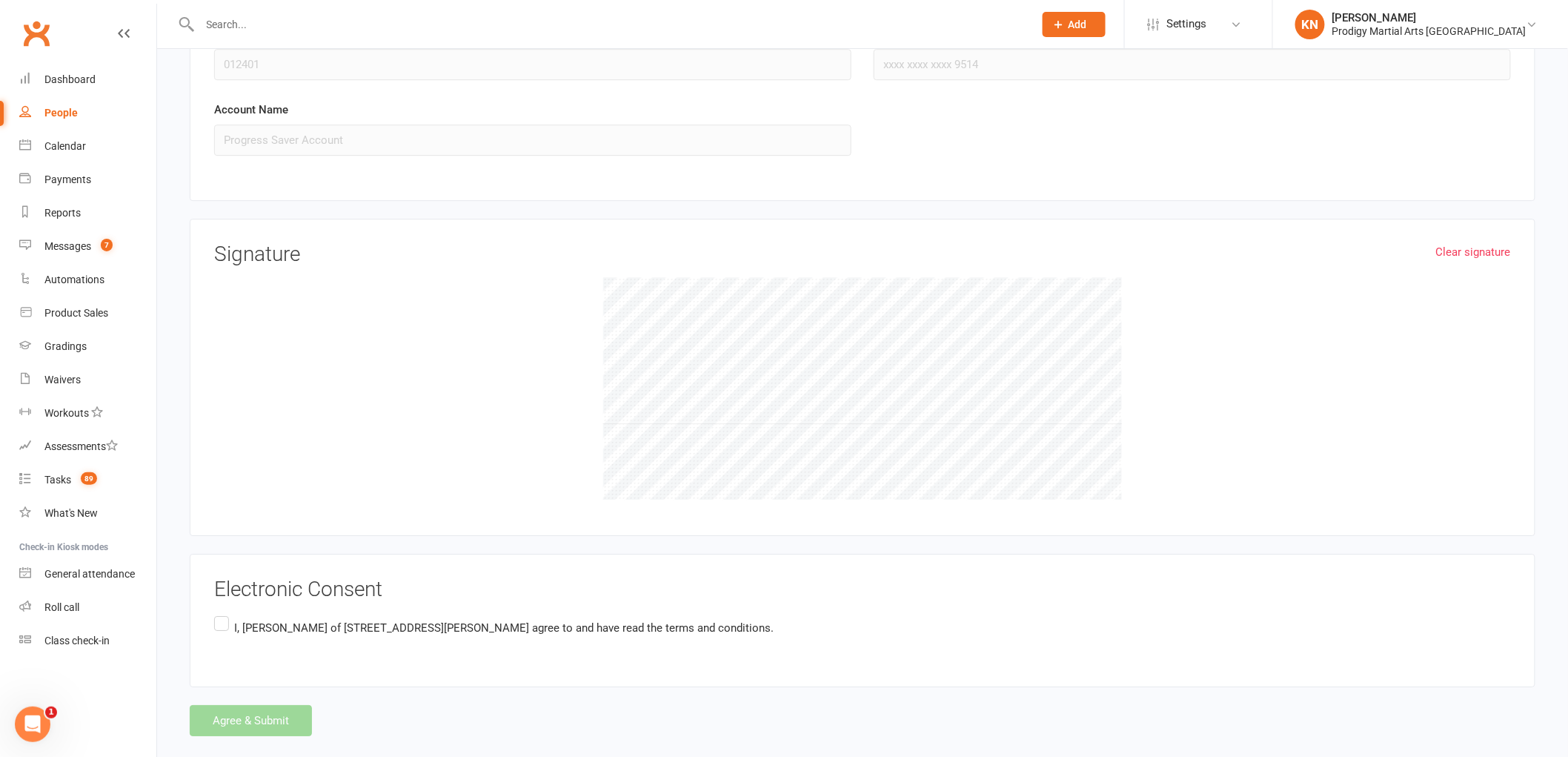
click at [224, 616] on label "I, Dillip Padhy of U506 8 George Street, Sevehills, NSW 2147 Australia agree to…" at bounding box center [494, 628] width 560 height 29
click at [224, 613] on input "I, Dillip Padhy of U506 8 George Street, Sevehills, NSW 2147 Australia agree to…" at bounding box center [218, 613] width 9 height 0
click at [282, 707] on button "Agree & Submit" at bounding box center [250, 721] width 123 height 31
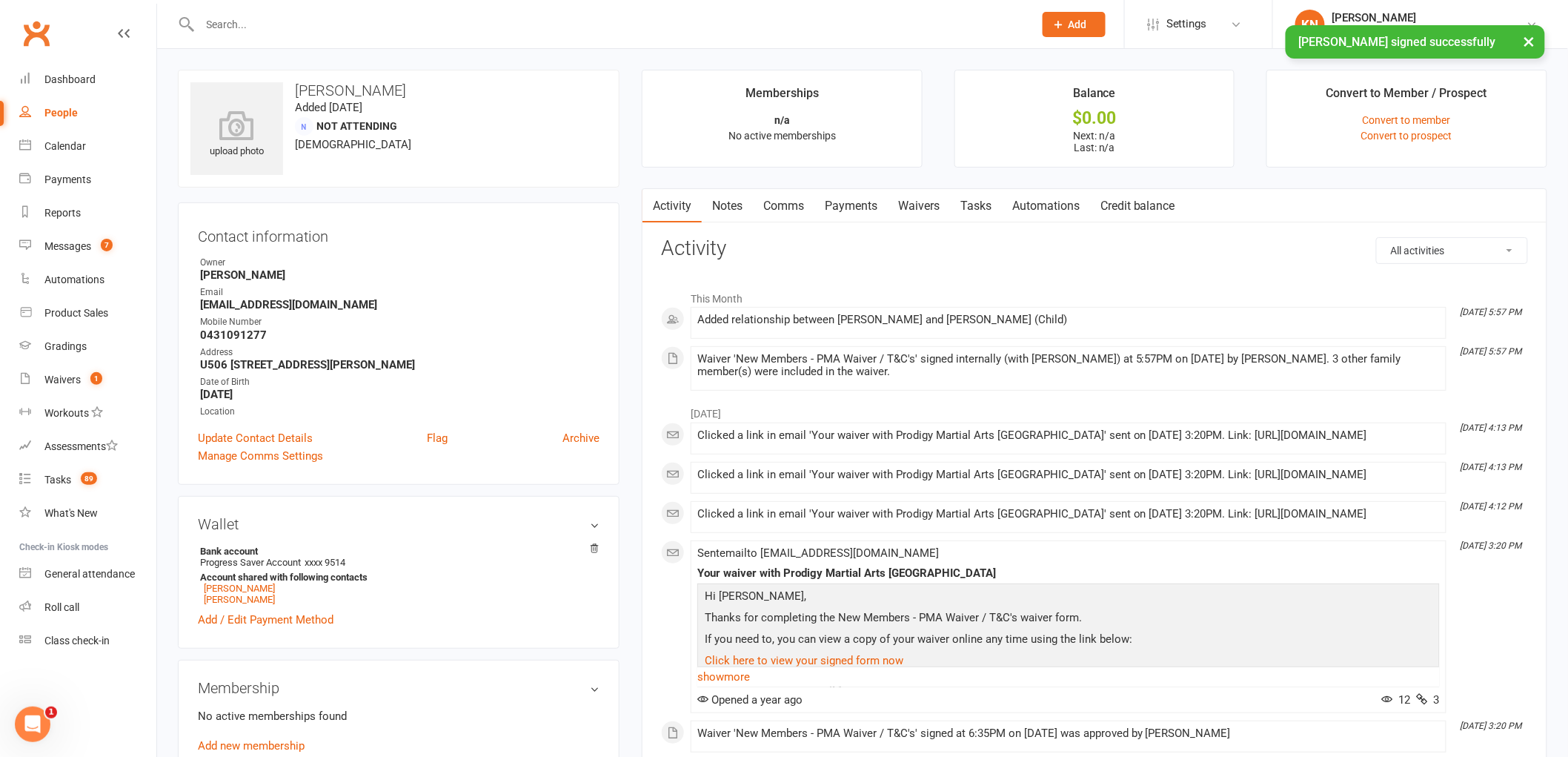
click at [841, 252] on h3 "Activity" at bounding box center [1095, 249] width 867 height 23
click at [1076, 238] on h3 "Activity" at bounding box center [1095, 249] width 867 height 23
drag, startPoint x: 63, startPoint y: 604, endPoint x: 74, endPoint y: 617, distance: 17.0
click at [63, 605] on div "Roll call" at bounding box center [62, 608] width 35 height 12
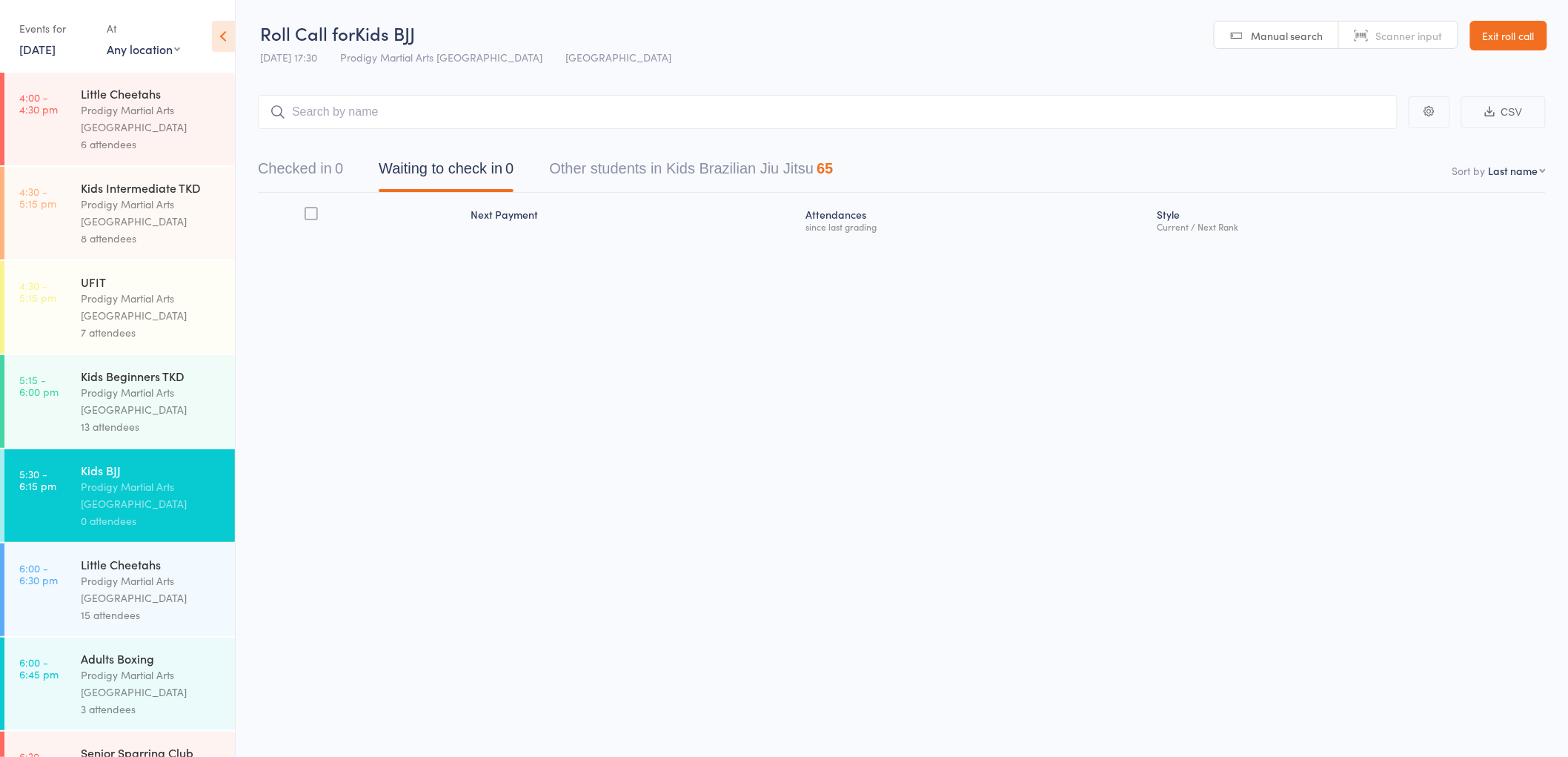
click at [1508, 45] on link "Exit roll call" at bounding box center [1509, 35] width 77 height 30
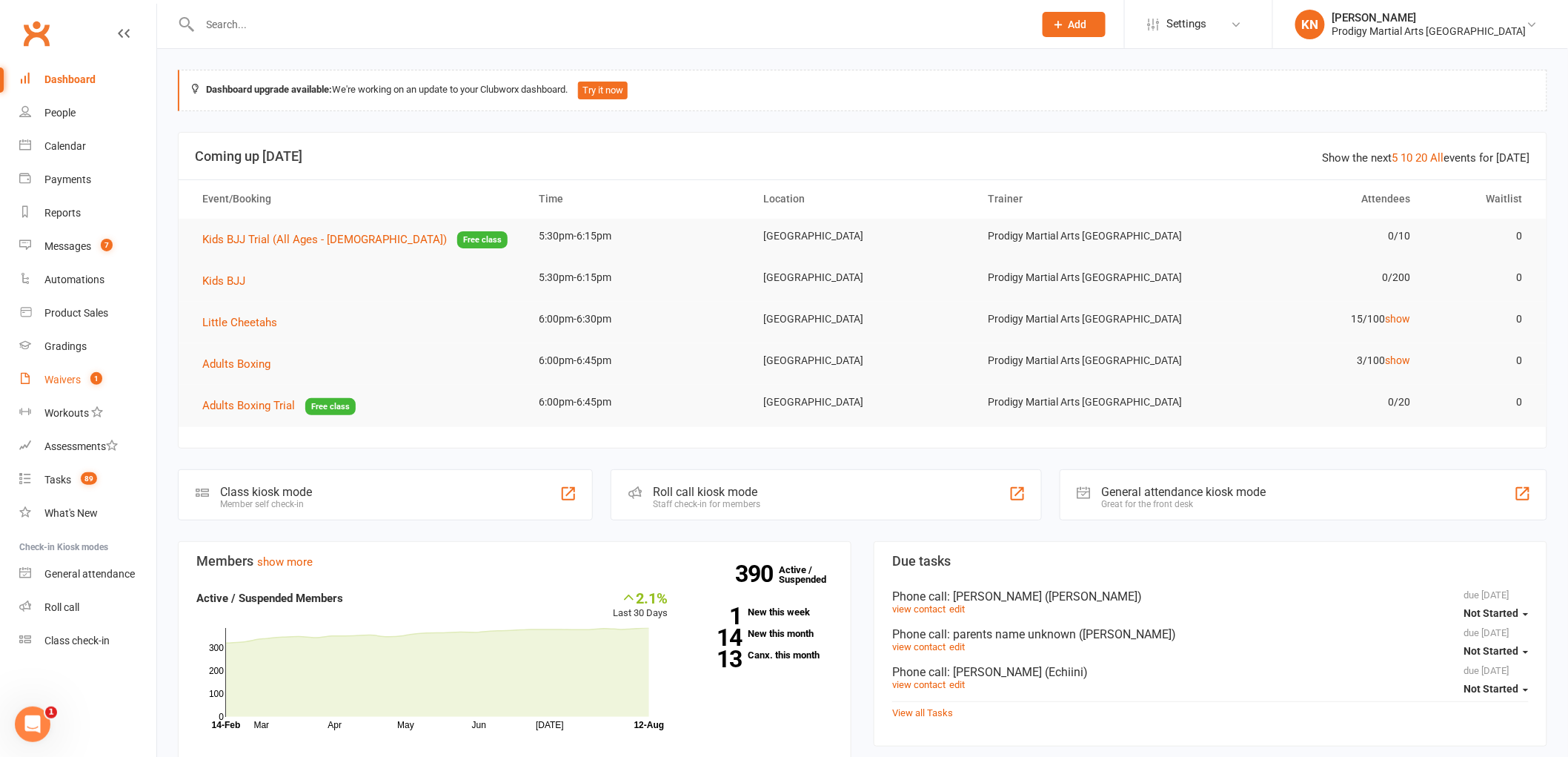
drag, startPoint x: 80, startPoint y: 390, endPoint x: 79, endPoint y: 382, distance: 8.1
click at [81, 391] on link "Waivers 1" at bounding box center [87, 380] width 137 height 33
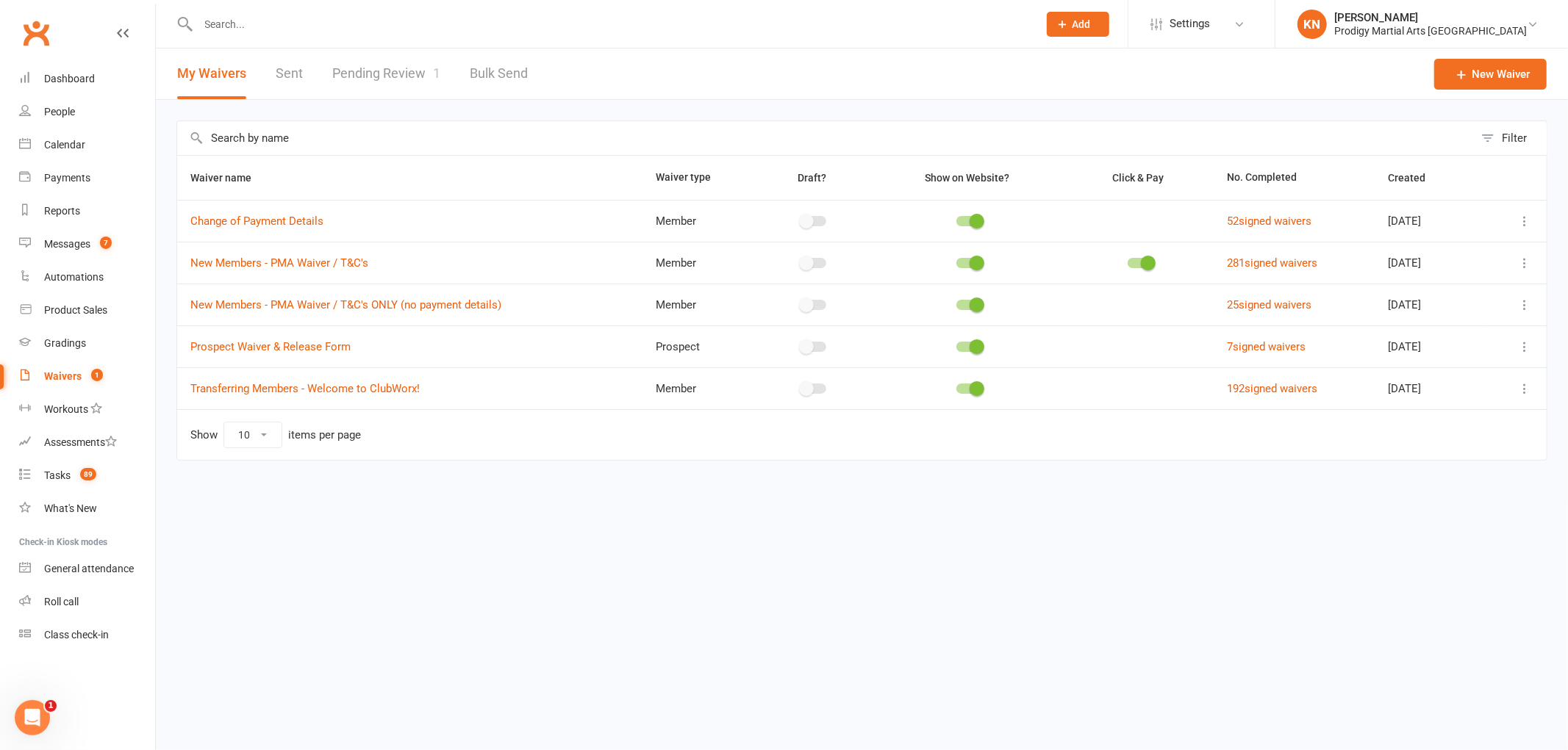
click at [384, 70] on link "Pending Review 1" at bounding box center [386, 74] width 108 height 51
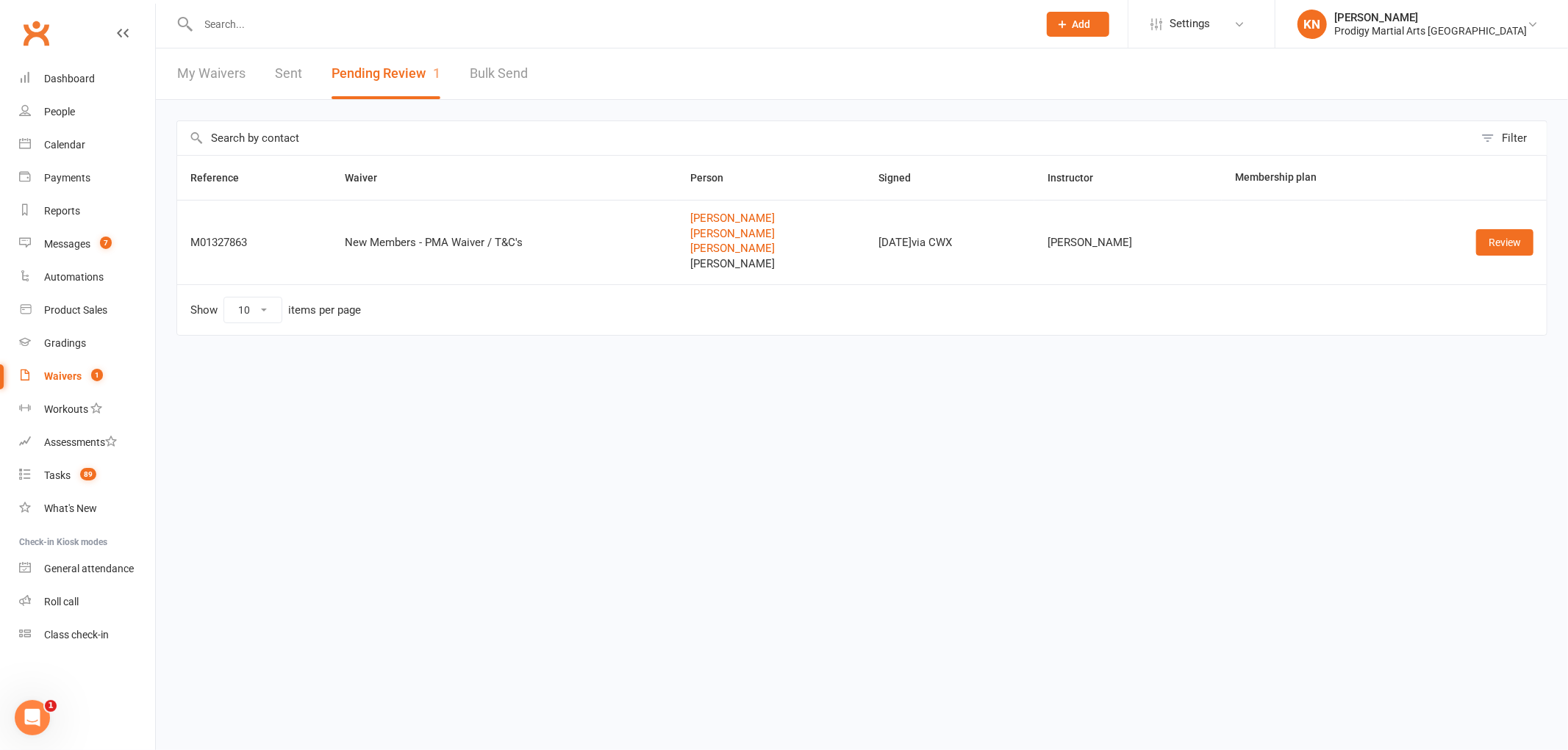
click at [474, 40] on div at bounding box center [603, 24] width 852 height 48
click at [477, 20] on input "text" at bounding box center [611, 24] width 835 height 20
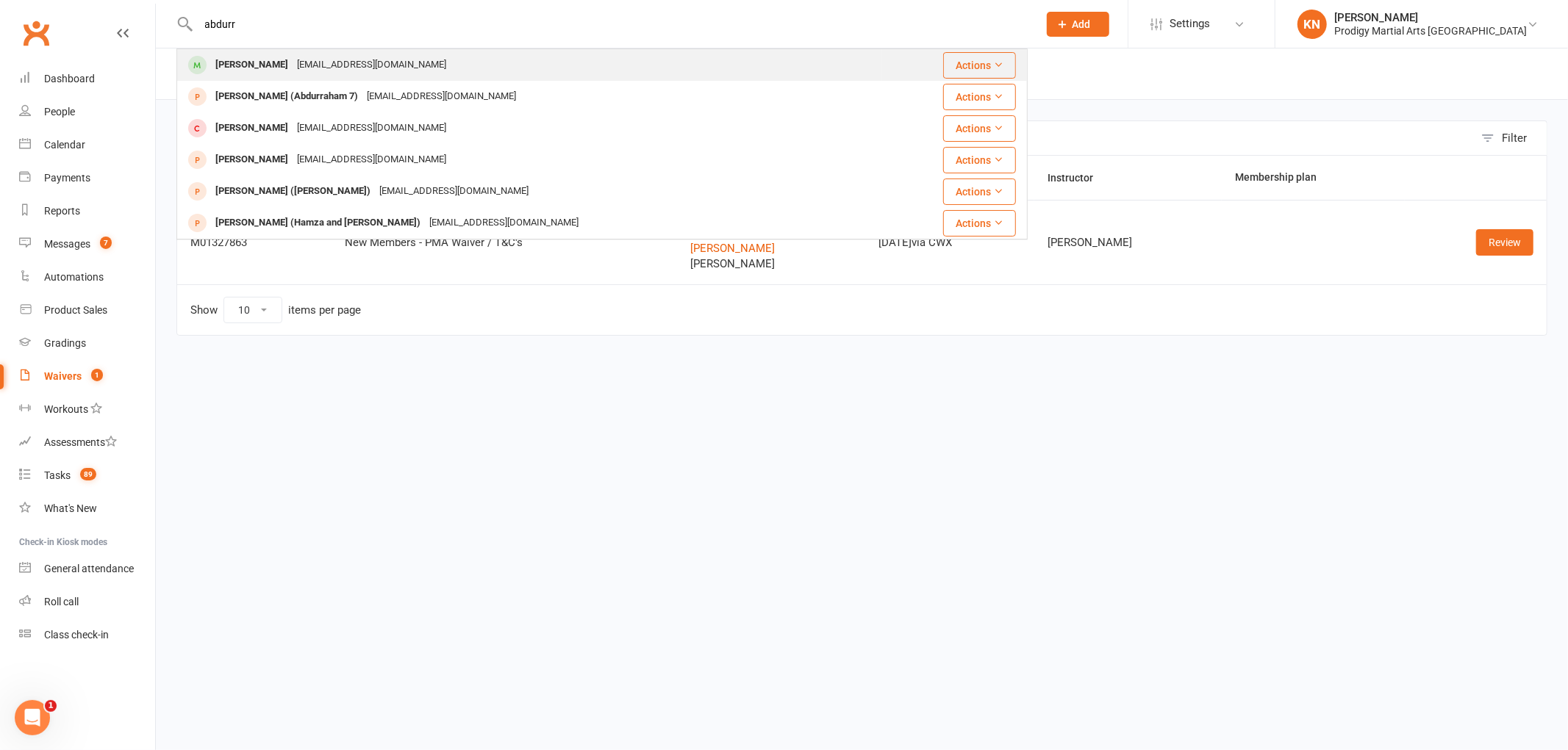
type input "abdurr"
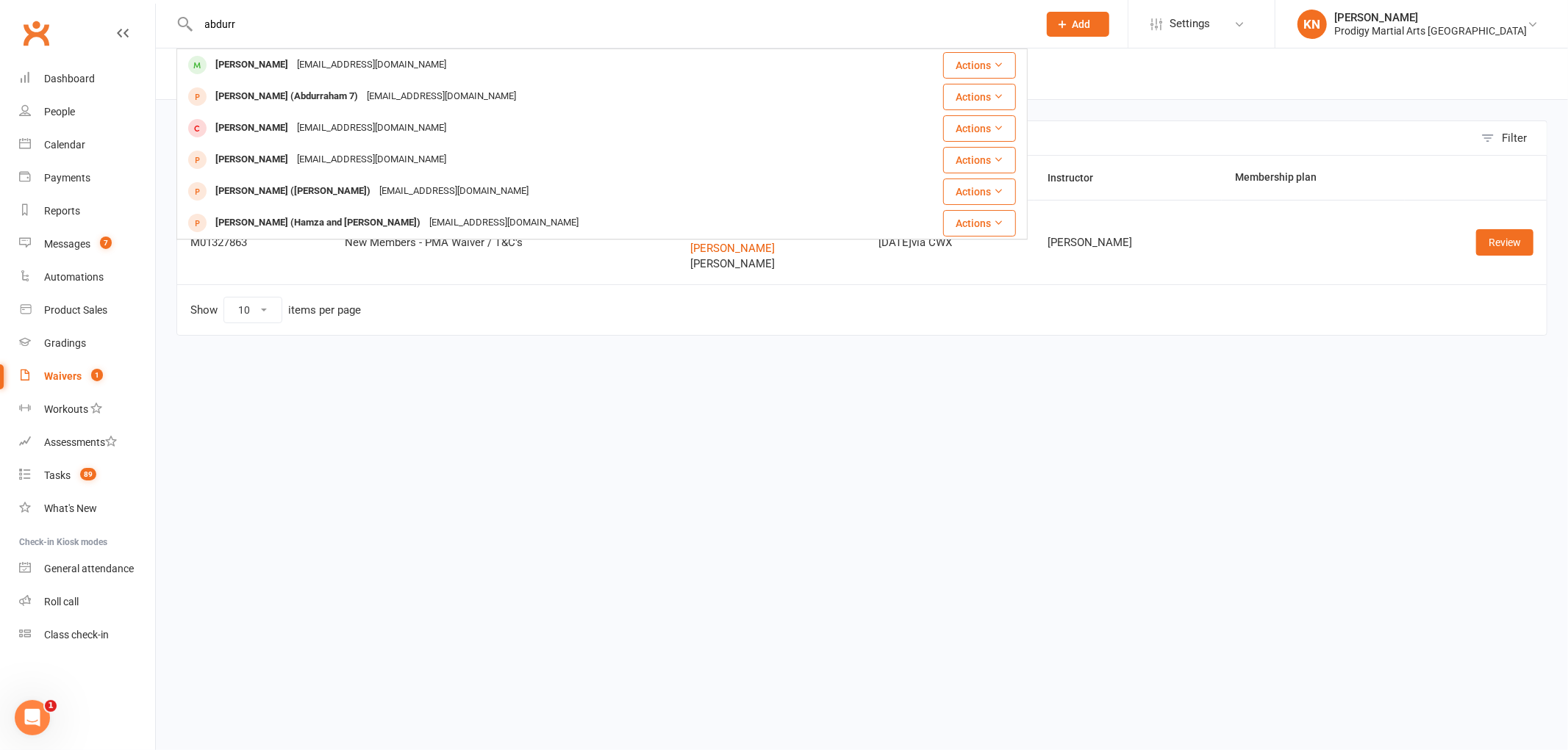
click at [475, 56] on div "Abdurrahman Aziz hasina.cbs@gmail.com" at bounding box center [529, 65] width 704 height 30
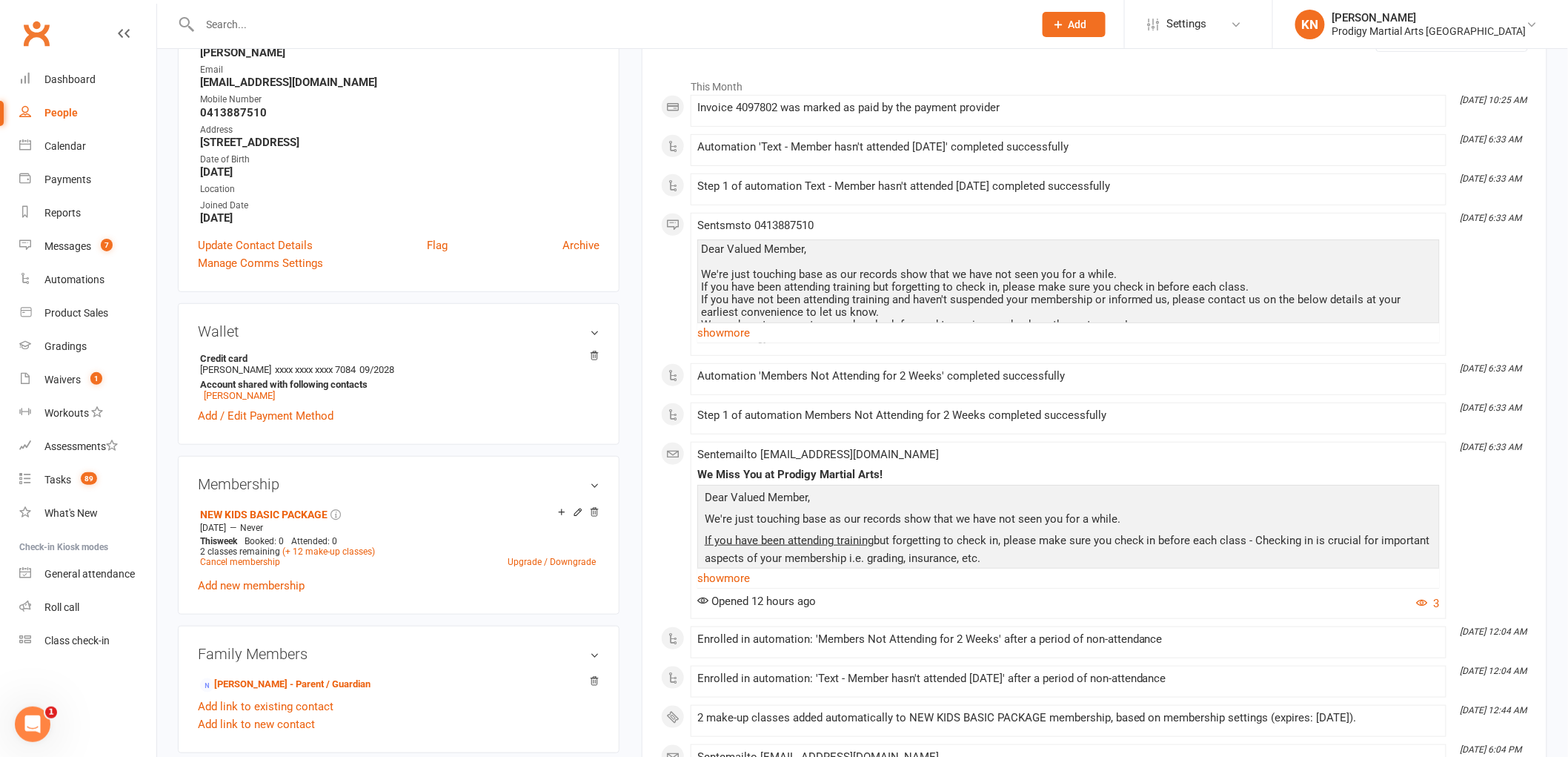
scroll to position [247, 0]
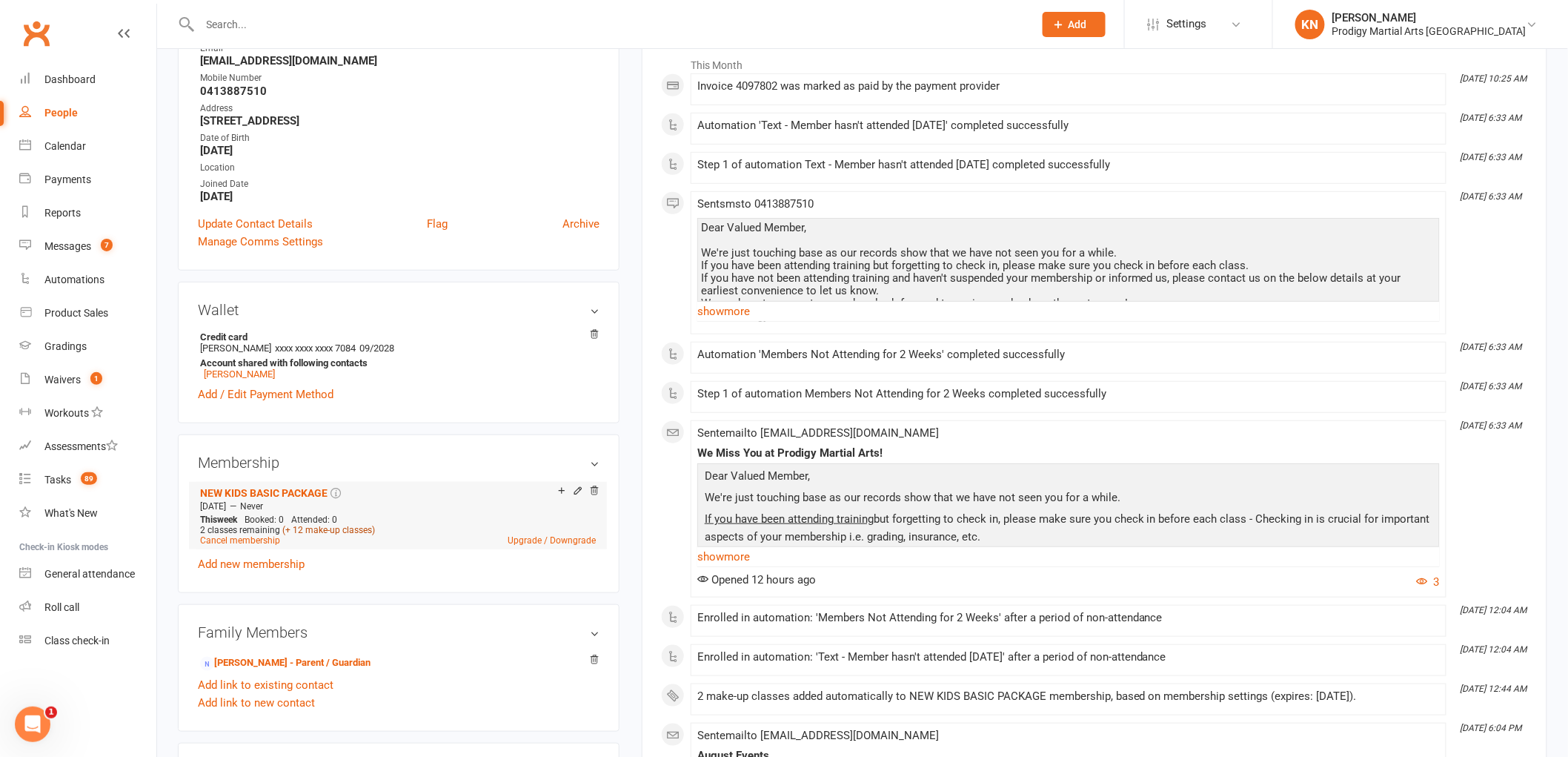
click at [345, 528] on link "(+ 12 make-up classes)" at bounding box center [329, 530] width 93 height 10
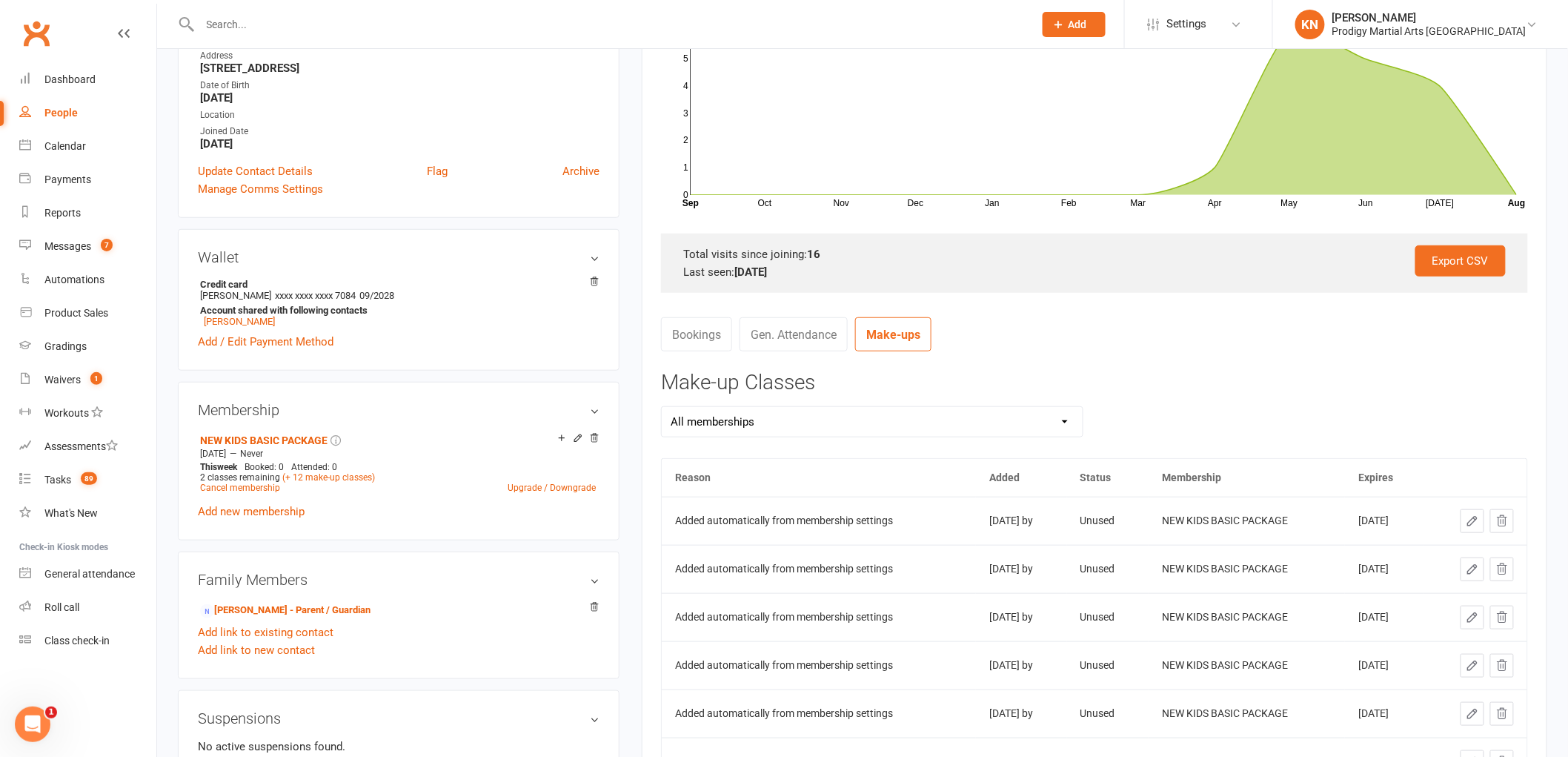
scroll to position [285, 0]
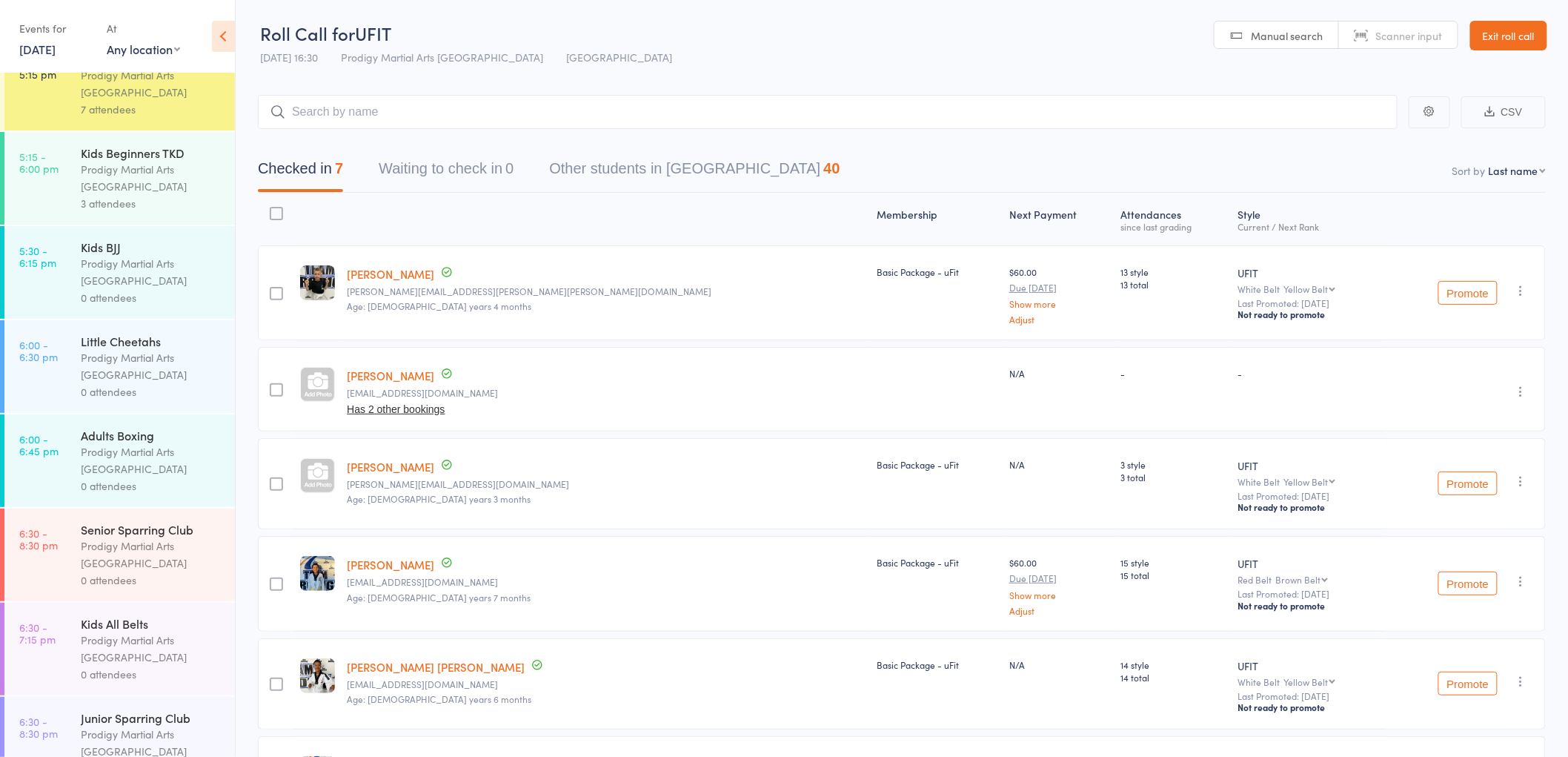
scroll to position [247, 0]
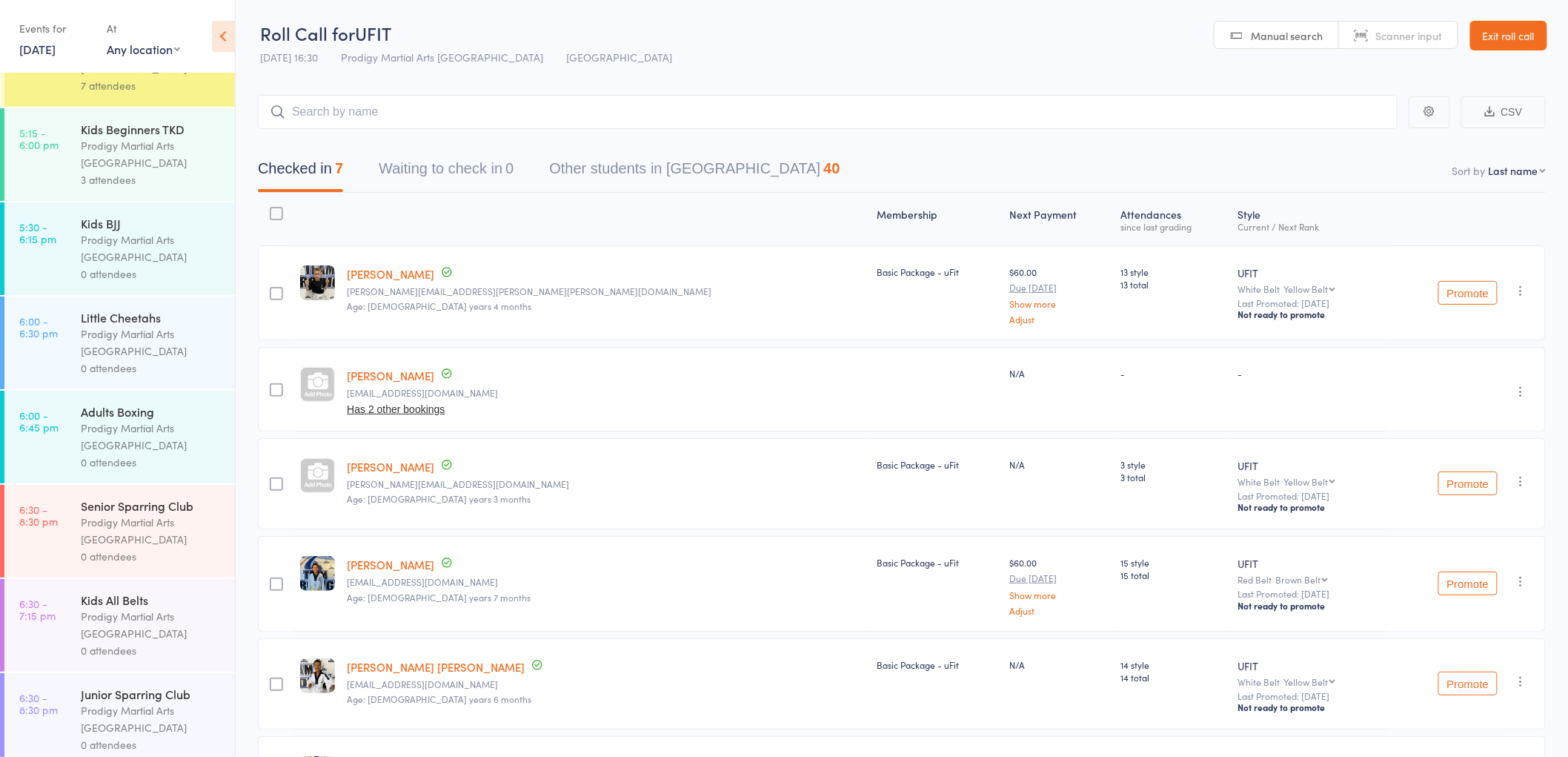
click at [157, 618] on div "Prodigy Martial Arts Australia" at bounding box center [151, 625] width 141 height 34
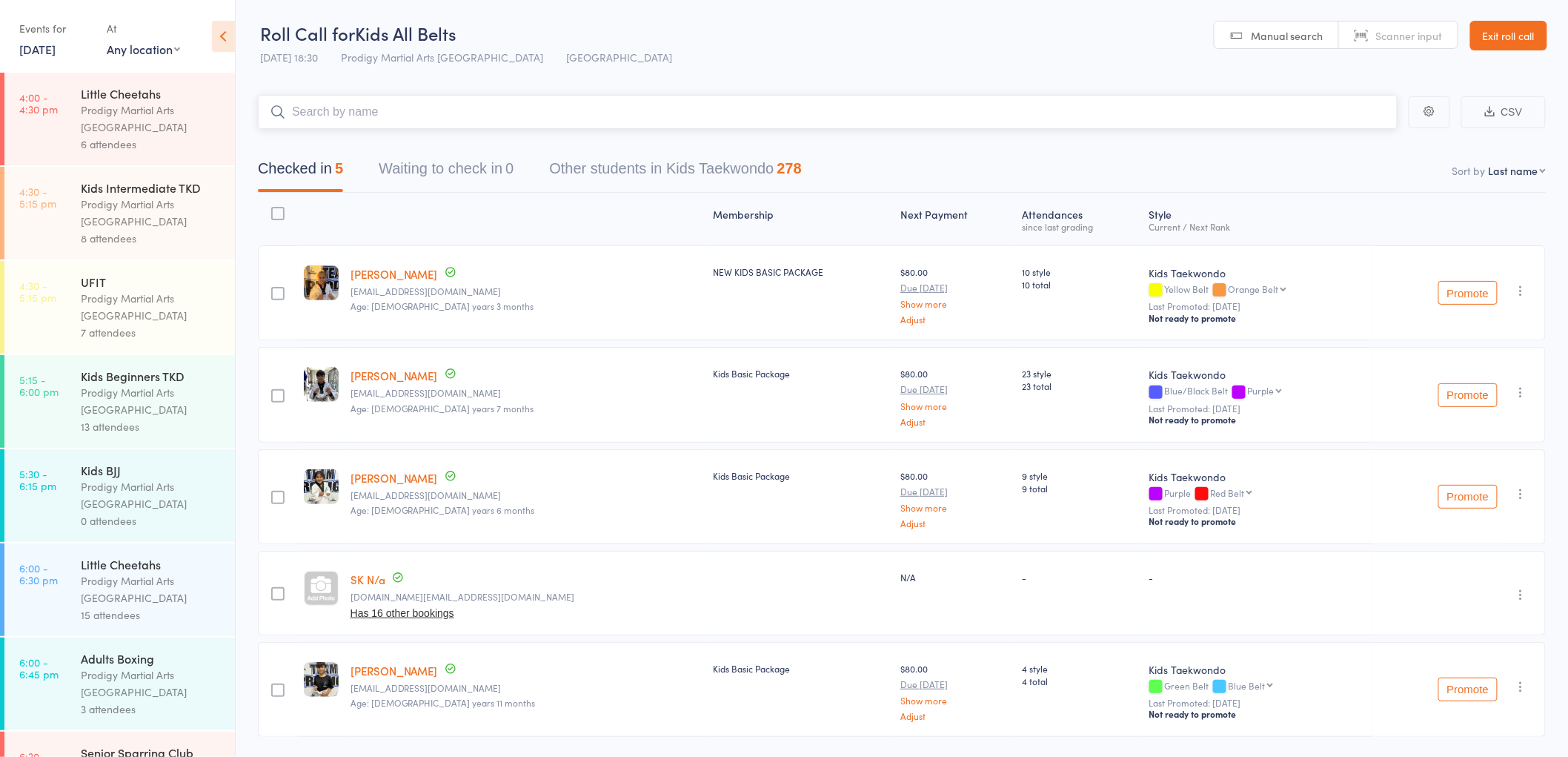
click at [366, 117] on input "search" at bounding box center [828, 112] width 1140 height 34
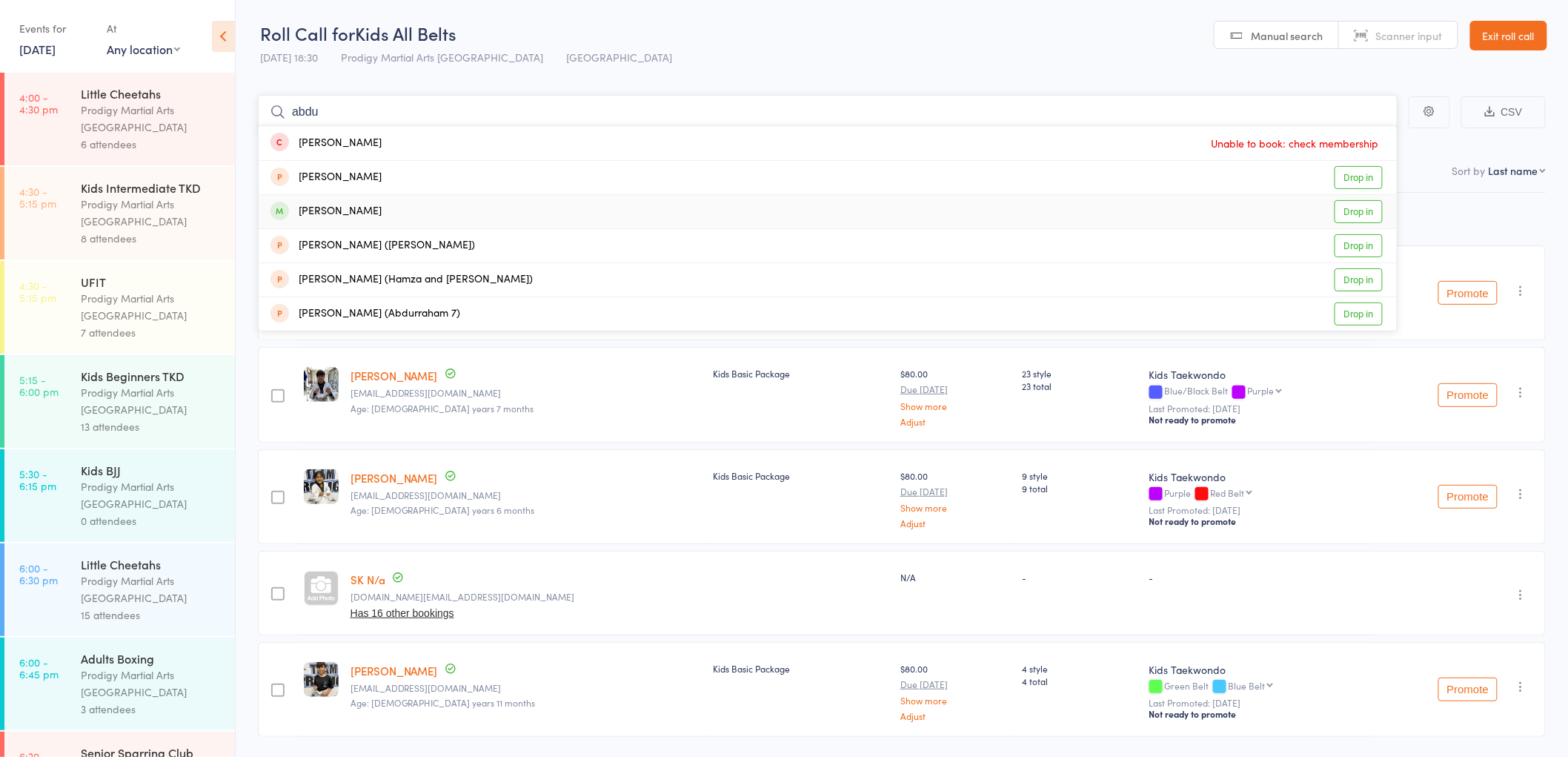
type input "abdu"
click at [1344, 212] on link "Drop in" at bounding box center [1359, 212] width 48 height 23
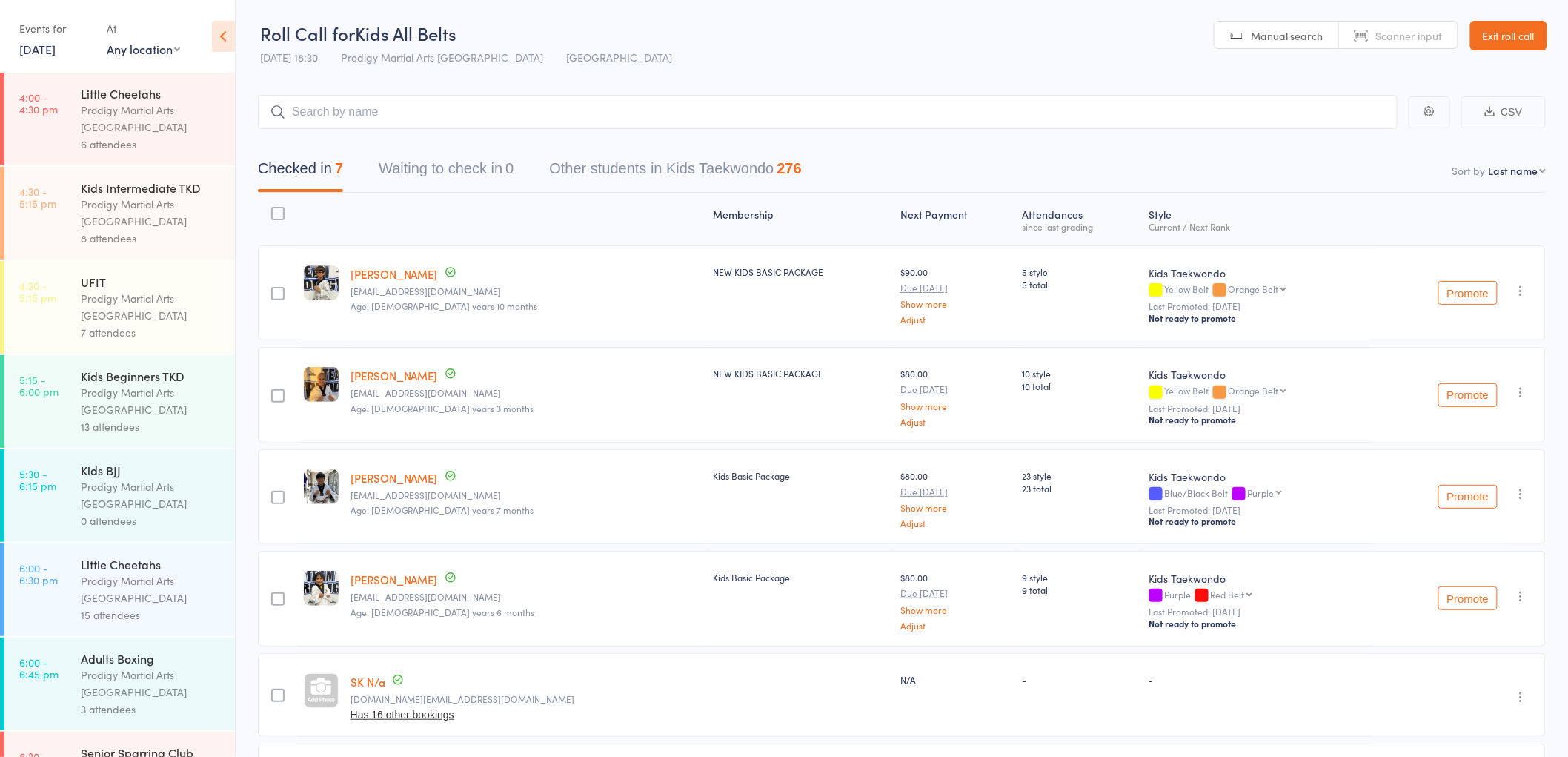
click at [112, 590] on div "Prodigy Martial Arts Australia" at bounding box center [151, 590] width 141 height 34
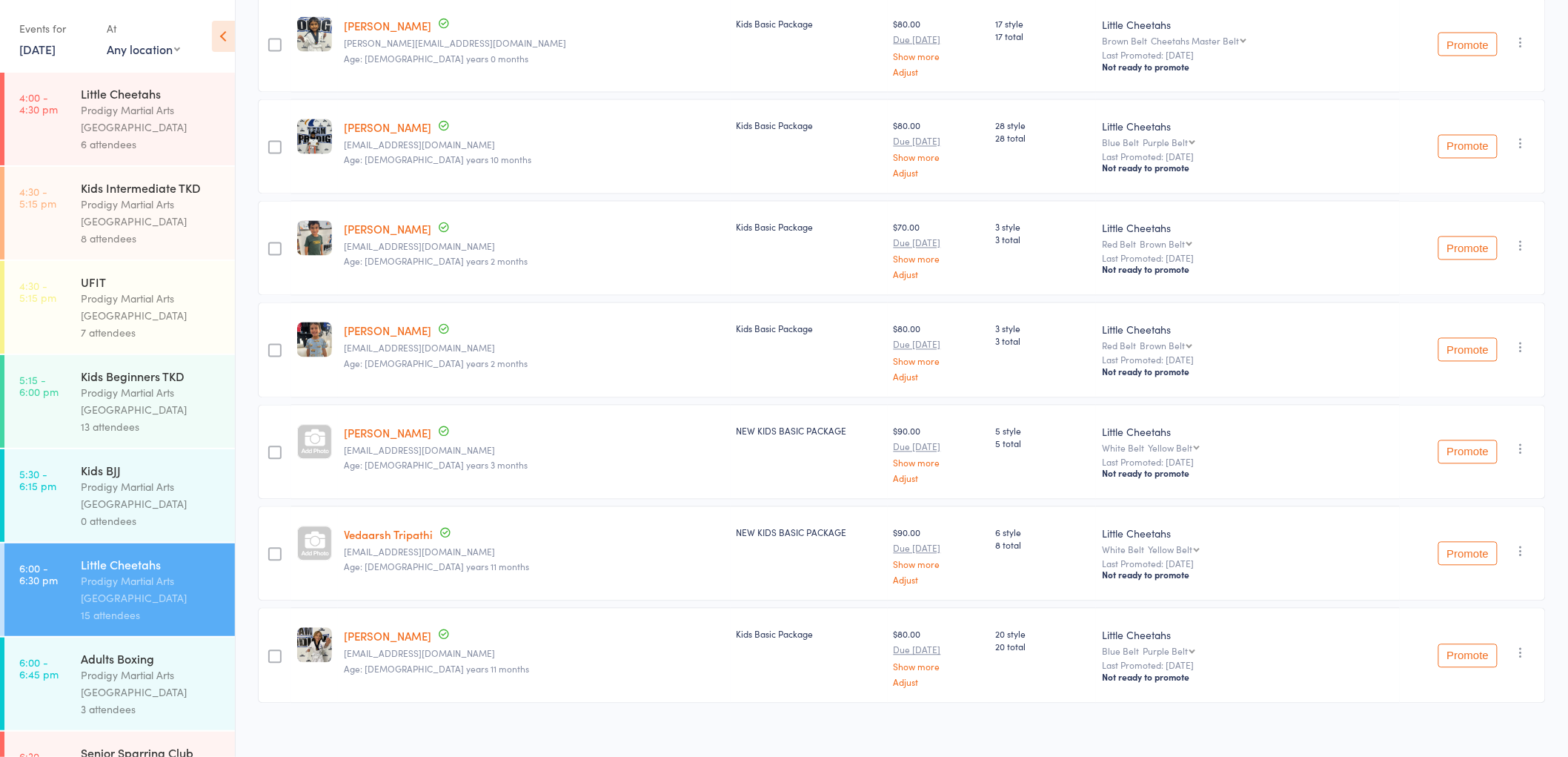
scroll to position [1071, 0]
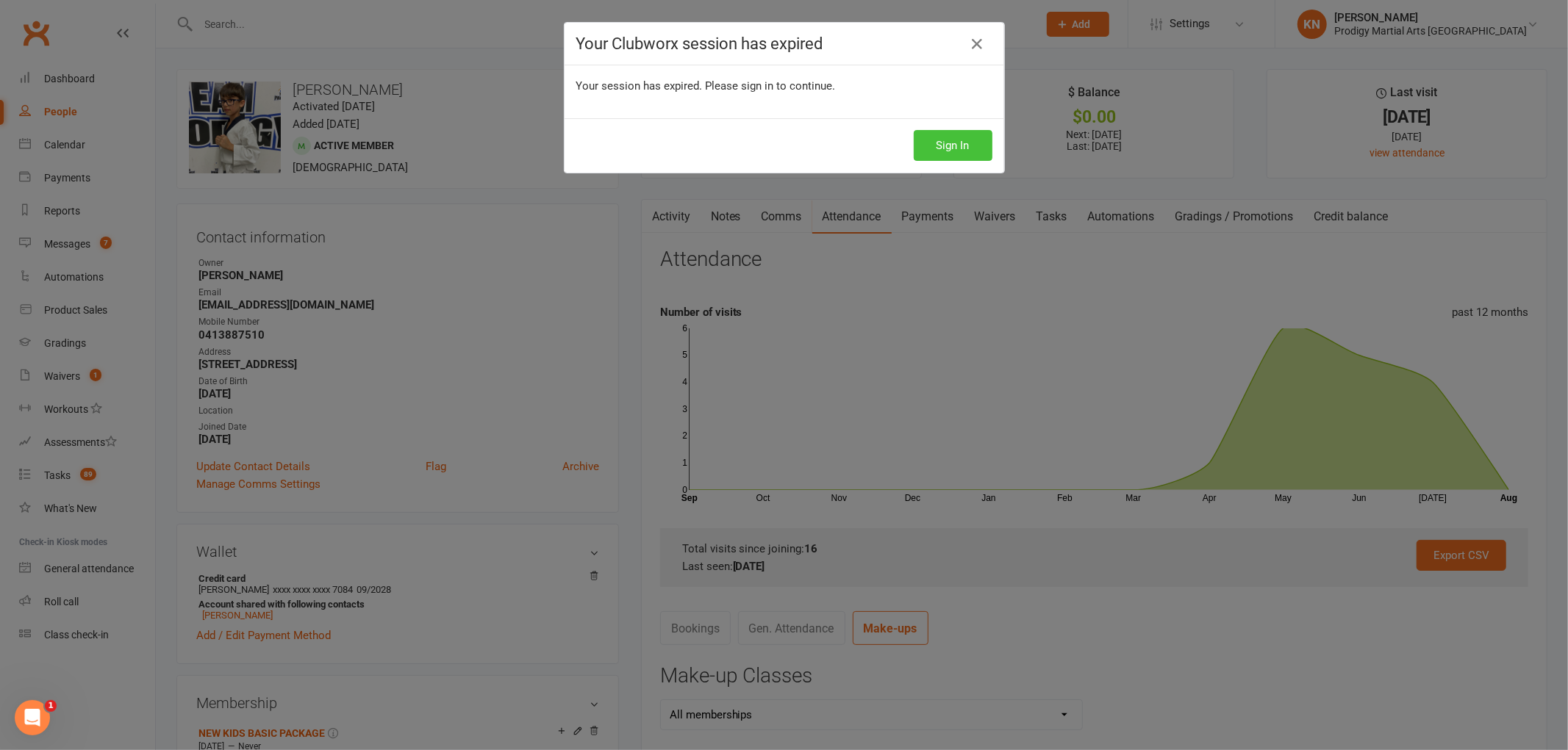
click at [947, 144] on button "Sign In" at bounding box center [953, 145] width 79 height 31
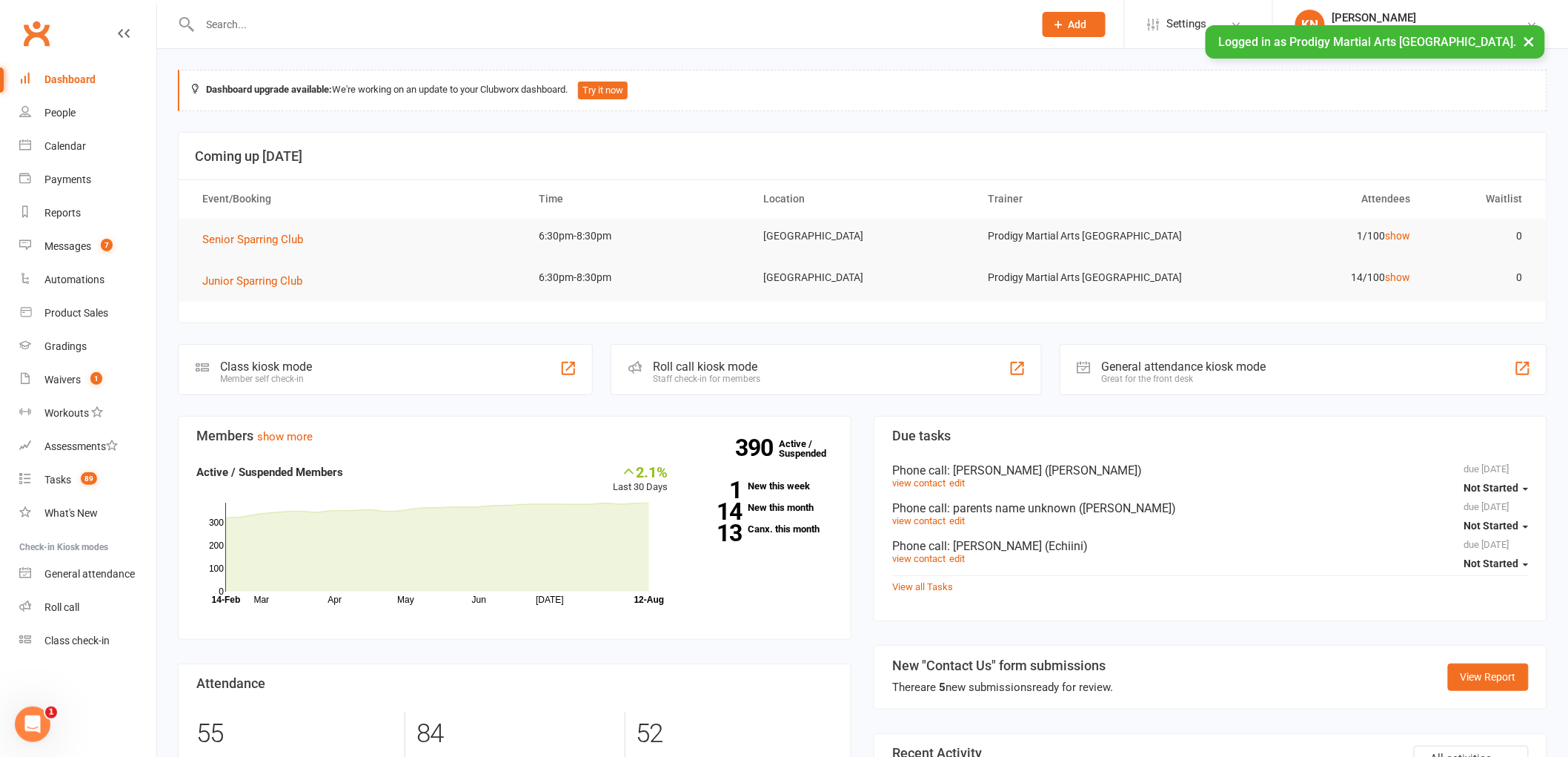
click at [316, 24] on input "text" at bounding box center [609, 24] width 829 height 21
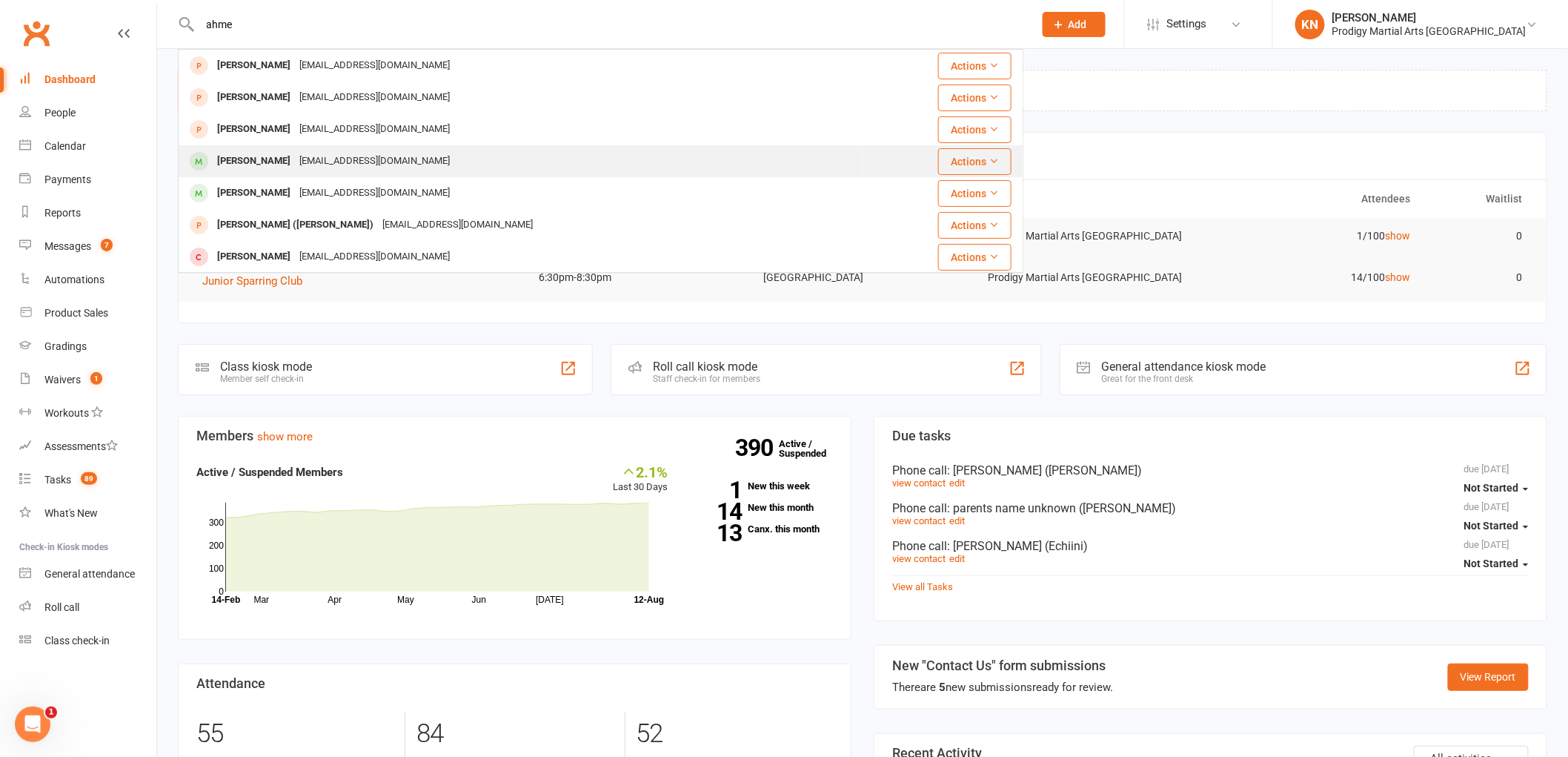
type input "ahme"
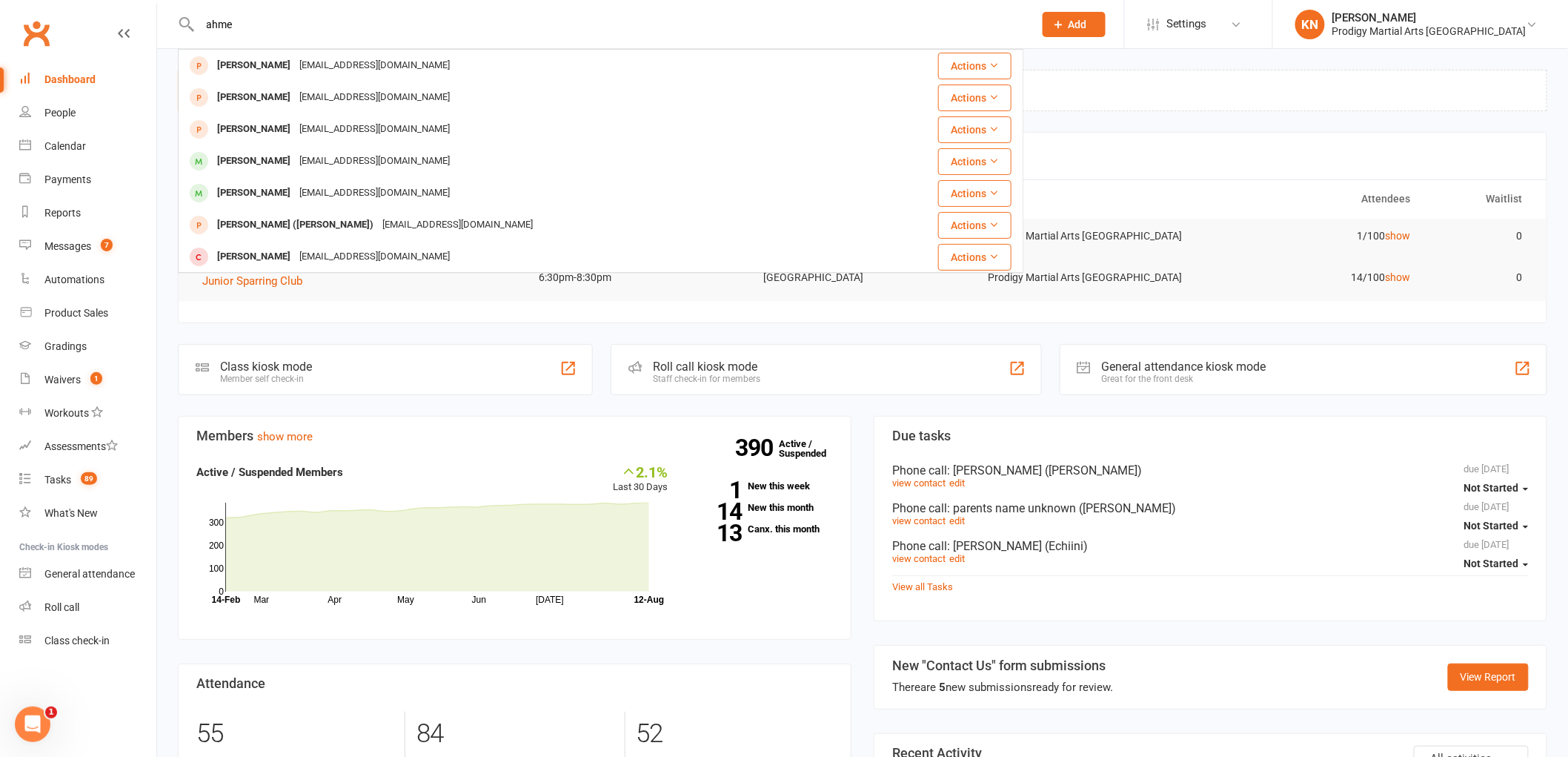
drag, startPoint x: 274, startPoint y: 153, endPoint x: 272, endPoint y: 145, distance: 8.2
click at [272, 146] on td "[PERSON_NAME] [EMAIL_ADDRESS][DOMAIN_NAME]" at bounding box center [520, 161] width 685 height 32
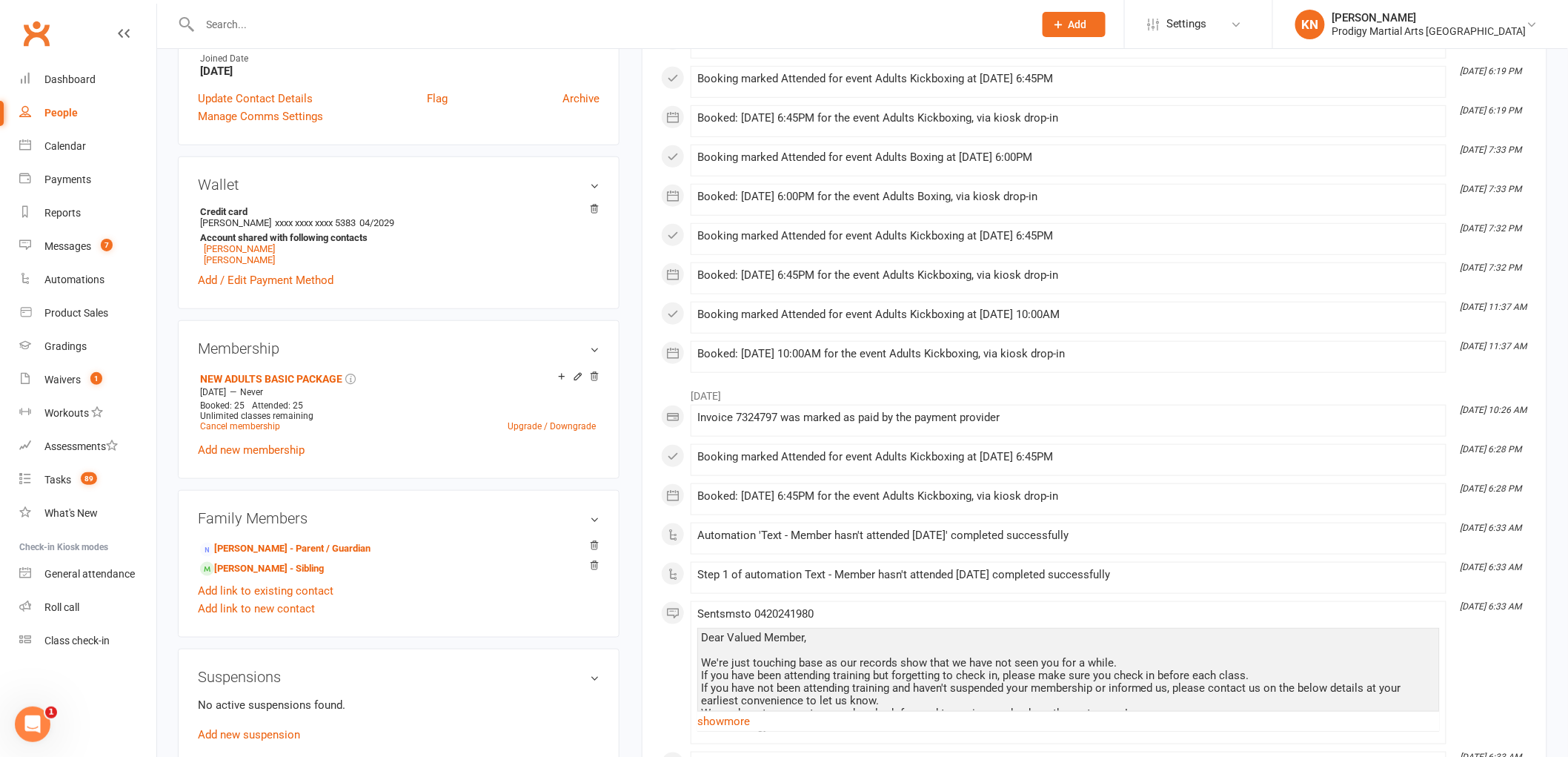
scroll to position [412, 0]
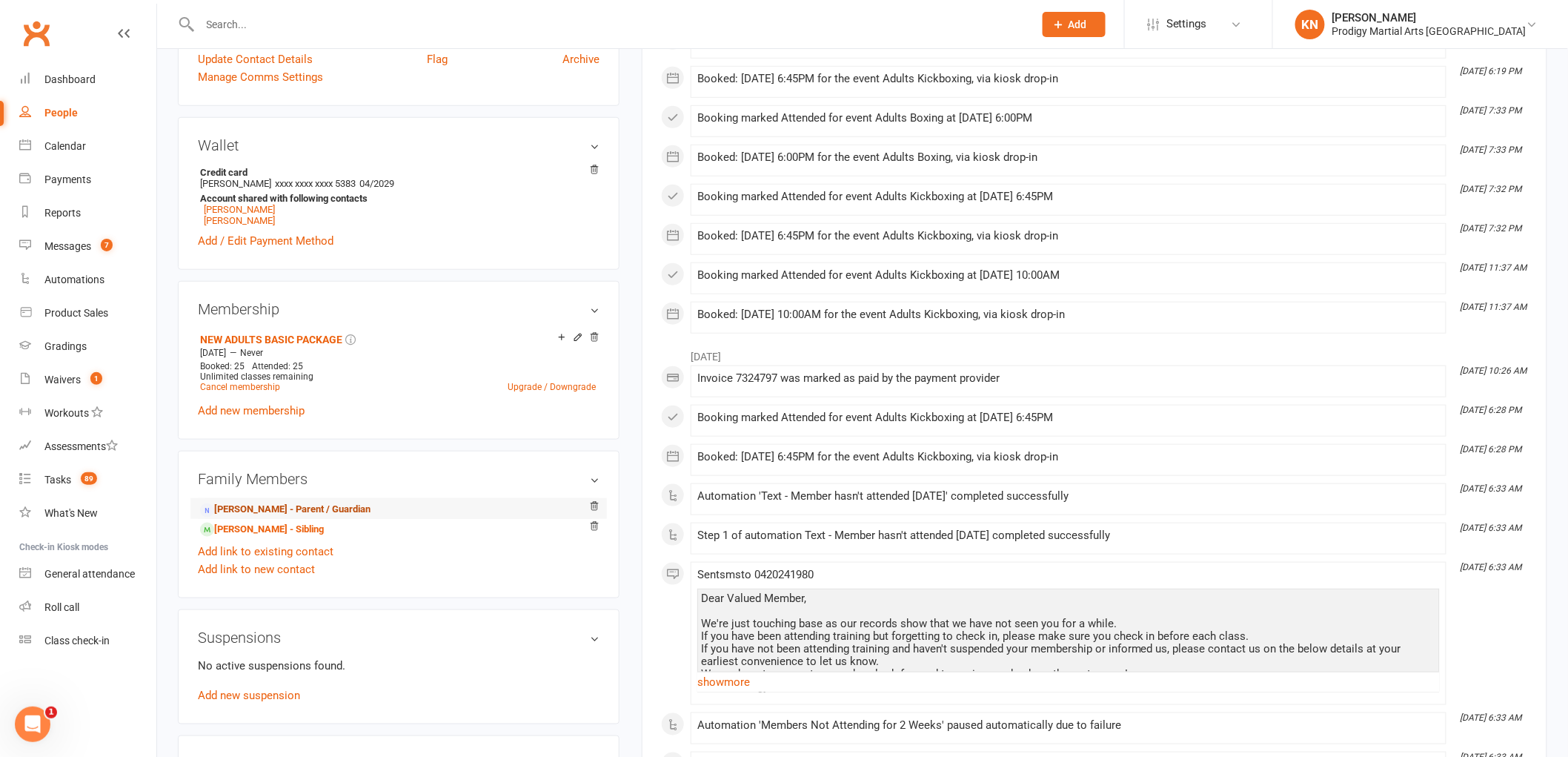
click at [283, 510] on link "Fatih Yildirim - Parent / Guardian" at bounding box center [285, 510] width 171 height 15
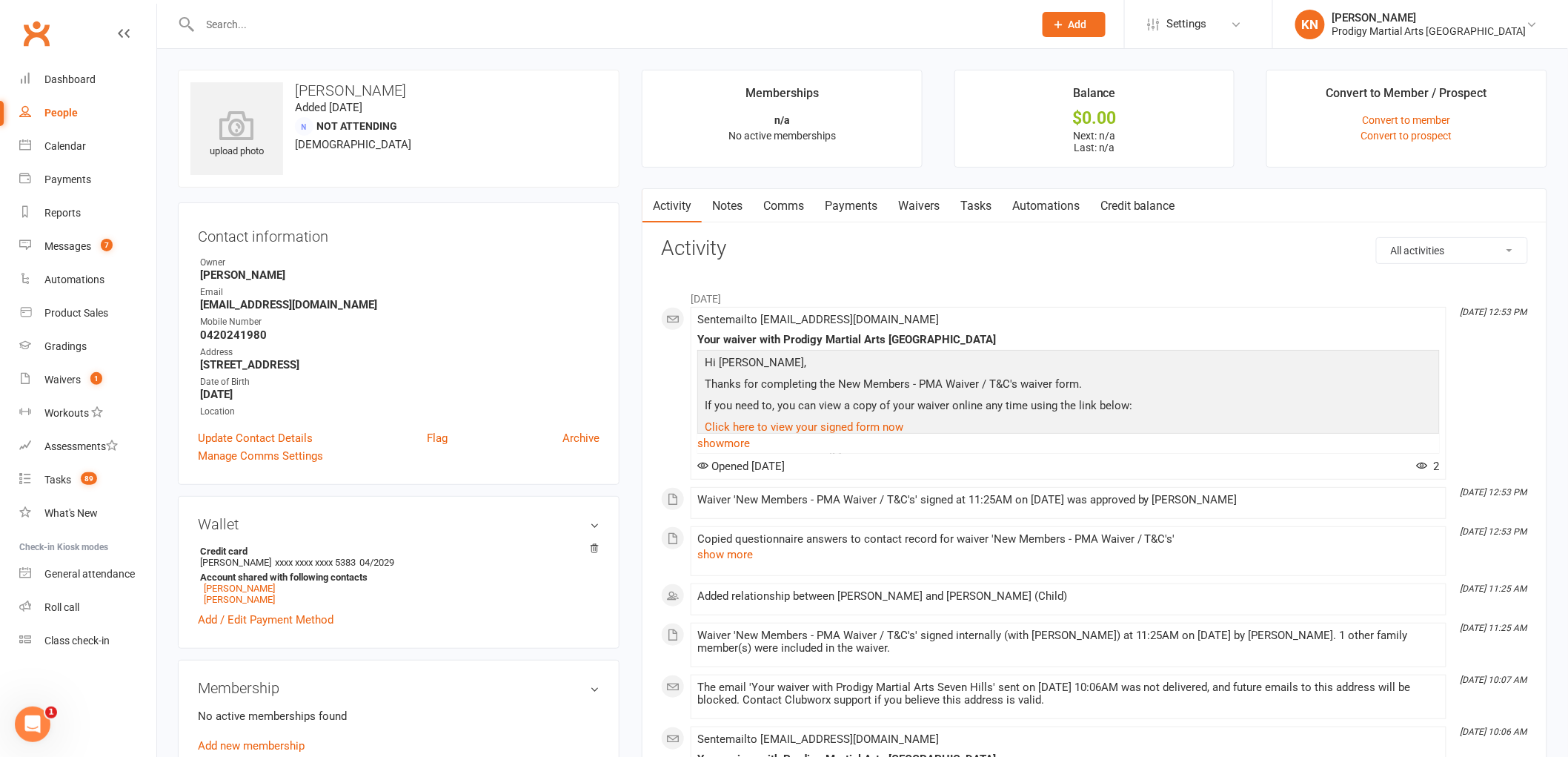
drag, startPoint x: 832, startPoint y: 206, endPoint x: 832, endPoint y: 217, distance: 11.0
click at [832, 207] on link "Payments" at bounding box center [852, 207] width 74 height 34
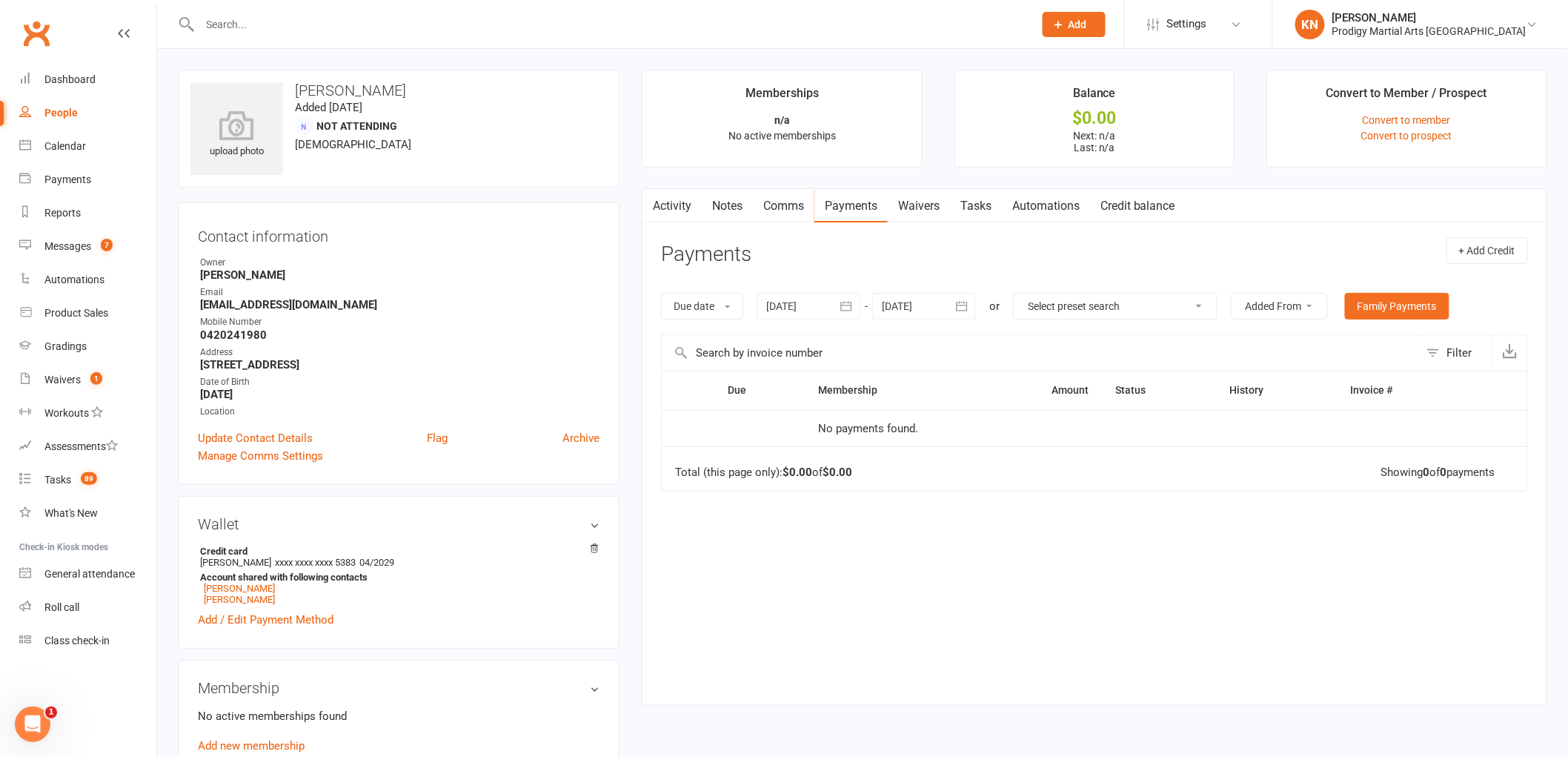
click at [787, 305] on div at bounding box center [808, 306] width 104 height 27
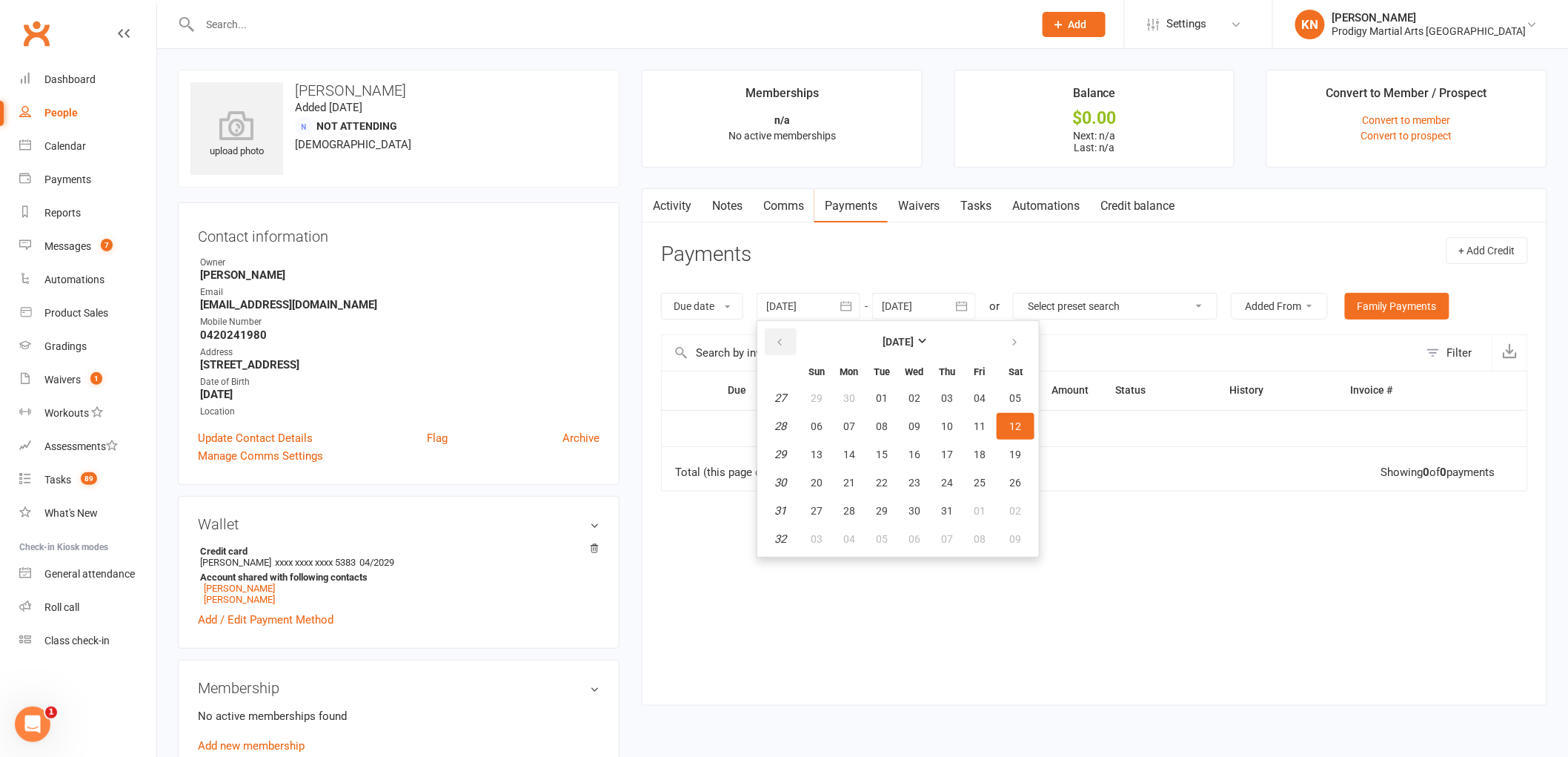
click at [778, 342] on icon "button" at bounding box center [780, 343] width 10 height 12
click at [778, 343] on icon "button" at bounding box center [780, 343] width 10 height 12
click at [909, 426] on span "07" at bounding box center [914, 426] width 12 height 12
type input "07 May 2025"
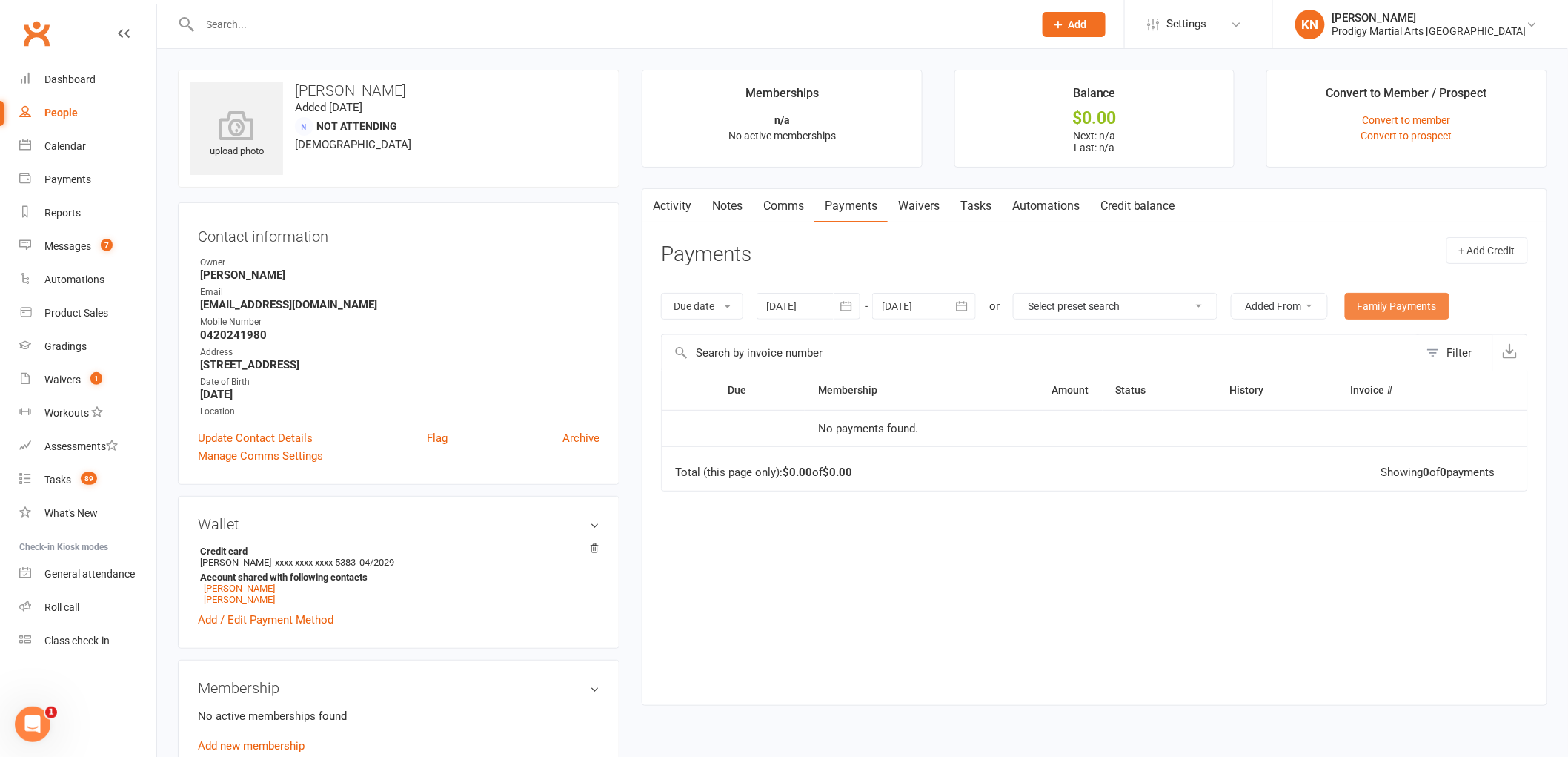
click at [1374, 308] on link "Family Payments" at bounding box center [1397, 306] width 105 height 27
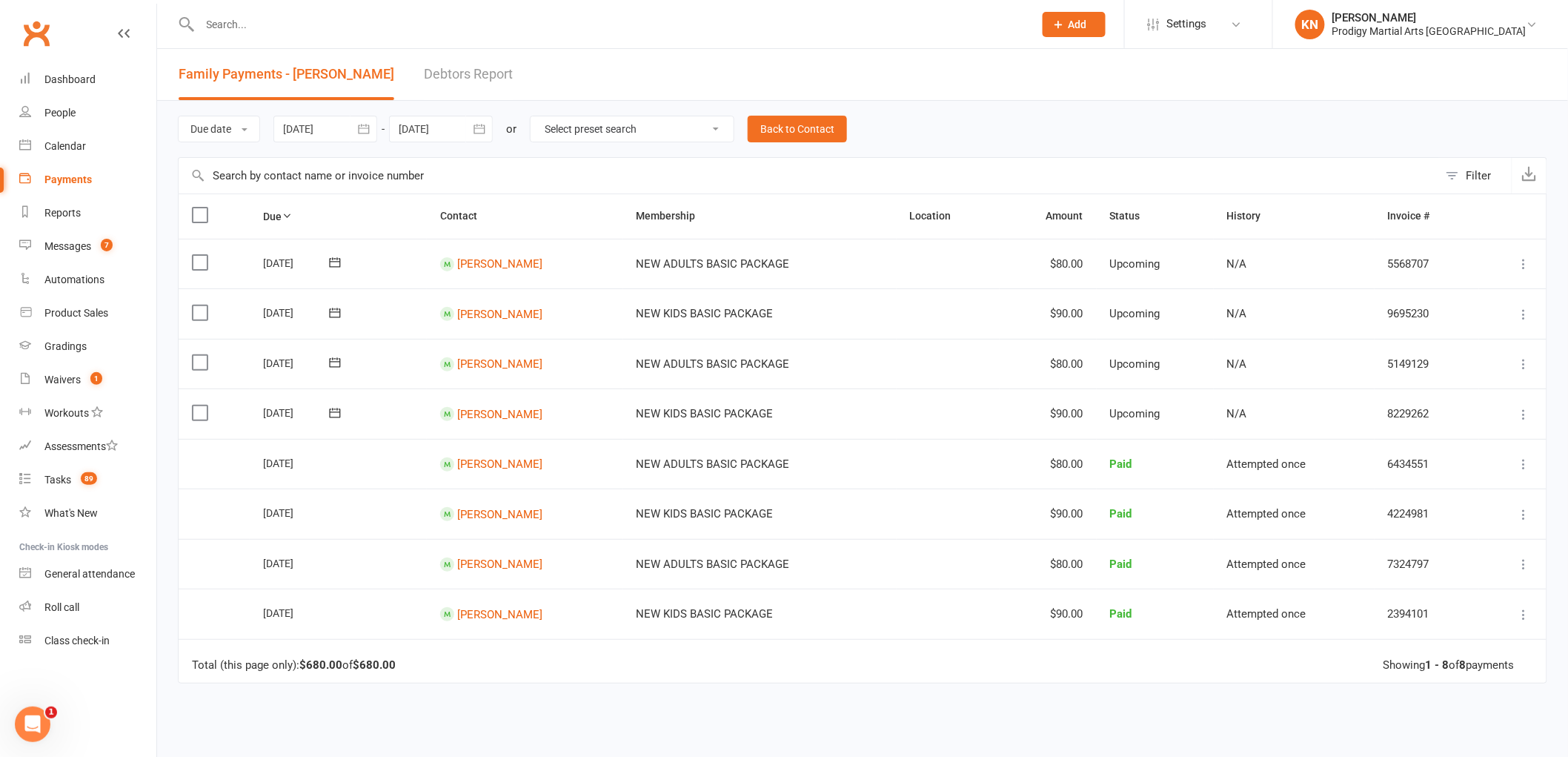
click at [1523, 613] on icon at bounding box center [1524, 614] width 15 height 15
click at [1408, 671] on link "More Info" at bounding box center [1459, 673] width 147 height 30
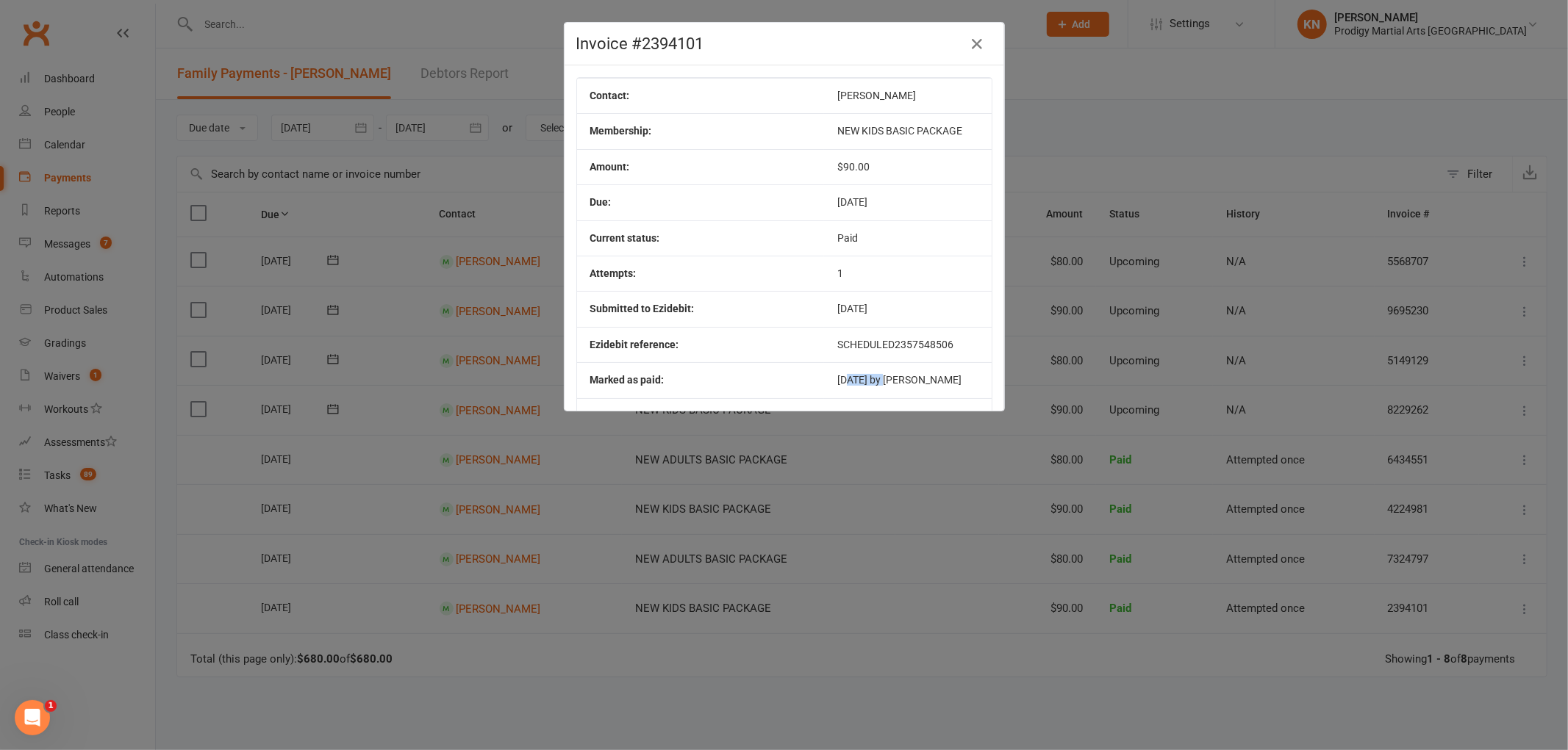
drag, startPoint x: 873, startPoint y: 383, endPoint x: 830, endPoint y: 378, distance: 43.3
click at [830, 378] on td "2025-07-29 by Ezidebit" at bounding box center [908, 380] width 167 height 36
click at [880, 662] on div "Invoice #2394101 Contact: Yaren Yildirim Membership: NEW KIDS BASIC PACKAGE Amo…" at bounding box center [784, 375] width 1568 height 750
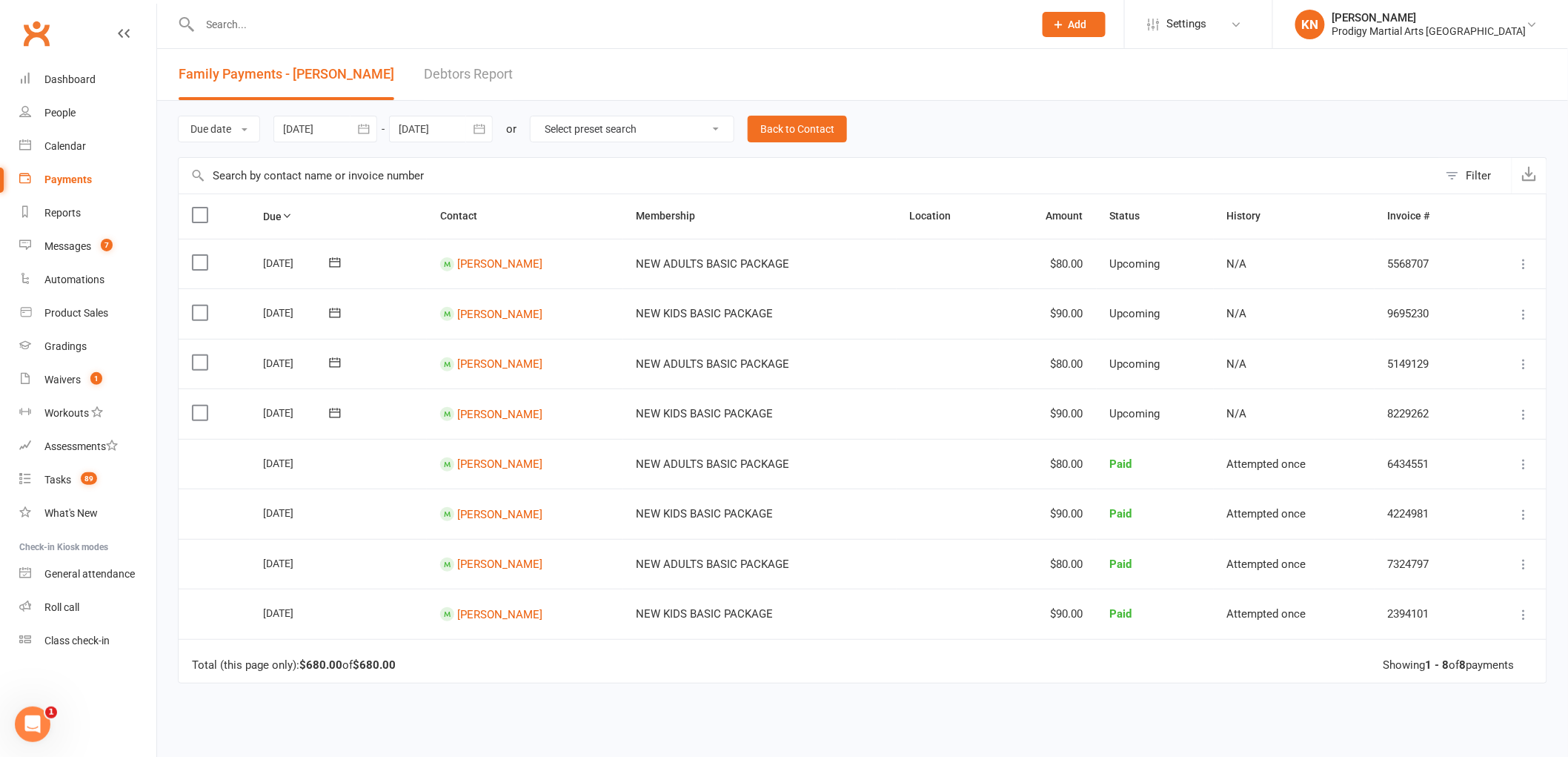
click at [1528, 514] on icon at bounding box center [1524, 514] width 15 height 15
click at [1472, 568] on link "More Info" at bounding box center [1459, 573] width 147 height 30
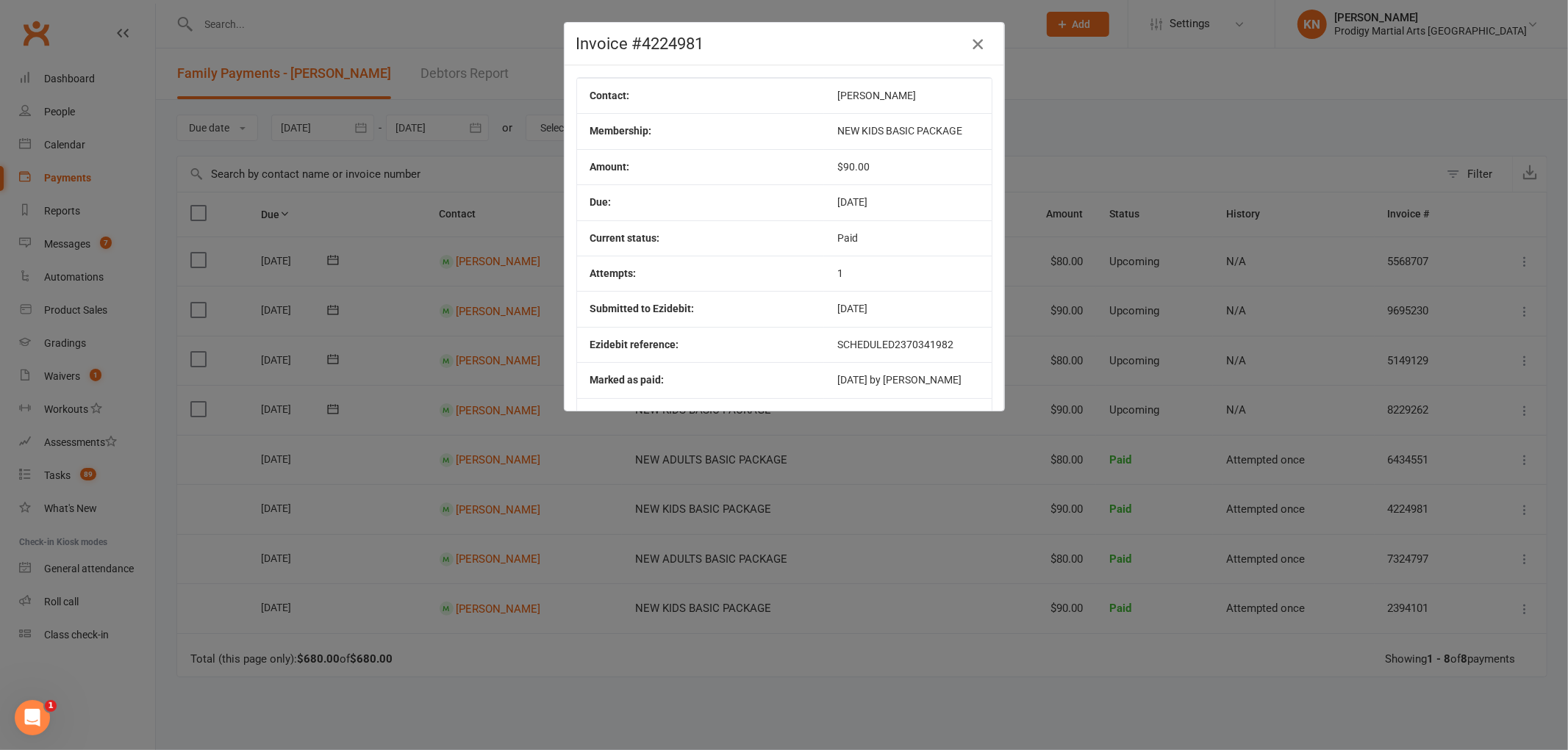
click at [969, 42] on icon "button" at bounding box center [977, 44] width 18 height 18
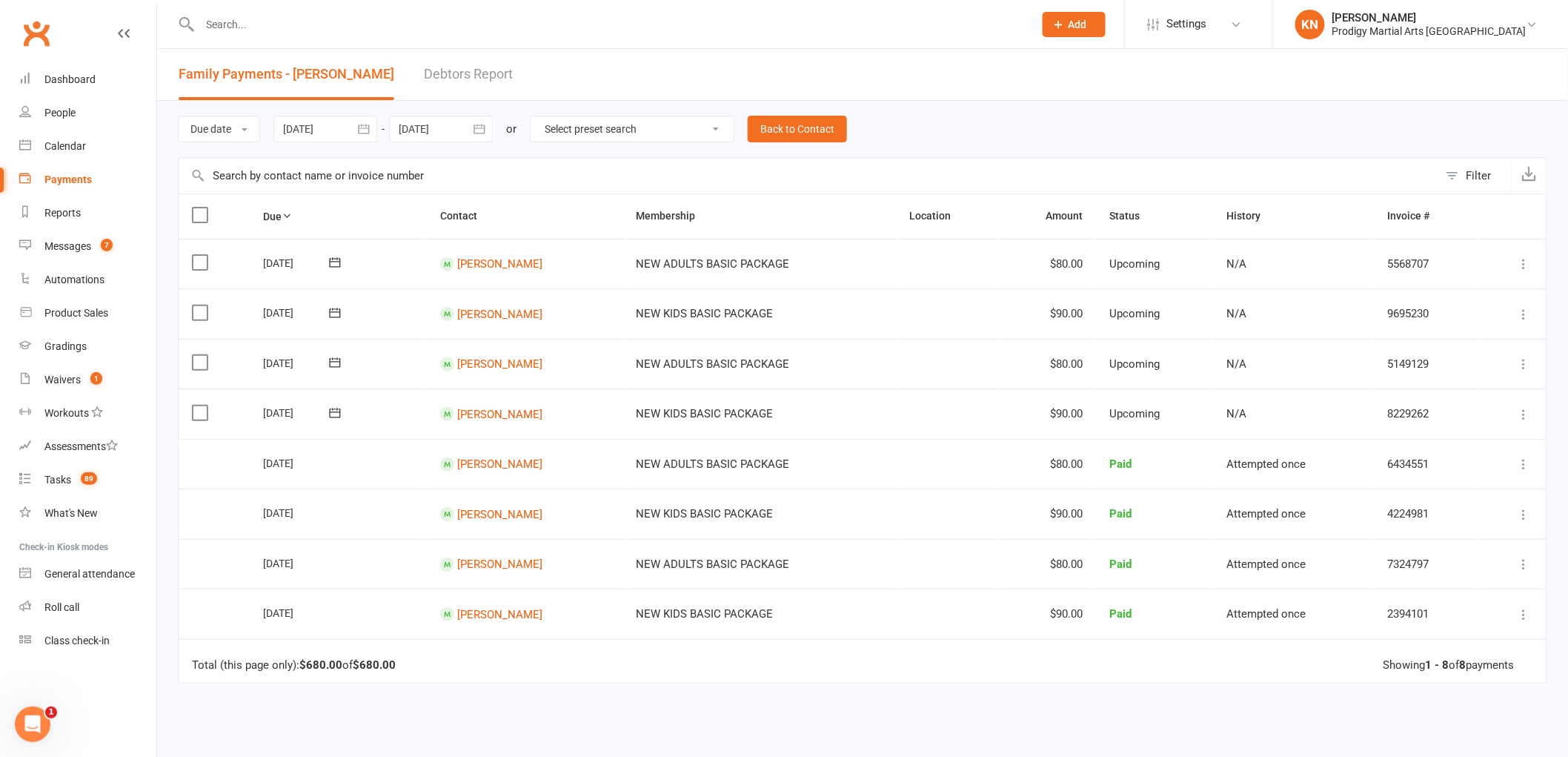
click at [1523, 460] on icon at bounding box center [1524, 464] width 15 height 15
click at [1449, 519] on link "More Info" at bounding box center [1459, 523] width 147 height 30
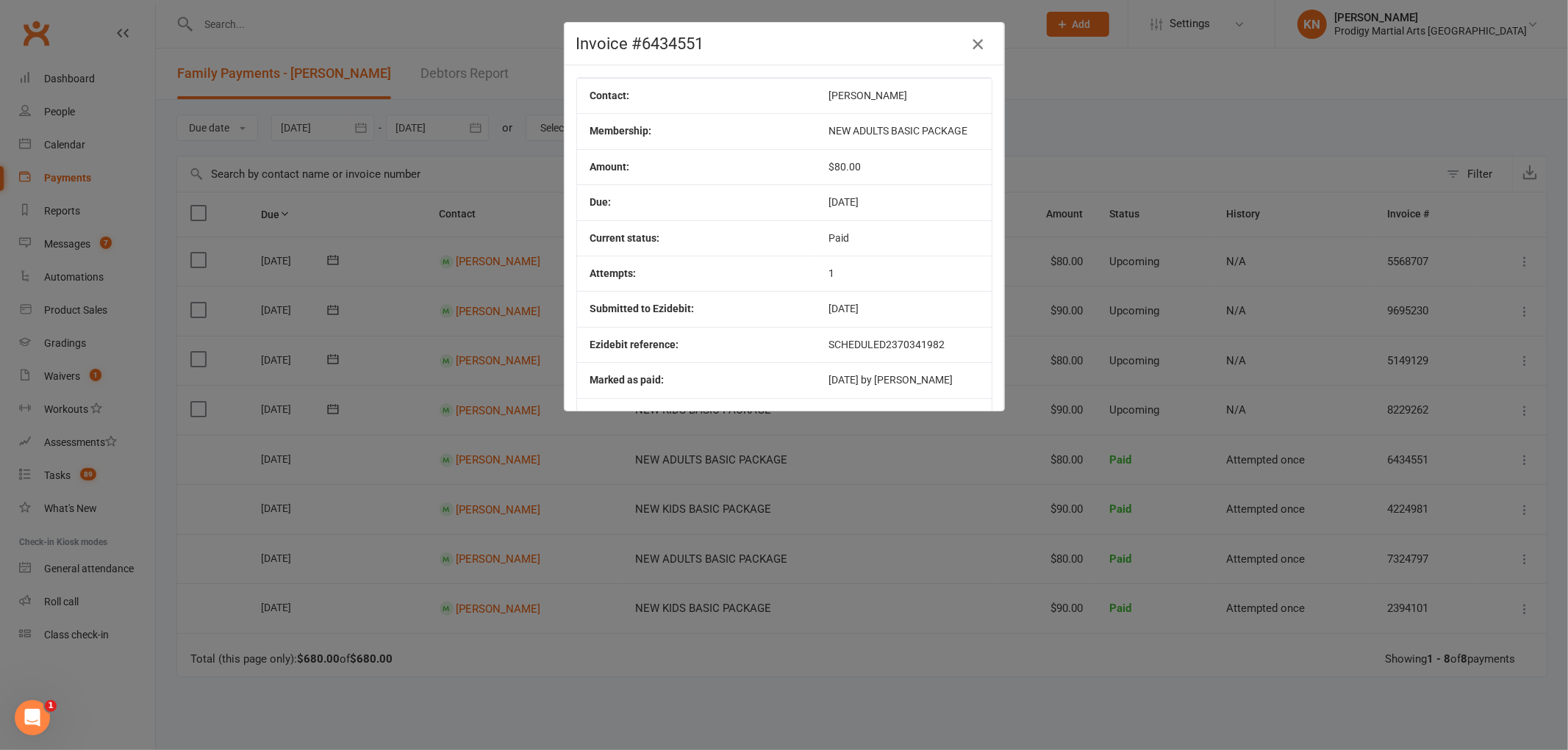
click at [969, 41] on icon "button" at bounding box center [977, 44] width 18 height 18
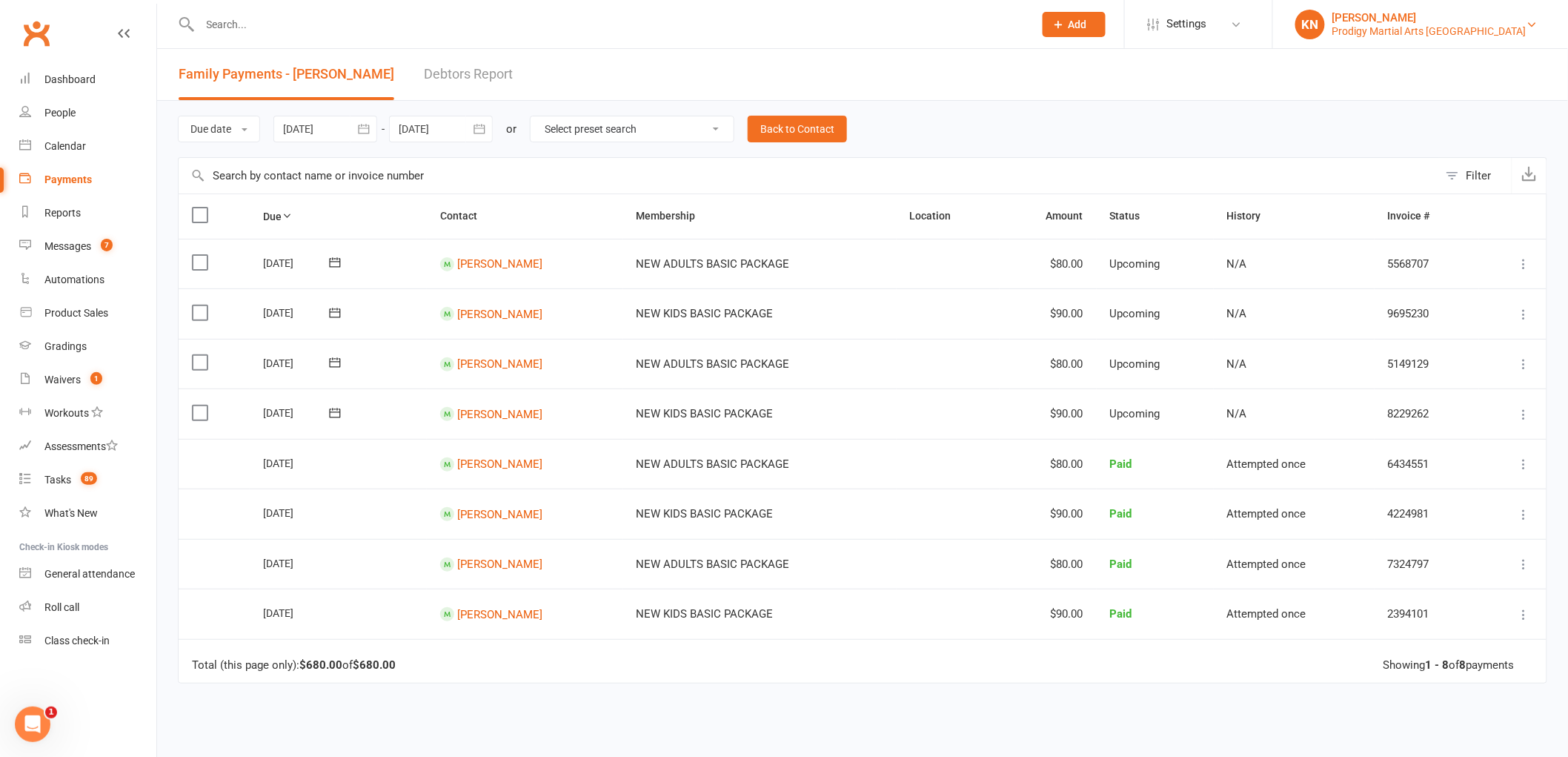
click at [1470, 25] on div "Prodigy Martial Arts Seven Hills" at bounding box center [1429, 32] width 195 height 14
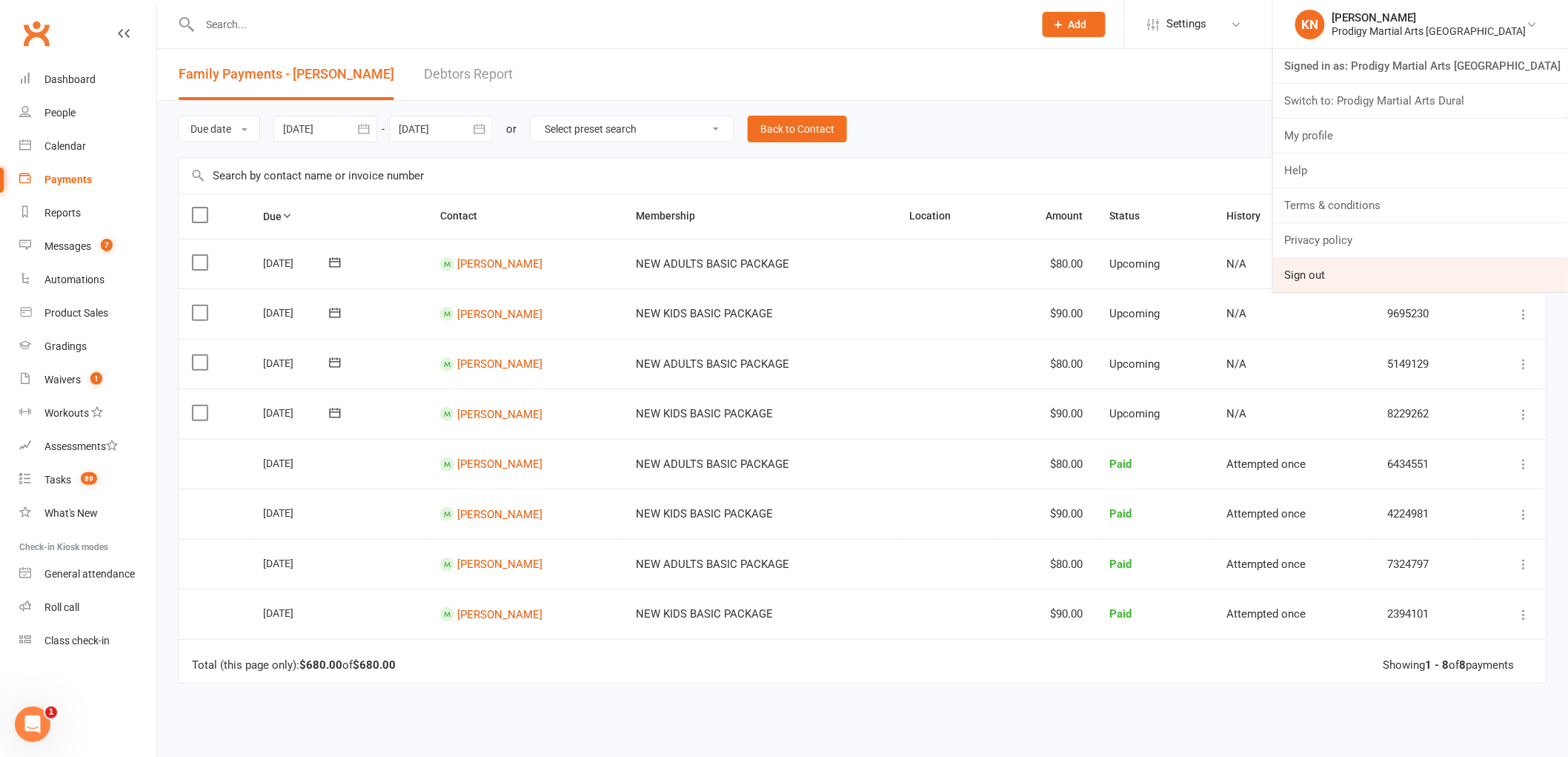
click at [1425, 277] on link "Sign out" at bounding box center [1421, 275] width 295 height 34
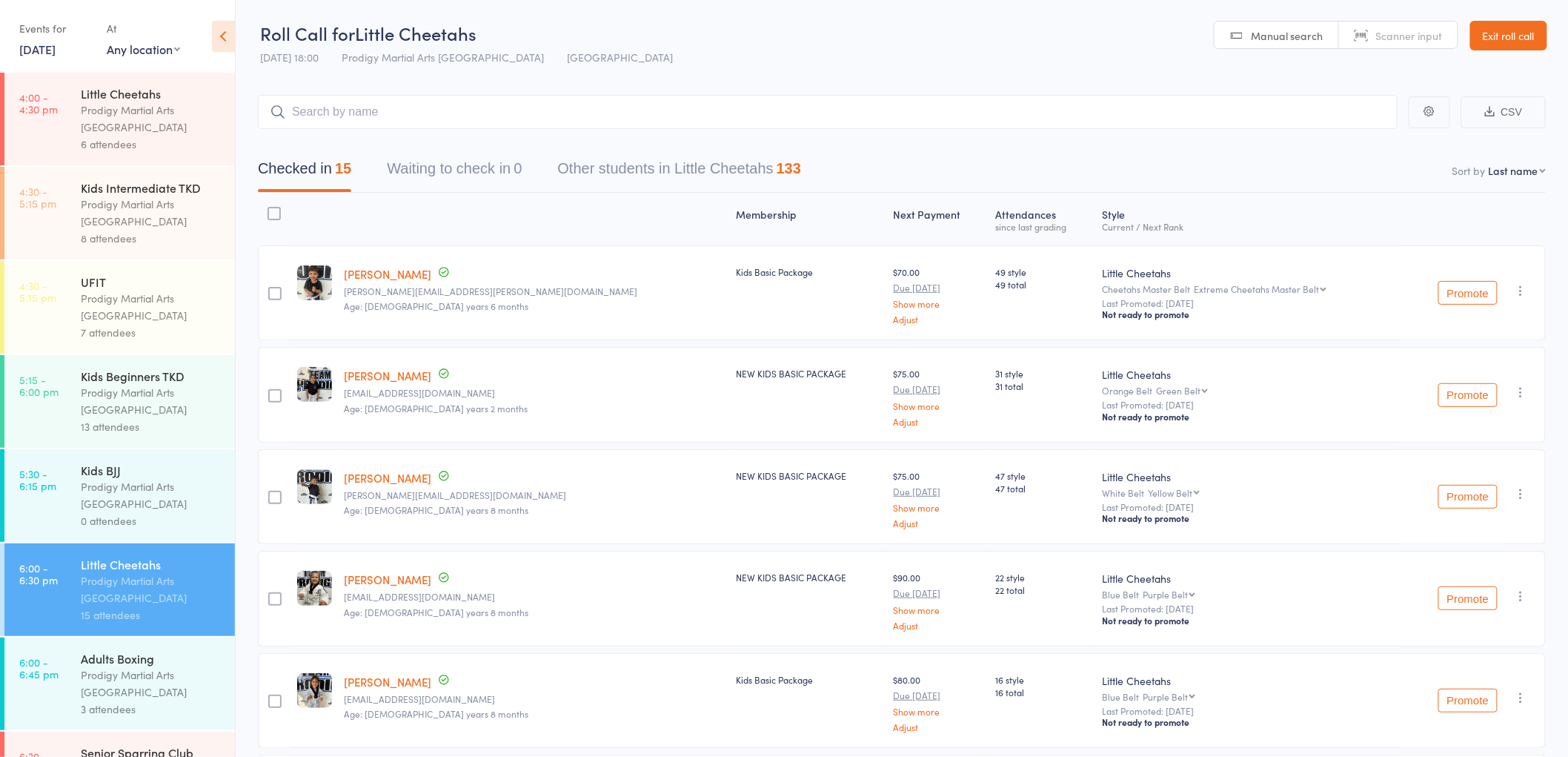
click at [1502, 46] on link "Exit roll call" at bounding box center [1509, 35] width 77 height 30
